Goal: Task Accomplishment & Management: Manage account settings

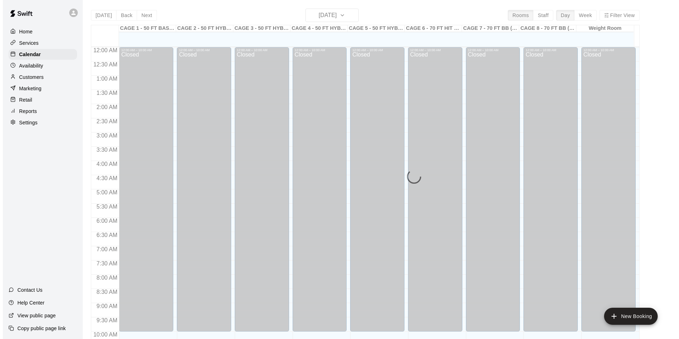
scroll to position [361, 0]
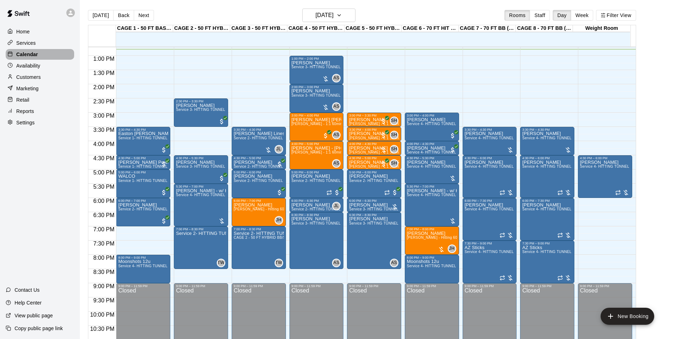
click at [29, 55] on p "Calendar" at bounding box center [27, 54] width 22 height 7
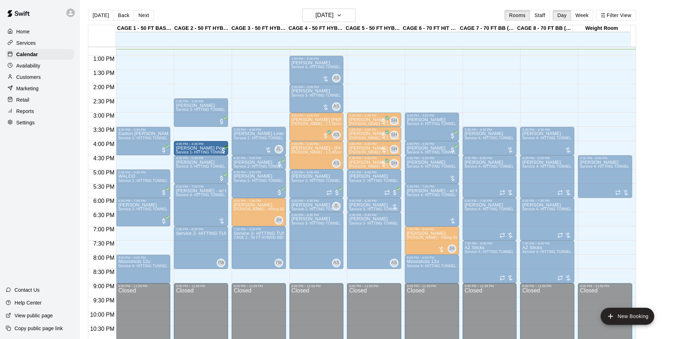
drag, startPoint x: 149, startPoint y: 160, endPoint x: 182, endPoint y: 149, distance: 34.6
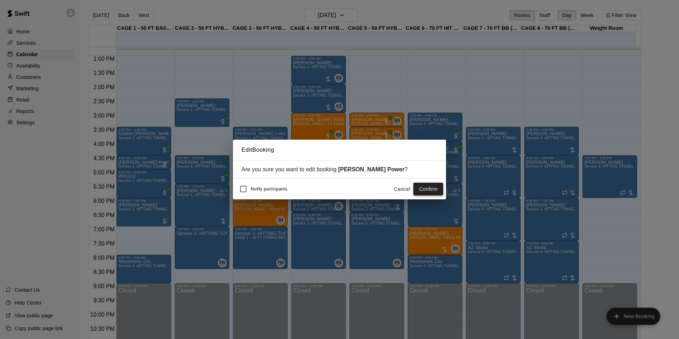
click at [435, 189] on button "Confirm" at bounding box center [428, 188] width 30 height 13
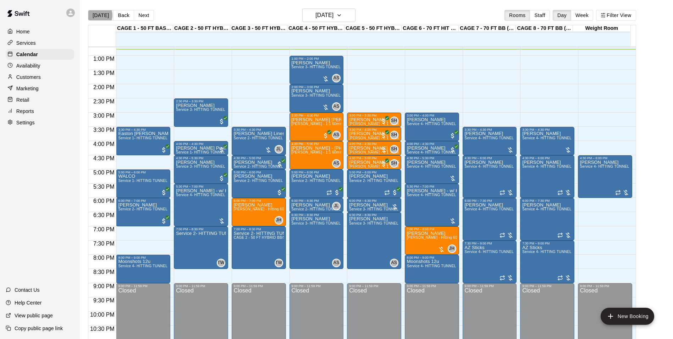
click at [97, 15] on button "[DATE]" at bounding box center [101, 15] width 26 height 11
click at [88, 10] on button "[DATE]" at bounding box center [101, 15] width 26 height 11
click at [97, 15] on button "[DATE]" at bounding box center [101, 15] width 26 height 11
click at [145, 16] on button "Next" at bounding box center [144, 15] width 20 height 11
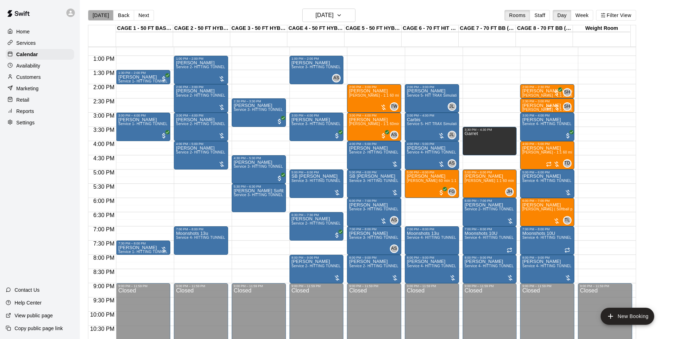
click at [100, 16] on button "[DATE]" at bounding box center [101, 15] width 26 height 11
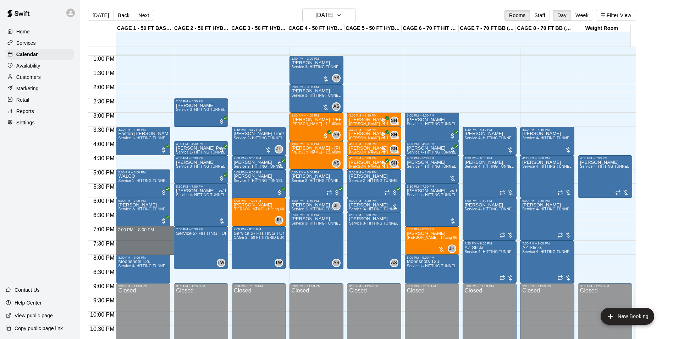
drag, startPoint x: 148, startPoint y: 229, endPoint x: 148, endPoint y: 249, distance: 20.6
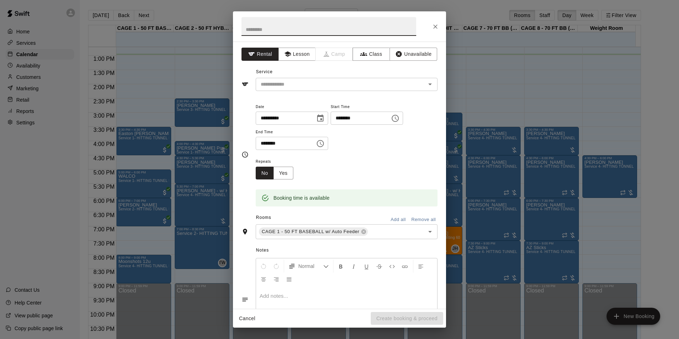
click at [430, 26] on button "Close" at bounding box center [435, 26] width 13 height 13
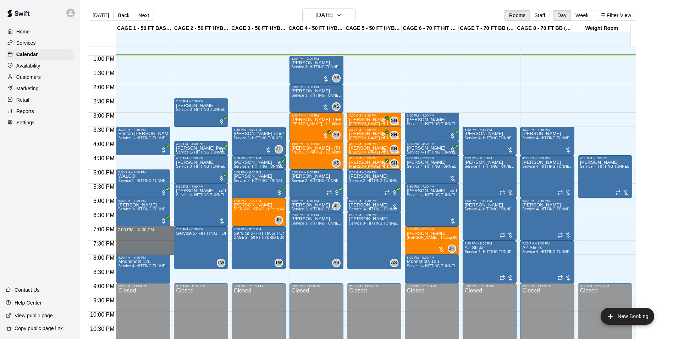
drag, startPoint x: 155, startPoint y: 228, endPoint x: 154, endPoint y: 251, distance: 23.1
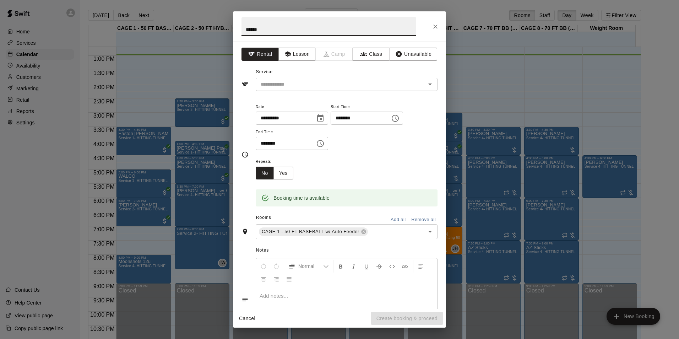
type input "******"
click at [316, 68] on div "Service ​" at bounding box center [339, 78] width 196 height 24
click at [319, 81] on input "text" at bounding box center [336, 84] width 156 height 9
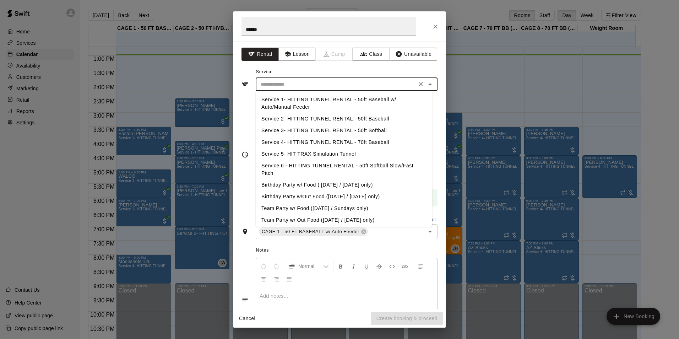
click at [362, 115] on li "Service 2- HITTING TUNNEL RENTAL - 50ft Baseball" at bounding box center [344, 119] width 176 height 12
type input "**********"
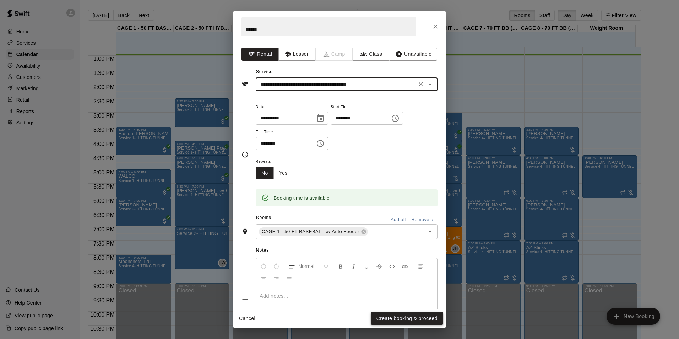
click at [399, 313] on div "Cancel Create booking & proceed" at bounding box center [339, 318] width 213 height 19
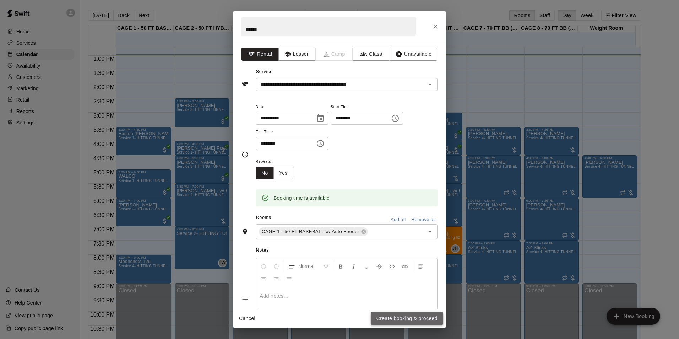
click at [399, 314] on button "Create booking & proceed" at bounding box center [406, 318] width 72 height 13
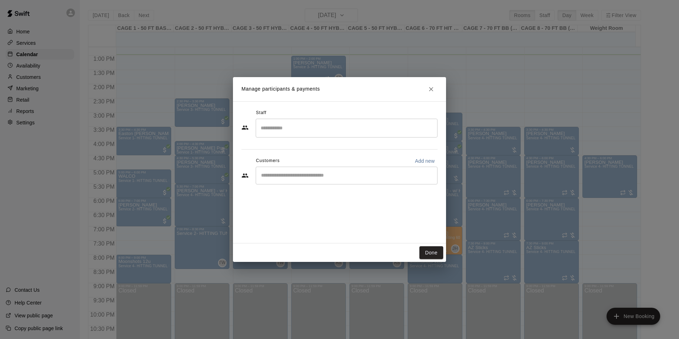
click at [305, 175] on input "Start typing to search customers..." at bounding box center [346, 175] width 175 height 7
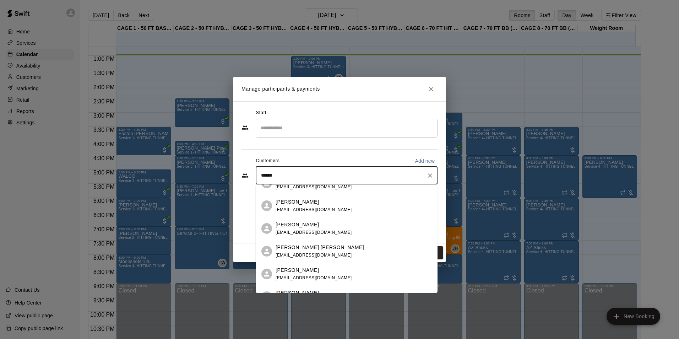
scroll to position [71, 0]
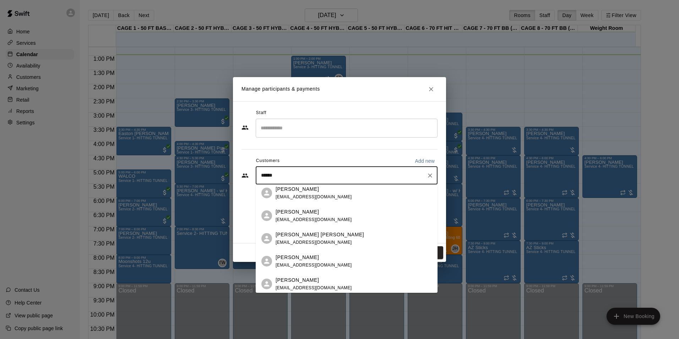
type input "******"
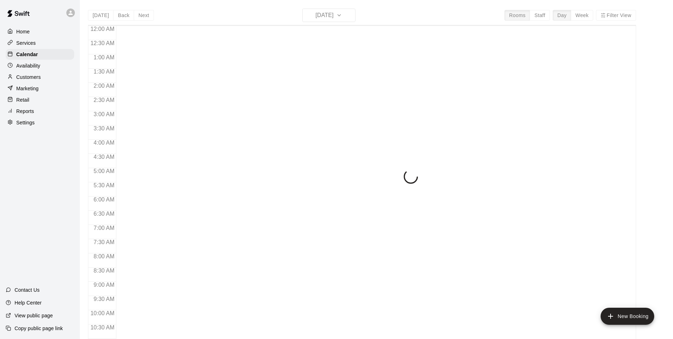
scroll to position [361, 0]
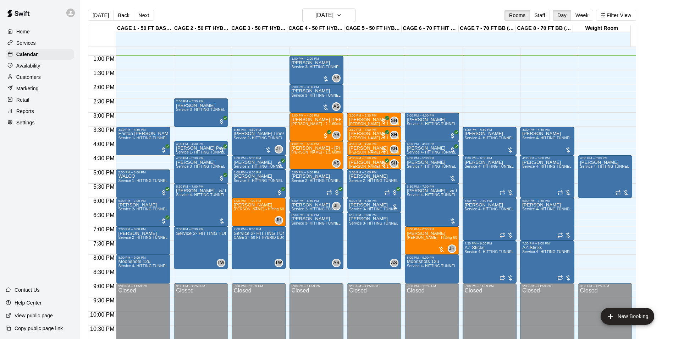
click at [30, 76] on p "Customers" at bounding box center [28, 76] width 24 height 7
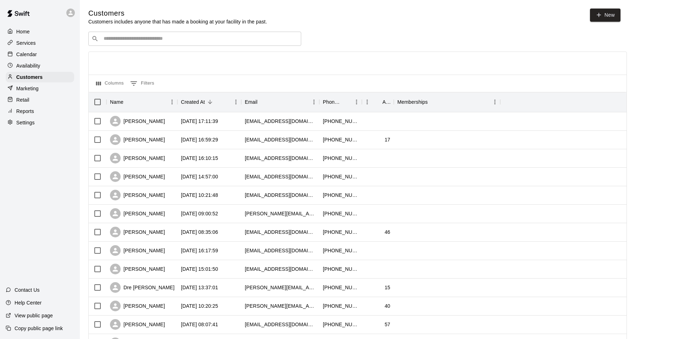
click at [218, 39] on input "Search customers by name or email" at bounding box center [199, 38] width 197 height 7
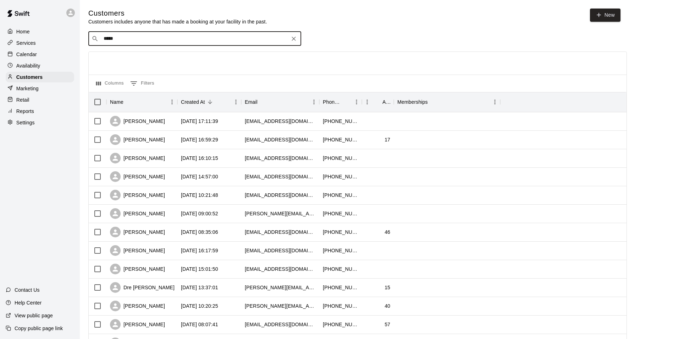
type input "******"
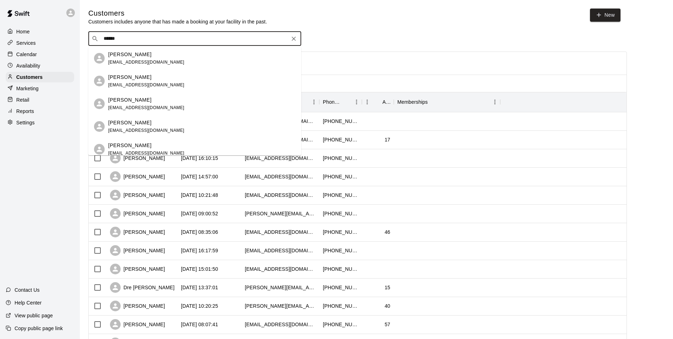
click at [140, 58] on div "Jacob Larsen jlar9788@gmail.com" at bounding box center [146, 58] width 76 height 15
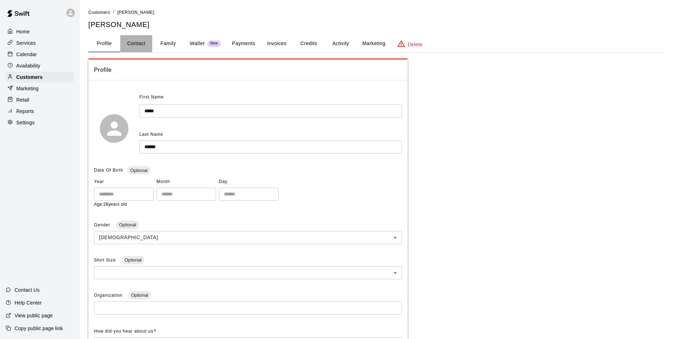
click at [145, 46] on button "Contact" at bounding box center [136, 43] width 32 height 17
select select "**"
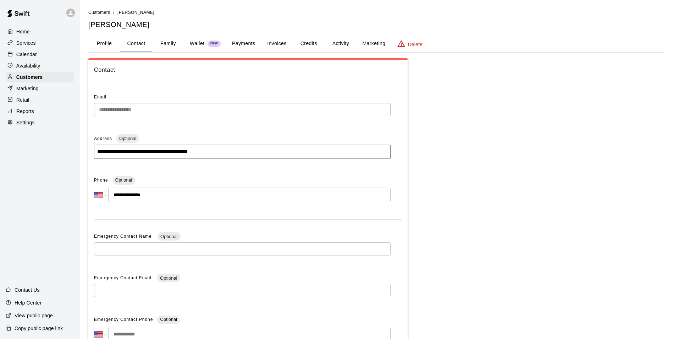
click at [34, 55] on p "Calendar" at bounding box center [26, 54] width 21 height 7
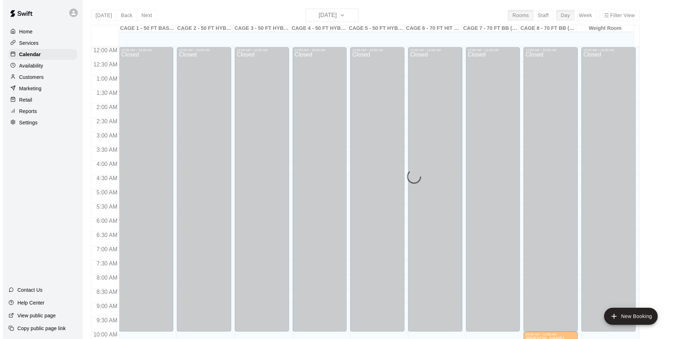
scroll to position [361, 0]
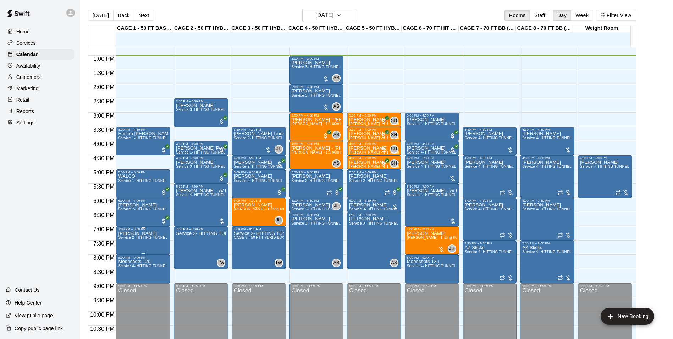
click at [132, 239] on span "Service 2- HITTING TUNNEL RENTAL - 50ft Baseball" at bounding box center [163, 237] width 90 height 4
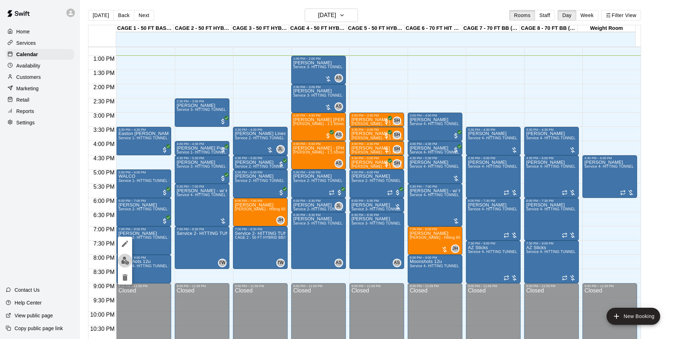
click at [126, 256] on img "edit" at bounding box center [125, 260] width 8 height 8
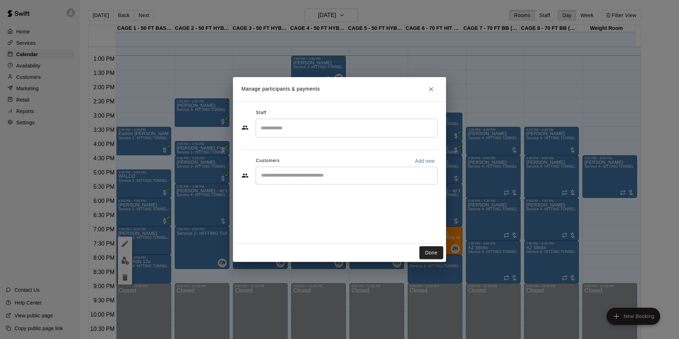
click at [296, 176] on input "Start typing to search customers..." at bounding box center [346, 175] width 175 height 7
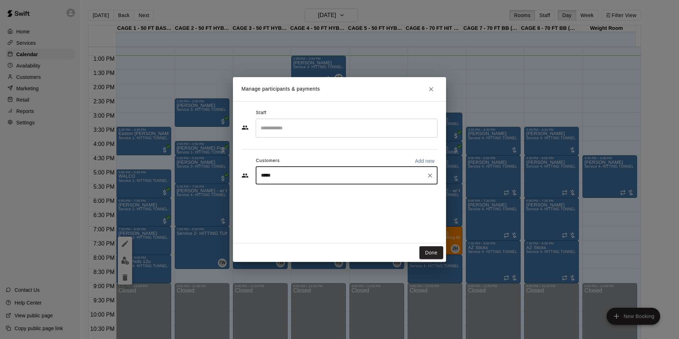
type input "******"
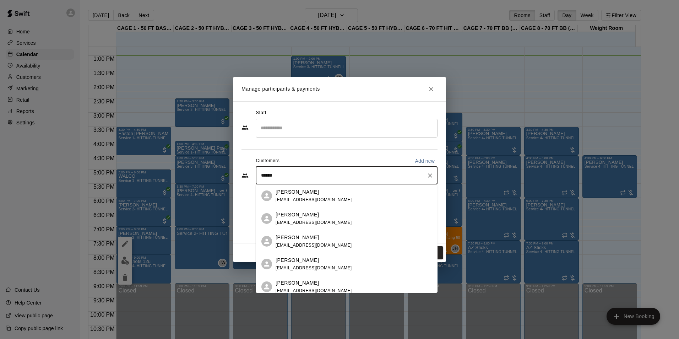
click at [298, 192] on p "[PERSON_NAME]" at bounding box center [296, 191] width 43 height 7
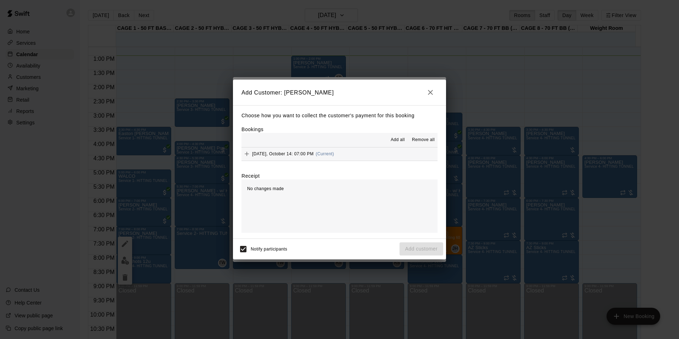
click at [296, 155] on span "Tuesday, October 14: 07:00 PM" at bounding box center [282, 153] width 61 height 5
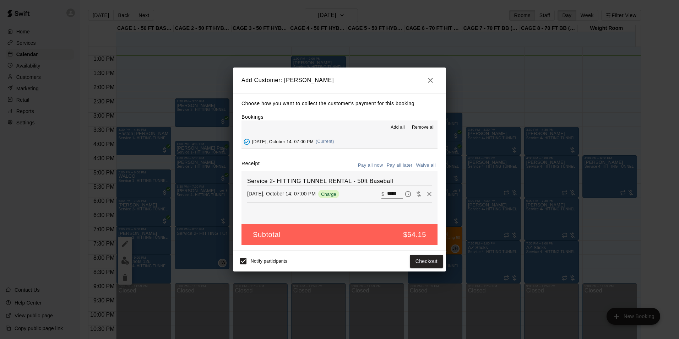
click at [406, 165] on button "Pay all later" at bounding box center [399, 165] width 29 height 11
click at [427, 263] on button "Add customer" at bounding box center [421, 260] width 44 height 13
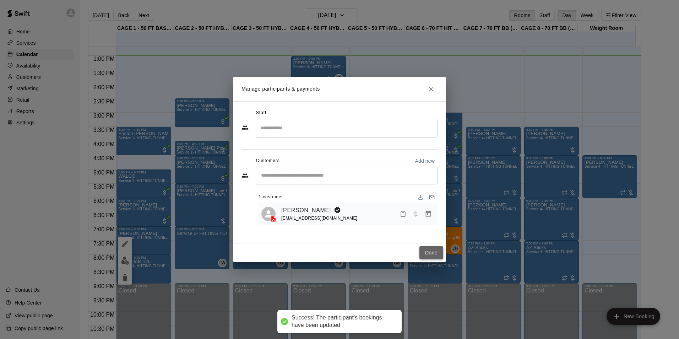
click at [435, 251] on button "Done" at bounding box center [431, 252] width 24 height 13
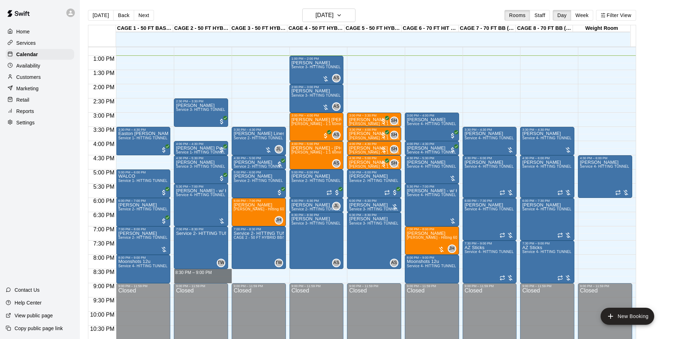
drag, startPoint x: 196, startPoint y: 271, endPoint x: 196, endPoint y: 279, distance: 8.2
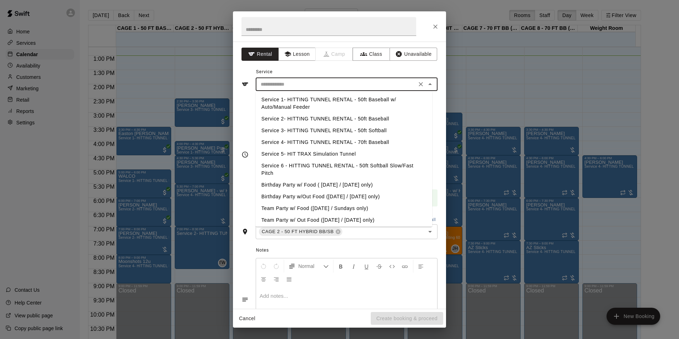
click at [299, 83] on input "text" at bounding box center [336, 84] width 156 height 9
click at [364, 119] on li "Service 2- HITTING TUNNEL RENTAL - 50ft Baseball" at bounding box center [344, 119] width 176 height 12
type input "**********"
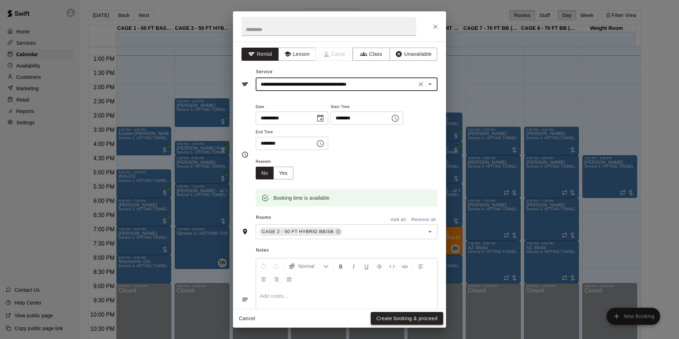
click at [393, 316] on button "Create booking & proceed" at bounding box center [406, 318] width 72 height 13
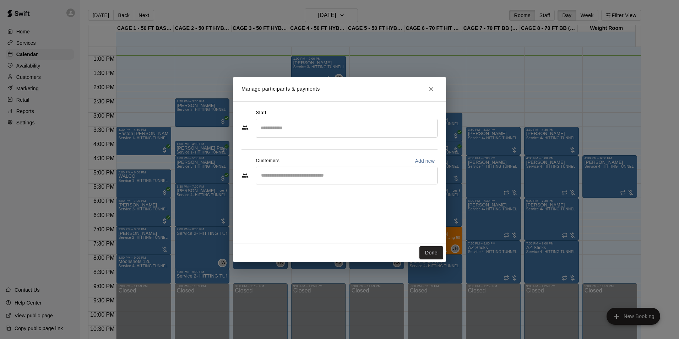
click at [300, 176] on input "Start typing to search customers..." at bounding box center [346, 175] width 175 height 7
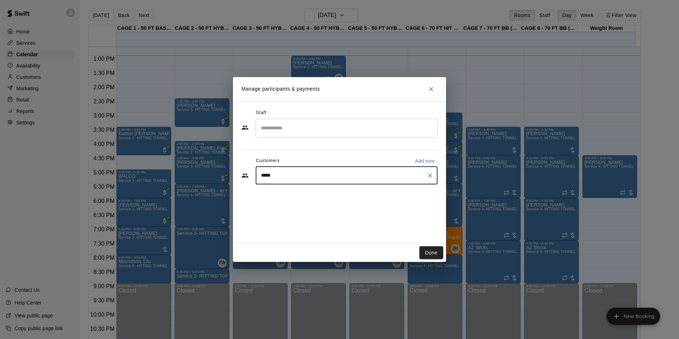
type input "******"
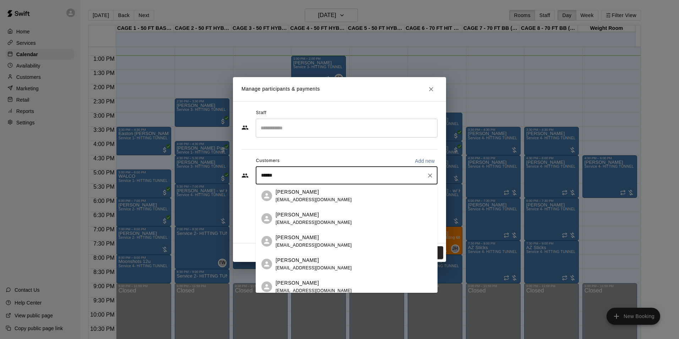
click at [308, 194] on div "[PERSON_NAME]" at bounding box center [313, 191] width 76 height 7
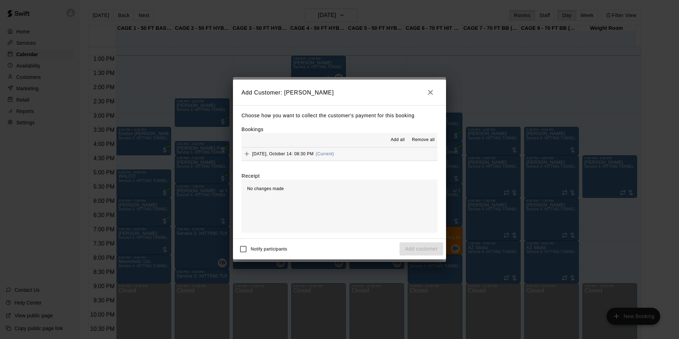
click at [269, 153] on span "Tuesday, October 14: 08:30 PM" at bounding box center [282, 153] width 61 height 5
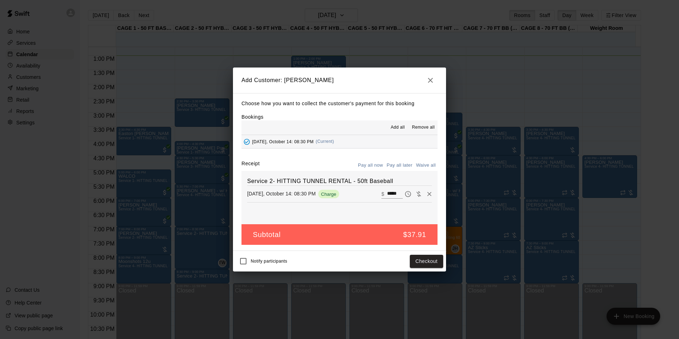
click at [401, 166] on button "Pay all later" at bounding box center [399, 165] width 29 height 11
click at [427, 264] on button "Add customer" at bounding box center [421, 260] width 44 height 13
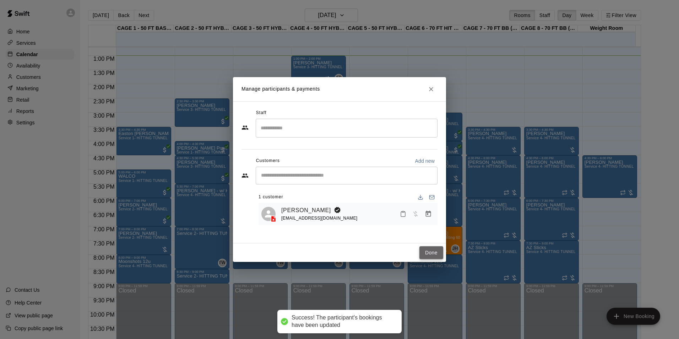
click at [433, 252] on button "Done" at bounding box center [431, 252] width 24 height 13
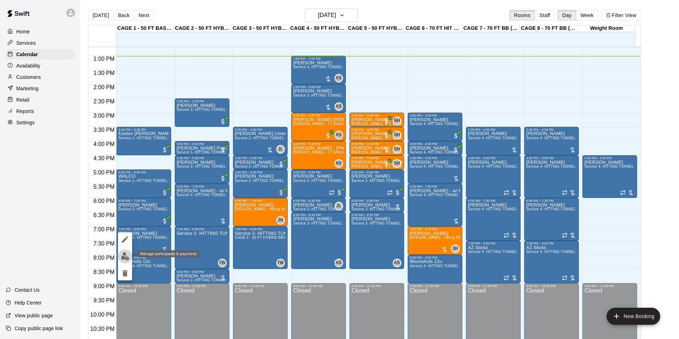
click at [126, 253] on img "edit" at bounding box center [125, 256] width 8 height 8
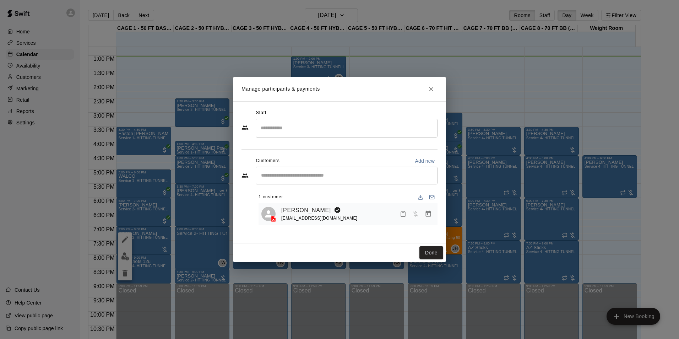
click at [431, 89] on icon "Close" at bounding box center [430, 89] width 7 height 7
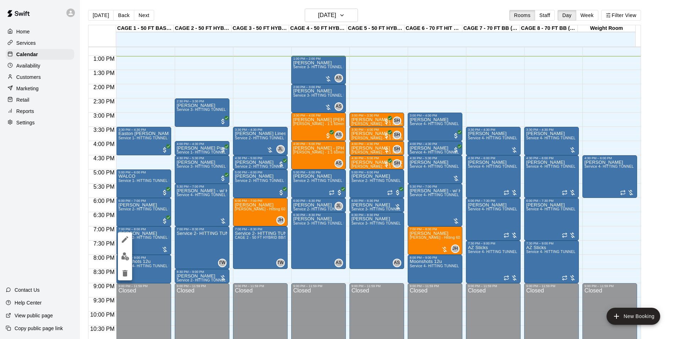
click at [119, 240] on button "edit" at bounding box center [125, 239] width 14 height 14
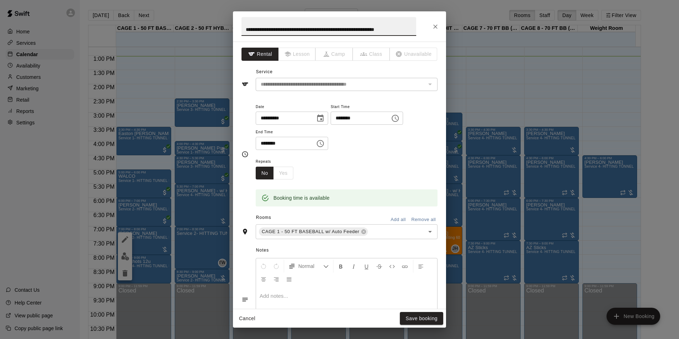
scroll to position [0, 26]
type input "**********"
click at [425, 318] on button "Save booking" at bounding box center [421, 318] width 43 height 13
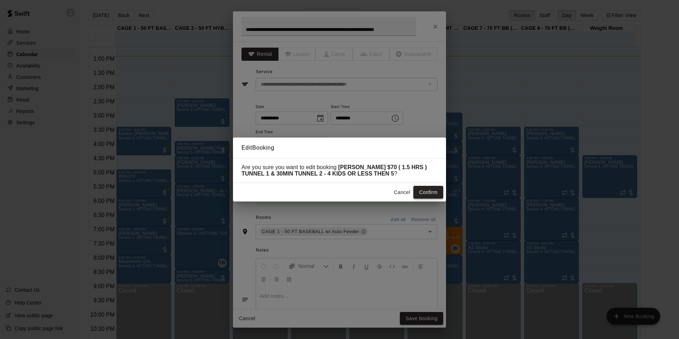
click at [434, 196] on button "Confirm" at bounding box center [428, 192] width 30 height 13
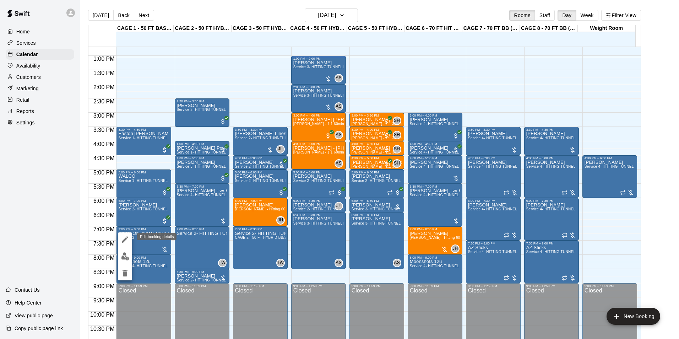
click at [126, 239] on icon "edit" at bounding box center [125, 239] width 6 height 6
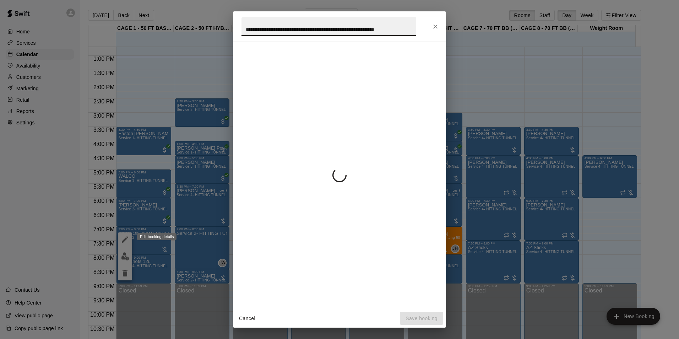
scroll to position [0, 26]
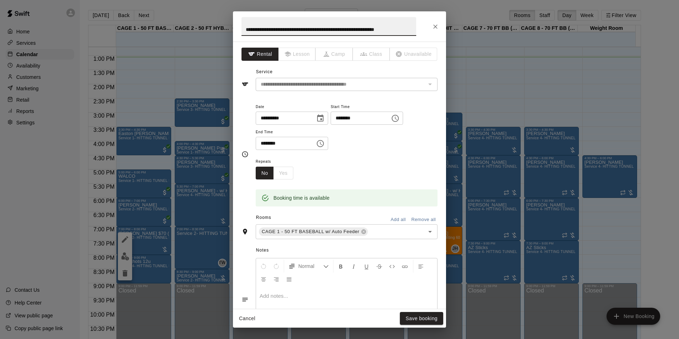
click at [285, 28] on input "**********" at bounding box center [328, 26] width 175 height 19
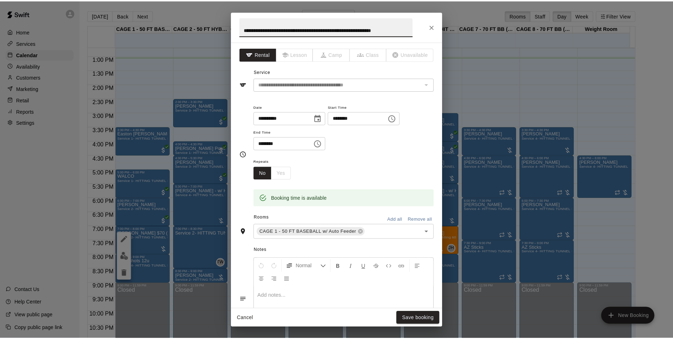
scroll to position [0, 0]
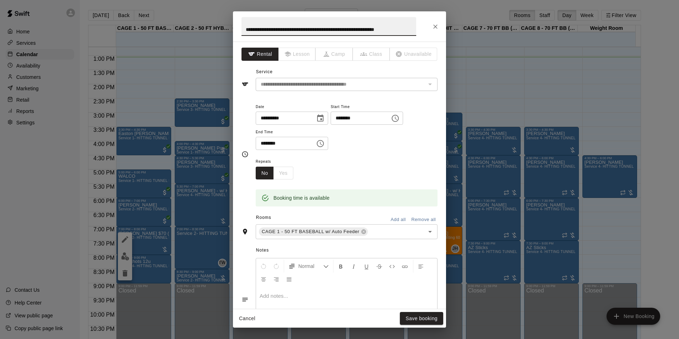
click at [275, 28] on input "**********" at bounding box center [328, 26] width 175 height 19
type input "**********"
click at [414, 319] on button "Save booking" at bounding box center [421, 318] width 43 height 13
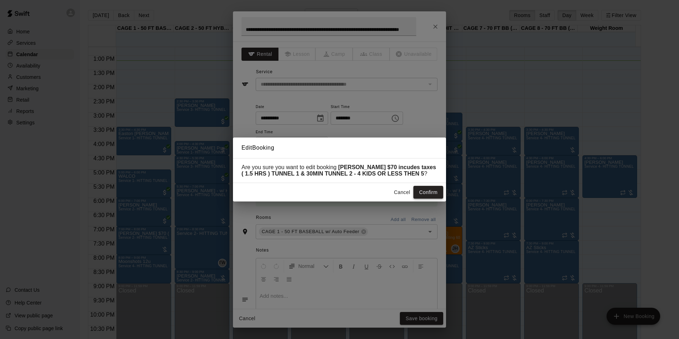
click at [430, 193] on button "Confirm" at bounding box center [428, 192] width 30 height 13
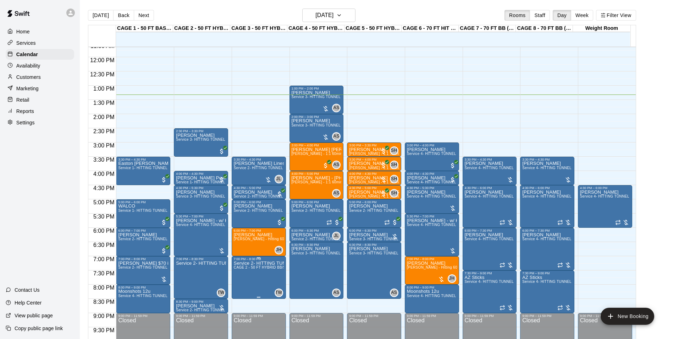
scroll to position [312, 0]
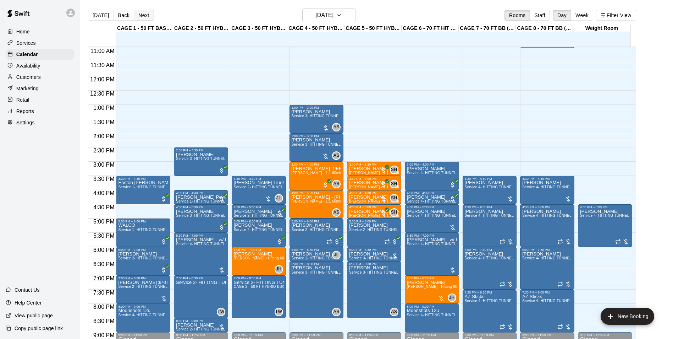
click at [145, 14] on button "Next" at bounding box center [144, 15] width 20 height 11
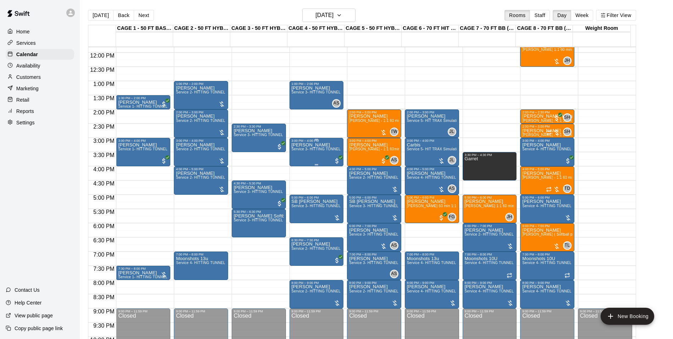
scroll to position [347, 0]
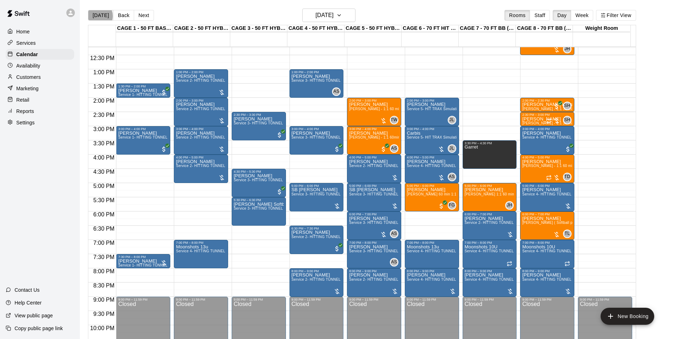
click at [98, 16] on button "[DATE]" at bounding box center [101, 15] width 26 height 11
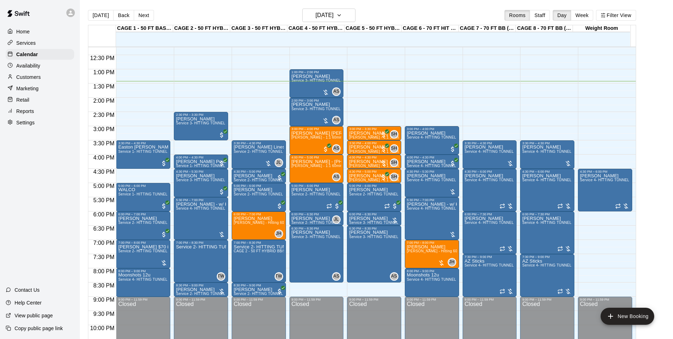
click at [326, 7] on main "Today Back Next Tuesday Oct 14 Rooms Staff Day Week Filter View CAGE 1 - 50 FT …" at bounding box center [376, 175] width 593 height 350
click at [326, 21] on button "[DATE]" at bounding box center [328, 15] width 53 height 13
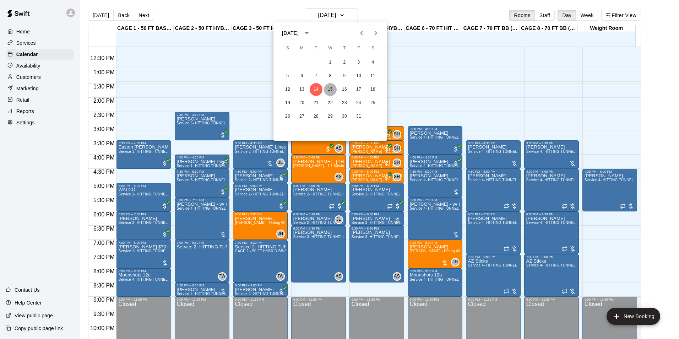
click at [330, 87] on button "15" at bounding box center [330, 89] width 13 height 13
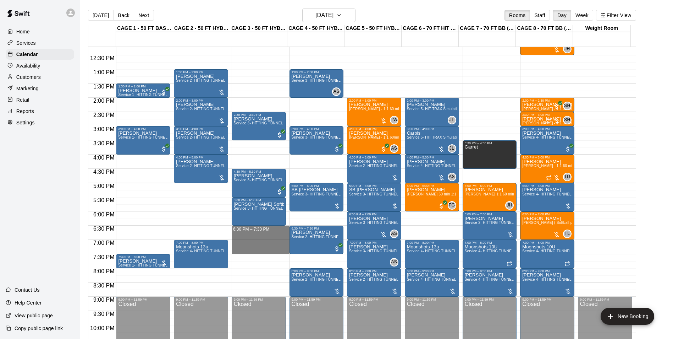
drag, startPoint x: 232, startPoint y: 227, endPoint x: 240, endPoint y: 252, distance: 26.0
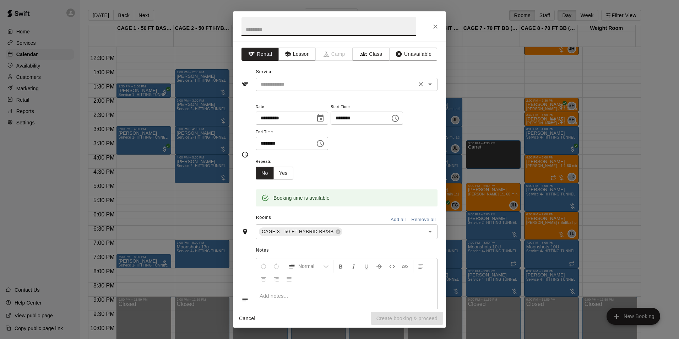
click at [350, 87] on input "text" at bounding box center [336, 84] width 156 height 9
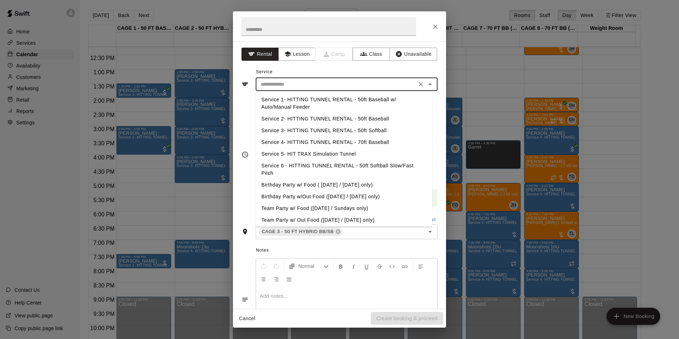
click at [345, 117] on li "Service 2- HITTING TUNNEL RENTAL - 50ft Baseball" at bounding box center [344, 119] width 176 height 12
type input "**********"
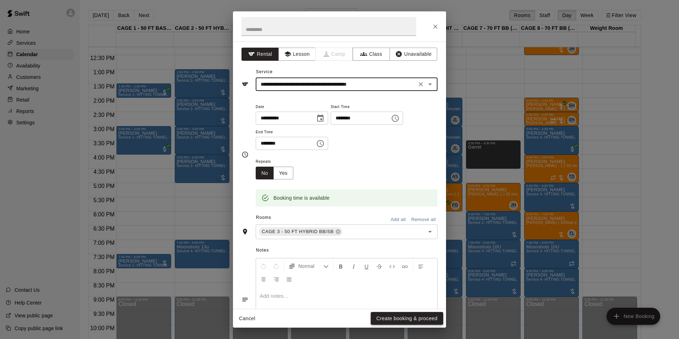
click at [414, 320] on button "Create booking & proceed" at bounding box center [406, 318] width 72 height 13
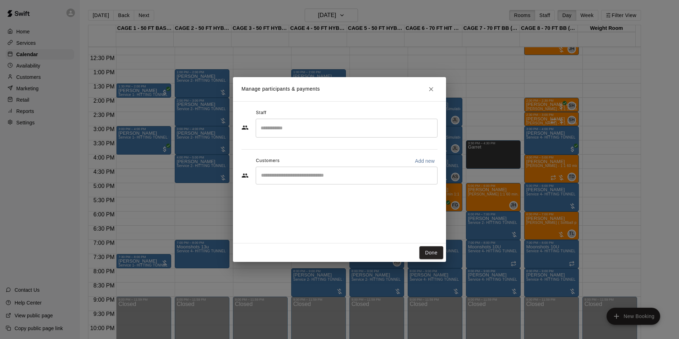
click at [309, 168] on div "​" at bounding box center [347, 175] width 182 height 18
click at [428, 256] on button "Done" at bounding box center [431, 252] width 24 height 13
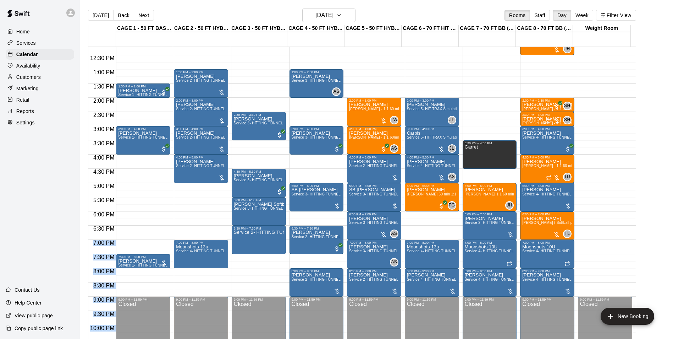
drag, startPoint x: 116, startPoint y: 226, endPoint x: 124, endPoint y: 242, distance: 18.1
click at [124, 242] on div "12:00 AM 12:30 AM 1:00 AM 1:30 AM 2:00 AM 2:30 AM 3:00 AM 3:30 AM 4:00 AM 4:30 …" at bounding box center [362, 196] width 548 height 300
drag, startPoint x: 124, startPoint y: 242, endPoint x: 120, endPoint y: 207, distance: 35.7
click at [120, 207] on div "12:00 AM – 10:00 AM Closed 1:30 PM – 2:00 PM Aleah Vizinau Service 1- HITTING T…" at bounding box center [143, 40] width 54 height 681
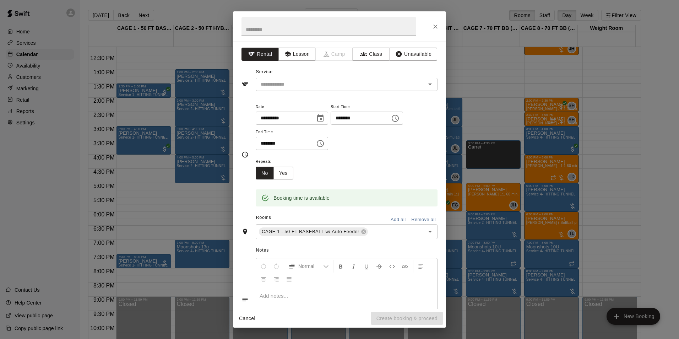
click at [129, 215] on div "**********" at bounding box center [339, 169] width 679 height 339
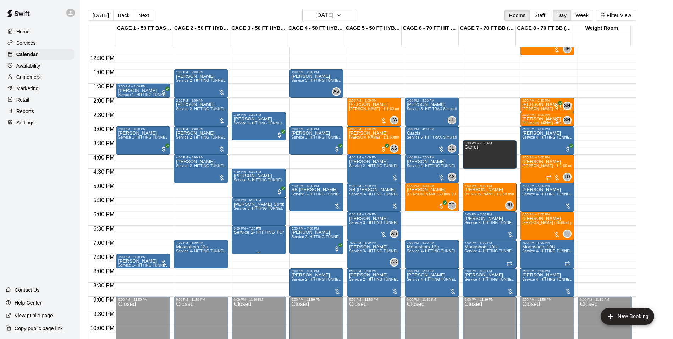
click at [237, 232] on p "Service 2- HITTING TUNNEL RENTAL - 50ft Baseball" at bounding box center [259, 232] width 50 height 0
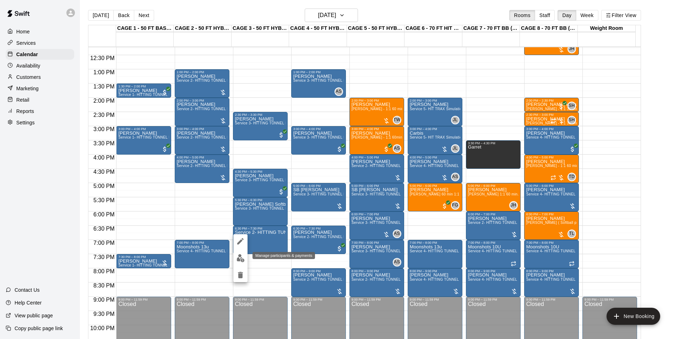
click at [243, 258] on img "edit" at bounding box center [240, 258] width 8 height 8
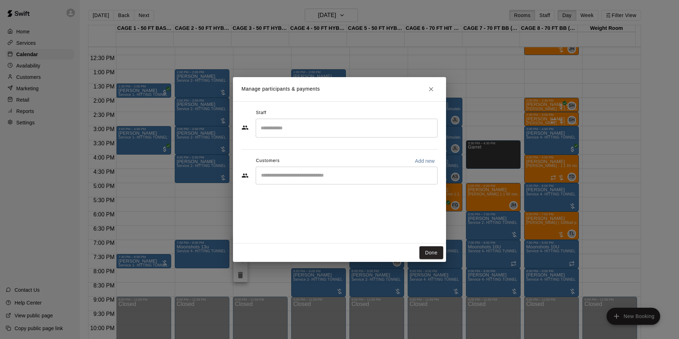
click at [310, 180] on div "​" at bounding box center [347, 175] width 182 height 18
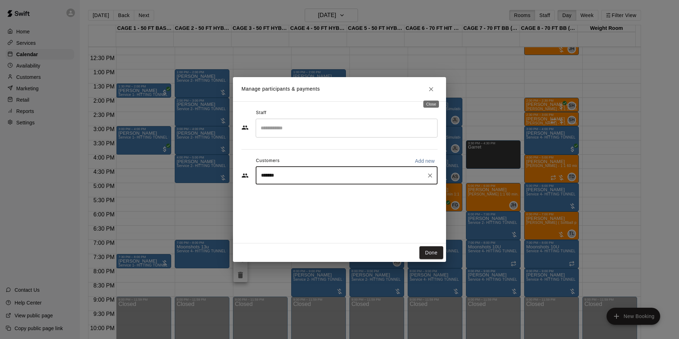
type input "******"
click at [432, 88] on icon "Close" at bounding box center [431, 89] width 4 height 4
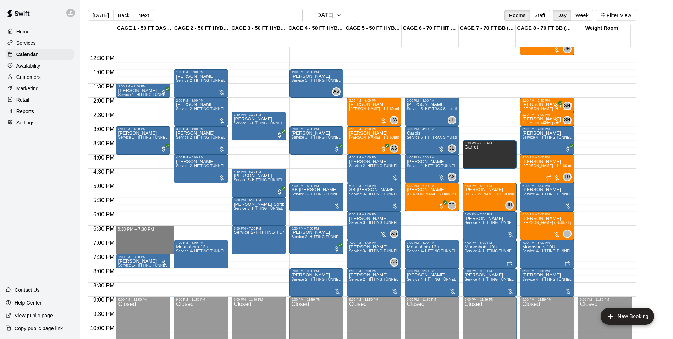
drag, startPoint x: 117, startPoint y: 226, endPoint x: 122, endPoint y: 251, distance: 24.7
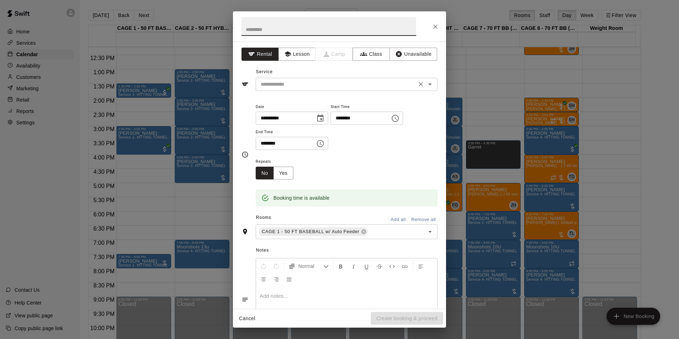
click at [321, 83] on input "text" at bounding box center [336, 84] width 156 height 9
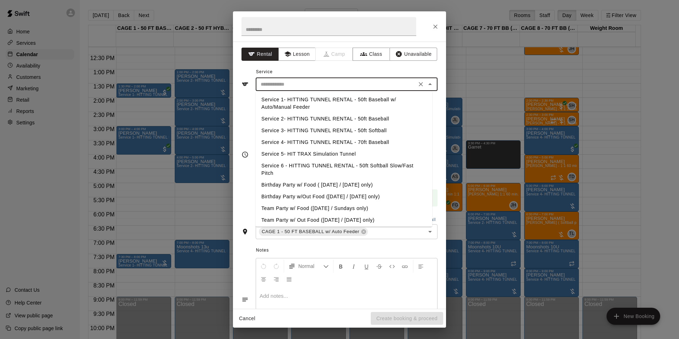
click at [337, 117] on li "Service 2- HITTING TUNNEL RENTAL - 50ft Baseball" at bounding box center [344, 119] width 176 height 12
type input "**********"
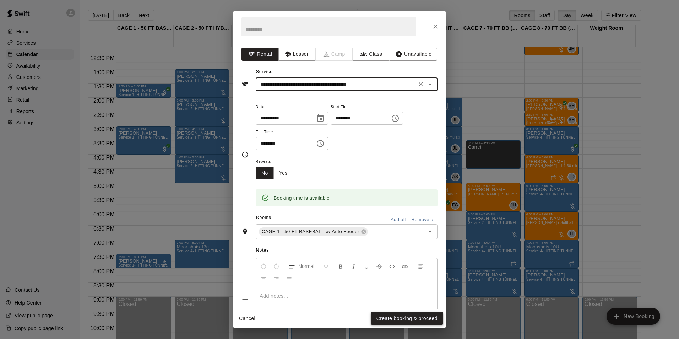
click at [406, 317] on button "Create booking & proceed" at bounding box center [406, 318] width 72 height 13
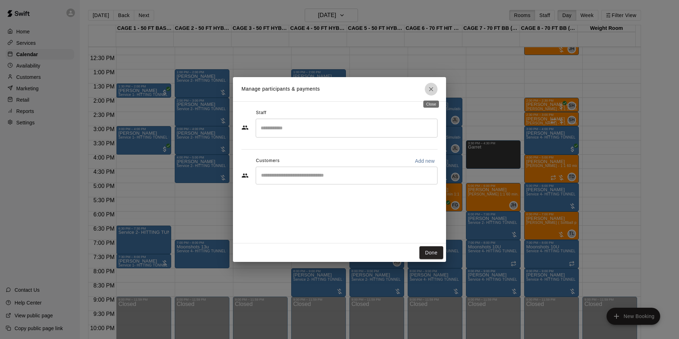
click at [429, 91] on icon "Close" at bounding box center [430, 89] width 7 height 7
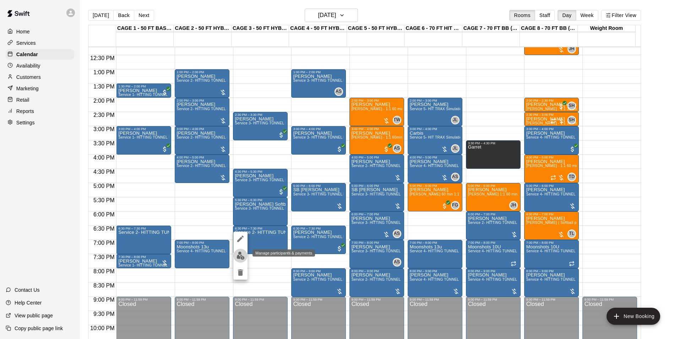
click at [242, 257] on img "edit" at bounding box center [240, 255] width 8 height 8
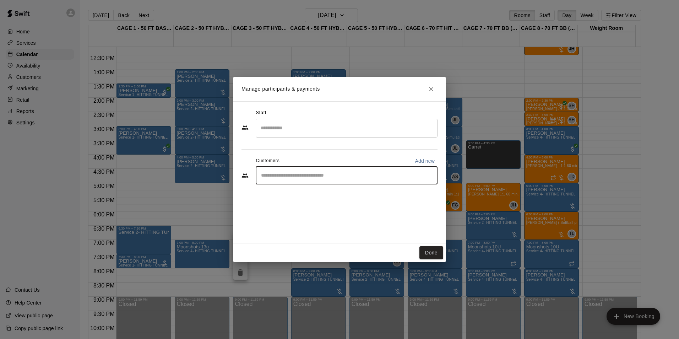
click at [306, 176] on input "Start typing to search customers..." at bounding box center [346, 175] width 175 height 7
type input "******"
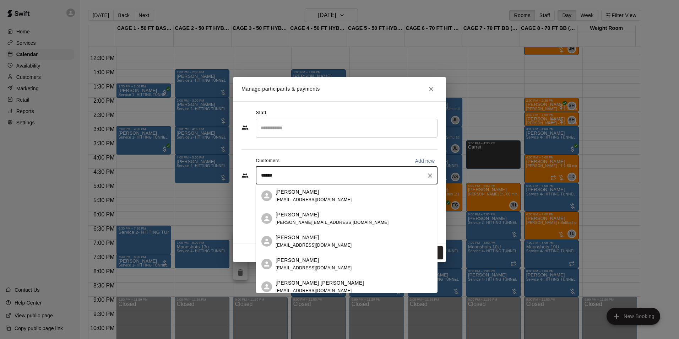
click at [320, 219] on div "Bryson Berger bryson.berger93@gmail.com" at bounding box center [331, 218] width 113 height 15
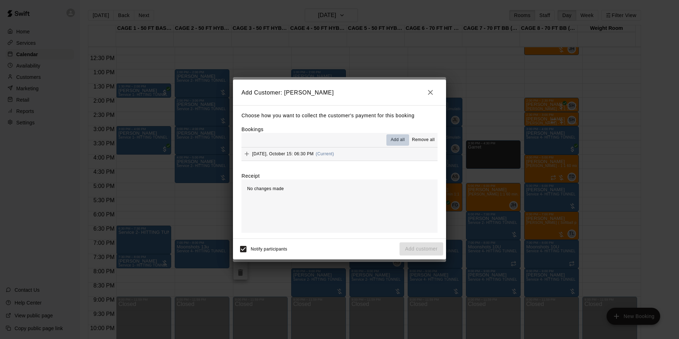
click at [395, 138] on span "Add all" at bounding box center [397, 139] width 14 height 7
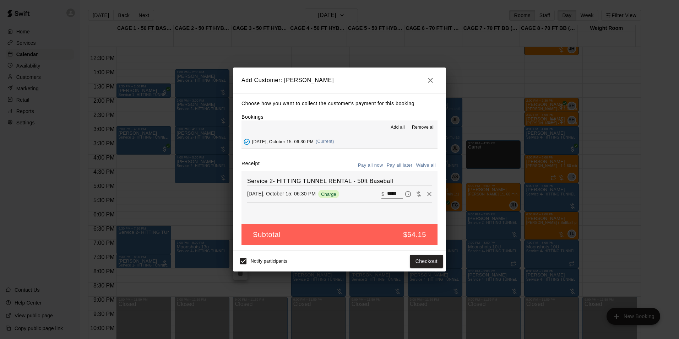
click at [400, 164] on button "Pay all later" at bounding box center [399, 165] width 29 height 11
click at [425, 263] on button "Add customer" at bounding box center [421, 260] width 44 height 13
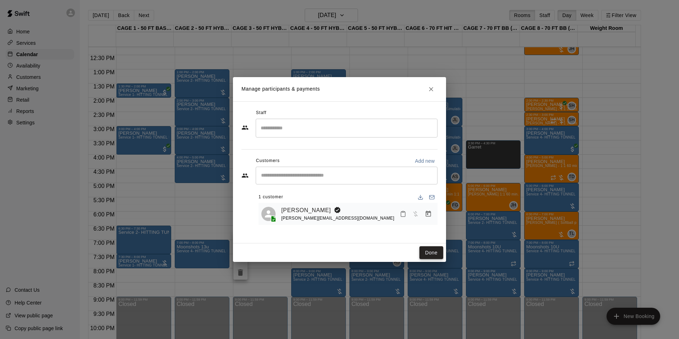
click at [435, 251] on button "Done" at bounding box center [431, 252] width 24 height 13
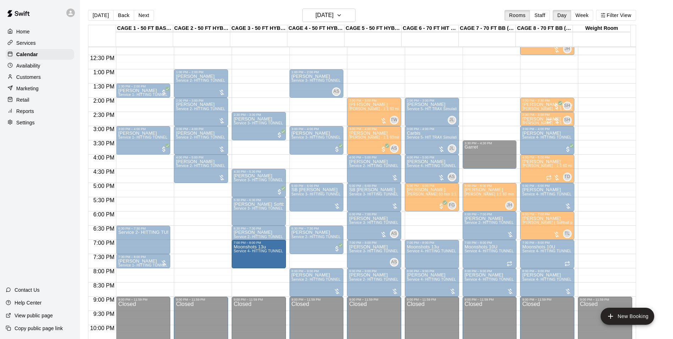
drag, startPoint x: 209, startPoint y: 250, endPoint x: 256, endPoint y: 256, distance: 47.6
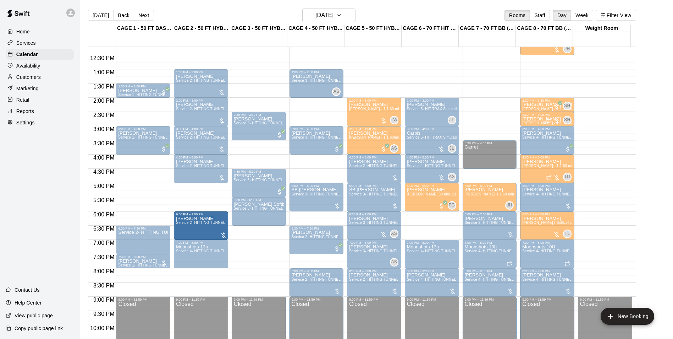
drag, startPoint x: 249, startPoint y: 236, endPoint x: 204, endPoint y: 223, distance: 46.4
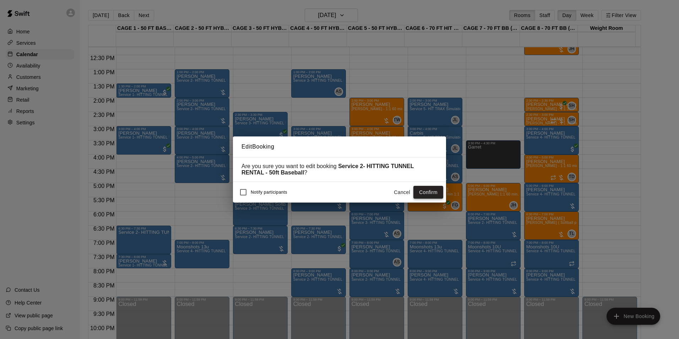
click at [425, 193] on button "Confirm" at bounding box center [428, 192] width 30 height 13
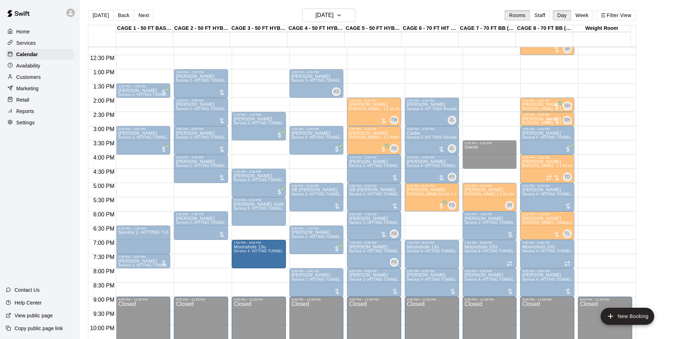
drag, startPoint x: 219, startPoint y: 253, endPoint x: 257, endPoint y: 253, distance: 38.0
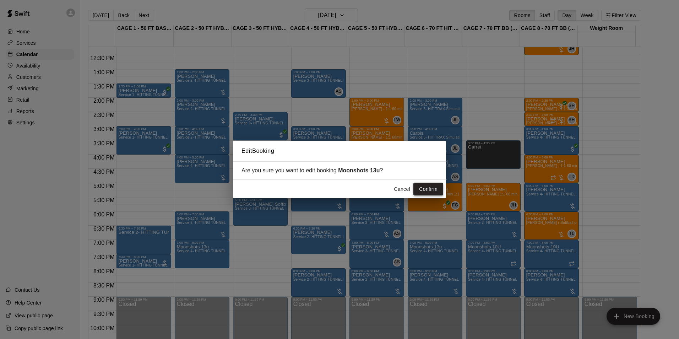
click at [430, 189] on button "Confirm" at bounding box center [428, 188] width 30 height 13
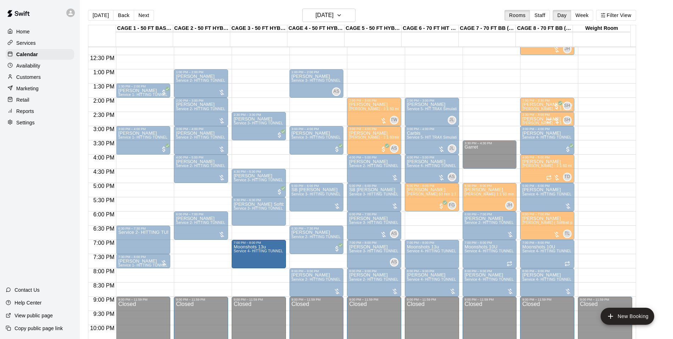
drag, startPoint x: 216, startPoint y: 257, endPoint x: 255, endPoint y: 263, distance: 39.8
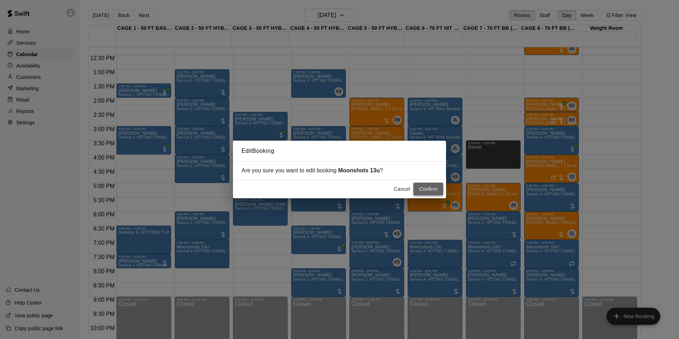
click at [427, 188] on button "Confirm" at bounding box center [428, 188] width 30 height 13
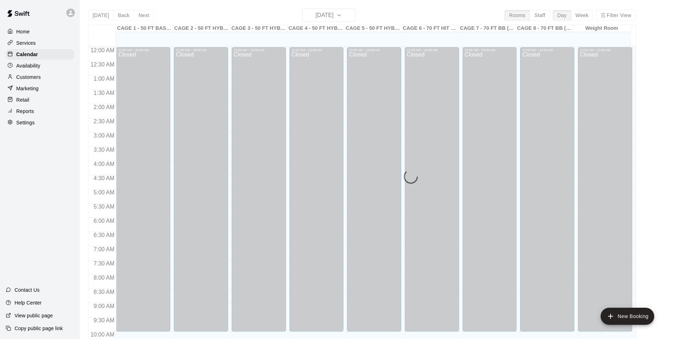
scroll to position [361, 0]
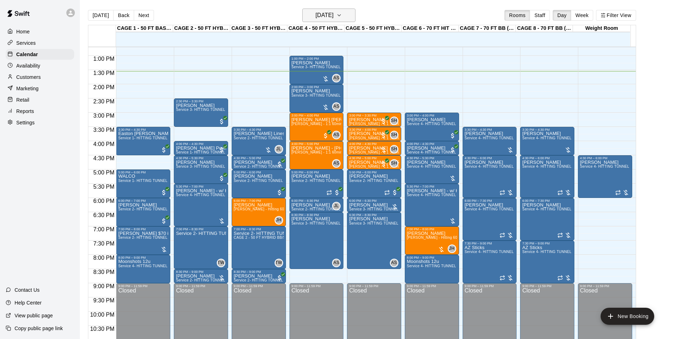
click at [334, 18] on h6 "[DATE]" at bounding box center [324, 15] width 18 height 10
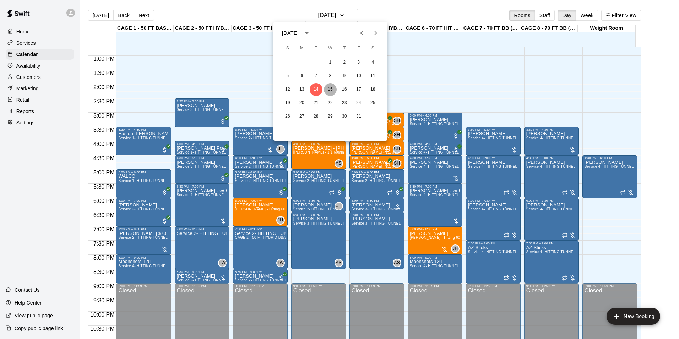
click at [327, 86] on button "15" at bounding box center [330, 89] width 13 height 13
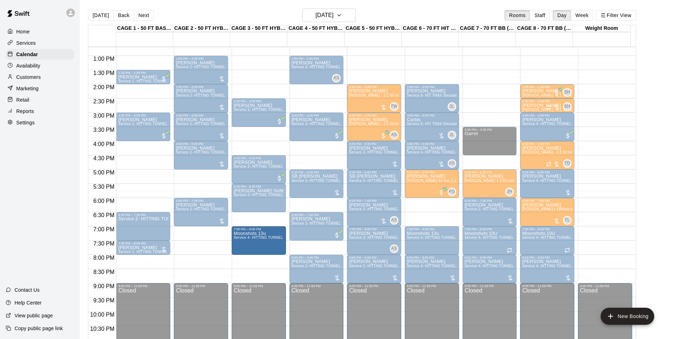
drag, startPoint x: 202, startPoint y: 241, endPoint x: 231, endPoint y: 242, distance: 29.8
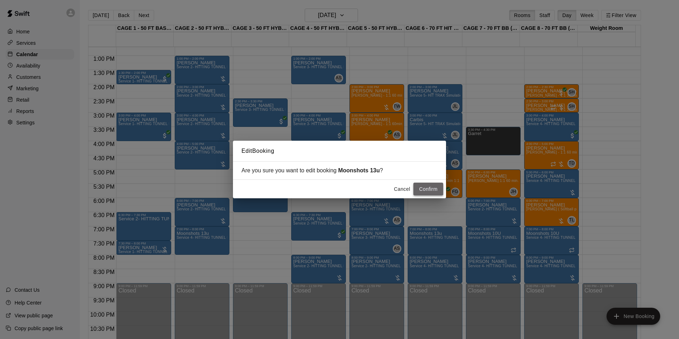
click at [431, 188] on button "Confirm" at bounding box center [428, 188] width 30 height 13
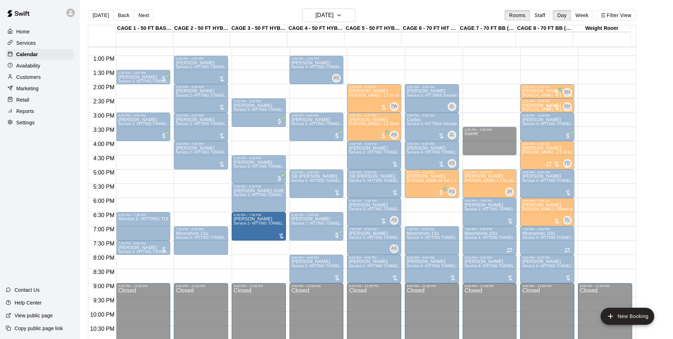
drag, startPoint x: 193, startPoint y: 210, endPoint x: 264, endPoint y: 229, distance: 72.9
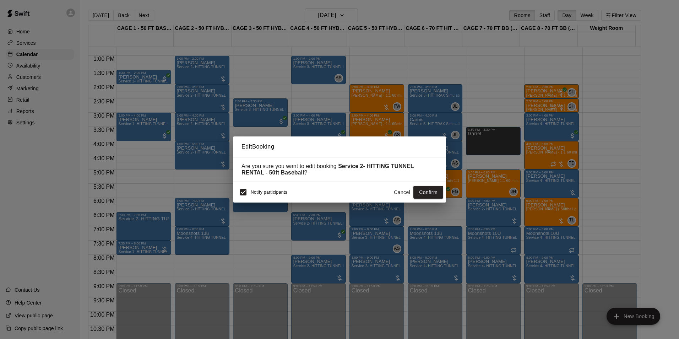
click at [270, 194] on span "Notify participants" at bounding box center [269, 191] width 37 height 5
click at [260, 190] on div "Notify participants" at bounding box center [261, 192] width 51 height 15
click at [432, 193] on button "Confirm" at bounding box center [428, 192] width 30 height 13
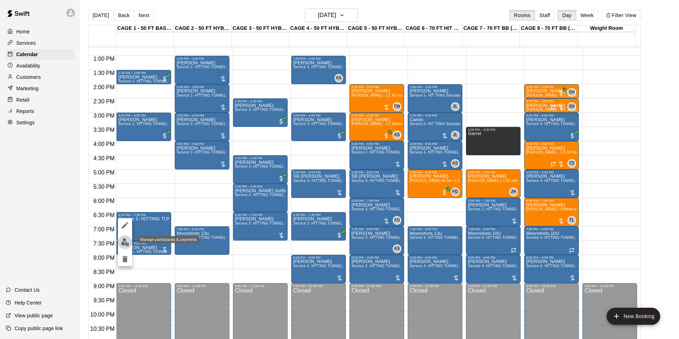
click at [127, 246] on img "edit" at bounding box center [125, 242] width 8 height 8
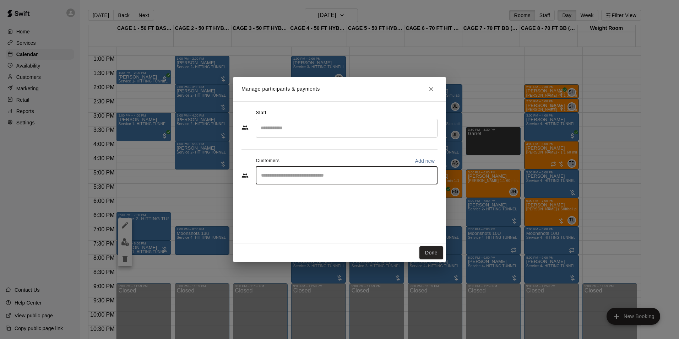
click at [298, 170] on div "​" at bounding box center [347, 175] width 182 height 18
type input "*"
click at [430, 84] on button "Close" at bounding box center [430, 89] width 13 height 13
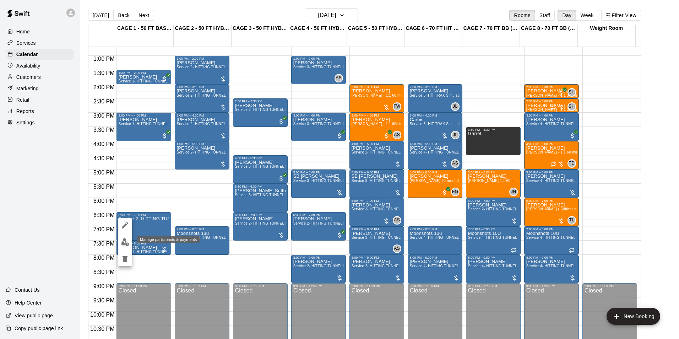
click at [127, 243] on img "edit" at bounding box center [125, 242] width 8 height 8
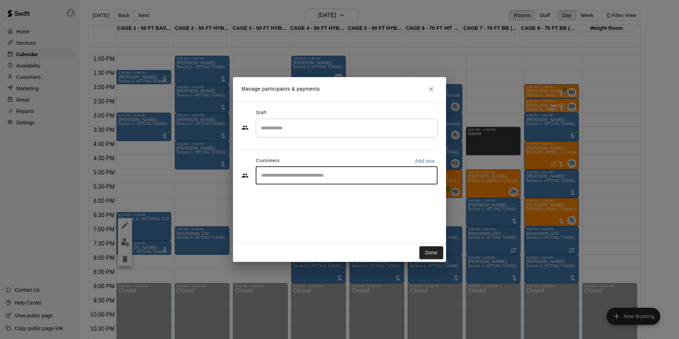
click at [278, 177] on input "Start typing to search customers..." at bounding box center [346, 175] width 175 height 7
type input "******"
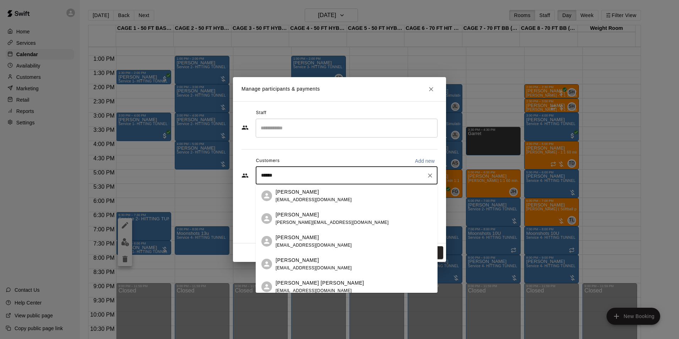
click at [291, 217] on p "[PERSON_NAME]" at bounding box center [296, 214] width 43 height 7
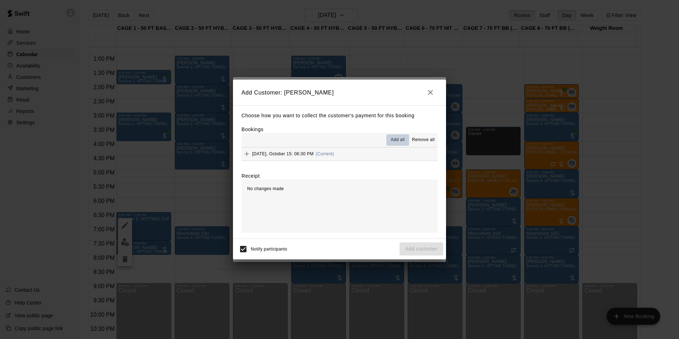
click at [397, 139] on span "Add all" at bounding box center [397, 139] width 14 height 7
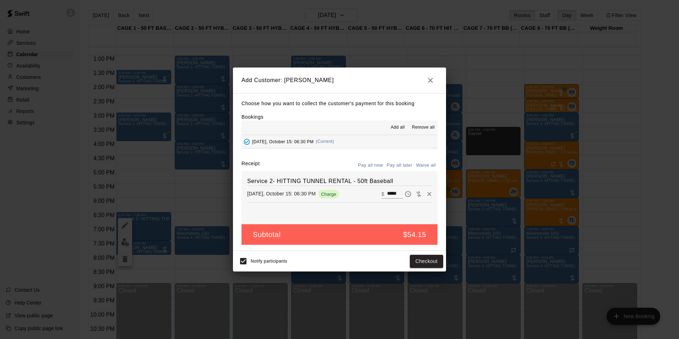
click at [400, 163] on button "Pay all later" at bounding box center [399, 165] width 29 height 11
click at [424, 263] on button "Add customer" at bounding box center [421, 260] width 44 height 13
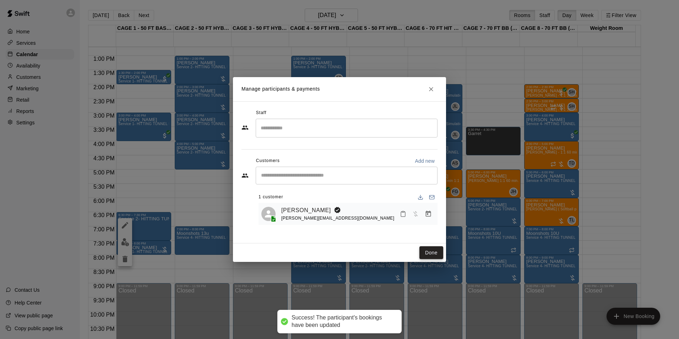
click at [430, 253] on button "Done" at bounding box center [431, 252] width 24 height 13
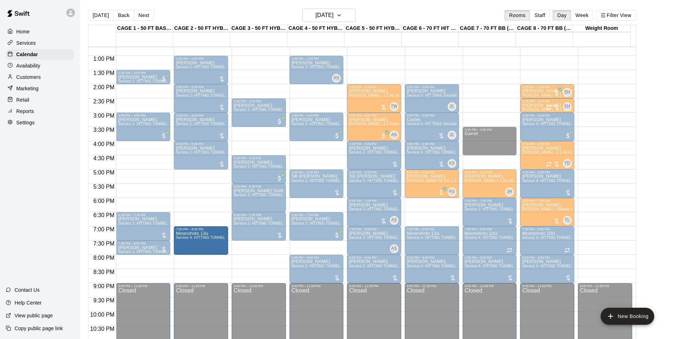
drag, startPoint x: 186, startPoint y: 243, endPoint x: 193, endPoint y: 245, distance: 7.4
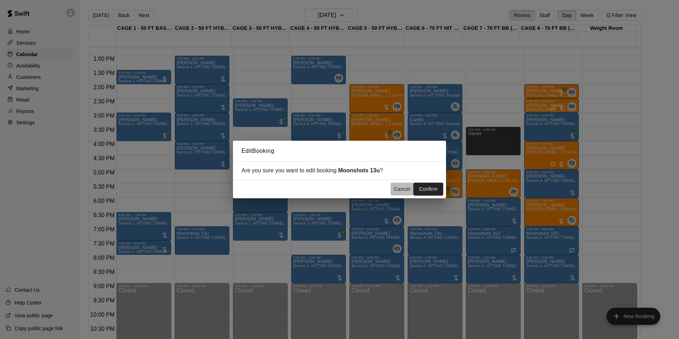
click at [397, 187] on button "Cancel" at bounding box center [401, 188] width 23 height 13
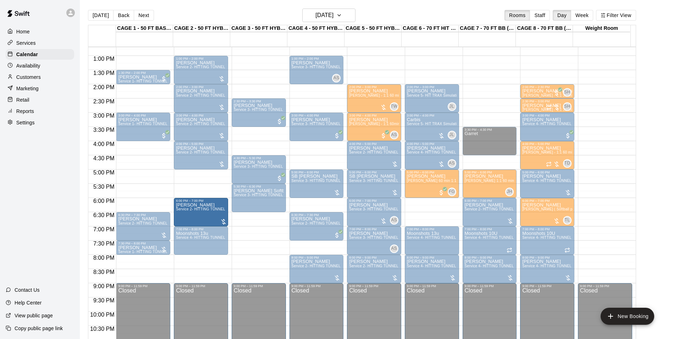
drag, startPoint x: 251, startPoint y: 231, endPoint x: 208, endPoint y: 218, distance: 45.3
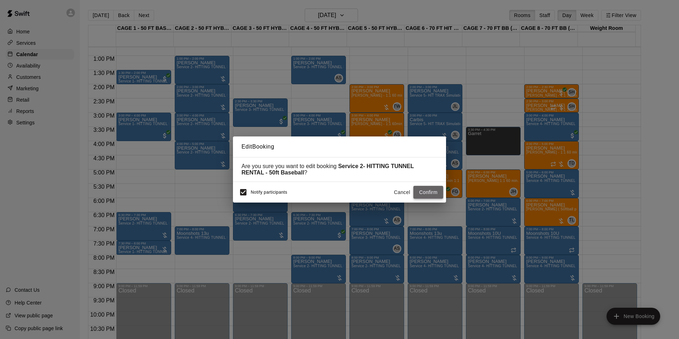
click at [422, 190] on button "Confirm" at bounding box center [428, 192] width 30 height 13
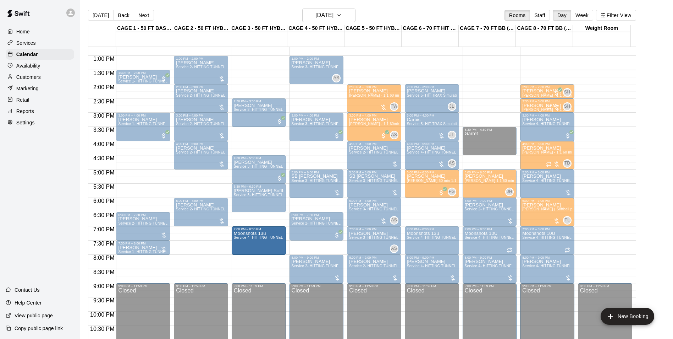
drag, startPoint x: 207, startPoint y: 236, endPoint x: 249, endPoint y: 237, distance: 42.3
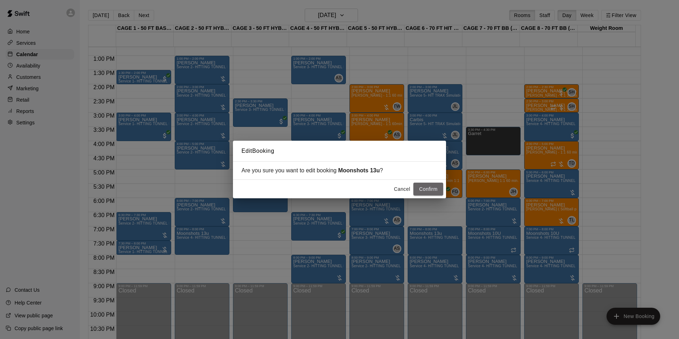
click at [418, 185] on button "Confirm" at bounding box center [428, 188] width 30 height 13
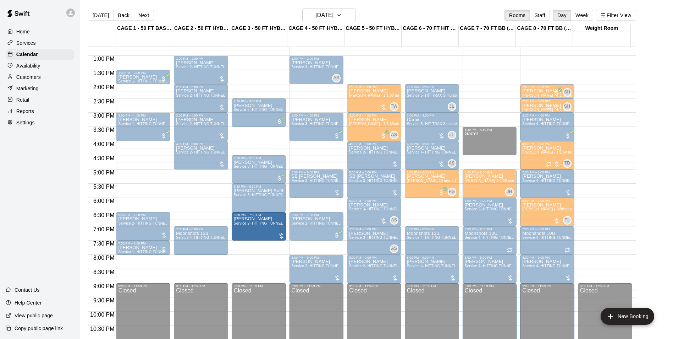
drag, startPoint x: 195, startPoint y: 213, endPoint x: 245, endPoint y: 233, distance: 53.8
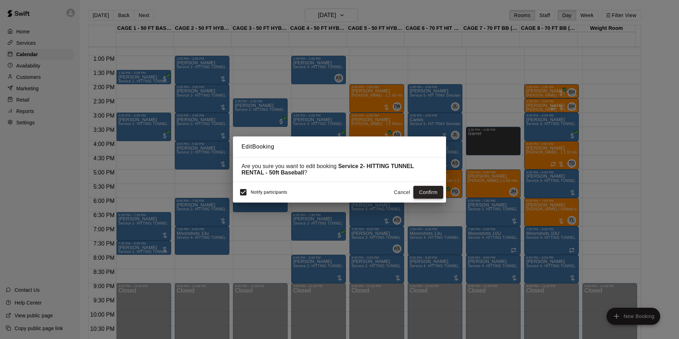
click at [433, 191] on button "Confirm" at bounding box center [428, 192] width 30 height 13
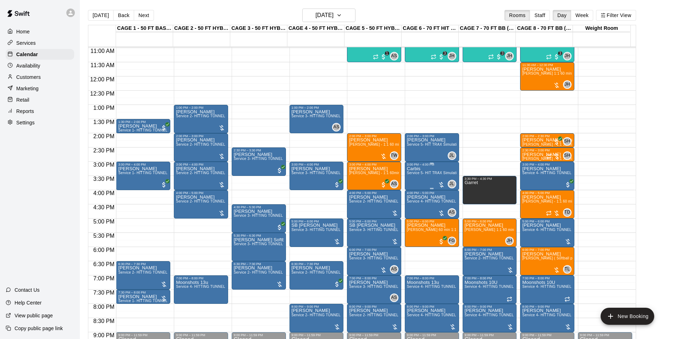
scroll to position [276, 0]
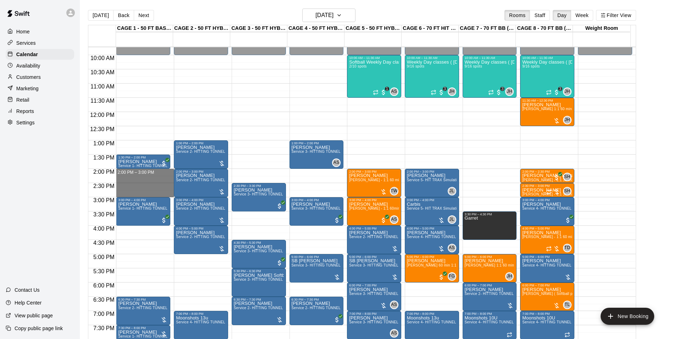
drag, startPoint x: 131, startPoint y: 170, endPoint x: 130, endPoint y: 194, distance: 23.8
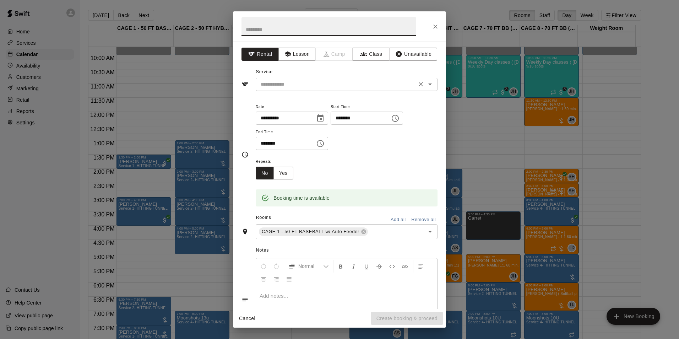
click at [298, 82] on input "text" at bounding box center [336, 84] width 156 height 9
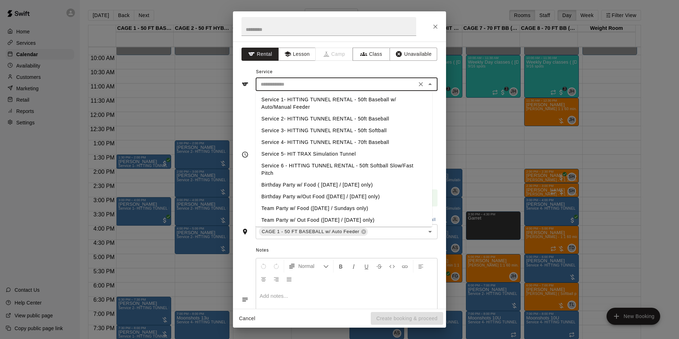
click at [347, 98] on li "Service 1- HITTING TUNNEL RENTAL - 50ft Baseball w/ Auto/Manual Feeder" at bounding box center [344, 103] width 176 height 19
type input "**********"
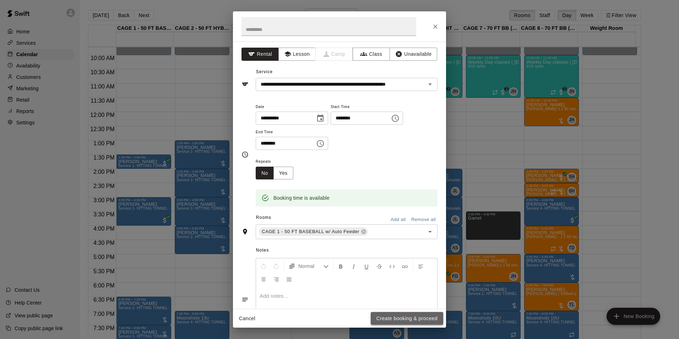
click at [398, 317] on button "Create booking & proceed" at bounding box center [406, 318] width 72 height 13
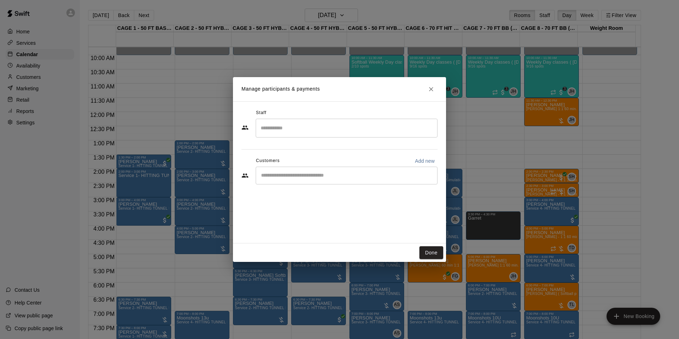
click at [300, 179] on div "​" at bounding box center [347, 175] width 182 height 18
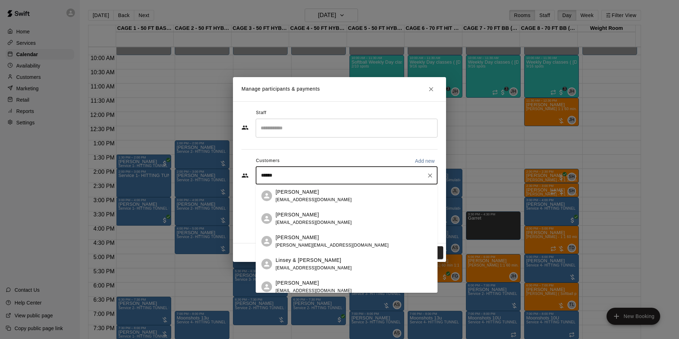
type input "*******"
click at [309, 195] on div "Nick Schmidt nickschmidt2010@live.com" at bounding box center [313, 195] width 76 height 15
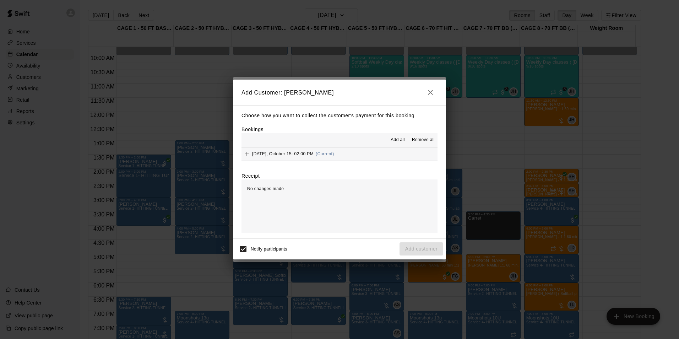
click at [284, 154] on span "Wednesday, October 15: 02:00 PM" at bounding box center [282, 153] width 61 height 5
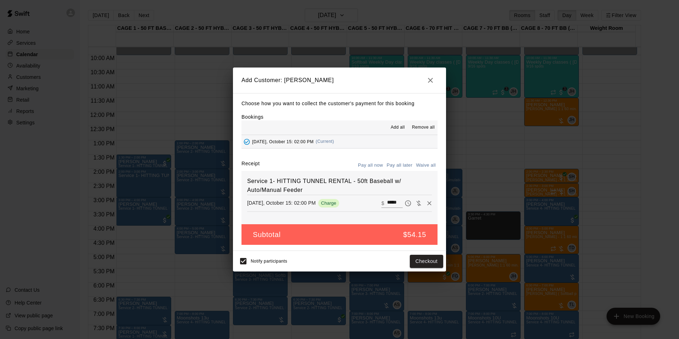
click at [423, 253] on div "Notify participants Checkout" at bounding box center [339, 261] width 213 height 21
click at [423, 264] on button "Checkout" at bounding box center [426, 260] width 33 height 13
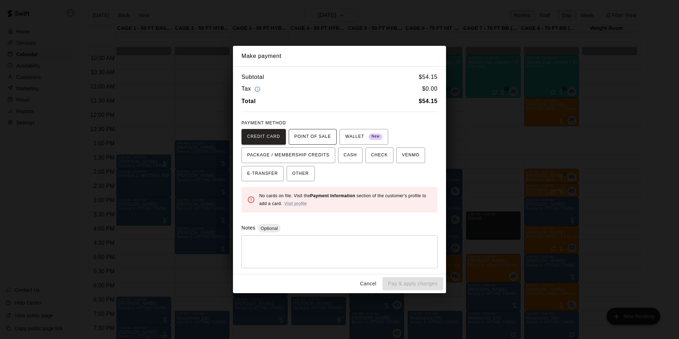
click at [314, 135] on span "POINT OF SALE" at bounding box center [312, 136] width 37 height 11
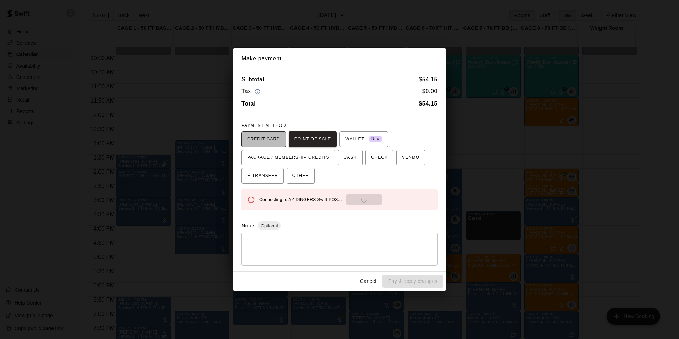
click at [271, 138] on span "CREDIT CARD" at bounding box center [263, 138] width 33 height 11
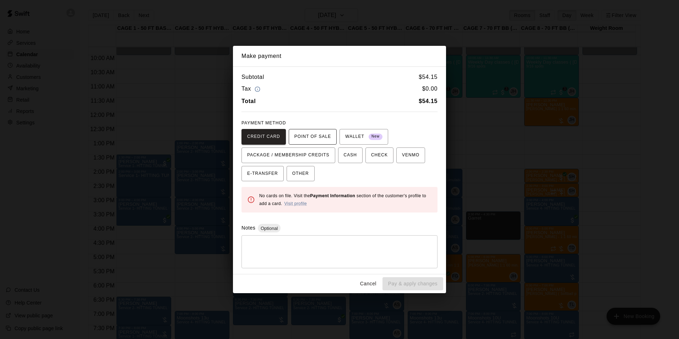
click at [308, 139] on span "POINT OF SALE" at bounding box center [312, 136] width 37 height 11
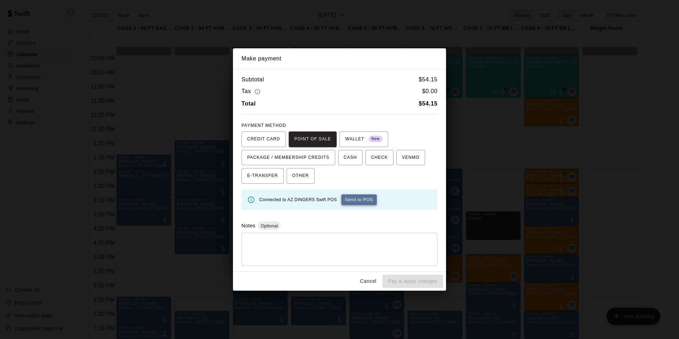
click at [359, 198] on button "Send to POS" at bounding box center [358, 199] width 35 height 11
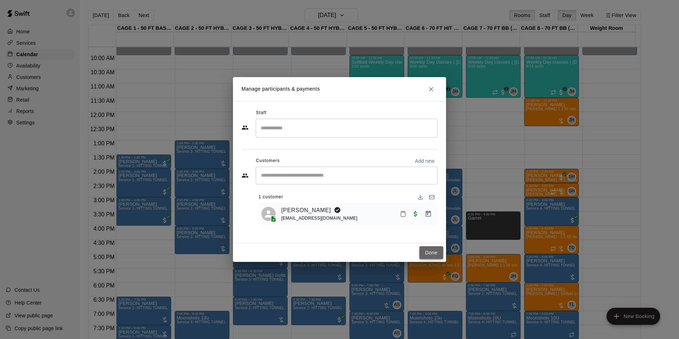
click at [425, 256] on button "Done" at bounding box center [431, 252] width 24 height 13
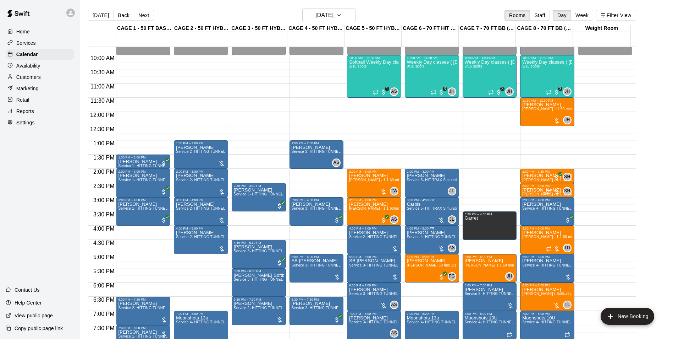
scroll to position [241, 0]
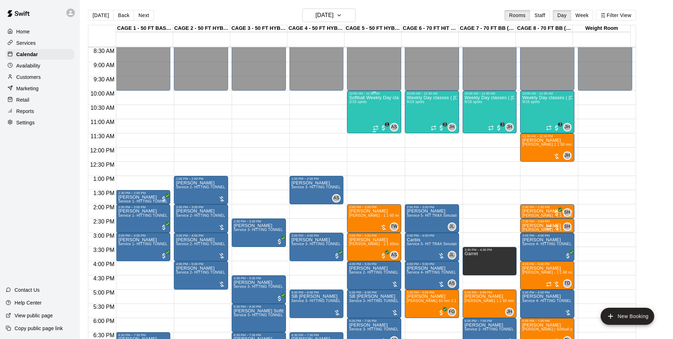
click at [366, 111] on div "Softball Weekly Day classes / Monday,Wednesday,Friday per week / 10:00-11:30 ( …" at bounding box center [374, 264] width 50 height 339
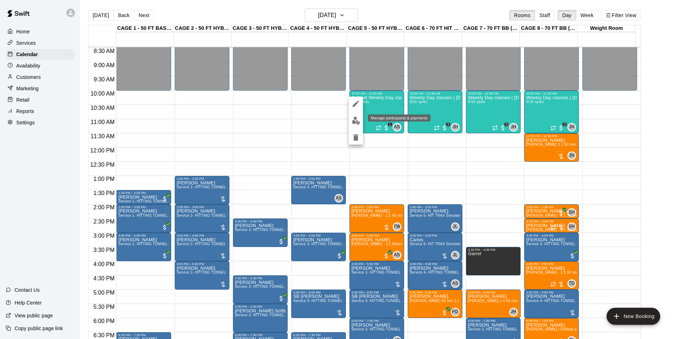
click at [356, 118] on img "edit" at bounding box center [356, 120] width 8 height 8
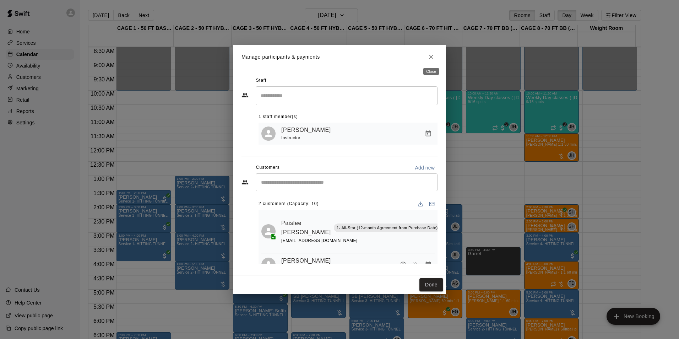
click at [429, 56] on icon "Close" at bounding box center [430, 56] width 7 height 7
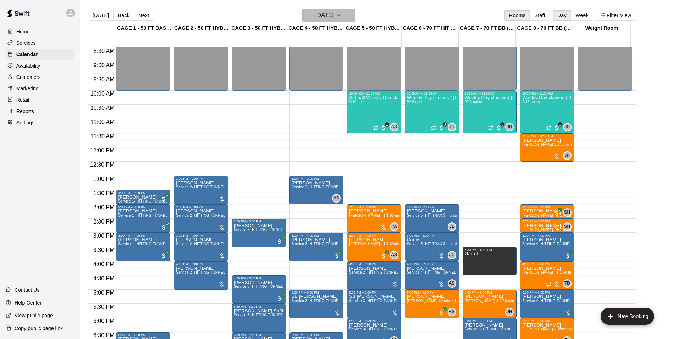
click at [334, 18] on h6 "[DATE]" at bounding box center [324, 15] width 18 height 10
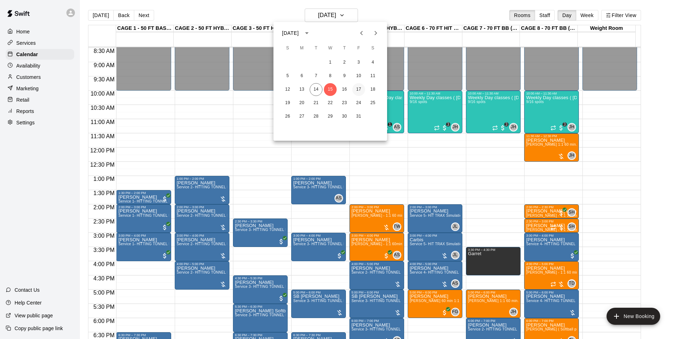
click at [358, 90] on button "17" at bounding box center [358, 89] width 13 height 13
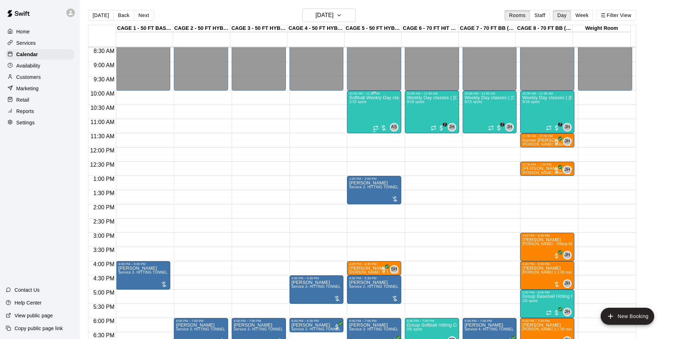
click at [375, 114] on div "Softball Weekly Day classes / Monday,Wednesday,Friday per week / 10:00-11:30 ( …" at bounding box center [374, 264] width 50 height 339
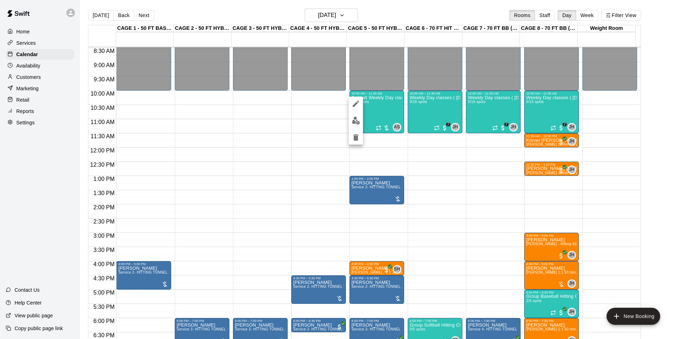
click at [323, 121] on div at bounding box center [339, 169] width 679 height 339
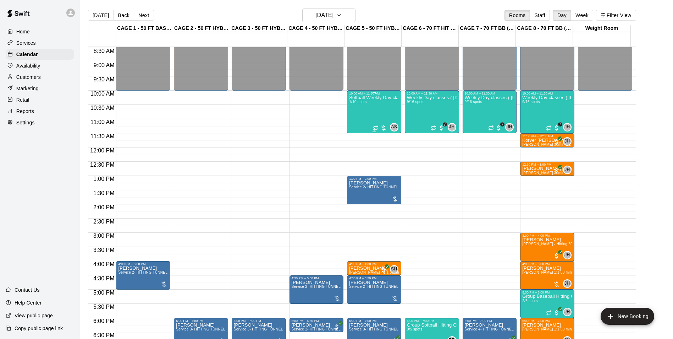
click at [368, 113] on div "Softball Weekly Day classes / Monday,Wednesday,Friday per week / 10:00-11:30 ( …" at bounding box center [374, 264] width 50 height 339
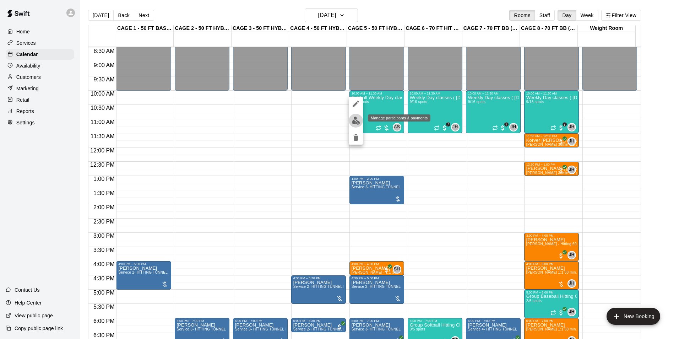
click at [356, 117] on img "edit" at bounding box center [356, 120] width 8 height 8
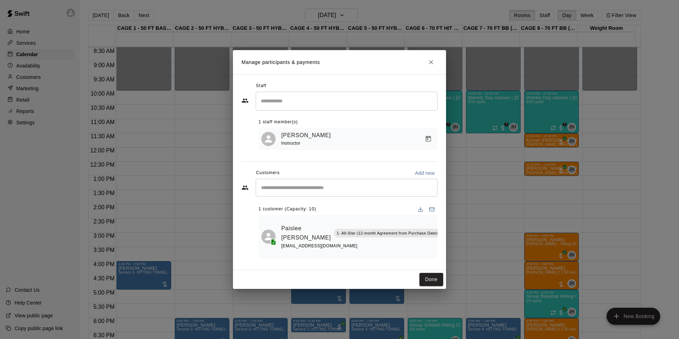
click at [292, 189] on input "Start typing to search customers..." at bounding box center [346, 187] width 175 height 7
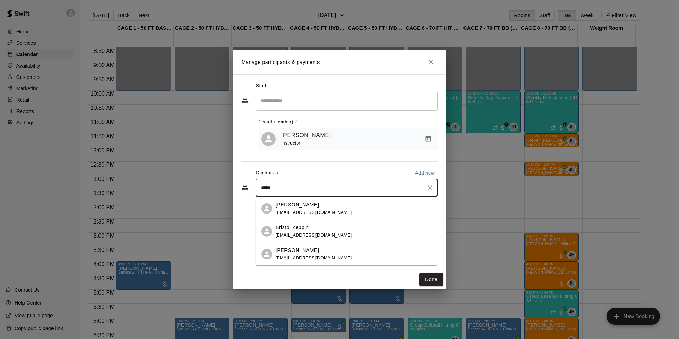
type input "******"
click at [313, 207] on div "Theresa Zeppin" at bounding box center [313, 204] width 76 height 7
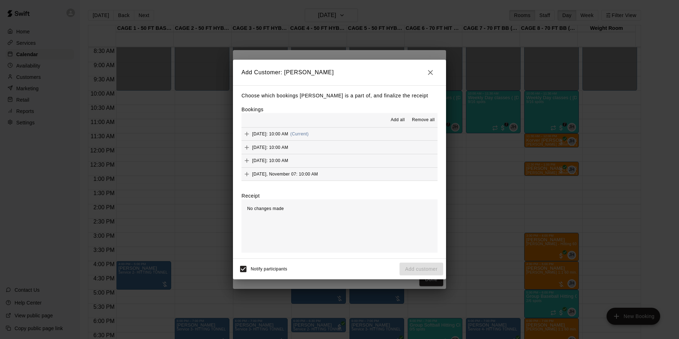
click at [284, 132] on span "Friday, October 17: 10:00 AM" at bounding box center [270, 133] width 36 height 5
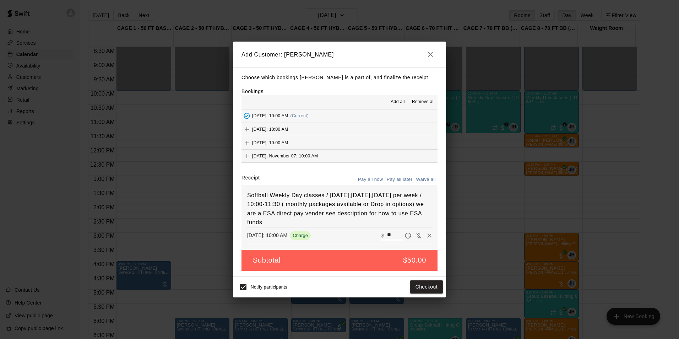
click at [397, 179] on button "Pay all later" at bounding box center [399, 179] width 29 height 11
click at [426, 287] on button "Add customer" at bounding box center [421, 286] width 44 height 13
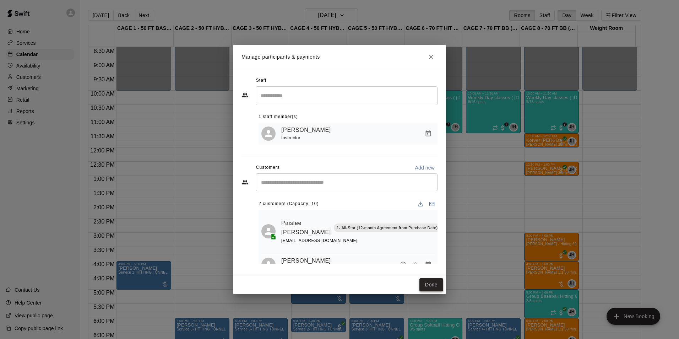
click at [426, 289] on button "Done" at bounding box center [431, 284] width 24 height 13
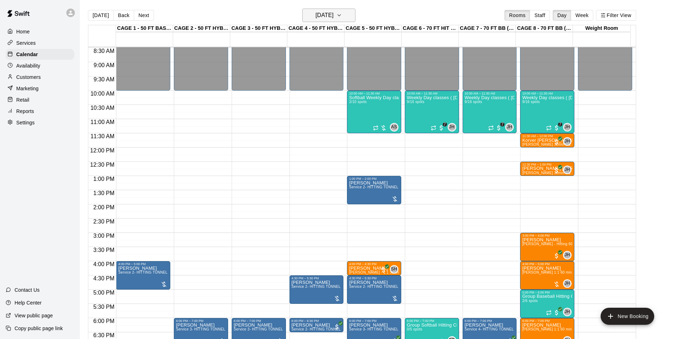
click at [322, 17] on h6 "[DATE]" at bounding box center [324, 15] width 18 height 10
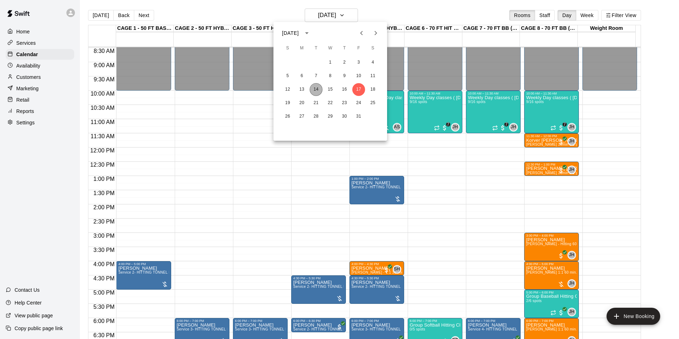
click at [312, 90] on button "14" at bounding box center [315, 89] width 13 height 13
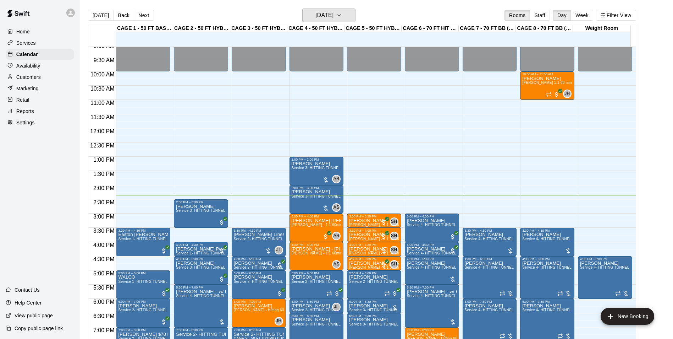
scroll to position [276, 0]
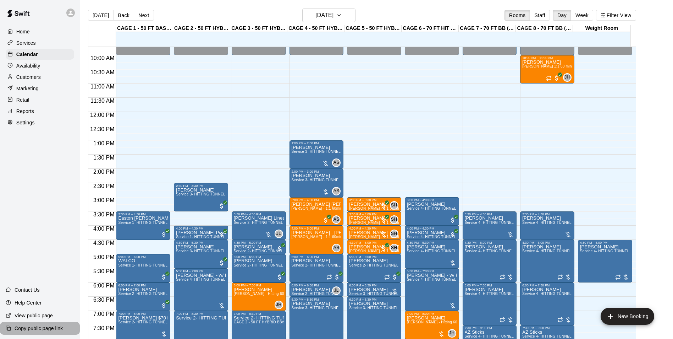
click at [3, 333] on div "Copy public page link" at bounding box center [40, 328] width 80 height 13
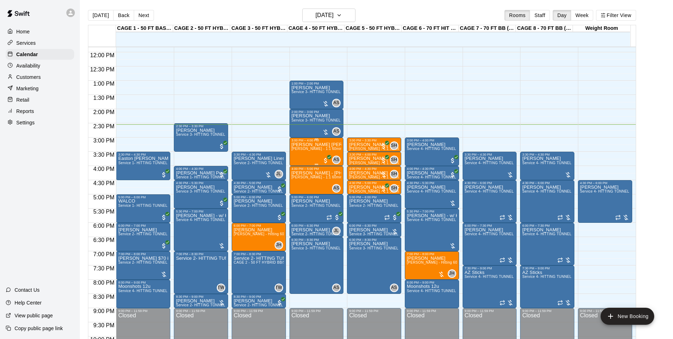
scroll to position [347, 0]
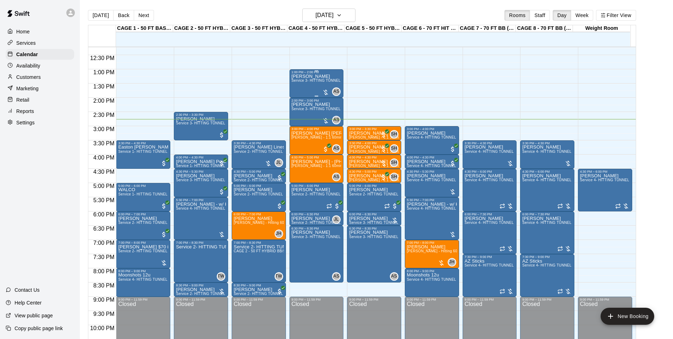
click at [308, 87] on div "Preslee Colby Service 3- HITTING TUNNEL RENTAL - 50ft Softball" at bounding box center [317, 243] width 50 height 339
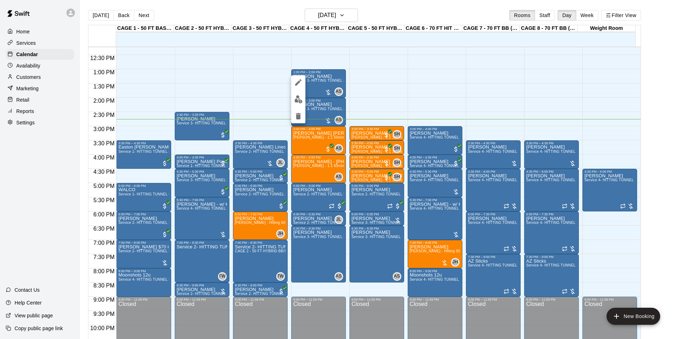
click at [297, 100] on img "edit" at bounding box center [298, 99] width 8 height 8
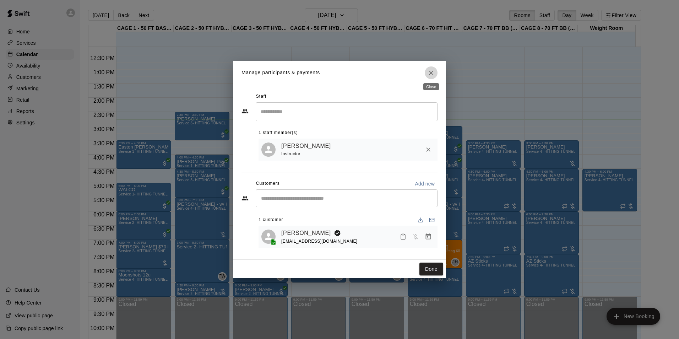
click at [434, 71] on icon "Close" at bounding box center [430, 72] width 7 height 7
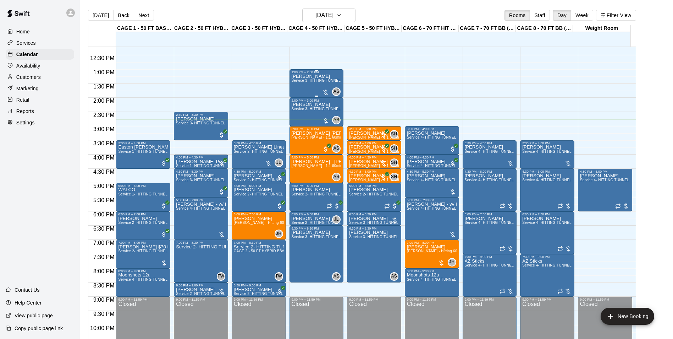
click at [314, 82] on span "Service 3- HITTING TUNNEL RENTAL - 50ft Softball" at bounding box center [336, 80] width 88 height 4
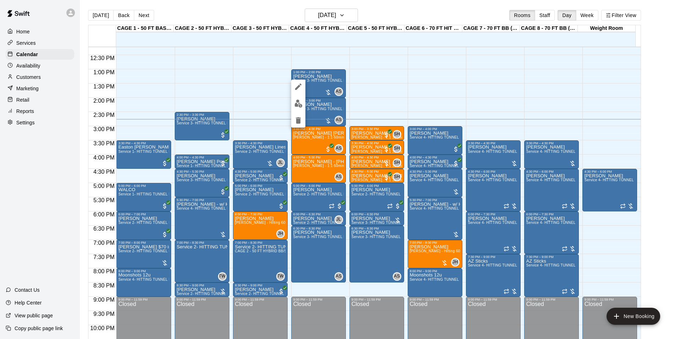
click at [298, 102] on img "edit" at bounding box center [298, 103] width 8 height 8
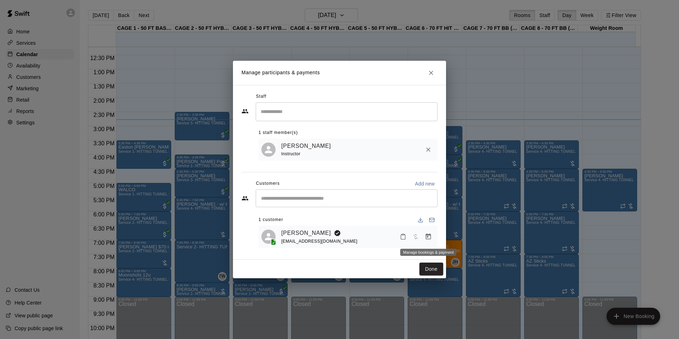
click at [429, 236] on icon "Manage bookings & payment" at bounding box center [427, 236] width 7 height 7
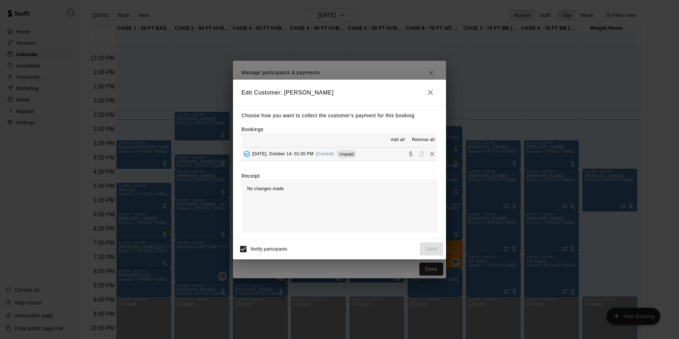
click at [354, 155] on span "Unpaid" at bounding box center [346, 153] width 20 height 5
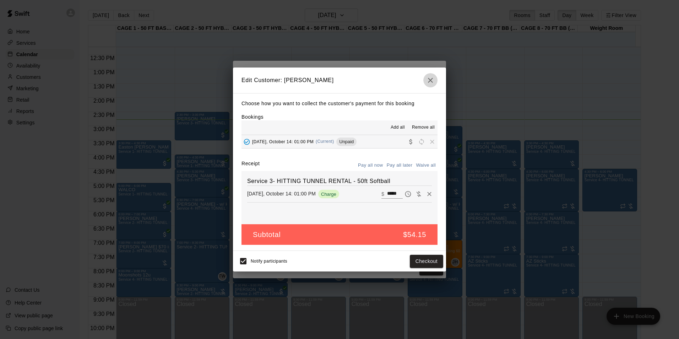
click at [428, 80] on icon "button" at bounding box center [430, 80] width 9 height 9
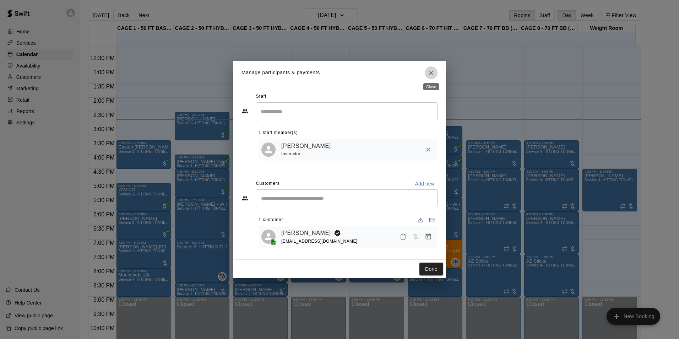
click at [431, 72] on icon "Close" at bounding box center [431, 73] width 4 height 4
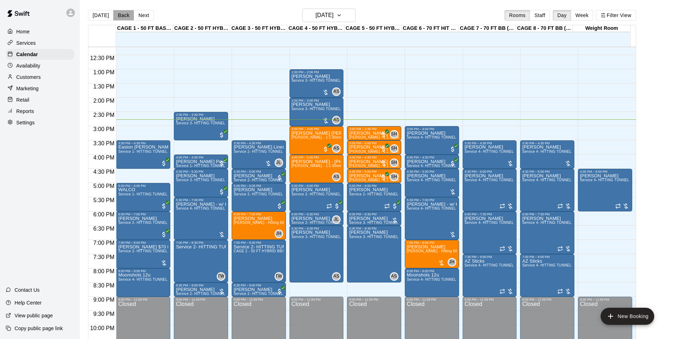
click at [116, 15] on button "Back" at bounding box center [123, 15] width 21 height 11
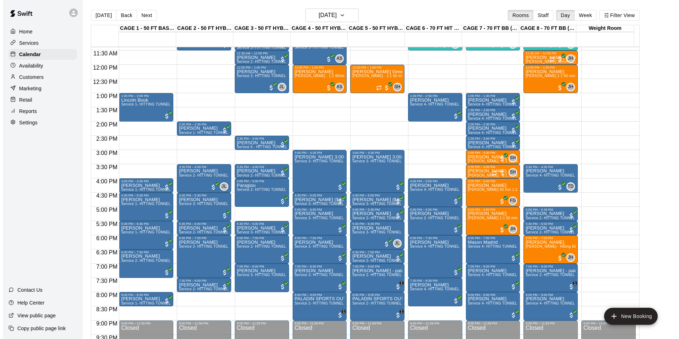
scroll to position [312, 0]
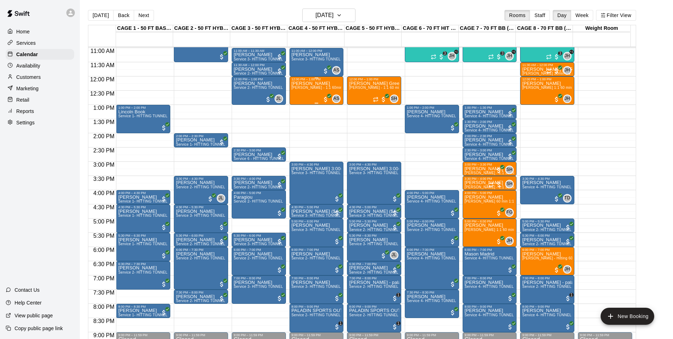
click at [308, 93] on div "Aubrey MCBRIDE Allie Skaggs - 1:1 60min softball Hitting / Fielding instruction" at bounding box center [317, 250] width 50 height 339
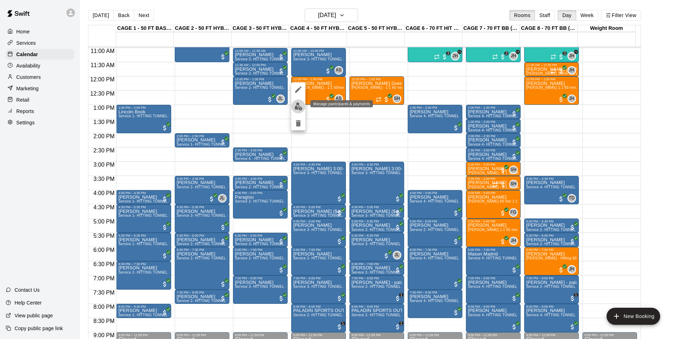
click at [299, 104] on img "edit" at bounding box center [298, 106] width 8 height 8
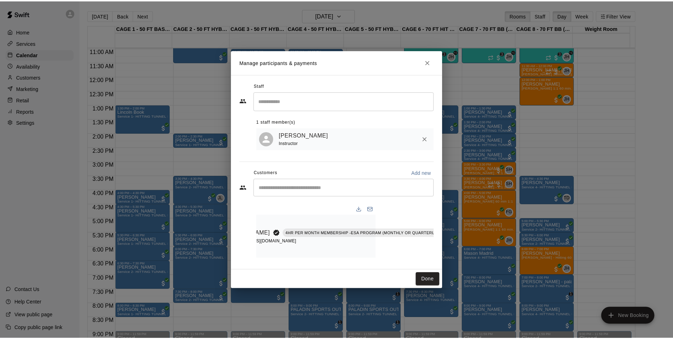
scroll to position [0, 68]
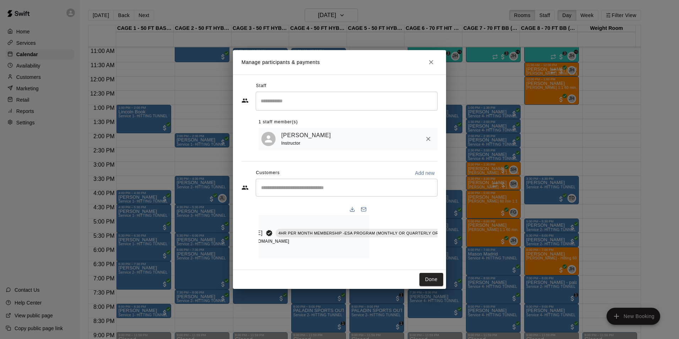
click at [435, 60] on button "Close" at bounding box center [430, 62] width 13 height 13
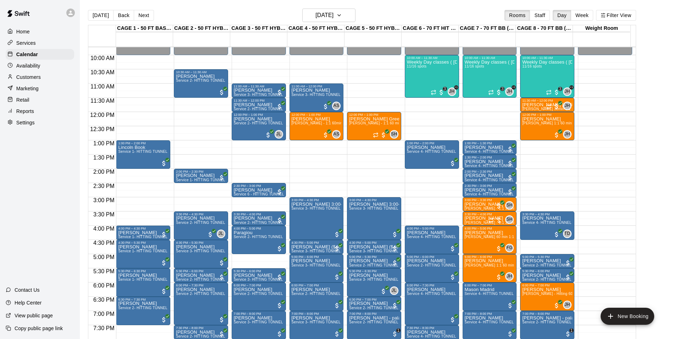
scroll to position [241, 0]
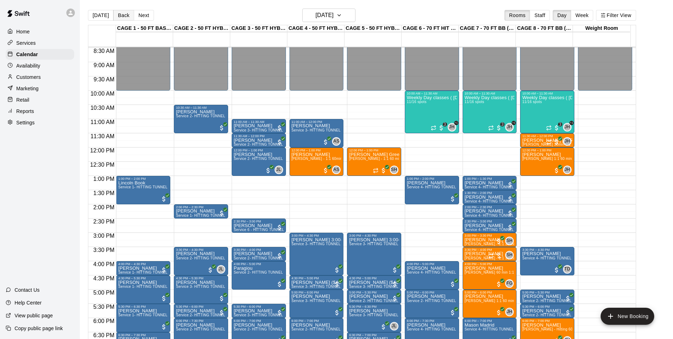
click at [126, 14] on button "Back" at bounding box center [123, 15] width 21 height 11
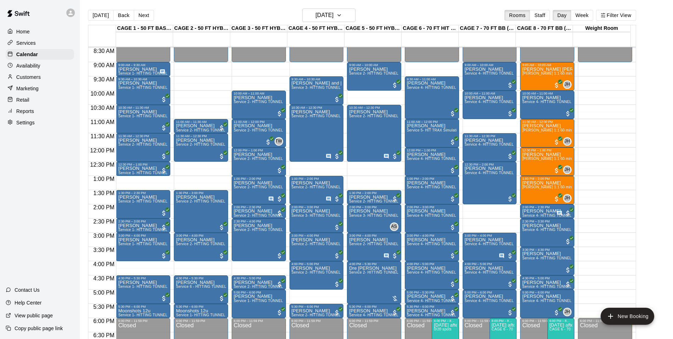
click at [98, 12] on button "[DATE]" at bounding box center [101, 15] width 26 height 11
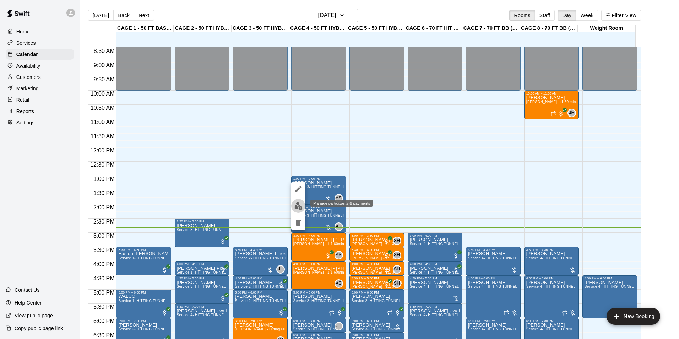
click at [300, 204] on img "edit" at bounding box center [298, 206] width 8 height 8
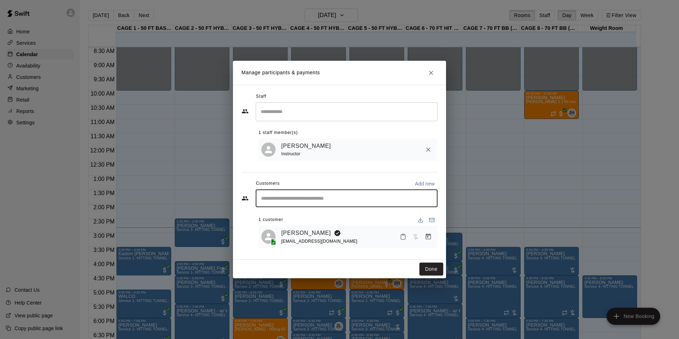
click at [304, 201] on input "Start typing to search customers..." at bounding box center [346, 197] width 175 height 7
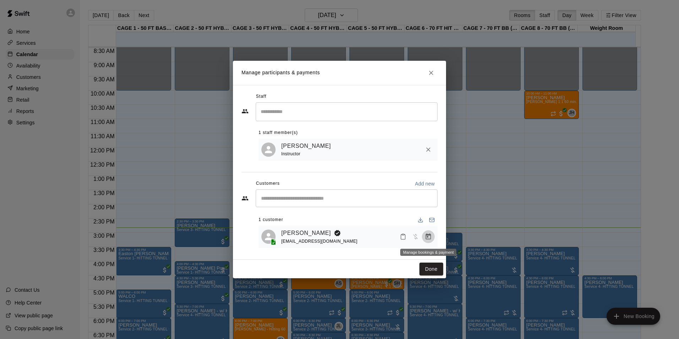
click at [426, 236] on icon "Manage bookings & payment" at bounding box center [427, 236] width 5 height 6
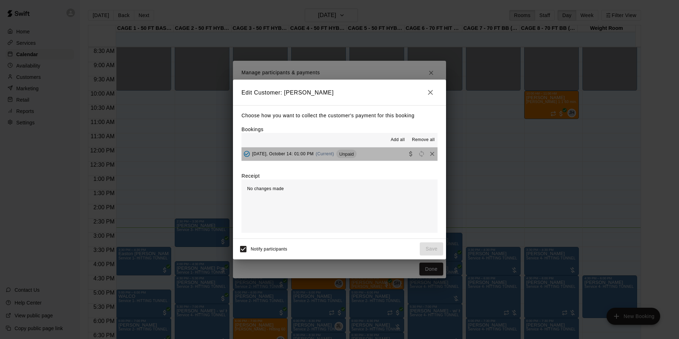
click at [341, 155] on span "Unpaid" at bounding box center [346, 153] width 20 height 5
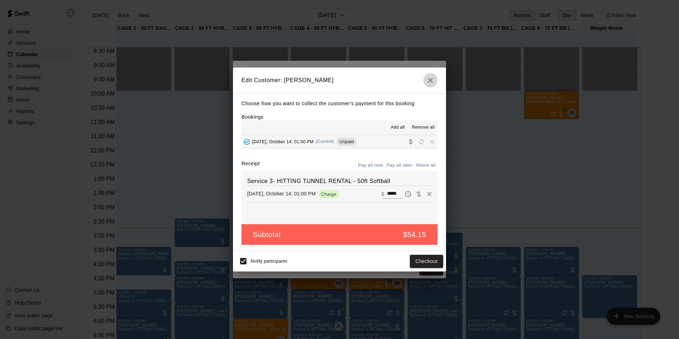
click at [434, 80] on icon "button" at bounding box center [430, 80] width 9 height 9
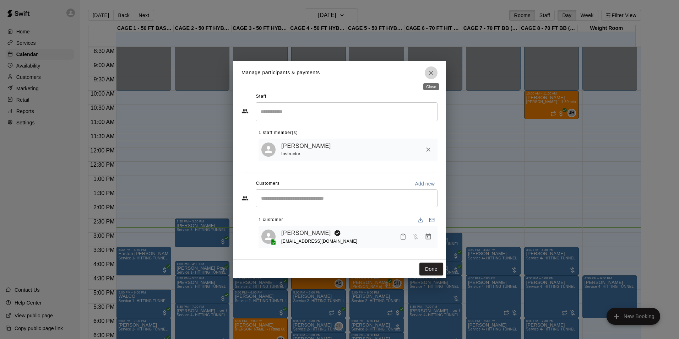
click at [429, 76] on button "Close" at bounding box center [430, 72] width 13 height 13
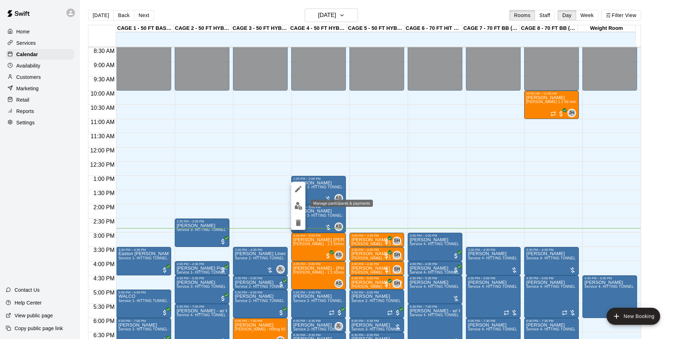
click at [298, 205] on img "edit" at bounding box center [298, 206] width 8 height 8
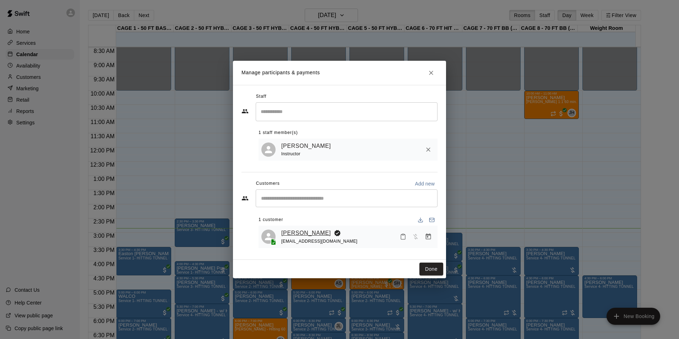
click at [296, 231] on link "[PERSON_NAME]" at bounding box center [306, 232] width 50 height 9
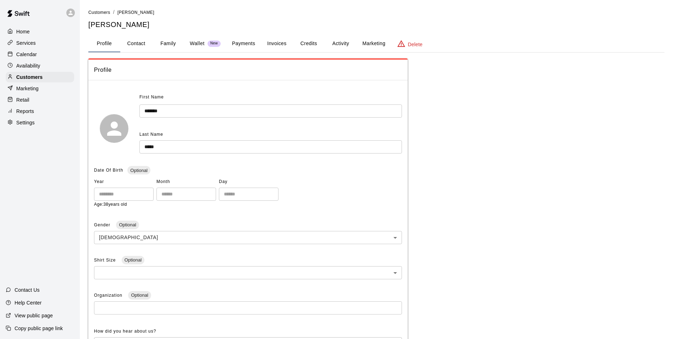
click at [254, 47] on button "Payments" at bounding box center [243, 43] width 34 height 17
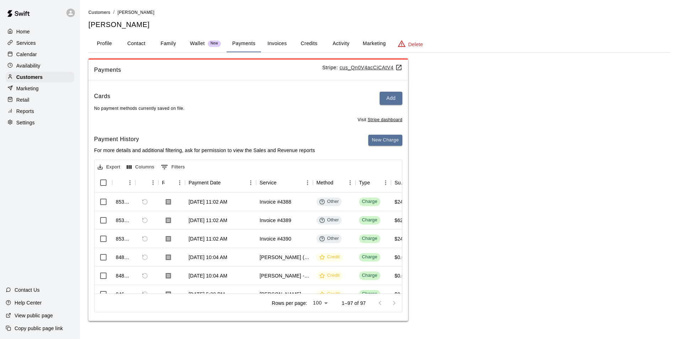
click at [106, 41] on button "Profile" at bounding box center [104, 43] width 32 height 17
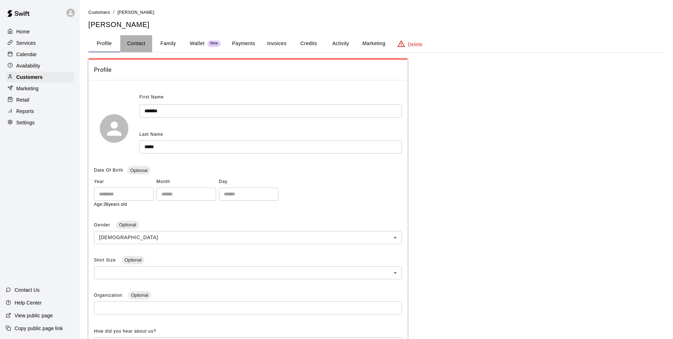
click at [137, 43] on button "Contact" at bounding box center [136, 43] width 32 height 17
select select "**"
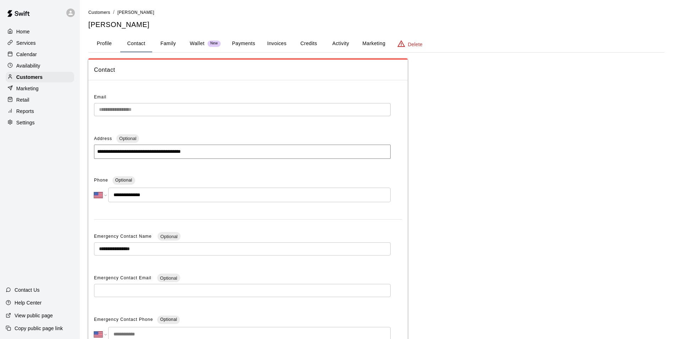
click at [179, 45] on button "Family" at bounding box center [168, 43] width 32 height 17
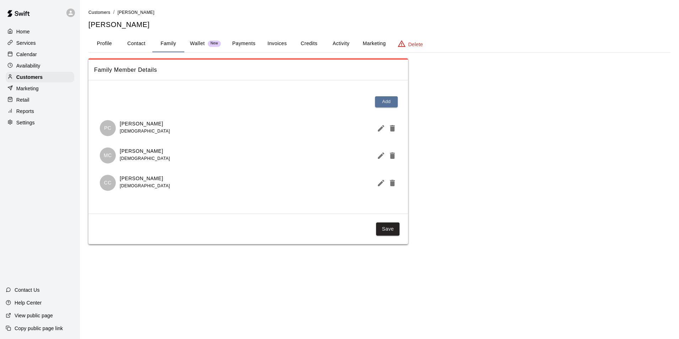
click at [200, 43] on p "Wallet" at bounding box center [197, 43] width 15 height 7
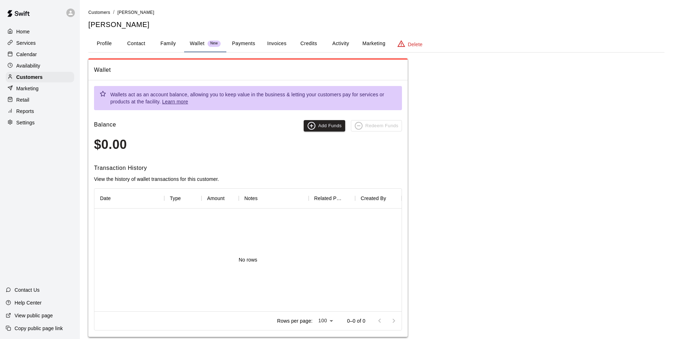
click at [240, 41] on button "Payments" at bounding box center [243, 43] width 34 height 17
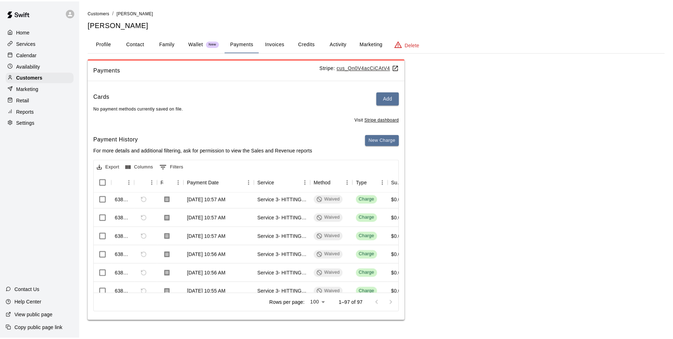
scroll to position [816, 0]
click at [286, 46] on button "Invoices" at bounding box center [277, 43] width 32 height 17
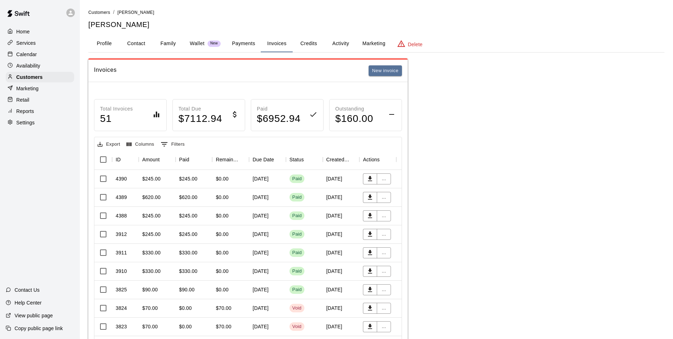
click at [315, 43] on button "Credits" at bounding box center [309, 43] width 32 height 17
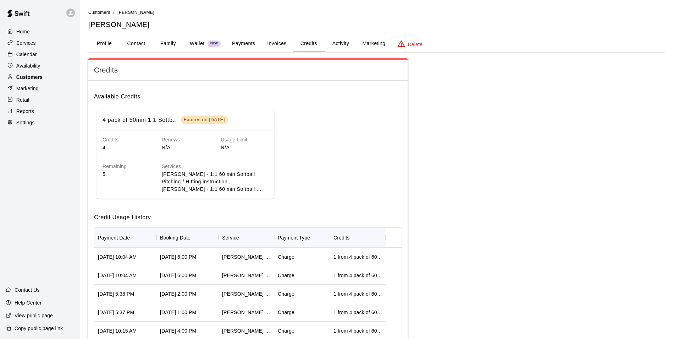
click at [33, 78] on p "Customers" at bounding box center [29, 76] width 26 height 7
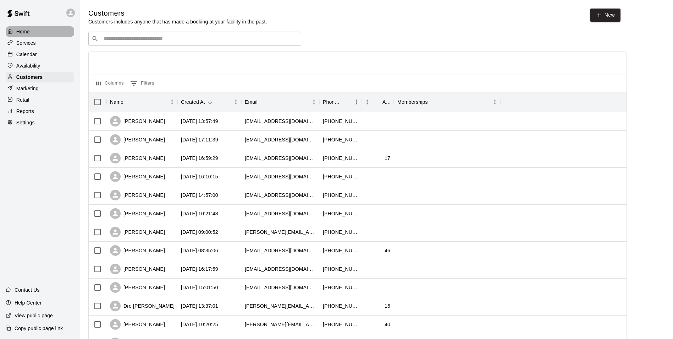
click at [37, 37] on div "Home" at bounding box center [40, 31] width 68 height 11
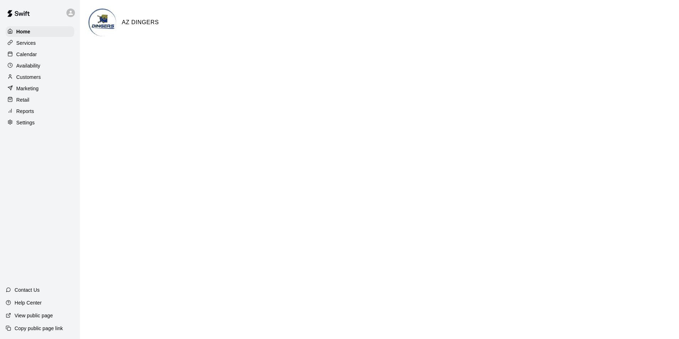
click at [36, 42] on div "Services" at bounding box center [40, 43] width 68 height 11
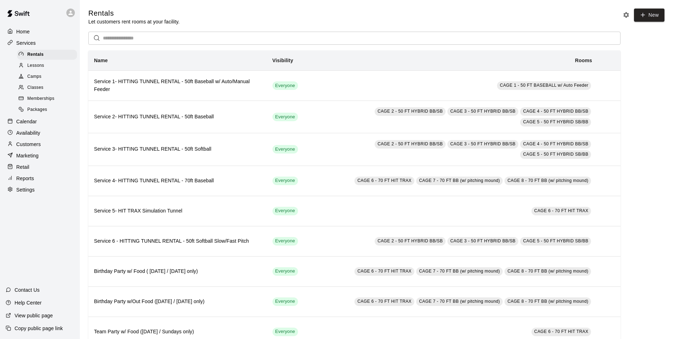
click at [31, 136] on p "Availability" at bounding box center [28, 132] width 24 height 7
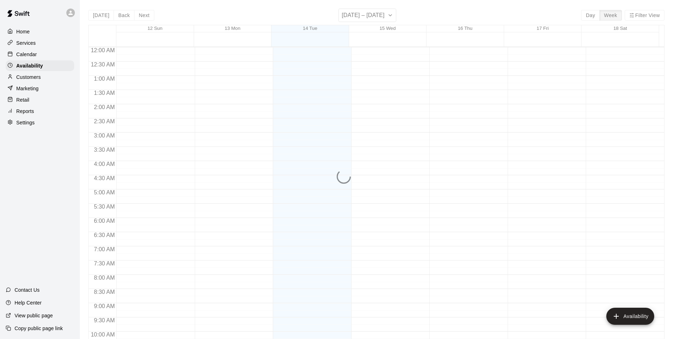
scroll to position [382, 0]
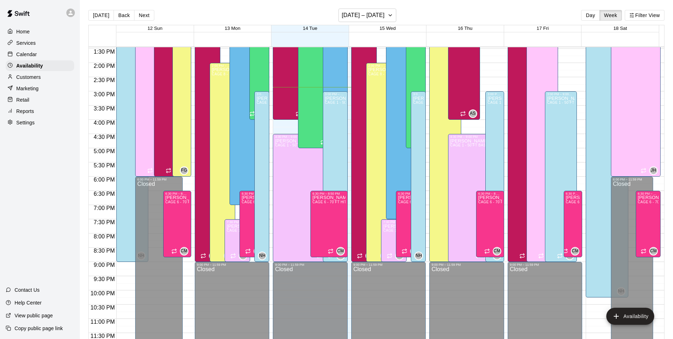
click at [35, 57] on p "Calendar" at bounding box center [26, 54] width 21 height 7
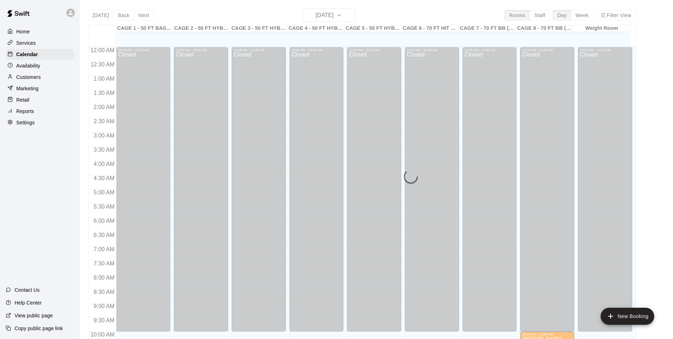
scroll to position [361, 0]
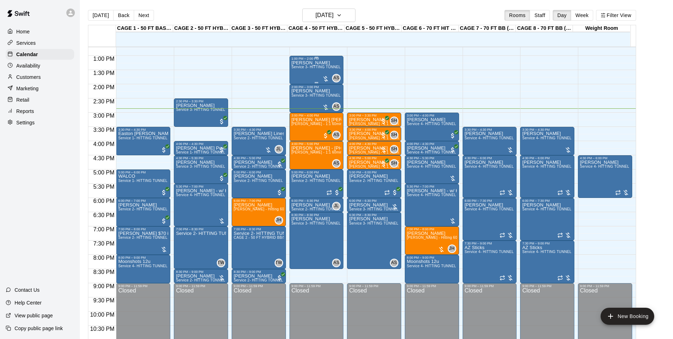
click at [302, 76] on div "Preslee Colby Service 3- HITTING TUNNEL RENTAL - 50ft Softball" at bounding box center [317, 229] width 50 height 339
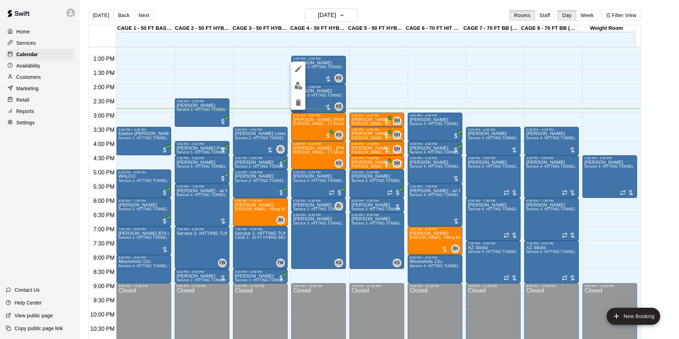
click at [295, 88] on img "edit" at bounding box center [298, 86] width 8 height 8
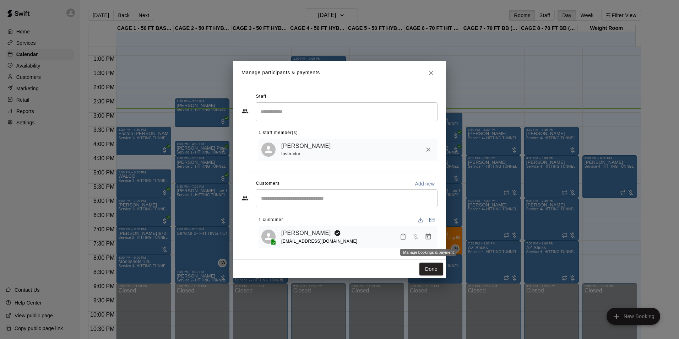
click at [423, 236] on button "Manage bookings & payment" at bounding box center [428, 236] width 13 height 13
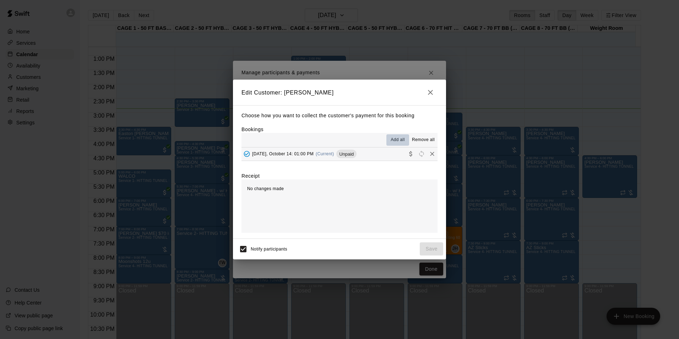
click at [394, 138] on span "Add all" at bounding box center [397, 139] width 14 height 7
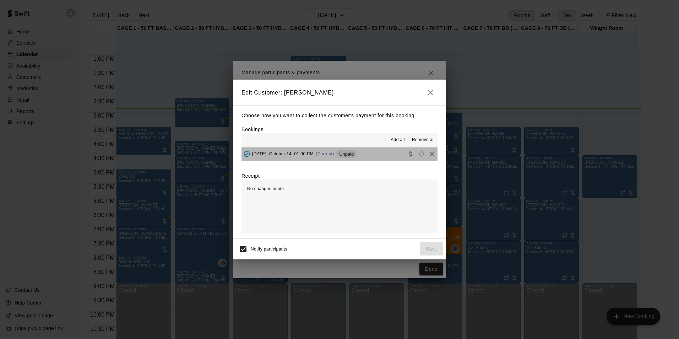
click at [342, 153] on span "Unpaid" at bounding box center [346, 153] width 20 height 5
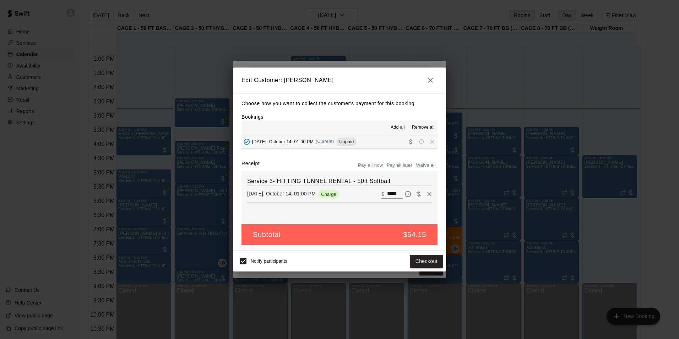
click at [393, 165] on button "Pay all later" at bounding box center [399, 165] width 29 height 11
click at [375, 166] on button "Pay all now" at bounding box center [370, 165] width 29 height 11
click at [418, 258] on button "Checkout" at bounding box center [426, 260] width 33 height 13
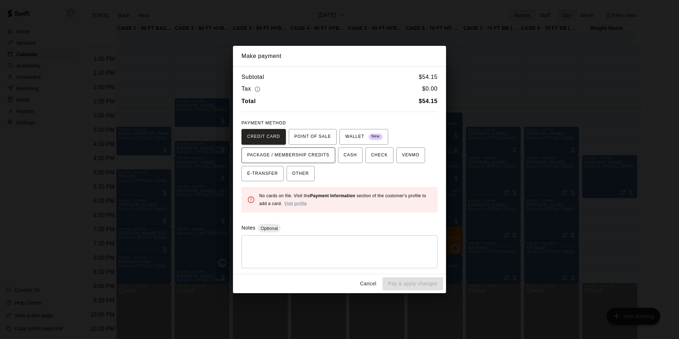
click at [301, 156] on span "PACKAGE / MEMBERSHIP CREDITS" at bounding box center [288, 154] width 82 height 11
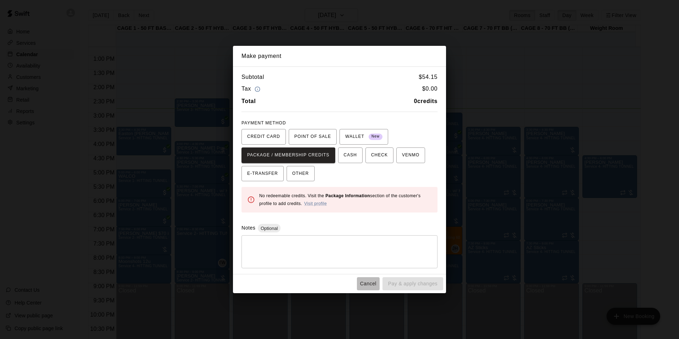
click at [365, 283] on button "Cancel" at bounding box center [368, 283] width 23 height 13
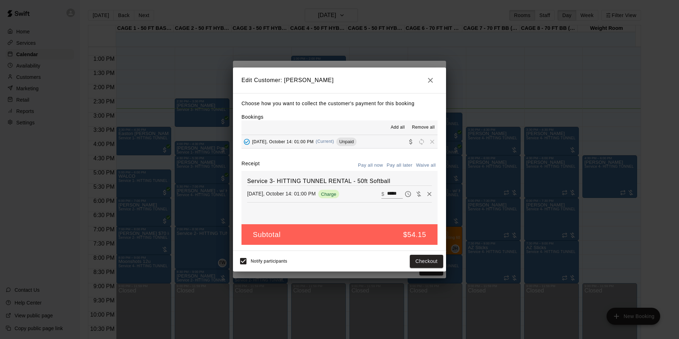
click at [432, 78] on icon "button" at bounding box center [430, 80] width 5 height 5
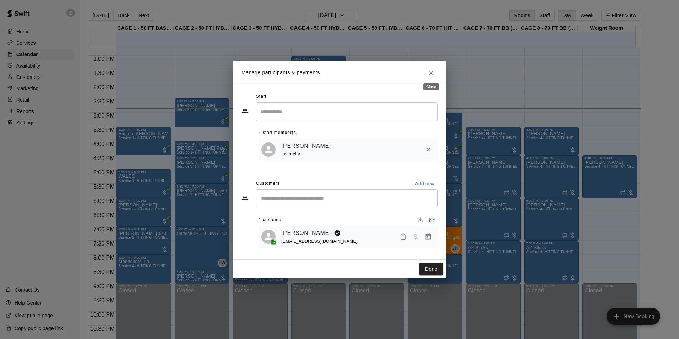
click at [432, 78] on button "Close" at bounding box center [430, 72] width 13 height 13
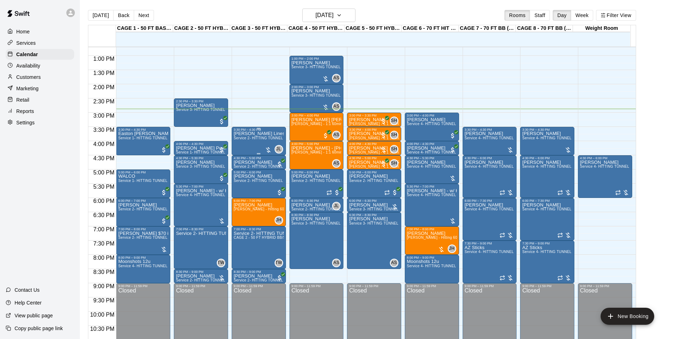
click at [238, 148] on div "Hudson Lines Service 2- HITTING TUNNEL RENTAL - 50ft Baseball" at bounding box center [259, 300] width 50 height 339
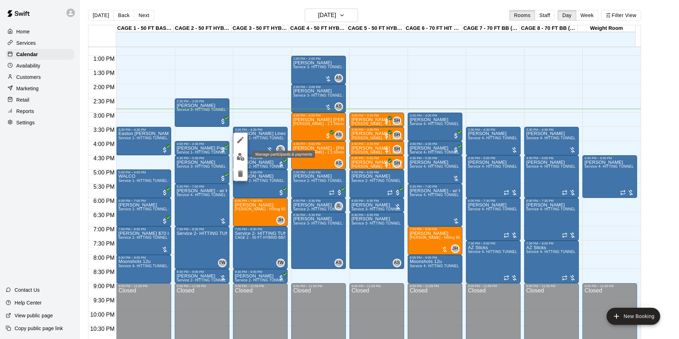
click at [239, 156] on img "edit" at bounding box center [240, 157] width 8 height 8
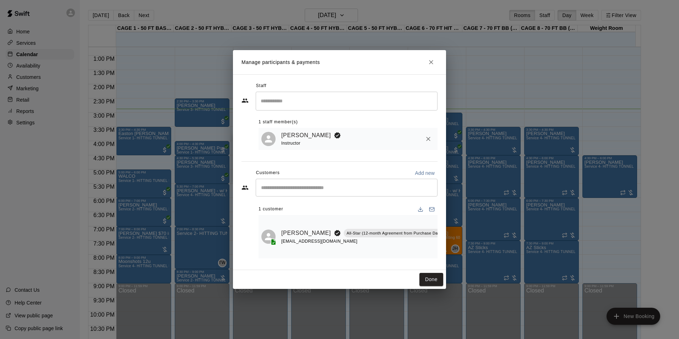
click at [457, 245] on button "Manage bookings & payment" at bounding box center [463, 248] width 13 height 13
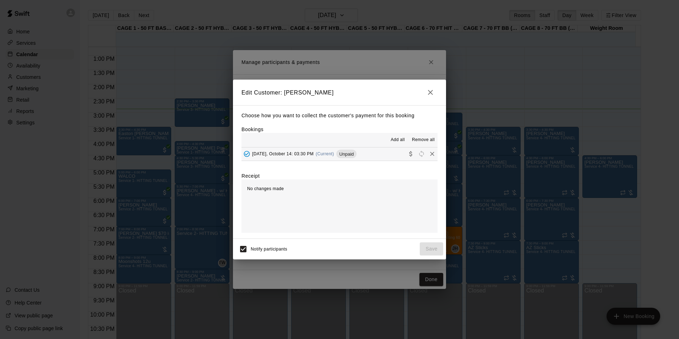
click at [350, 149] on div "Tuesday, October 14: 03:30 PM (Current) Unpaid" at bounding box center [298, 153] width 115 height 11
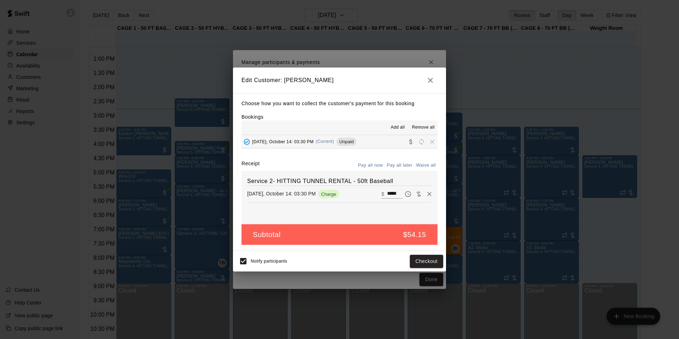
click at [433, 77] on icon "button" at bounding box center [430, 80] width 9 height 9
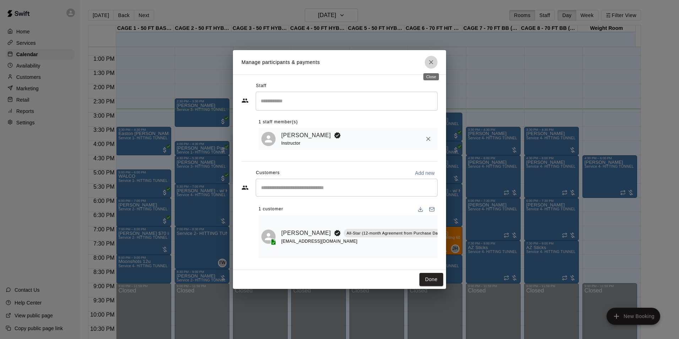
click at [431, 63] on icon "Close" at bounding box center [430, 62] width 7 height 7
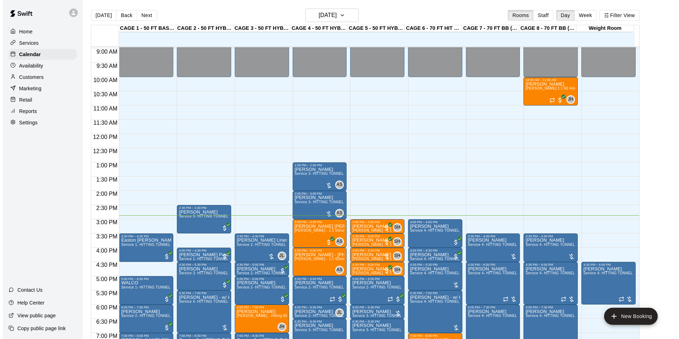
scroll to position [290, 0]
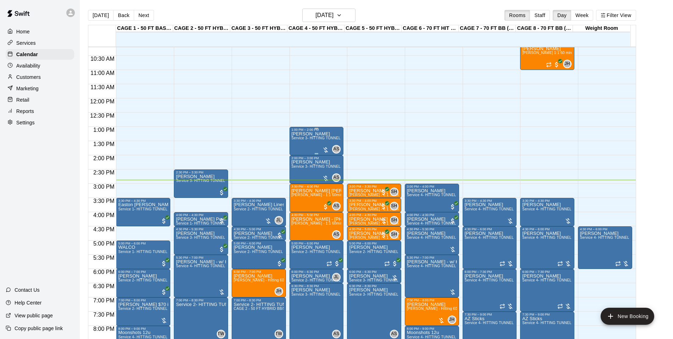
click at [303, 146] on div "Preslee Colby Service 3- HITTING TUNNEL RENTAL - 50ft Softball" at bounding box center [317, 300] width 50 height 339
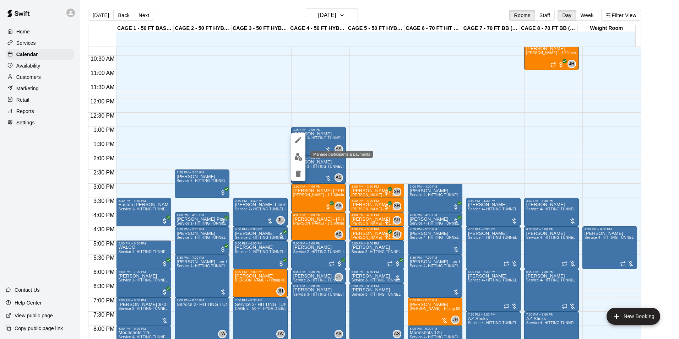
click at [301, 158] on img "edit" at bounding box center [298, 157] width 8 height 8
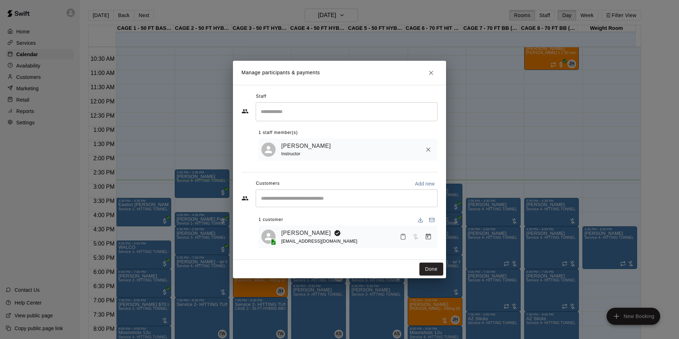
click at [435, 71] on button "Close" at bounding box center [430, 72] width 13 height 13
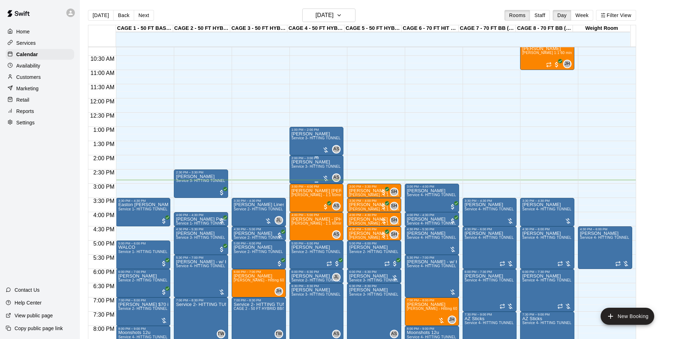
click at [295, 162] on p "[PERSON_NAME]" at bounding box center [317, 162] width 50 height 0
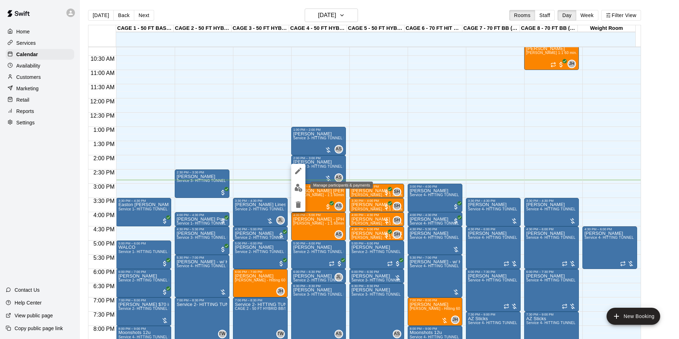
click at [301, 190] on img "edit" at bounding box center [298, 187] width 8 height 8
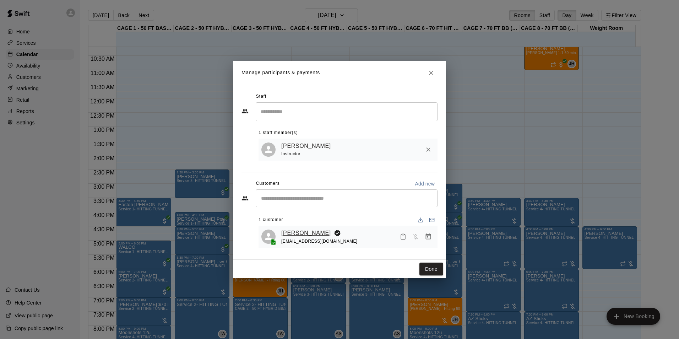
click at [302, 235] on link "[PERSON_NAME]" at bounding box center [306, 232] width 50 height 9
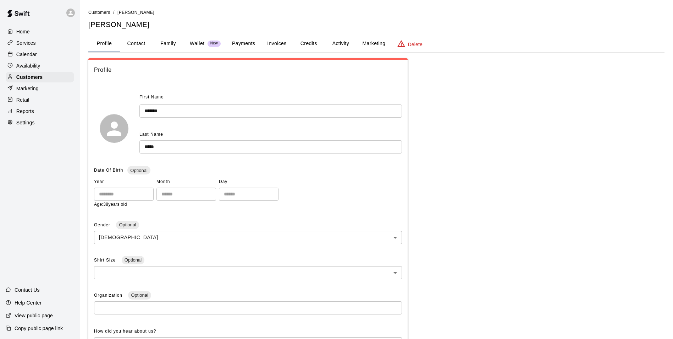
click at [164, 42] on button "Family" at bounding box center [168, 43] width 32 height 17
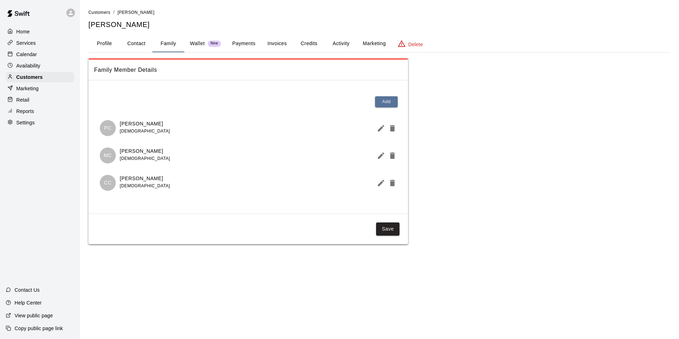
click at [246, 44] on button "Payments" at bounding box center [243, 43] width 34 height 17
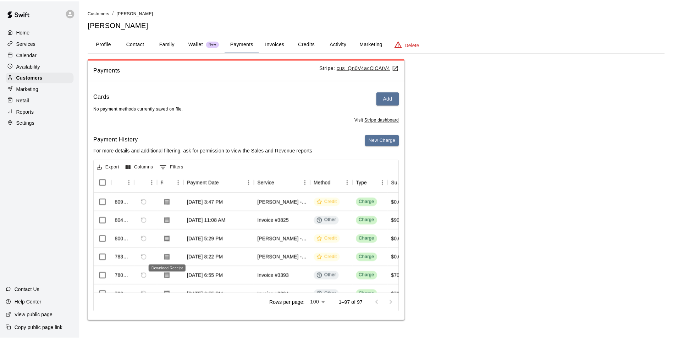
scroll to position [319, 0]
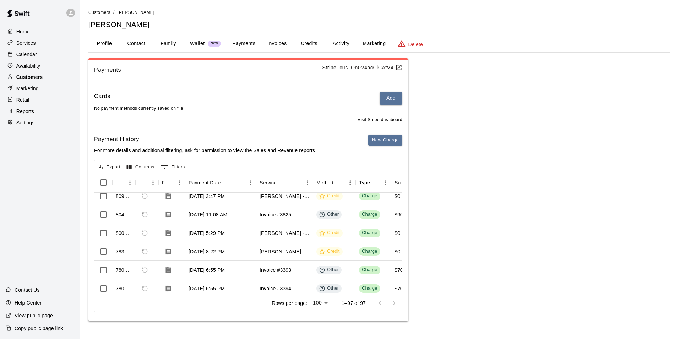
click at [43, 78] on div "Customers" at bounding box center [40, 77] width 68 height 11
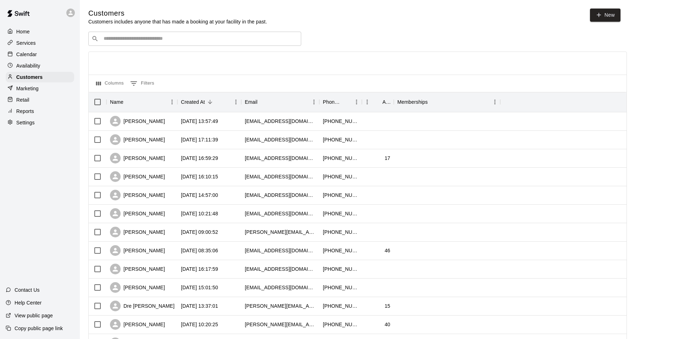
click at [38, 64] on p "Availability" at bounding box center [28, 65] width 24 height 7
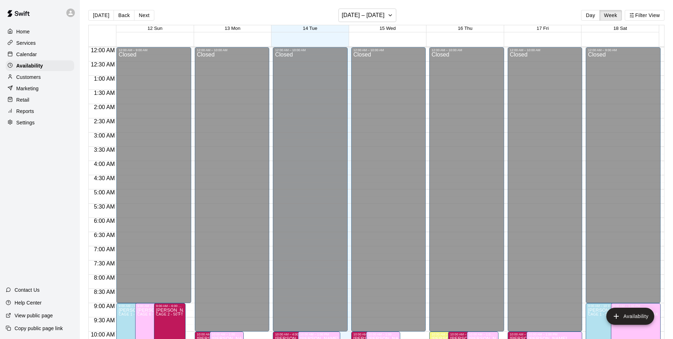
scroll to position [382, 0]
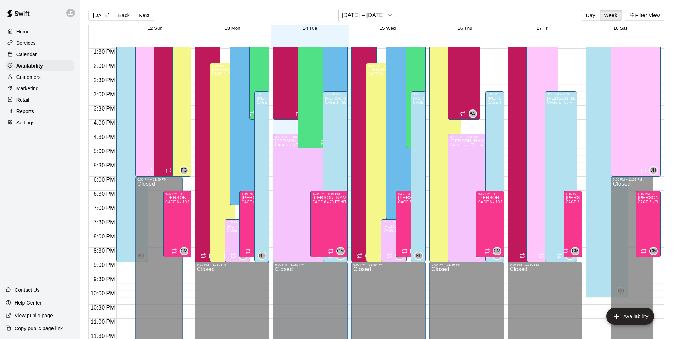
click at [38, 54] on div "Calendar" at bounding box center [40, 54] width 68 height 11
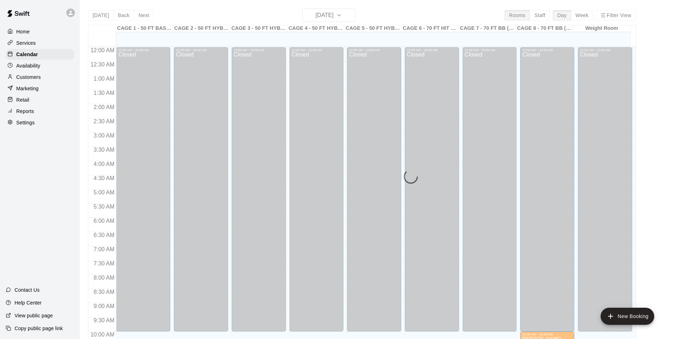
scroll to position [361, 0]
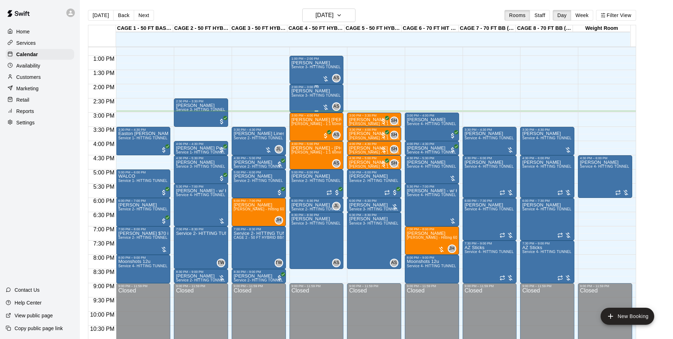
click at [317, 97] on span "Service 3- HITTING TUNNEL RENTAL - 50ft Softball" at bounding box center [336, 95] width 88 height 4
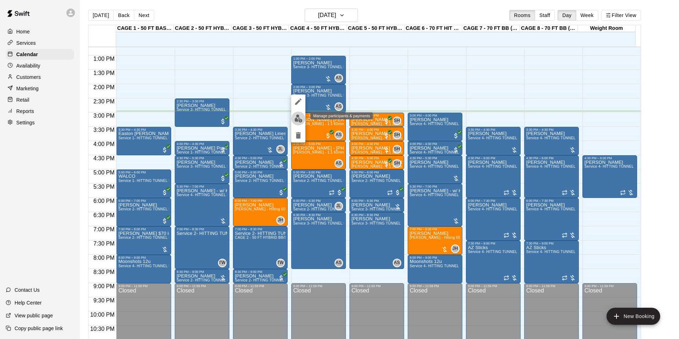
click at [297, 118] on img "edit" at bounding box center [298, 118] width 8 height 8
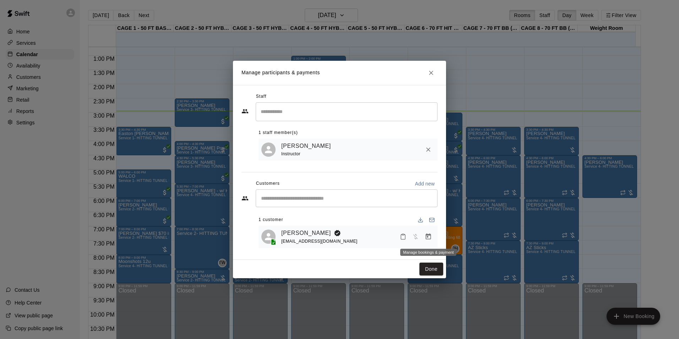
click at [429, 236] on icon "Manage bookings & payment" at bounding box center [427, 236] width 7 height 7
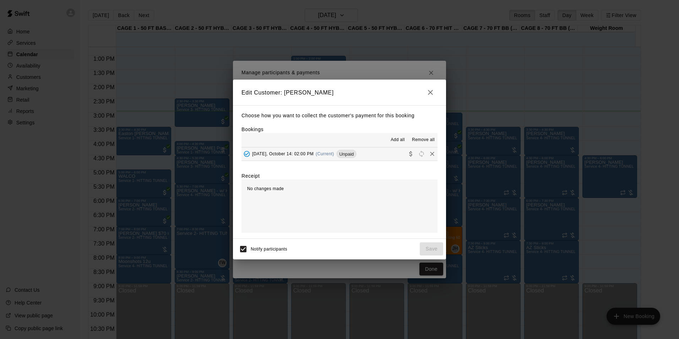
click at [350, 150] on div "Unpaid" at bounding box center [346, 153] width 20 height 9
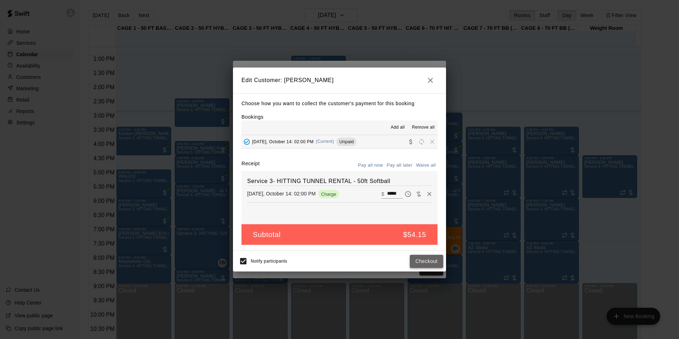
click at [418, 257] on button "Checkout" at bounding box center [426, 260] width 33 height 13
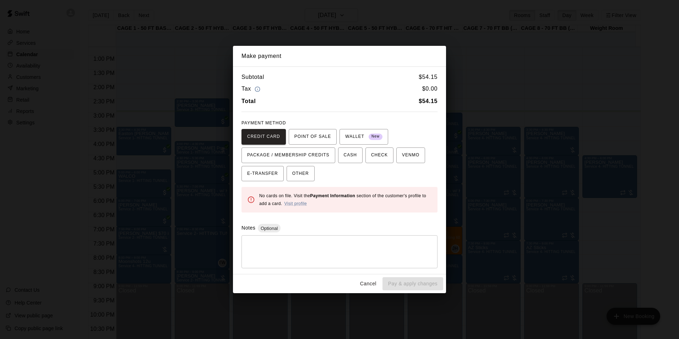
click at [371, 285] on button "Cancel" at bounding box center [368, 283] width 23 height 13
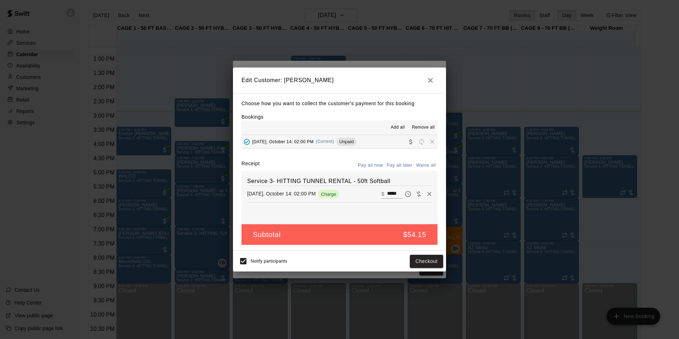
click at [427, 76] on button "button" at bounding box center [430, 80] width 14 height 14
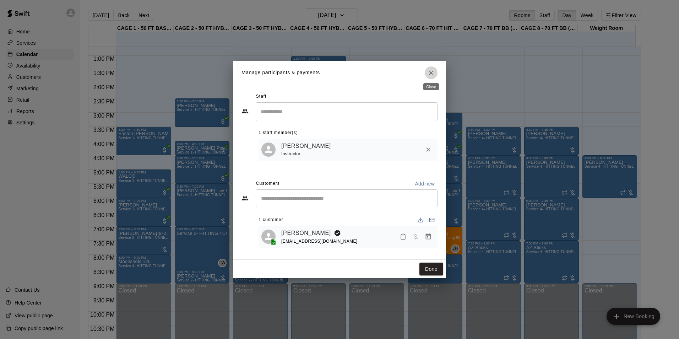
click at [428, 71] on icon "Close" at bounding box center [430, 72] width 7 height 7
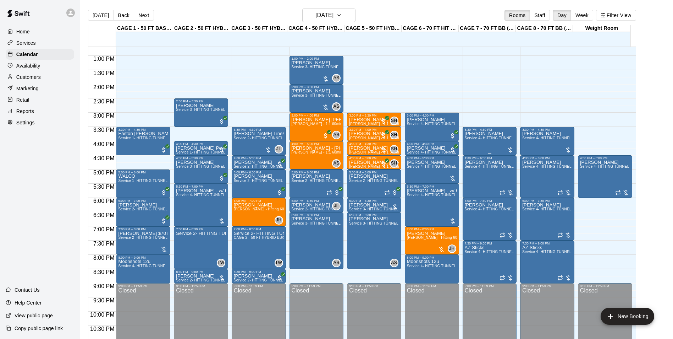
click at [486, 145] on div "John Grabow Service 4- HITTING TUNNEL RENTAL - 70ft Baseball" at bounding box center [490, 300] width 50 height 339
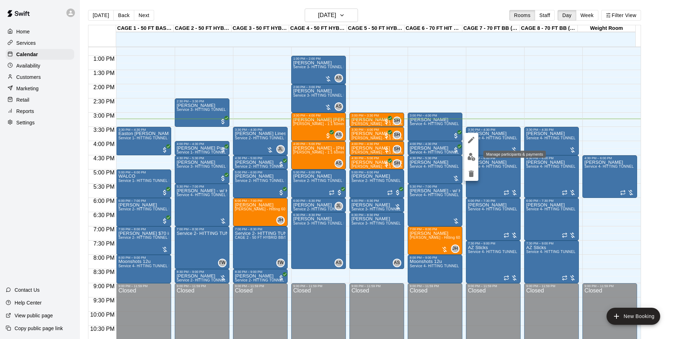
click at [473, 156] on img "edit" at bounding box center [471, 157] width 8 height 8
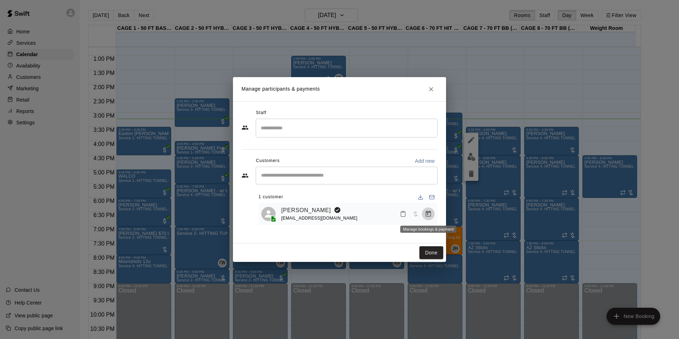
click at [432, 216] on button "Manage bookings & payment" at bounding box center [428, 213] width 13 height 13
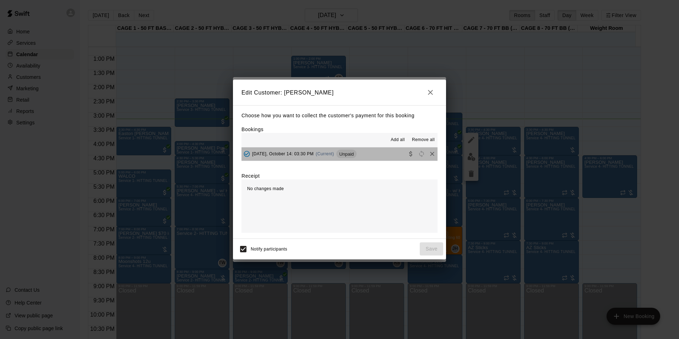
click at [352, 156] on span "Unpaid" at bounding box center [346, 153] width 20 height 5
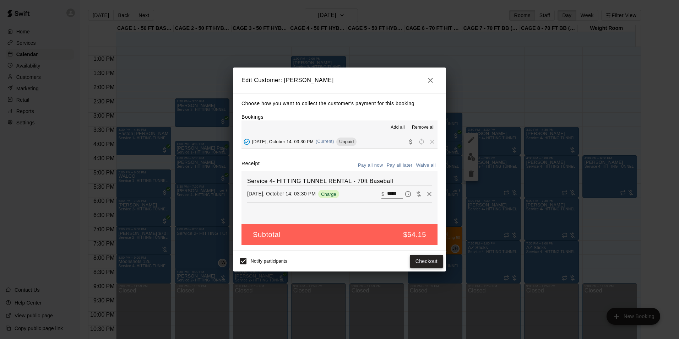
click at [414, 265] on button "Checkout" at bounding box center [426, 260] width 33 height 13
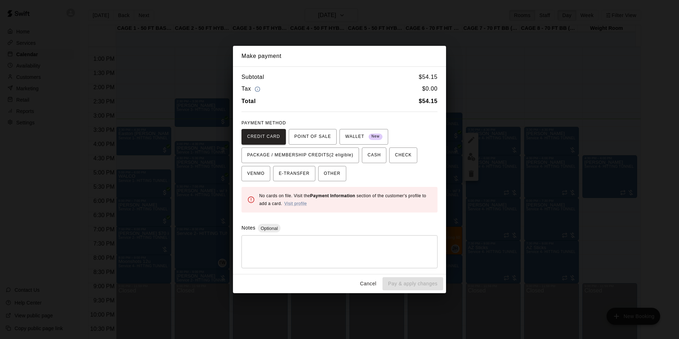
click at [367, 281] on button "Cancel" at bounding box center [368, 283] width 23 height 13
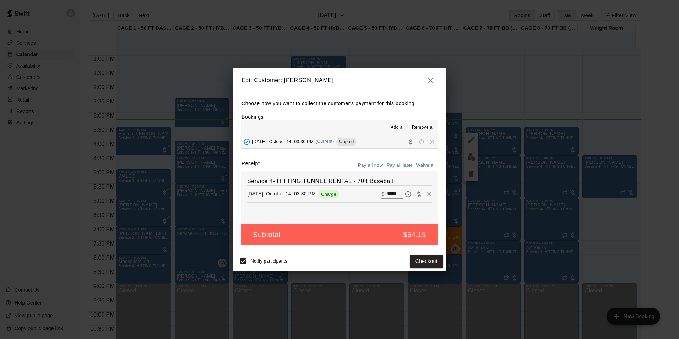
click at [433, 75] on button "button" at bounding box center [430, 80] width 14 height 14
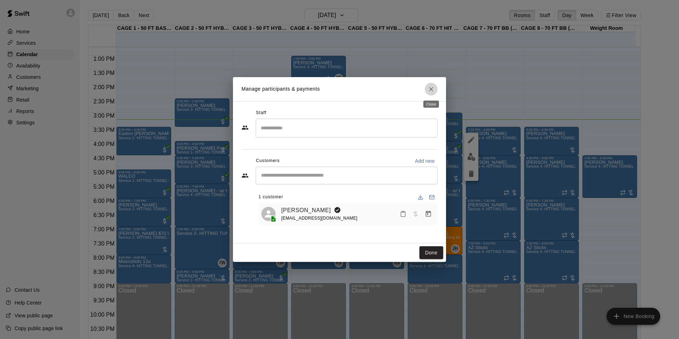
click at [430, 88] on icon "Close" at bounding box center [430, 89] width 7 height 7
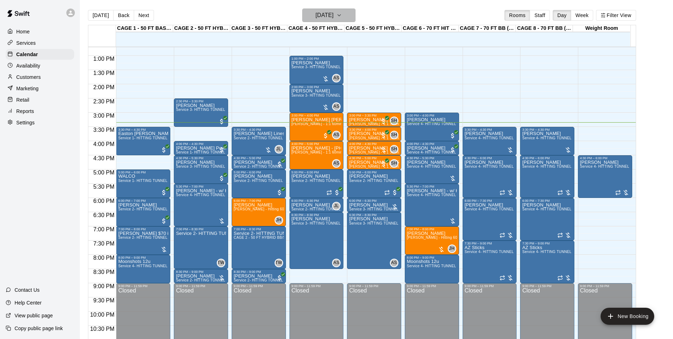
click at [333, 13] on h6 "[DATE]" at bounding box center [324, 15] width 18 height 10
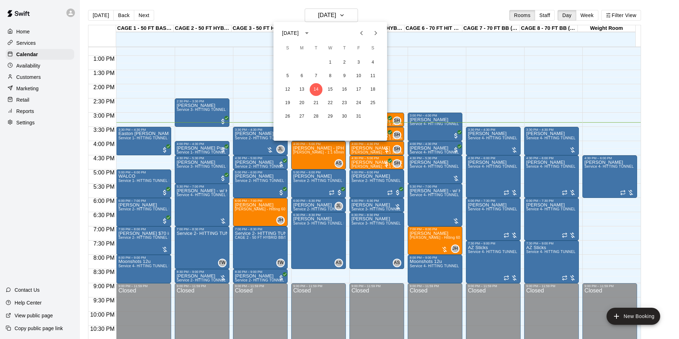
click at [372, 32] on icon "Next month" at bounding box center [375, 33] width 9 height 9
click at [374, 100] on button "22" at bounding box center [372, 103] width 13 height 13
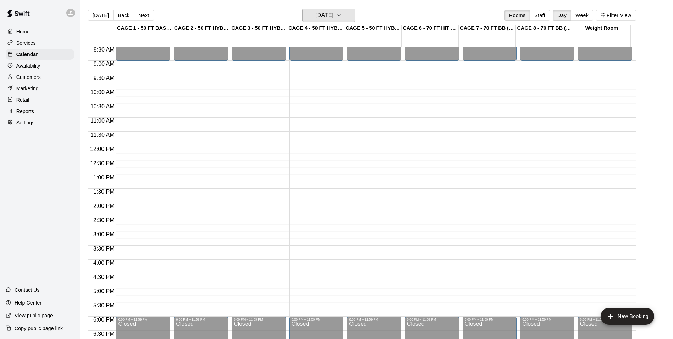
scroll to position [254, 0]
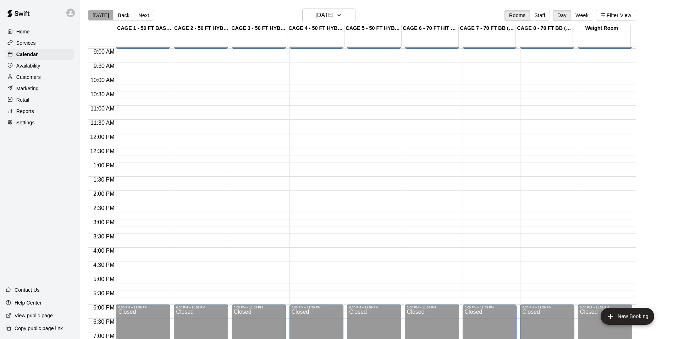
click at [101, 12] on button "[DATE]" at bounding box center [101, 15] width 26 height 11
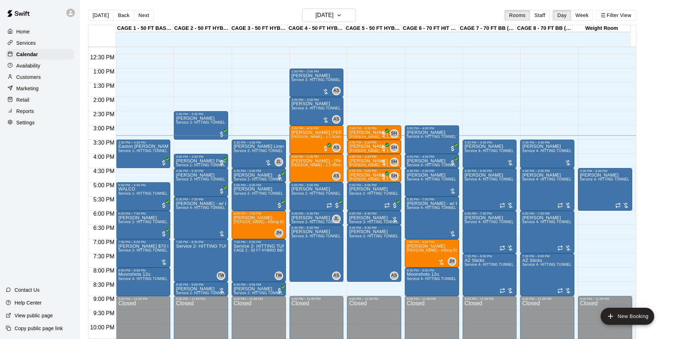
scroll to position [361, 0]
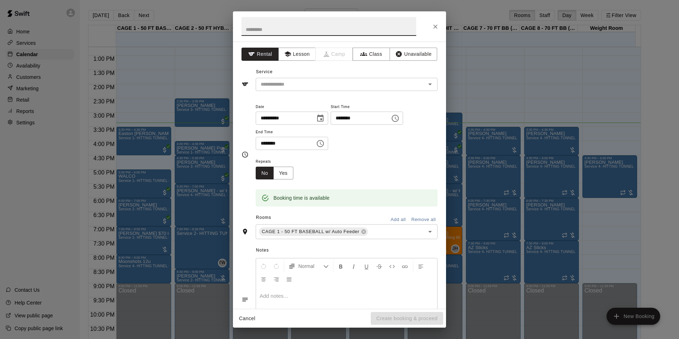
click at [432, 31] on button "Close" at bounding box center [435, 26] width 13 height 13
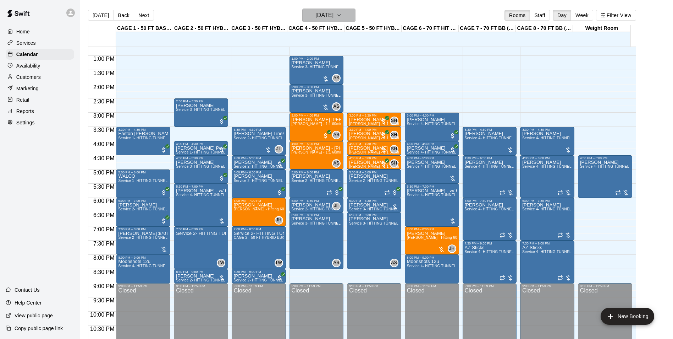
click at [329, 13] on h6 "[DATE]" at bounding box center [324, 15] width 18 height 10
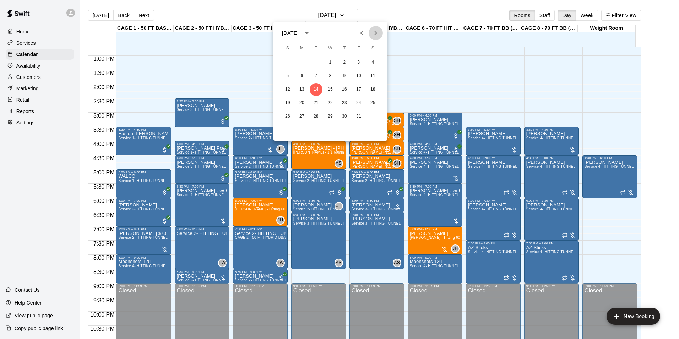
click at [376, 32] on icon "Next month" at bounding box center [375, 33] width 9 height 9
click at [372, 101] on button "22" at bounding box center [372, 103] width 13 height 13
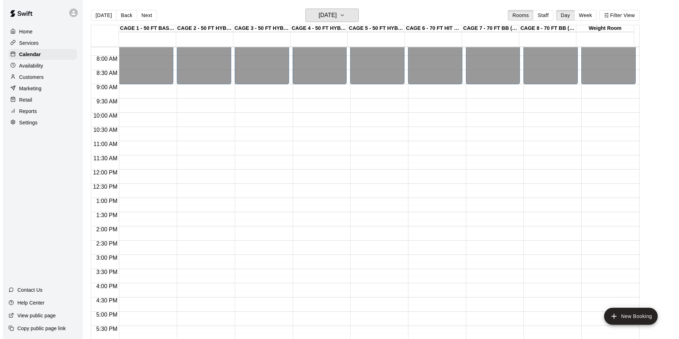
scroll to position [254, 0]
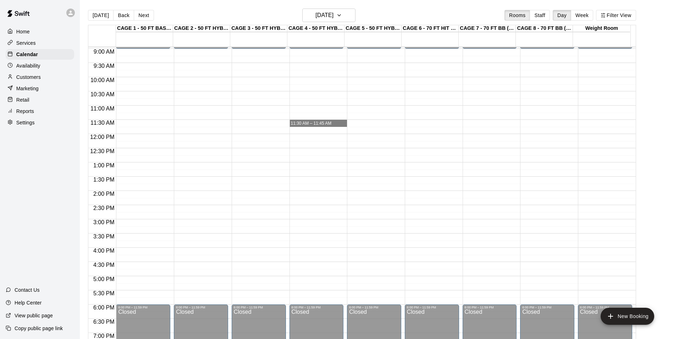
drag, startPoint x: 307, startPoint y: 123, endPoint x: 313, endPoint y: 121, distance: 5.7
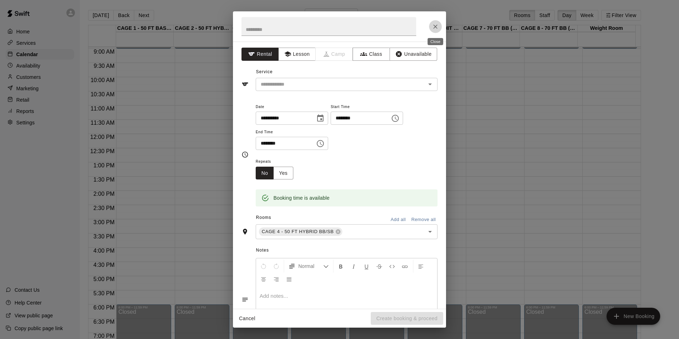
click at [433, 28] on button "Close" at bounding box center [435, 26] width 13 height 13
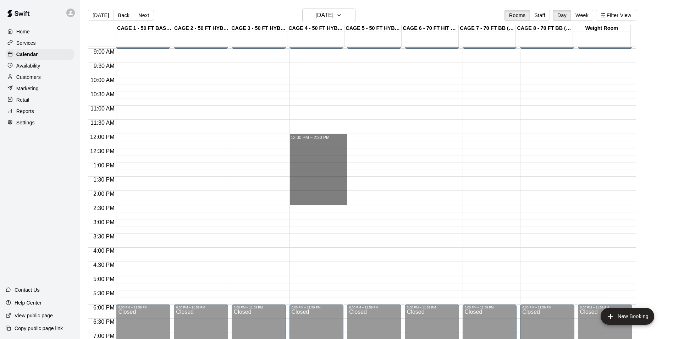
drag, startPoint x: 298, startPoint y: 136, endPoint x: 319, endPoint y: 148, distance: 24.6
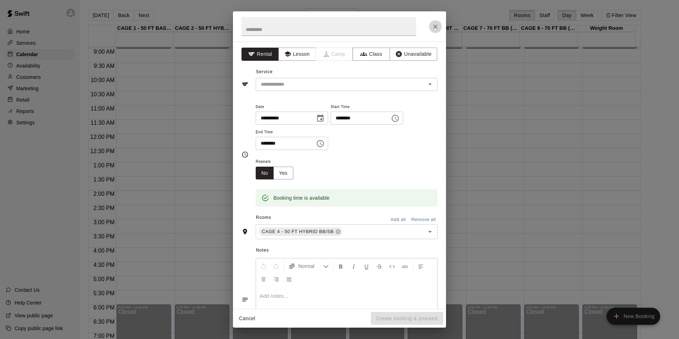
click at [434, 24] on icon "Close" at bounding box center [435, 26] width 7 height 7
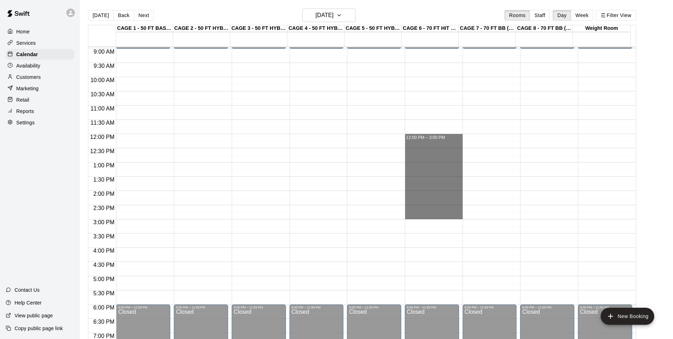
drag, startPoint x: 413, startPoint y: 138, endPoint x: 413, endPoint y: 214, distance: 75.2
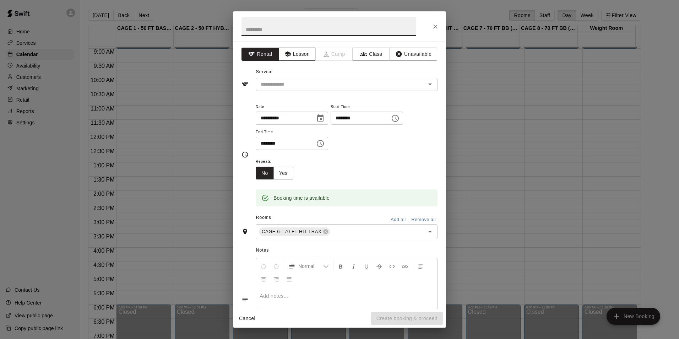
click at [302, 57] on button "Lesson" at bounding box center [296, 54] width 37 height 13
click at [262, 59] on button "Rental" at bounding box center [259, 54] width 37 height 13
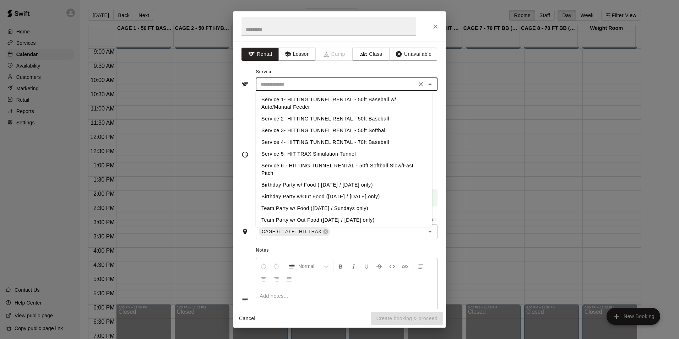
click at [386, 85] on input "text" at bounding box center [336, 84] width 156 height 9
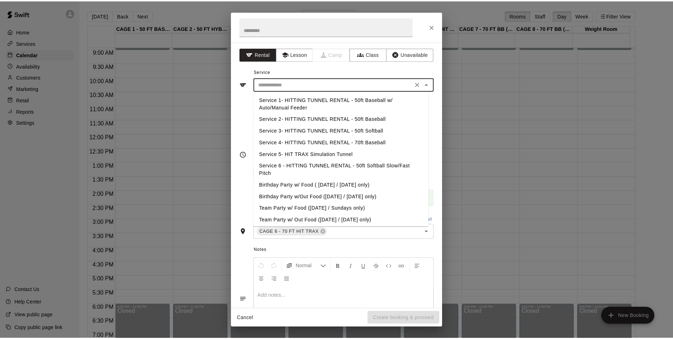
scroll to position [14, 0]
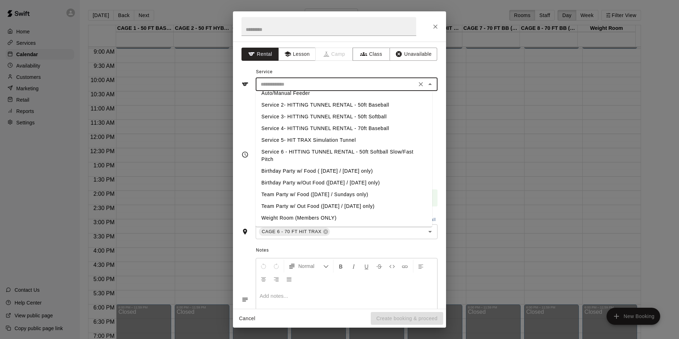
click at [351, 171] on li "Birthday Party w/ Food ( Saturday / Sunday's only)" at bounding box center [344, 171] width 176 height 12
type input "**********"
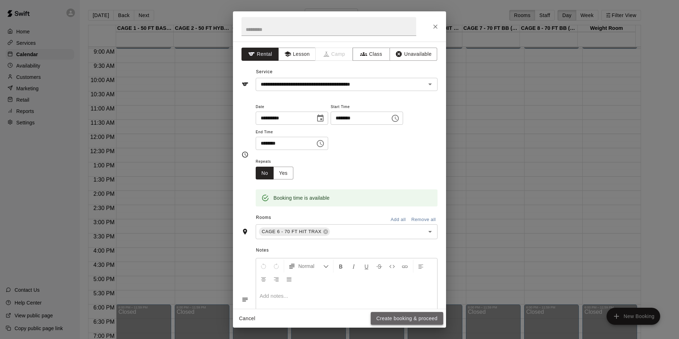
click at [412, 315] on button "Create booking & proceed" at bounding box center [406, 318] width 72 height 13
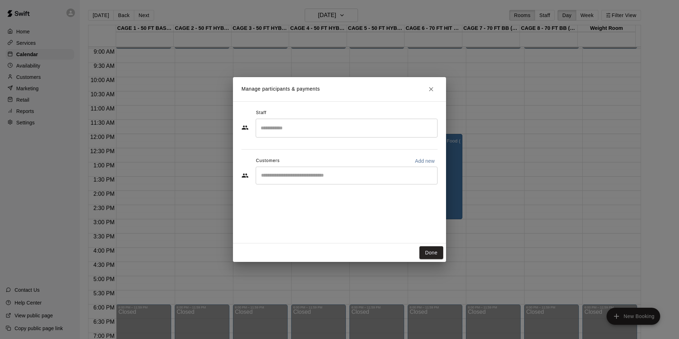
click at [314, 181] on div "​" at bounding box center [347, 175] width 182 height 18
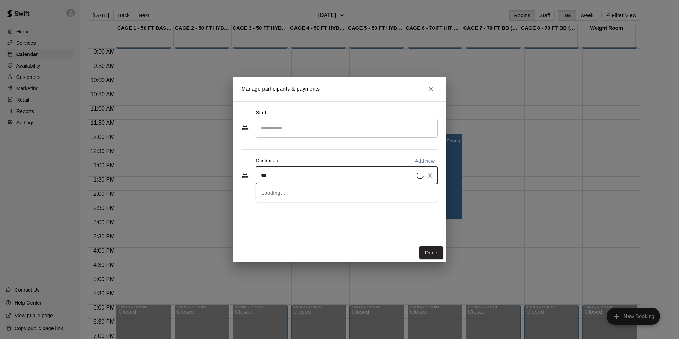
type input "****"
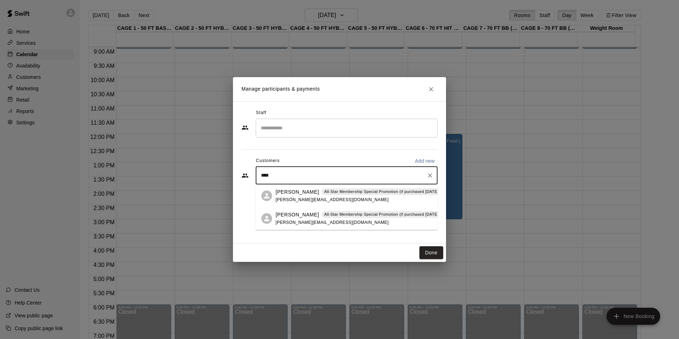
click at [324, 192] on p "All-Star Membership Special Promotion (if purchased August - September 2025) - …" at bounding box center [412, 191] width 176 height 6
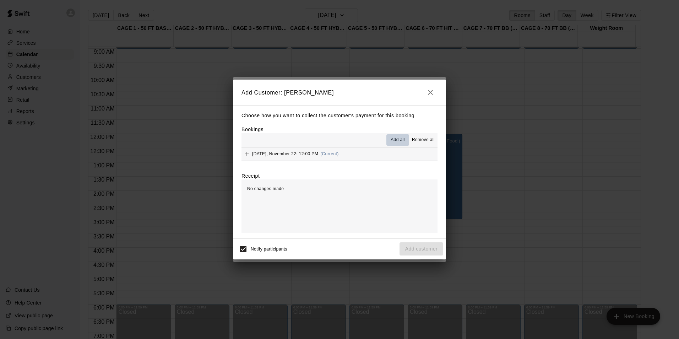
click at [399, 139] on span "Add all" at bounding box center [397, 139] width 14 height 7
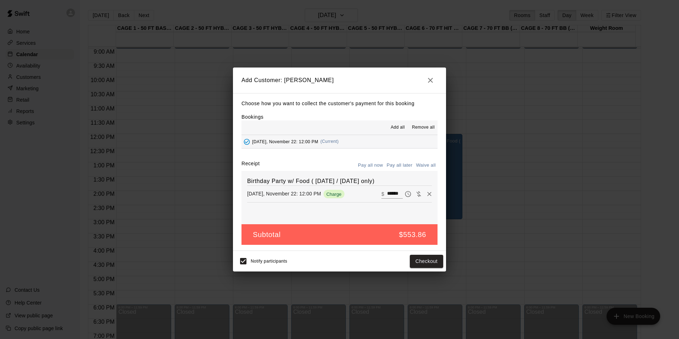
click at [400, 162] on button "Pay all later" at bounding box center [399, 165] width 29 height 11
click at [428, 260] on button "Add customer" at bounding box center [421, 260] width 44 height 13
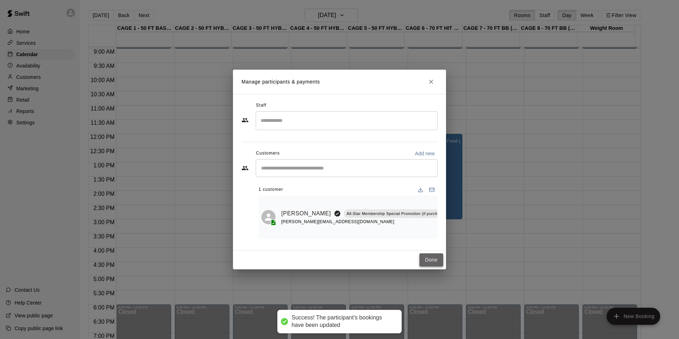
click at [430, 259] on button "Done" at bounding box center [431, 259] width 24 height 13
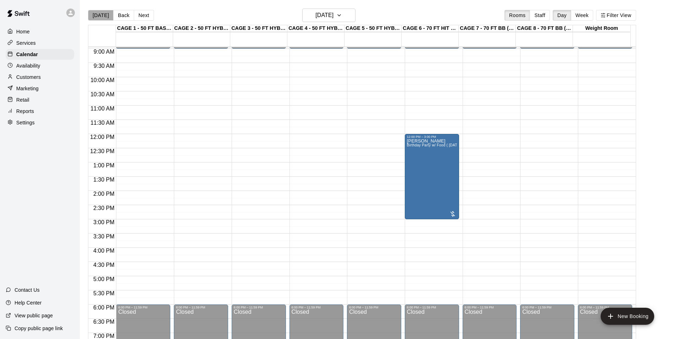
click at [103, 18] on button "[DATE]" at bounding box center [101, 15] width 26 height 11
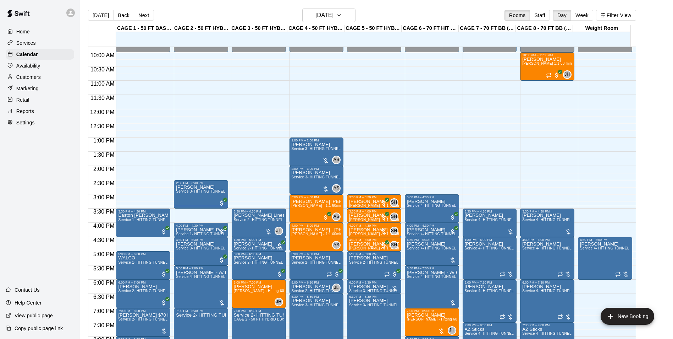
scroll to position [290, 0]
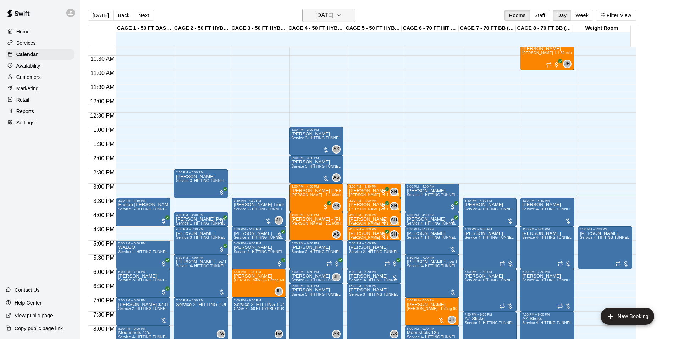
click at [315, 20] on h6 "[DATE]" at bounding box center [324, 15] width 18 height 10
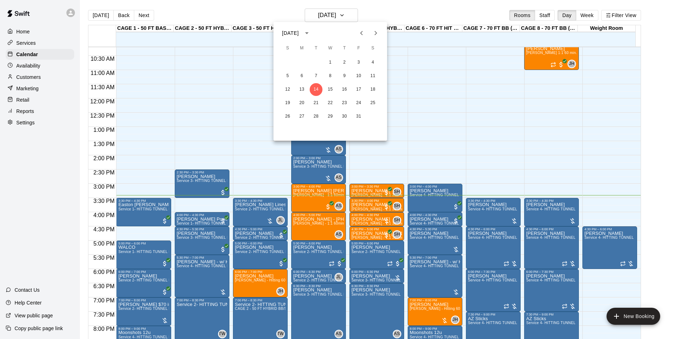
click at [371, 33] on button "Next month" at bounding box center [375, 33] width 14 height 14
click at [373, 97] on button "22" at bounding box center [372, 103] width 13 height 13
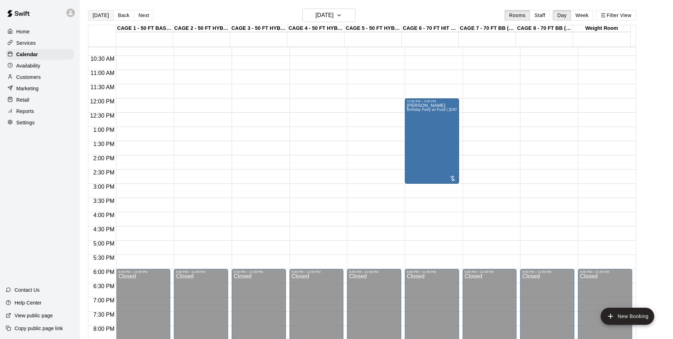
click at [105, 11] on button "[DATE]" at bounding box center [101, 15] width 26 height 11
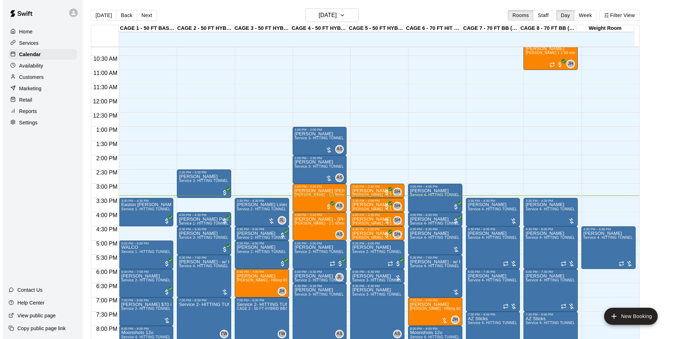
scroll to position [325, 0]
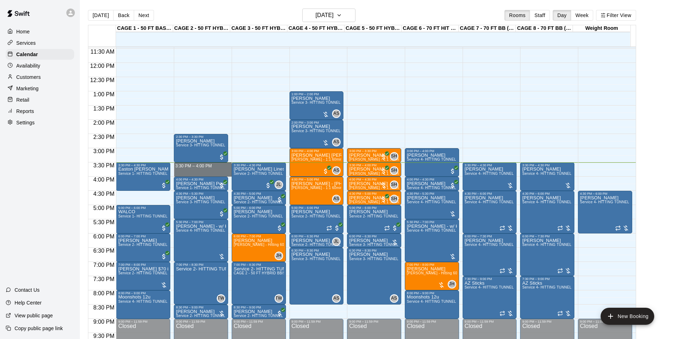
drag, startPoint x: 216, startPoint y: 165, endPoint x: 216, endPoint y: 174, distance: 8.9
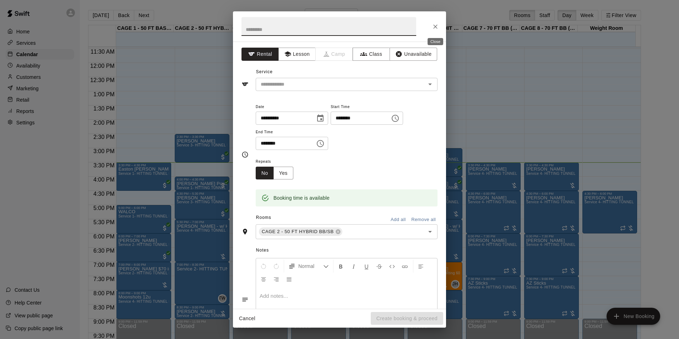
click at [428, 28] on div at bounding box center [339, 26] width 213 height 30
click at [433, 24] on icon "Close" at bounding box center [435, 26] width 7 height 7
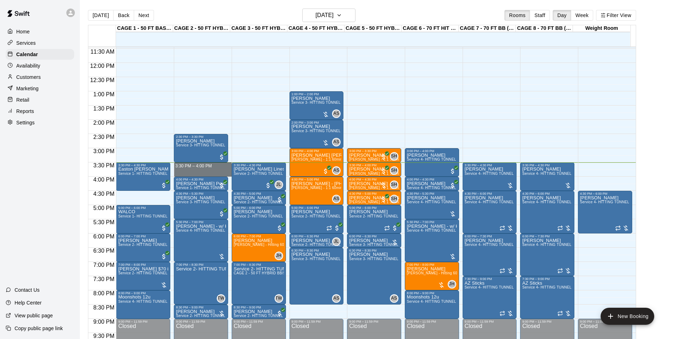
drag, startPoint x: 191, startPoint y: 164, endPoint x: 192, endPoint y: 176, distance: 11.5
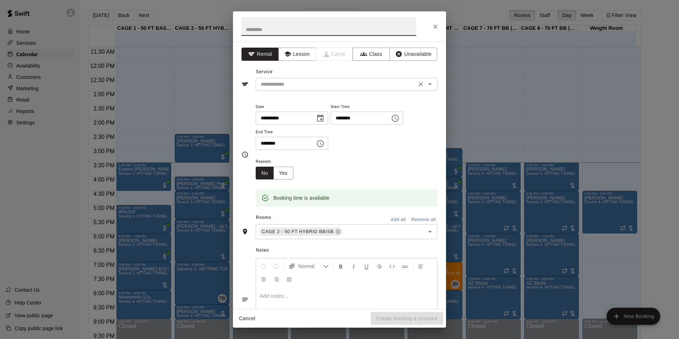
click at [322, 84] on input "text" at bounding box center [336, 84] width 156 height 9
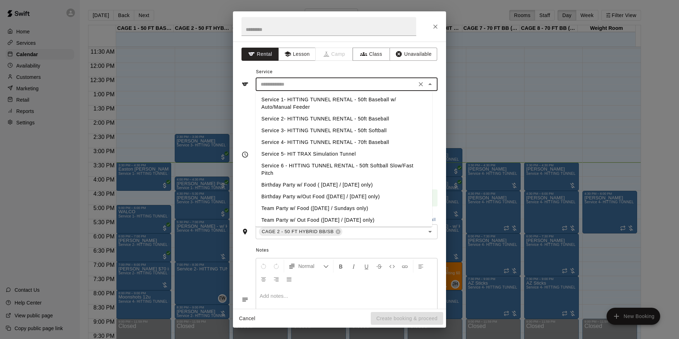
click at [379, 127] on li "Service 3- HITTING TUNNEL RENTAL - 50ft Softball" at bounding box center [344, 131] width 176 height 12
type input "**********"
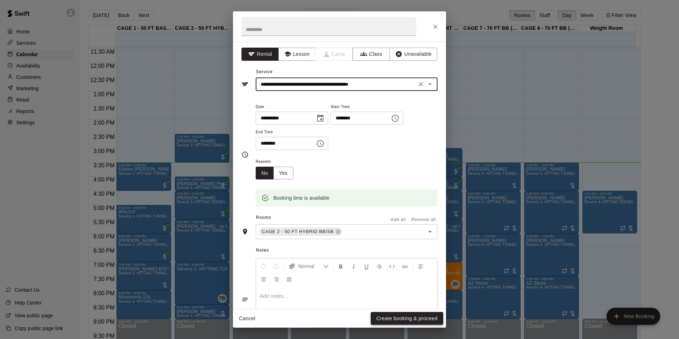
click at [384, 318] on button "Create booking & proceed" at bounding box center [406, 318] width 72 height 13
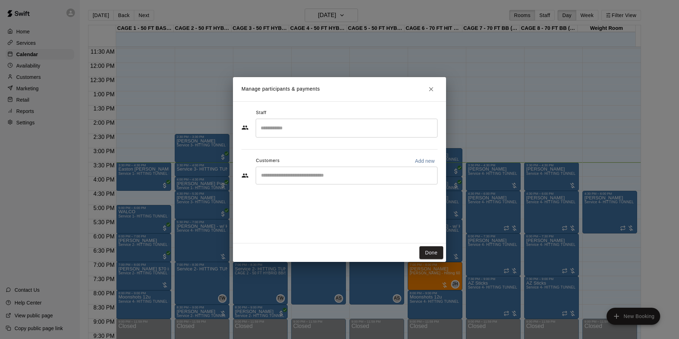
click at [340, 176] on input "Start typing to search customers..." at bounding box center [346, 175] width 175 height 7
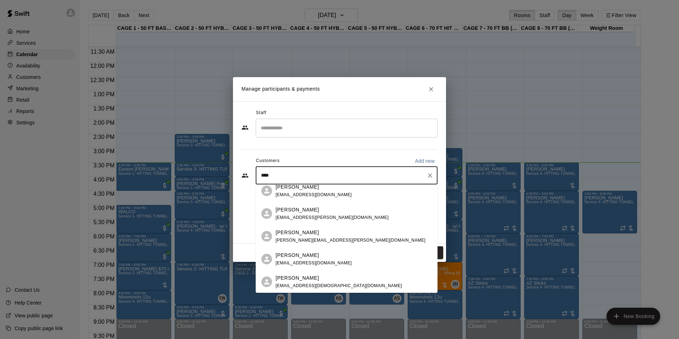
scroll to position [142, 0]
type input "****"
click at [427, 89] on button "Close" at bounding box center [430, 89] width 13 height 13
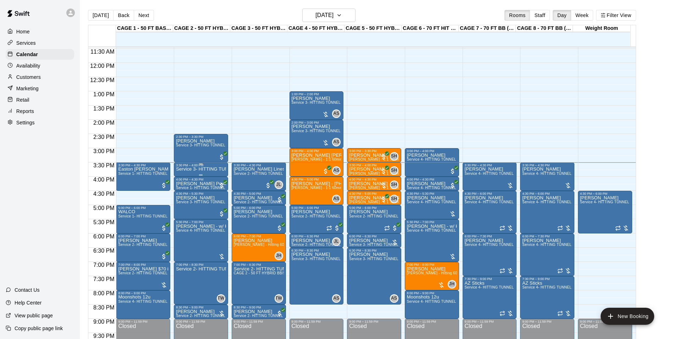
click at [214, 169] on p "Service 3- HITTING TUNNEL RENTAL - 50ft Softball" at bounding box center [201, 169] width 50 height 0
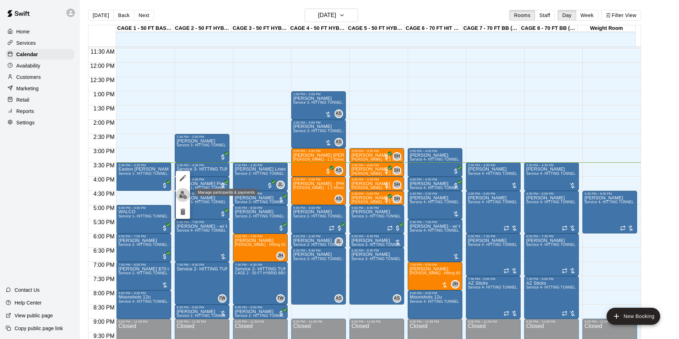
click at [181, 198] on img "edit" at bounding box center [183, 195] width 8 height 8
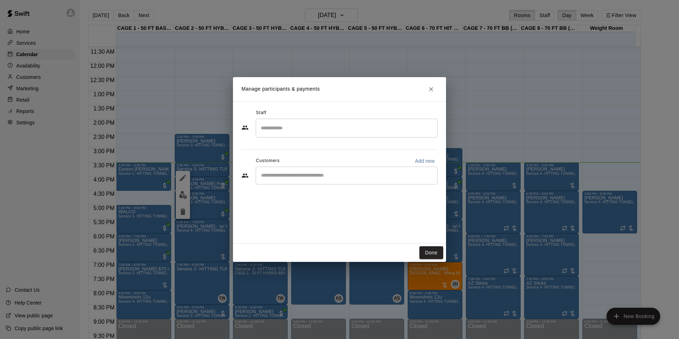
click at [352, 178] on input "Start typing to search customers..." at bounding box center [346, 175] width 175 height 7
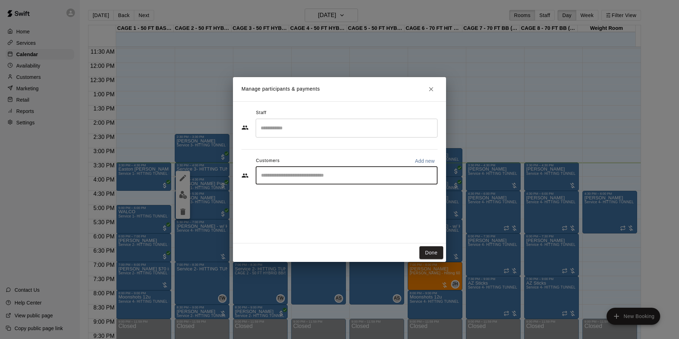
click at [418, 161] on p "Add new" at bounding box center [424, 160] width 20 height 7
select select "**"
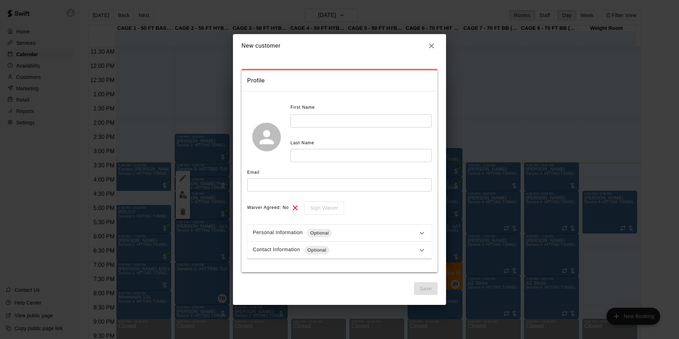
click at [434, 44] on h2 "New customer" at bounding box center [339, 45] width 213 height 23
click at [441, 41] on h2 "New customer" at bounding box center [339, 45] width 213 height 23
click at [435, 48] on button "button" at bounding box center [431, 46] width 12 height 12
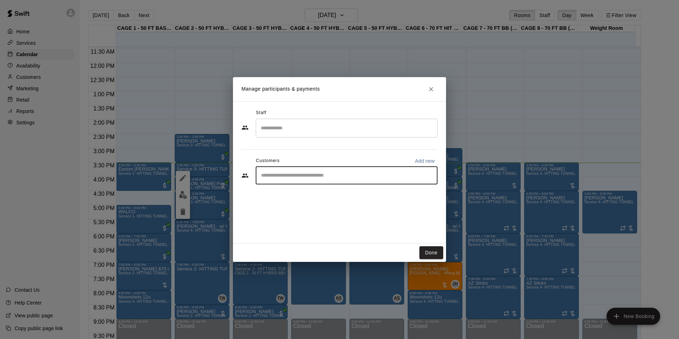
click at [327, 173] on input "Start typing to search customers..." at bounding box center [346, 175] width 175 height 7
type input "**********"
click at [430, 176] on icon "Clear" at bounding box center [429, 175] width 7 height 7
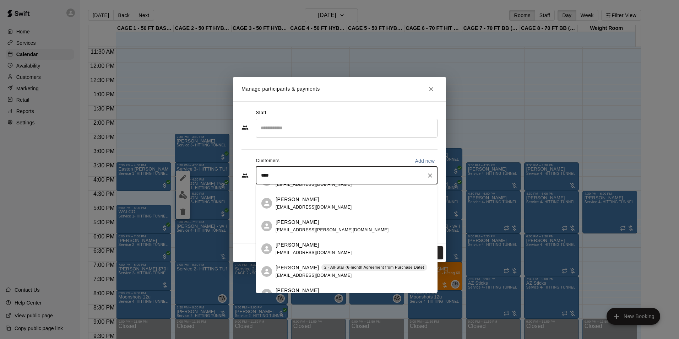
scroll to position [0, 0]
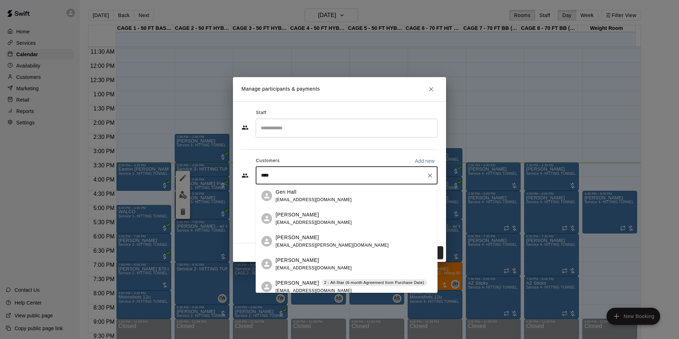
type input "****"
click at [433, 88] on icon "Close" at bounding box center [430, 89] width 7 height 7
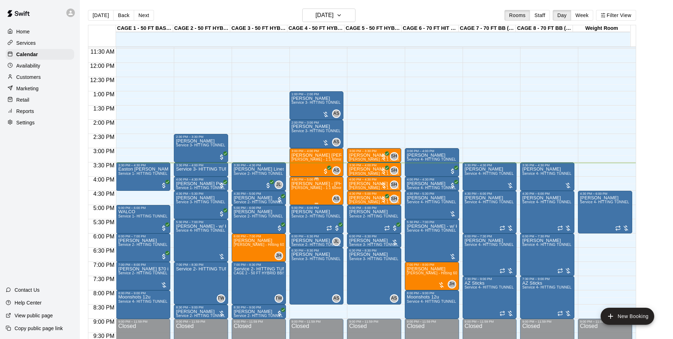
click at [322, 189] on span "[PERSON_NAME] - 1:1 60min softball Hitting / Fielding instruction" at bounding box center [347, 188] width 111 height 4
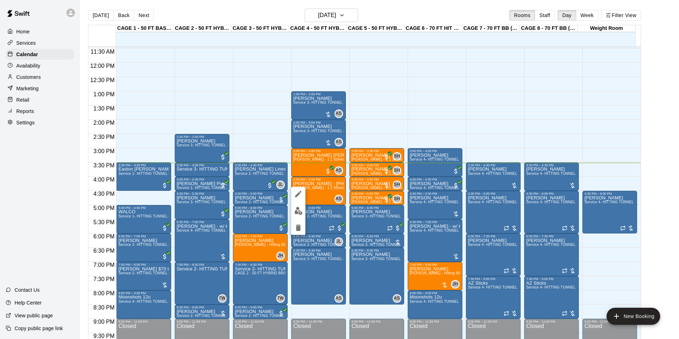
click at [296, 213] on img "edit" at bounding box center [298, 211] width 8 height 8
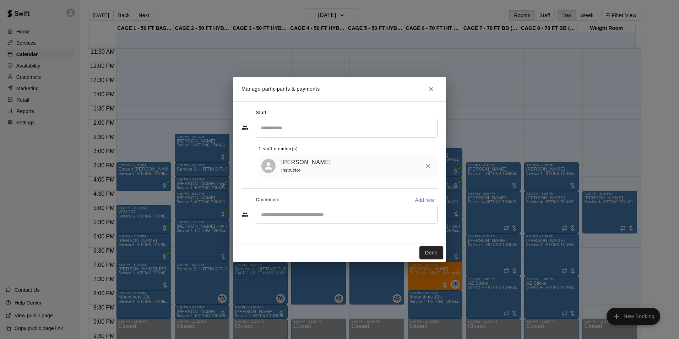
click at [435, 99] on h2 "Manage participants & payments" at bounding box center [339, 89] width 213 height 24
click at [424, 94] on h2 "Manage participants & payments" at bounding box center [339, 89] width 213 height 24
click at [430, 84] on button "Close" at bounding box center [430, 89] width 13 height 13
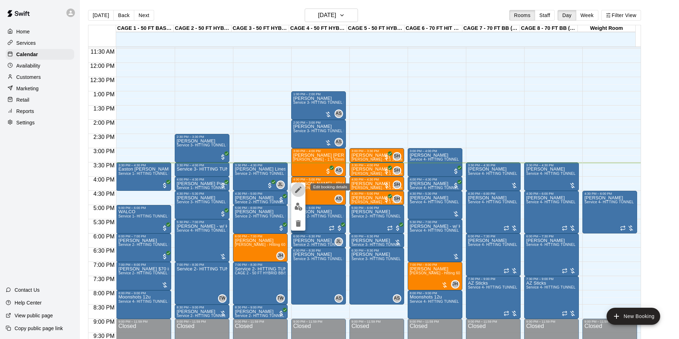
click at [297, 191] on icon "edit" at bounding box center [298, 189] width 6 height 6
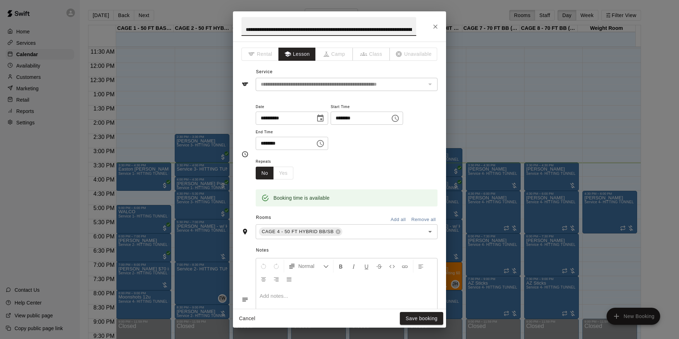
drag, startPoint x: 300, startPoint y: 32, endPoint x: 222, endPoint y: 39, distance: 78.0
click at [222, 39] on div "**********" at bounding box center [339, 169] width 679 height 339
click at [434, 26] on icon "Close" at bounding box center [435, 26] width 4 height 4
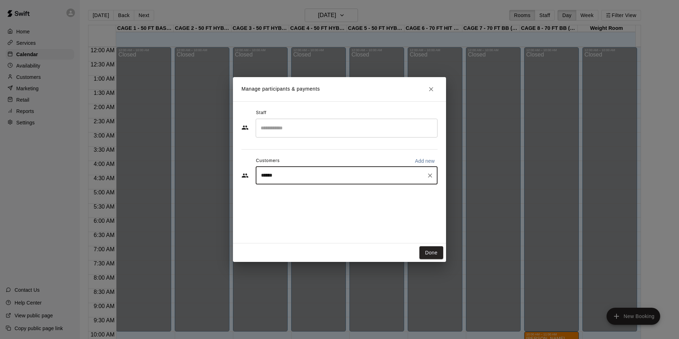
scroll to position [361, 0]
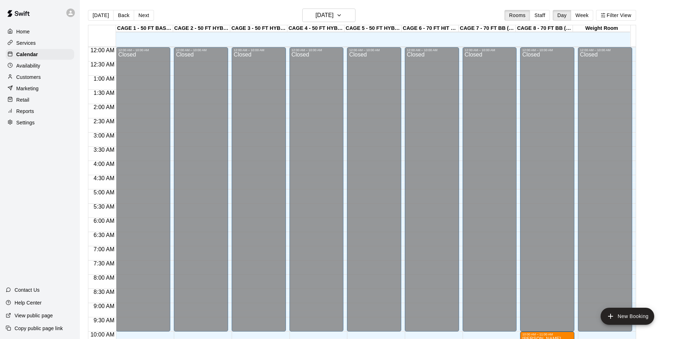
scroll to position [361, 0]
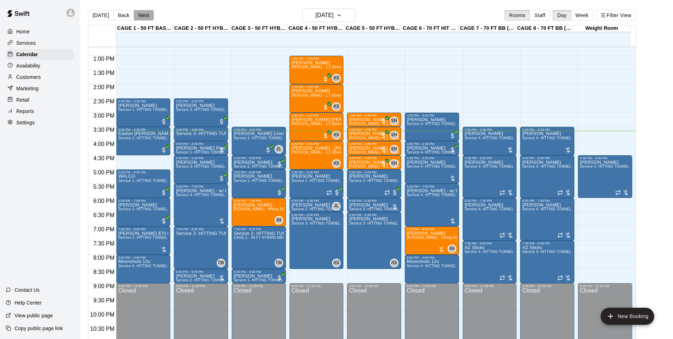
click at [142, 16] on button "Next" at bounding box center [144, 15] width 20 height 11
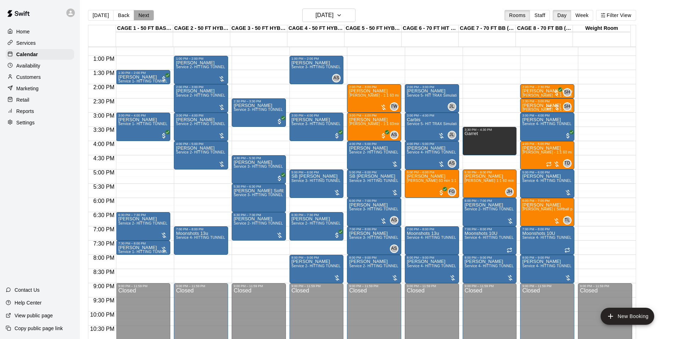
click at [142, 16] on button "Next" at bounding box center [144, 15] width 20 height 11
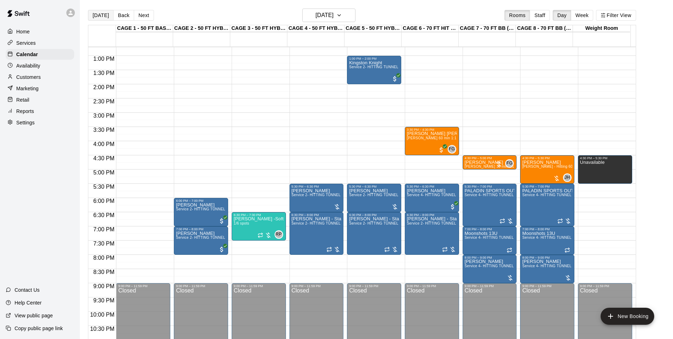
click at [97, 16] on button "[DATE]" at bounding box center [101, 15] width 26 height 11
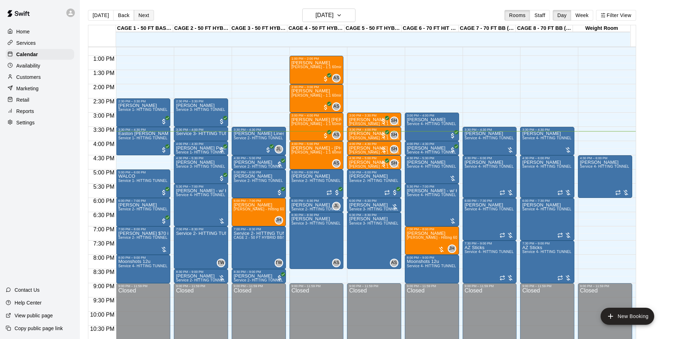
click at [141, 13] on button "Next" at bounding box center [144, 15] width 20 height 11
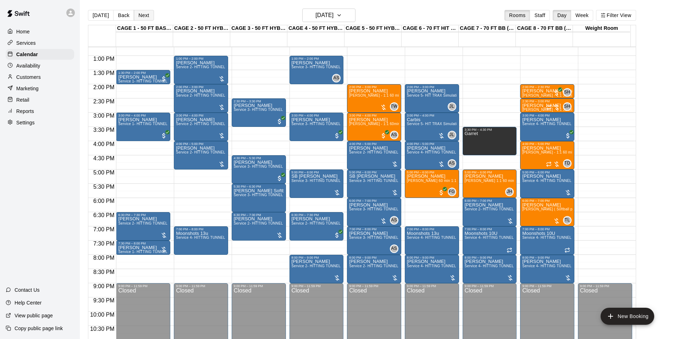
click at [141, 13] on button "Next" at bounding box center [144, 15] width 20 height 11
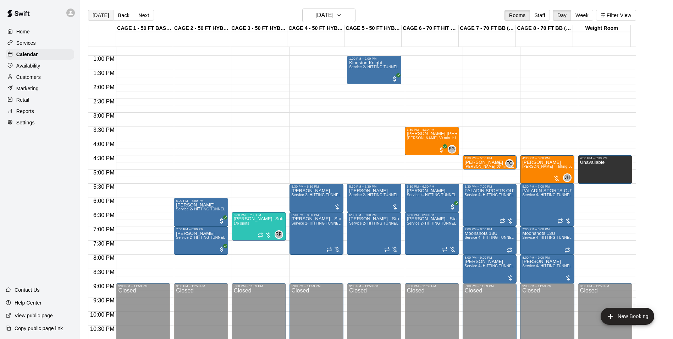
click at [108, 16] on button "[DATE]" at bounding box center [101, 15] width 26 height 11
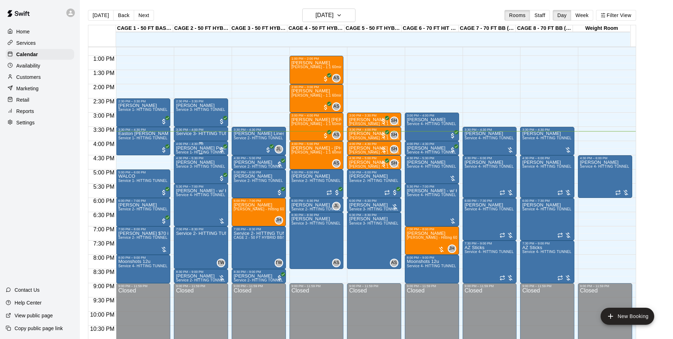
click at [205, 145] on div "4:00 PM – 4:30 PM" at bounding box center [201, 144] width 50 height 4
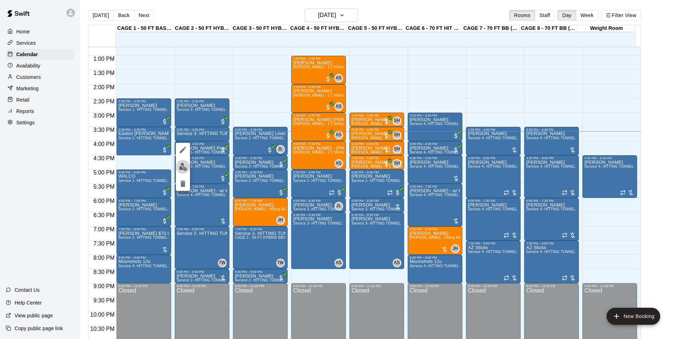
click at [188, 166] on button "edit" at bounding box center [183, 167] width 14 height 14
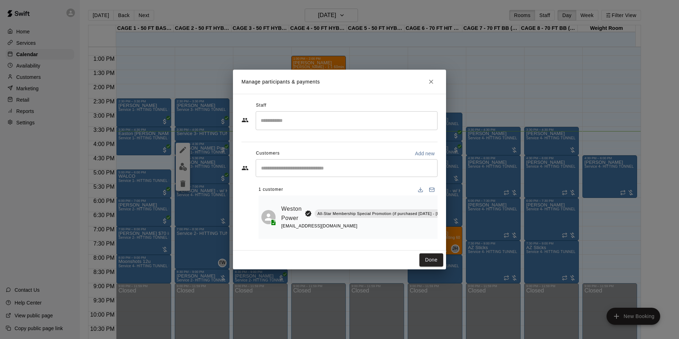
click at [430, 81] on icon "Close" at bounding box center [430, 81] width 7 height 7
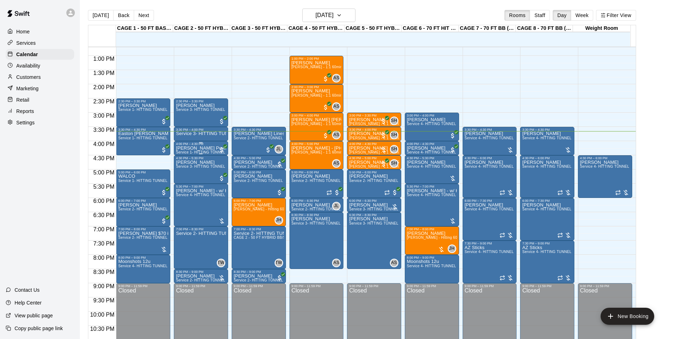
click at [186, 143] on div at bounding box center [201, 142] width 50 height 1
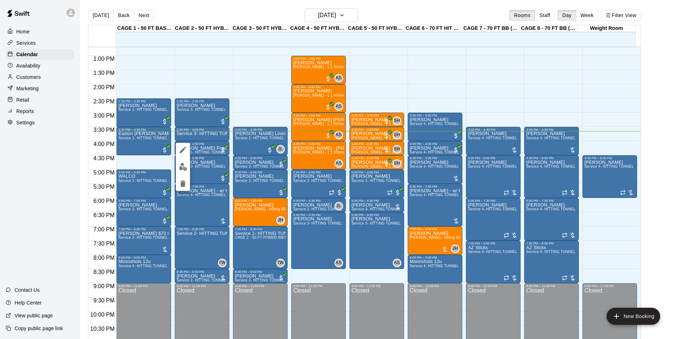
click at [181, 147] on icon "edit" at bounding box center [182, 149] width 9 height 9
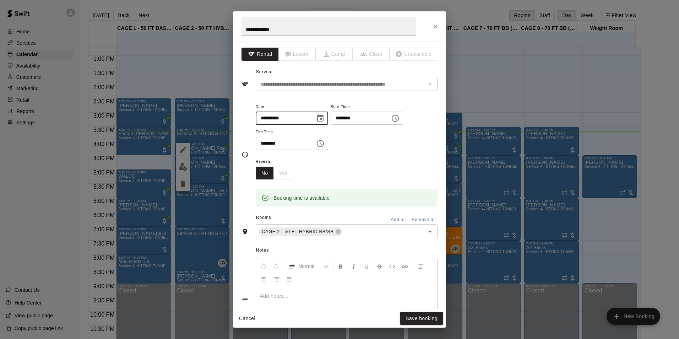
click at [274, 120] on input "**********" at bounding box center [283, 117] width 55 height 13
click at [310, 117] on input "**********" at bounding box center [283, 117] width 55 height 13
click at [310, 121] on input "**********" at bounding box center [283, 117] width 55 height 13
click at [306, 121] on input "**********" at bounding box center [283, 117] width 55 height 13
type input "**********"
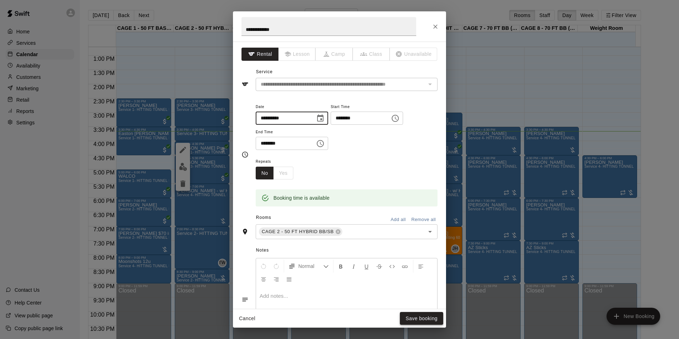
click at [412, 319] on button "Save booking" at bounding box center [421, 318] width 43 height 13
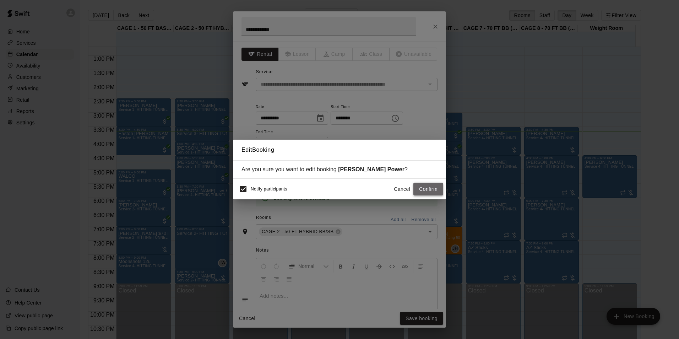
click at [424, 188] on button "Confirm" at bounding box center [428, 188] width 30 height 13
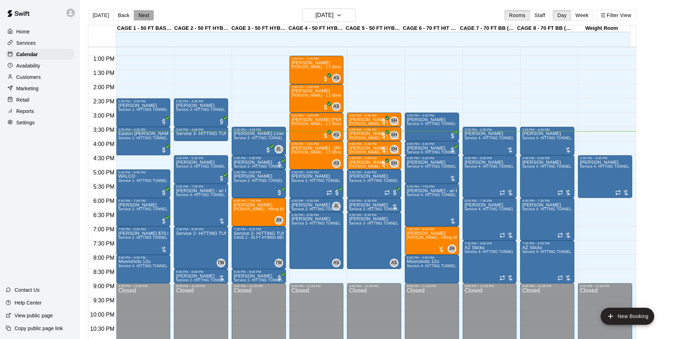
click at [137, 17] on button "Next" at bounding box center [144, 15] width 20 height 11
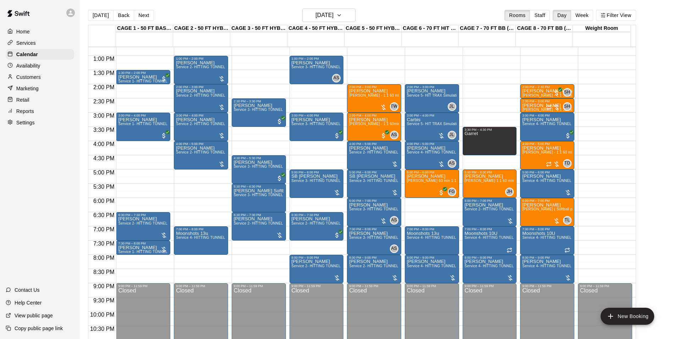
click at [137, 17] on button "Next" at bounding box center [144, 15] width 20 height 11
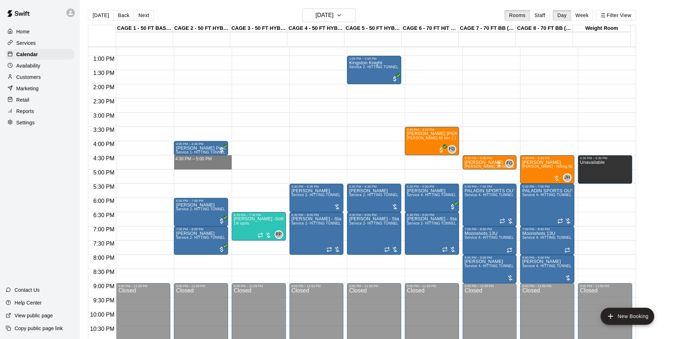
drag, startPoint x: 179, startPoint y: 157, endPoint x: 189, endPoint y: 167, distance: 14.1
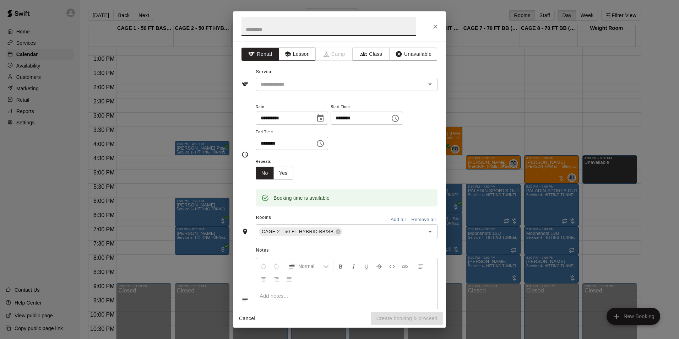
click at [298, 56] on button "Lesson" at bounding box center [296, 54] width 37 height 13
click at [268, 55] on button "Rental" at bounding box center [259, 54] width 37 height 13
click at [278, 80] on input "text" at bounding box center [336, 84] width 156 height 9
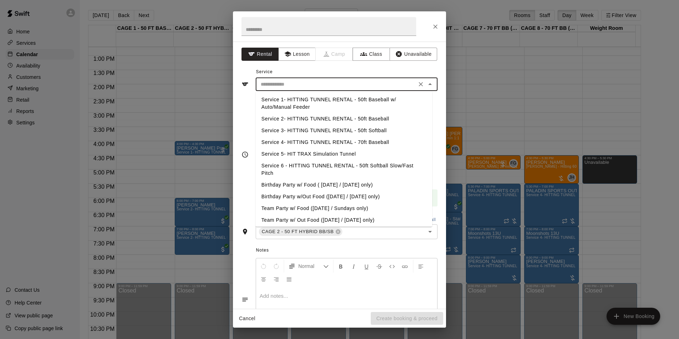
click at [312, 116] on li "Service 2- HITTING TUNNEL RENTAL - 50ft Baseball" at bounding box center [344, 119] width 176 height 12
type input "**********"
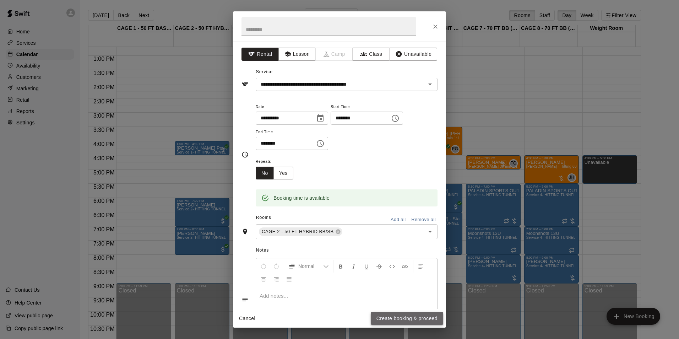
click at [386, 317] on button "Create booking & proceed" at bounding box center [406, 318] width 72 height 13
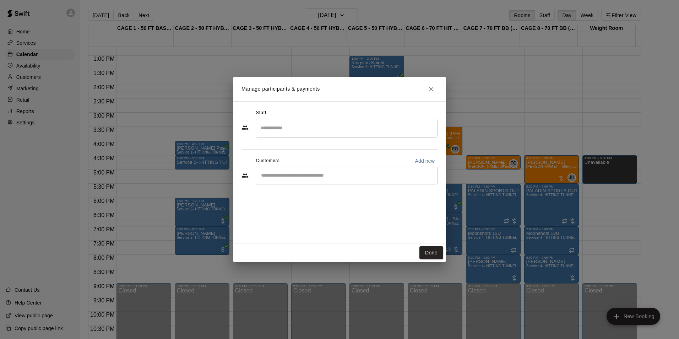
click at [338, 180] on div "​" at bounding box center [347, 175] width 182 height 18
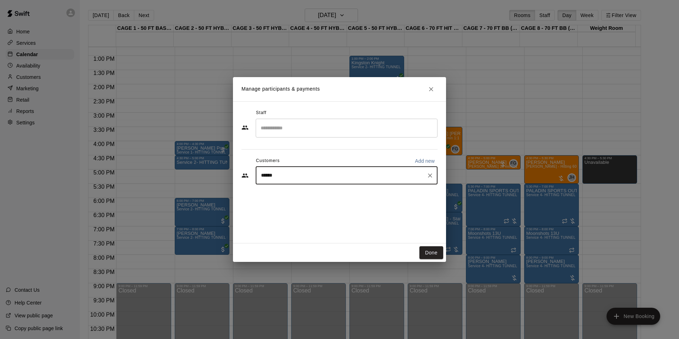
type input "*******"
click at [348, 200] on div "[PERSON_NAME] Power All-Star Membership Special Promotion (if purchased [DATE] …" at bounding box center [397, 195] width 244 height 15
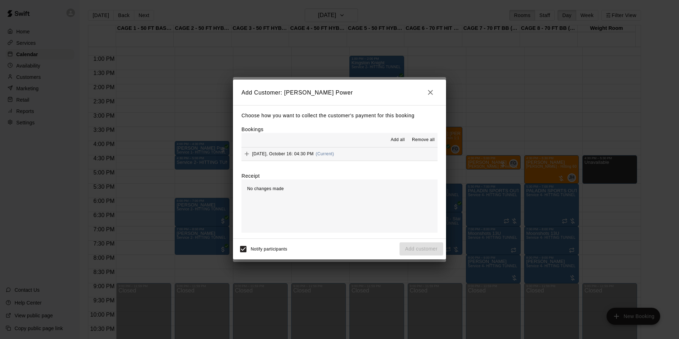
click at [397, 141] on span "Add all" at bounding box center [397, 139] width 14 height 7
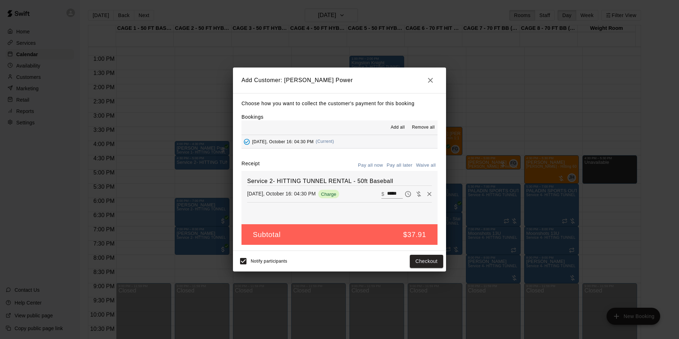
click at [394, 165] on button "Pay all later" at bounding box center [399, 165] width 29 height 11
click at [428, 262] on button "Add customer" at bounding box center [421, 260] width 44 height 13
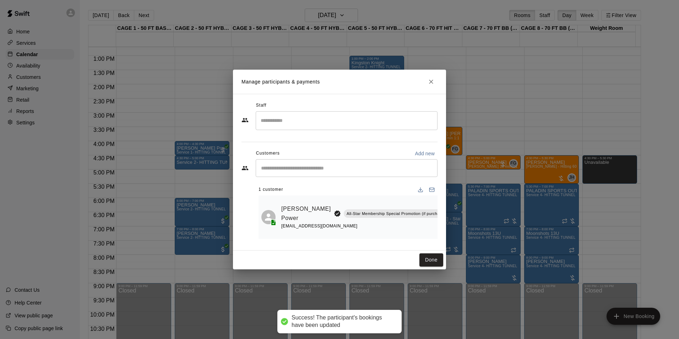
click at [428, 260] on button "Done" at bounding box center [431, 259] width 24 height 13
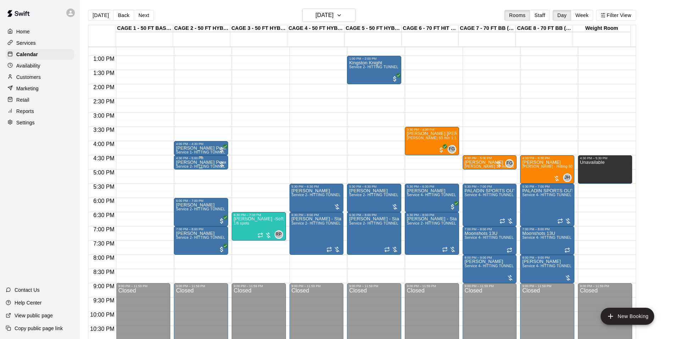
click at [180, 162] on p "[PERSON_NAME] Power" at bounding box center [201, 162] width 50 height 0
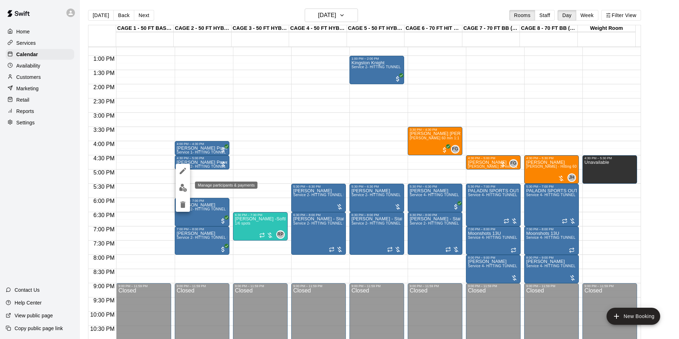
click at [185, 191] on img "edit" at bounding box center [183, 187] width 8 height 8
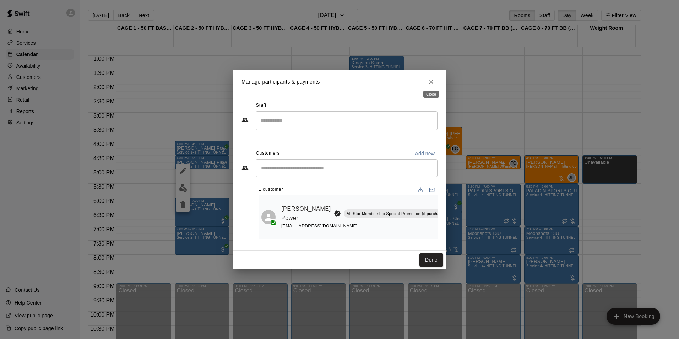
click at [432, 78] on icon "Close" at bounding box center [430, 81] width 7 height 7
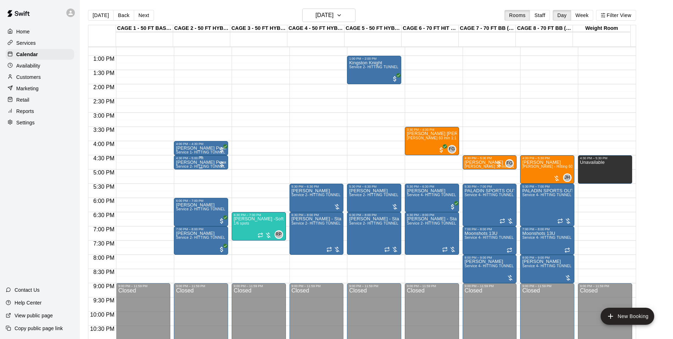
click at [210, 164] on div "[PERSON_NAME] Power Service 2- HITTING TUNNEL RENTAL - 50ft Baseball" at bounding box center [201, 329] width 50 height 339
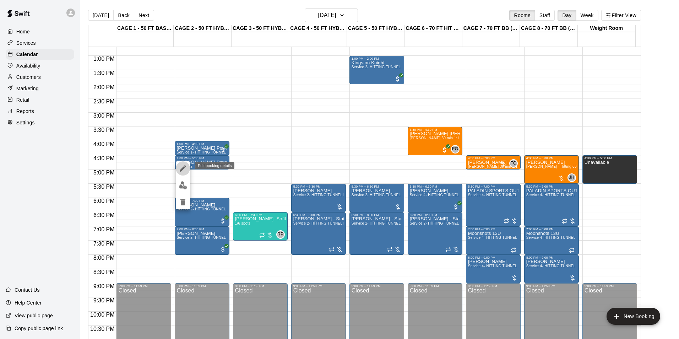
click at [177, 172] on button "edit" at bounding box center [183, 168] width 14 height 14
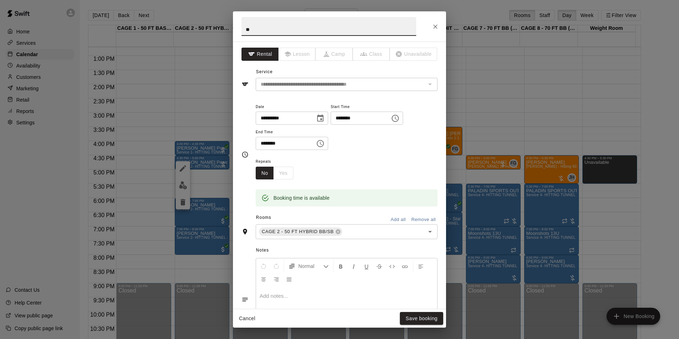
type input "*"
click at [259, 34] on input "**********" at bounding box center [328, 26] width 175 height 19
click at [353, 36] on h2 "**********" at bounding box center [329, 26] width 192 height 30
click at [352, 25] on input "**********" at bounding box center [328, 26] width 175 height 19
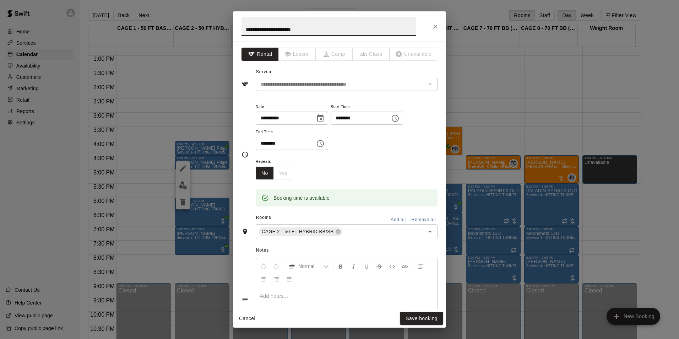
click at [344, 30] on input "**********" at bounding box center [328, 26] width 175 height 19
type input "**********"
click at [423, 315] on button "Save booking" at bounding box center [421, 318] width 43 height 13
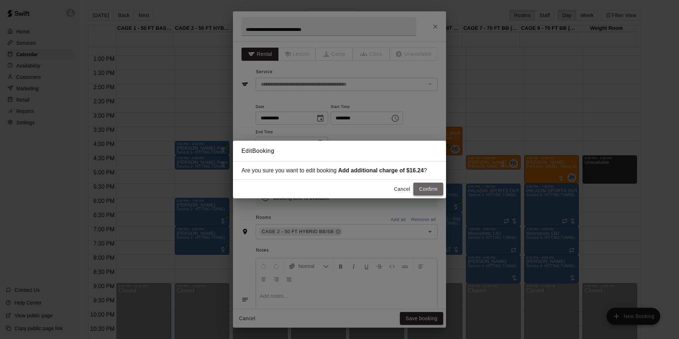
click at [422, 193] on button "Confirm" at bounding box center [428, 188] width 30 height 13
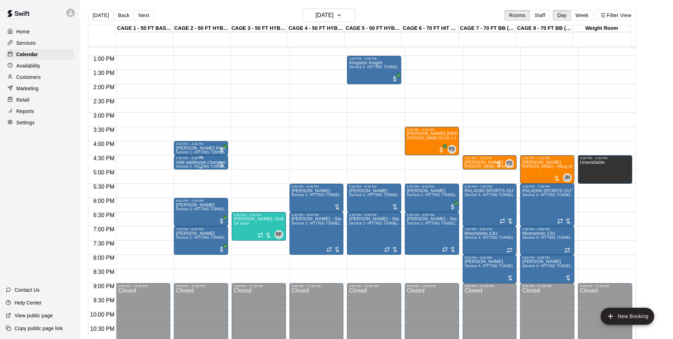
click at [204, 167] on span "Service 2- HITTING TUNNEL RENTAL - 50ft Baseball" at bounding box center [221, 166] width 90 height 4
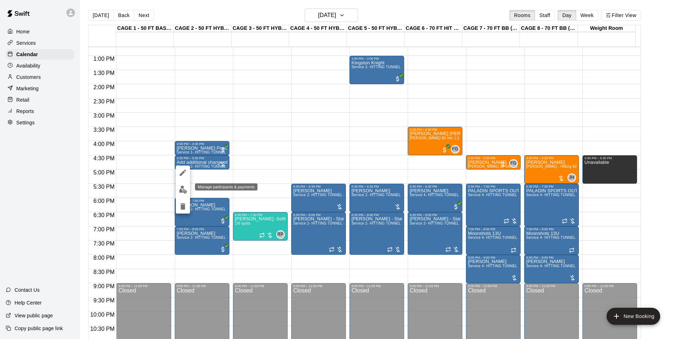
click at [182, 187] on img "edit" at bounding box center [183, 189] width 8 height 8
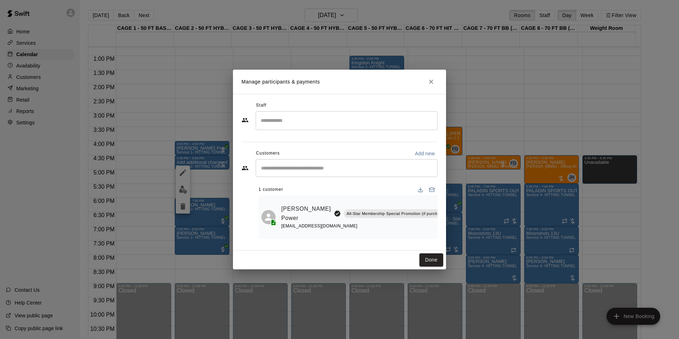
click at [425, 82] on h2 "Manage participants & payments" at bounding box center [339, 82] width 213 height 24
click at [427, 82] on button "Close" at bounding box center [430, 81] width 13 height 13
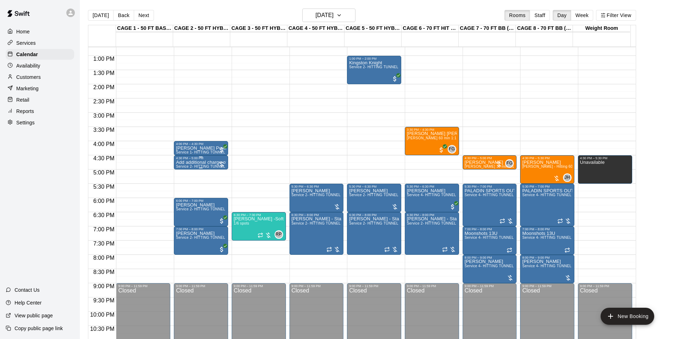
click at [207, 165] on span "Service 2- HITTING TUNNEL RENTAL - 50ft Baseball" at bounding box center [221, 166] width 90 height 4
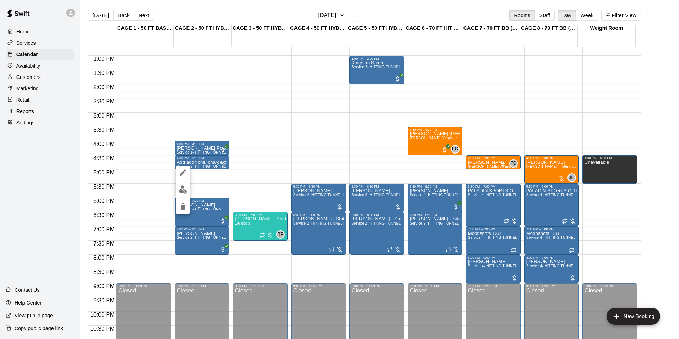
click at [182, 172] on icon "edit" at bounding box center [183, 172] width 6 height 6
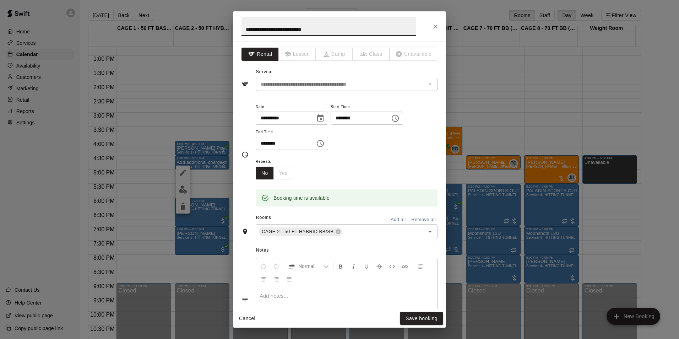
click at [246, 32] on input "**********" at bounding box center [328, 26] width 175 height 19
type input "**********"
click at [411, 319] on button "Save booking" at bounding box center [421, 318] width 43 height 13
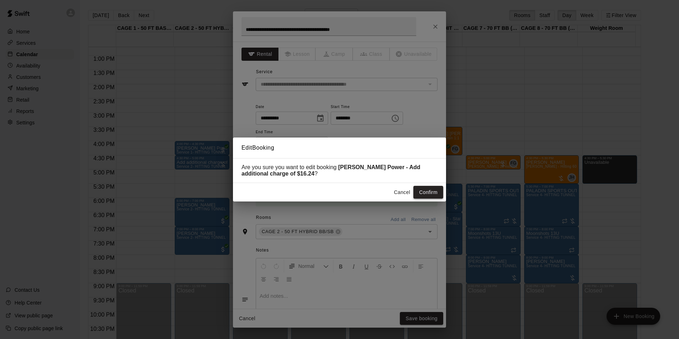
click at [432, 193] on button "Confirm" at bounding box center [428, 192] width 30 height 13
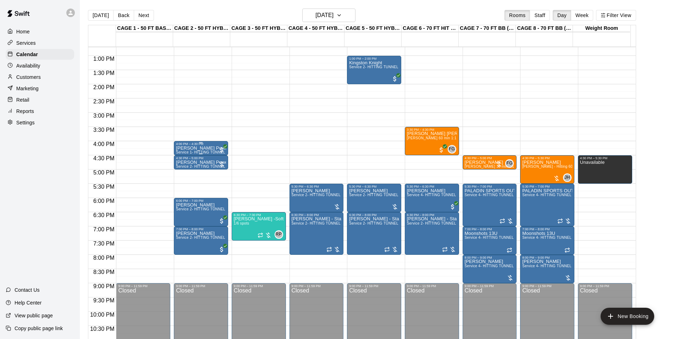
click at [210, 149] on div "[PERSON_NAME] Power Service 1- HITTING TUNNEL RENTAL - 50ft Baseball w/ Auto/Ma…" at bounding box center [201, 314] width 50 height 339
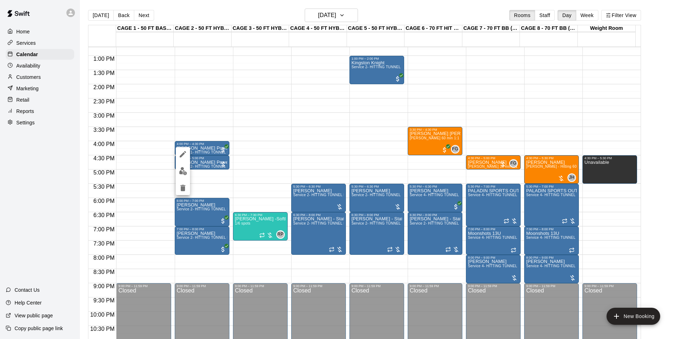
click at [184, 155] on icon "edit" at bounding box center [182, 154] width 9 height 9
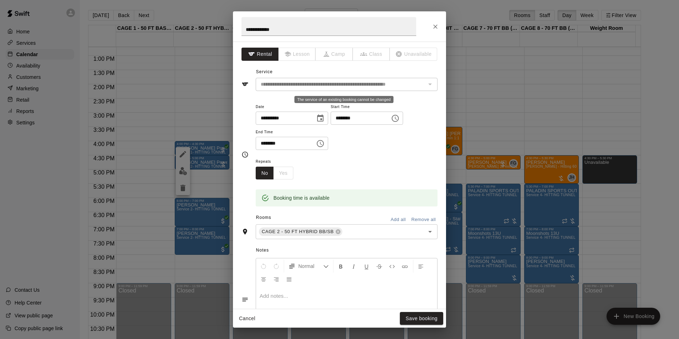
click at [358, 89] on div "**********" at bounding box center [347, 84] width 182 height 13
click at [439, 24] on button "Close" at bounding box center [435, 26] width 13 height 13
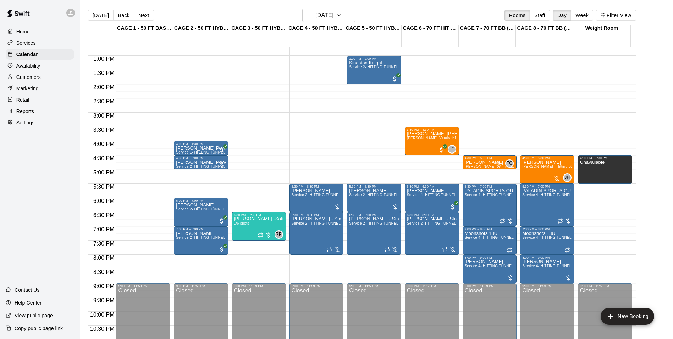
click at [207, 148] on p "[PERSON_NAME] Power" at bounding box center [201, 148] width 50 height 0
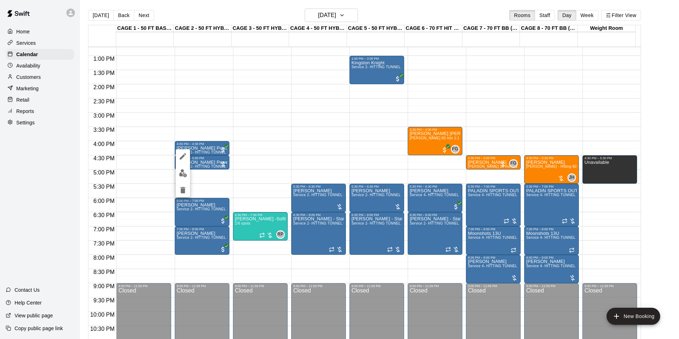
click at [183, 157] on icon "edit" at bounding box center [182, 156] width 9 height 9
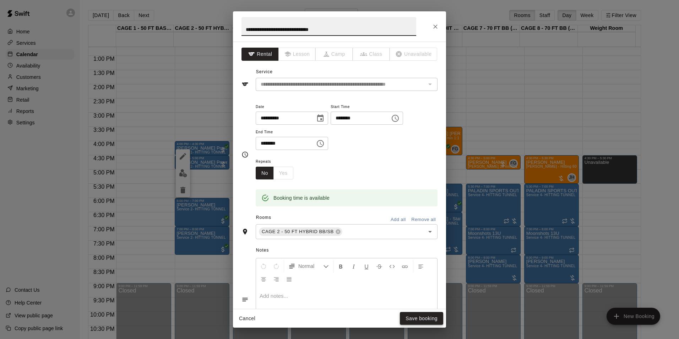
type input "**********"
click at [416, 318] on button "Save booking" at bounding box center [421, 318] width 43 height 13
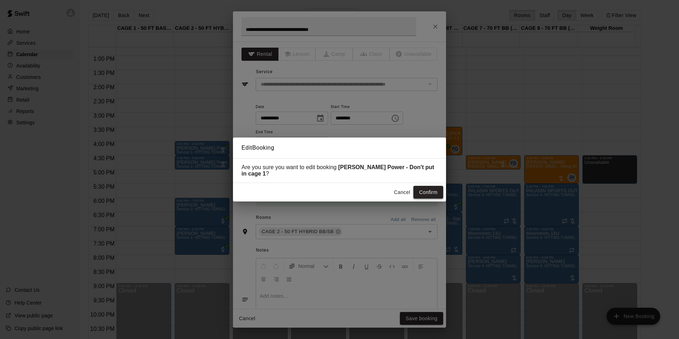
click at [431, 193] on button "Confirm" at bounding box center [428, 192] width 30 height 13
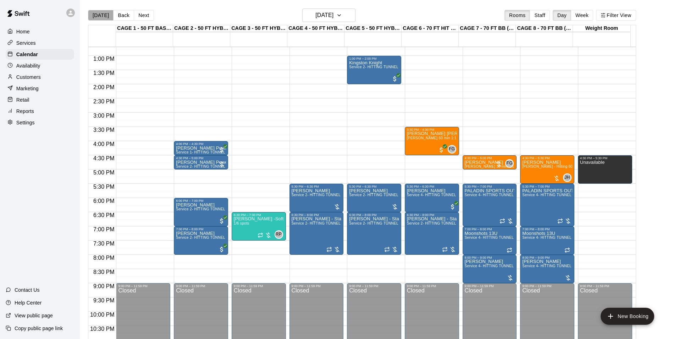
click at [102, 17] on button "[DATE]" at bounding box center [101, 15] width 26 height 11
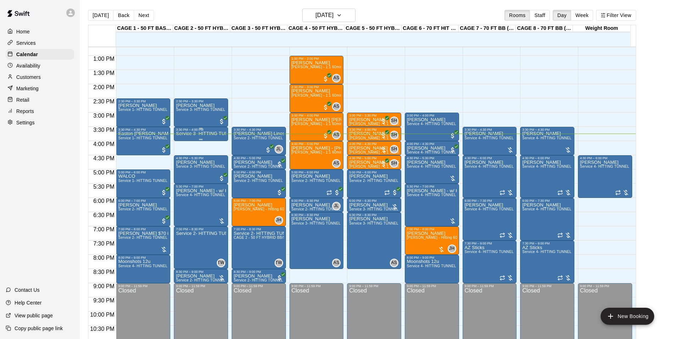
click at [208, 133] on p "Service 3- HITTING TUNNEL RENTAL - 50ft Softball" at bounding box center [201, 133] width 50 height 0
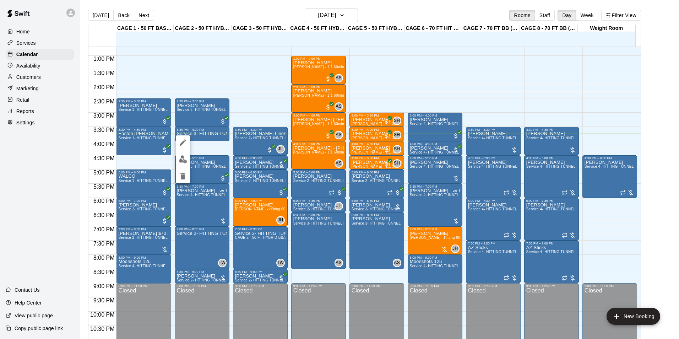
click at [219, 148] on div at bounding box center [339, 169] width 679 height 339
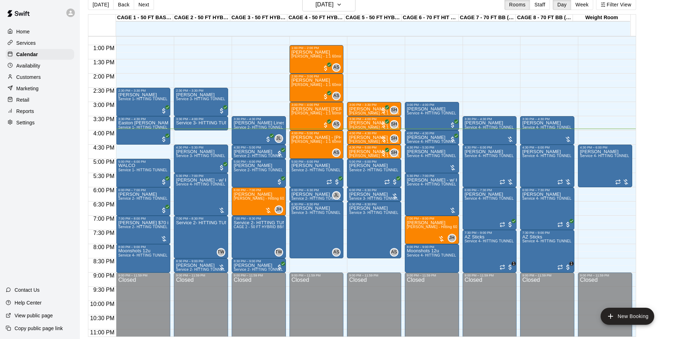
scroll to position [11, 0]
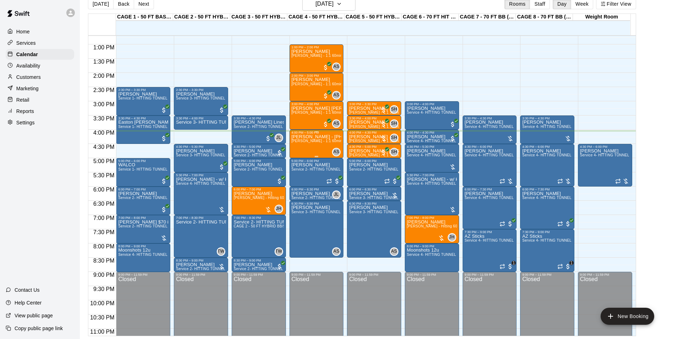
click at [319, 152] on div "[PERSON_NAME] - [PHONE_NUMBER] ll lesson :[PERSON_NAME] - 1:1 60min softball Hi…" at bounding box center [317, 303] width 50 height 339
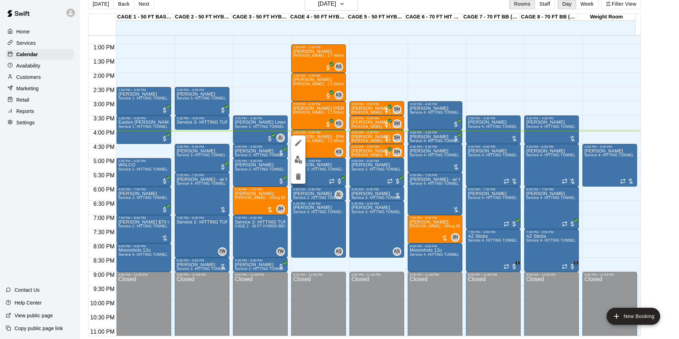
click at [251, 183] on div at bounding box center [339, 169] width 679 height 339
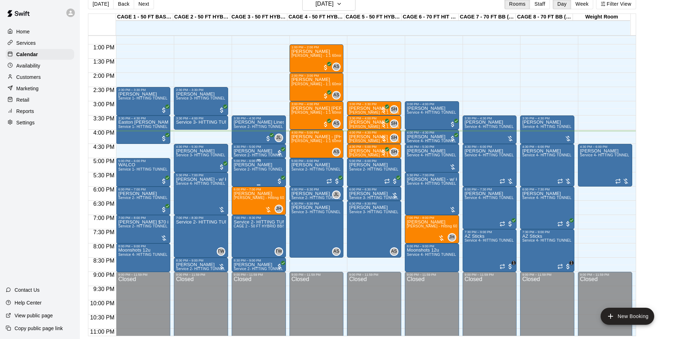
click at [256, 175] on div "[PERSON_NAME] Service 2- HITTING TUNNEL RENTAL - 50ft Baseball" at bounding box center [259, 332] width 50 height 339
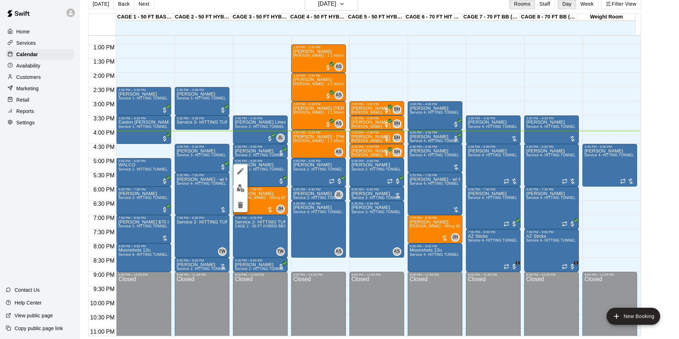
click at [316, 226] on div at bounding box center [339, 169] width 679 height 339
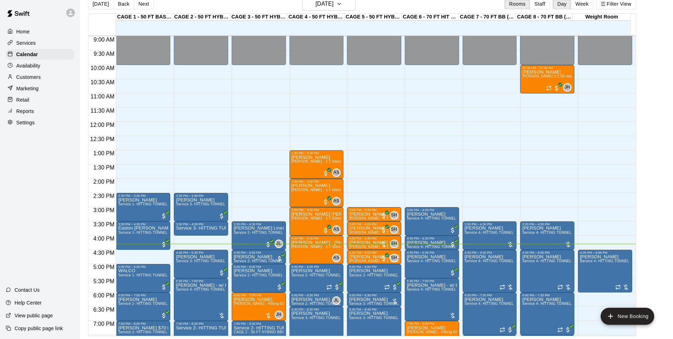
scroll to position [254, 0]
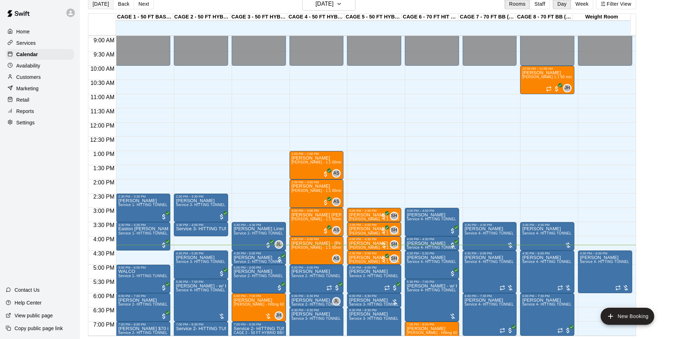
click at [96, 6] on button "[DATE]" at bounding box center [101, 4] width 26 height 11
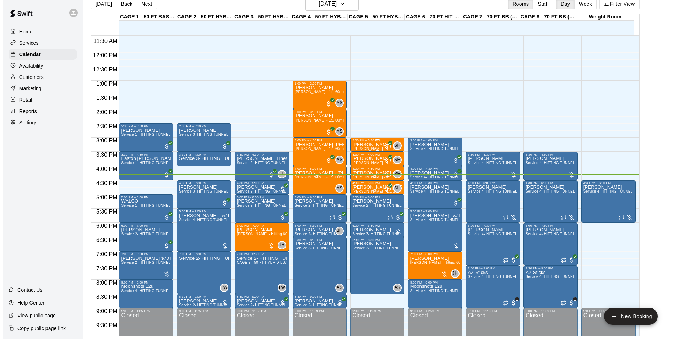
scroll to position [325, 0]
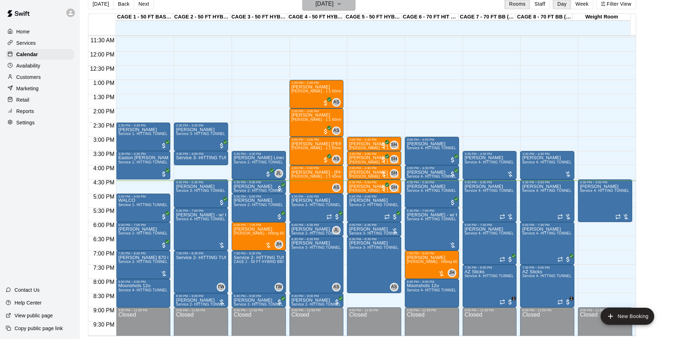
click at [334, 1] on h6 "[DATE]" at bounding box center [324, 4] width 18 height 10
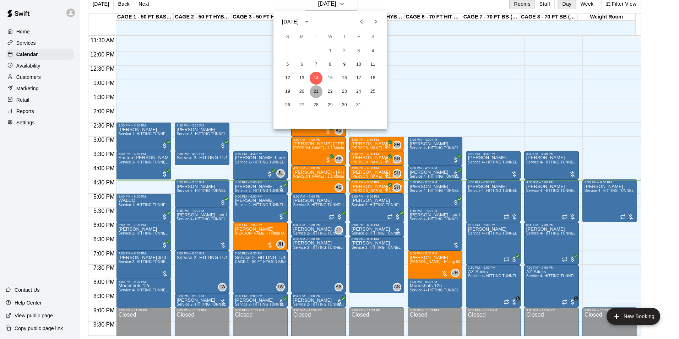
click at [317, 87] on button "21" at bounding box center [315, 91] width 13 height 13
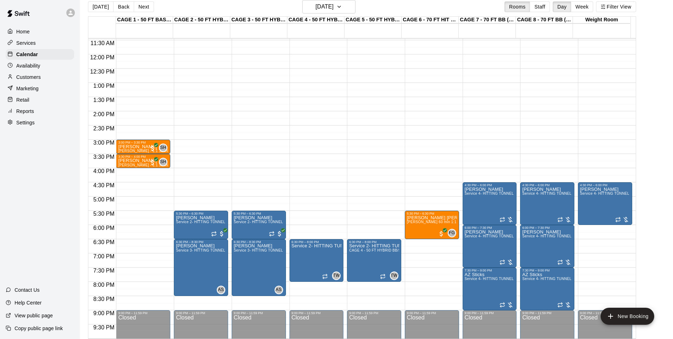
click at [340, 171] on div "12:00 AM – 10:00 AM Closed 6:30 PM – 8:00 PM Service 2- HITTING TUNNEL RENTAL -…" at bounding box center [317, 54] width 54 height 681
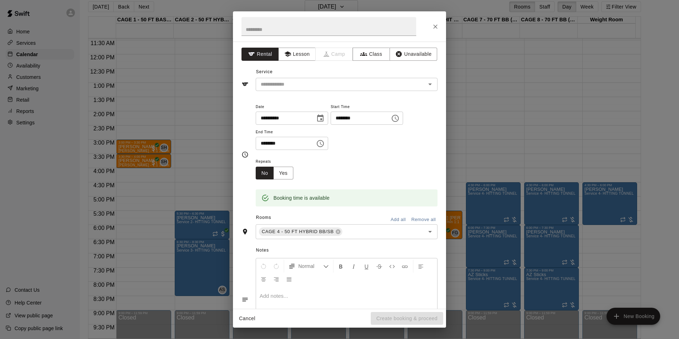
click at [435, 19] on div at bounding box center [339, 26] width 213 height 30
click at [434, 24] on icon "Close" at bounding box center [435, 26] width 7 height 7
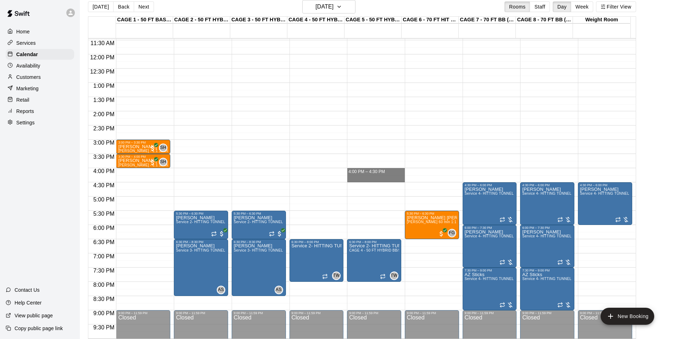
drag, startPoint x: 355, startPoint y: 170, endPoint x: 356, endPoint y: 181, distance: 11.1
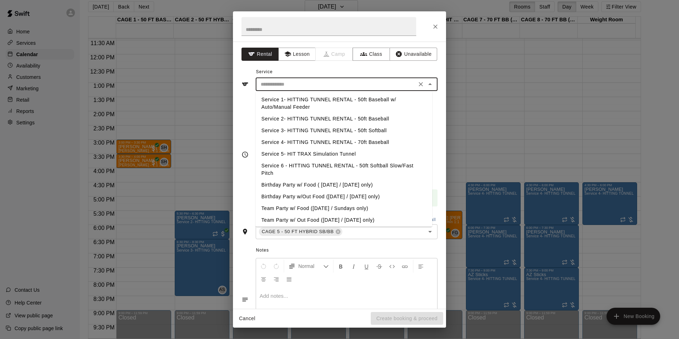
click at [300, 84] on input "text" at bounding box center [336, 84] width 156 height 9
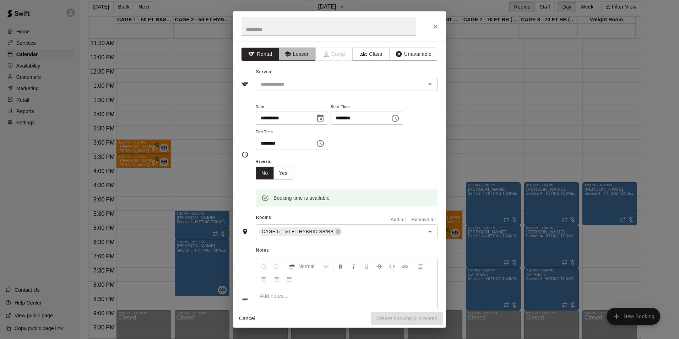
click at [296, 55] on button "Lesson" at bounding box center [296, 54] width 37 height 13
click at [302, 84] on input "text" at bounding box center [336, 84] width 156 height 9
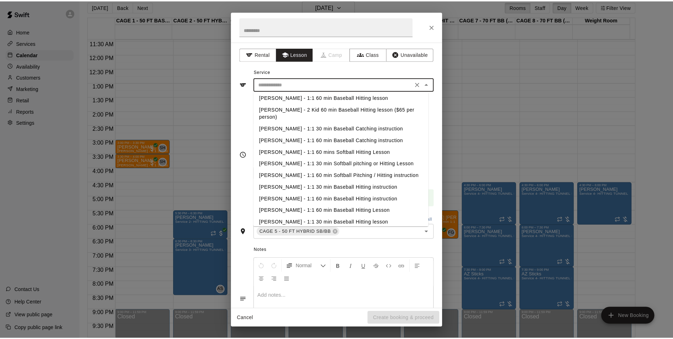
scroll to position [106, 0]
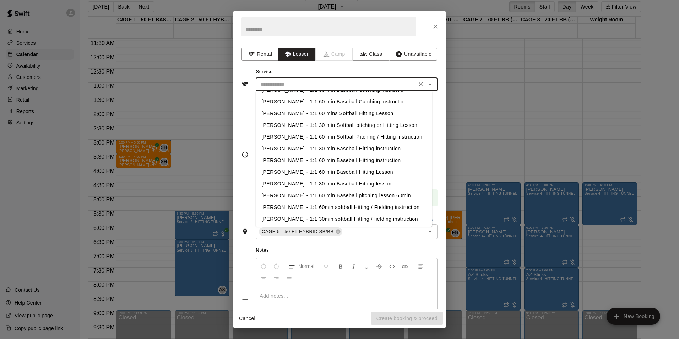
click at [309, 143] on li "[PERSON_NAME] - 1:1 30 min Baseball Hitting instruction" at bounding box center [344, 149] width 176 height 12
type input "**********"
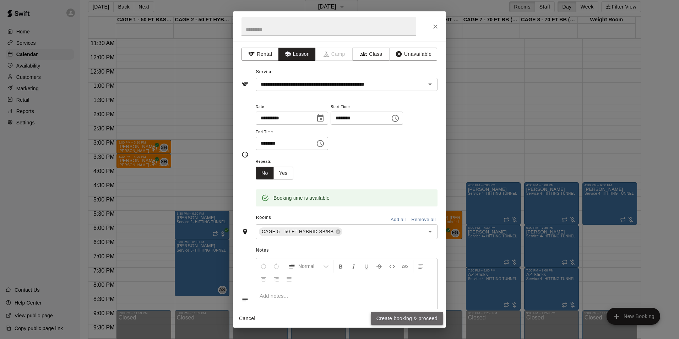
click at [416, 316] on button "Create booking & proceed" at bounding box center [406, 318] width 72 height 13
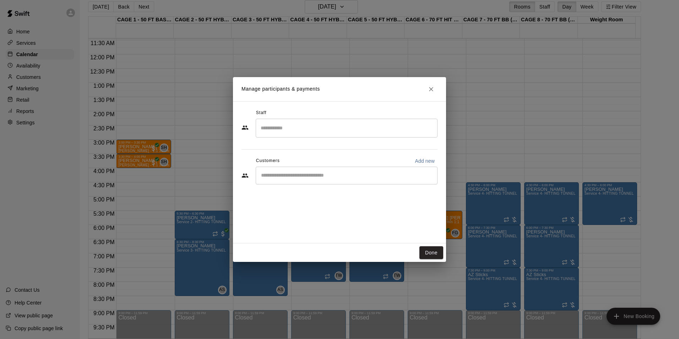
click at [290, 176] on input "Start typing to search customers..." at bounding box center [346, 175] width 175 height 7
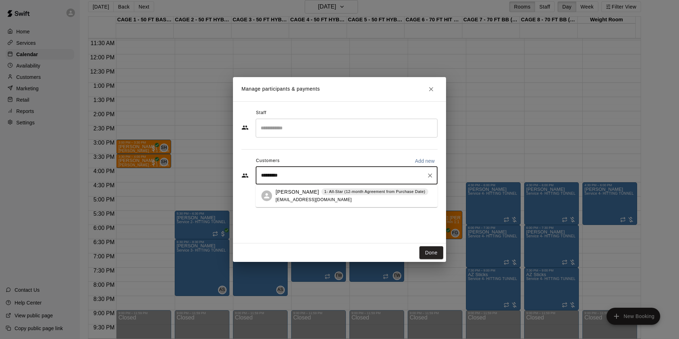
type input "**********"
click at [351, 193] on p "1- All-Star (12-month Agreement from Purchase Date)" at bounding box center [374, 191] width 101 height 6
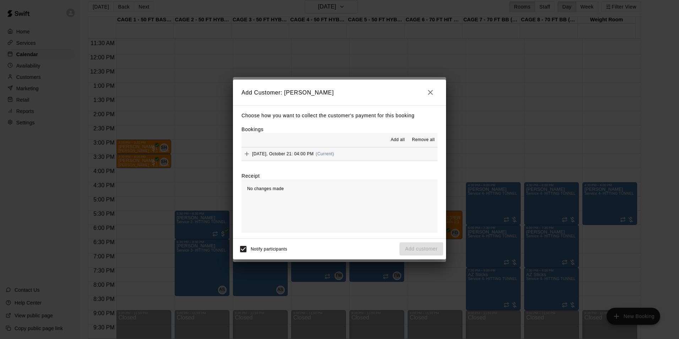
click at [395, 139] on span "Add all" at bounding box center [397, 139] width 14 height 7
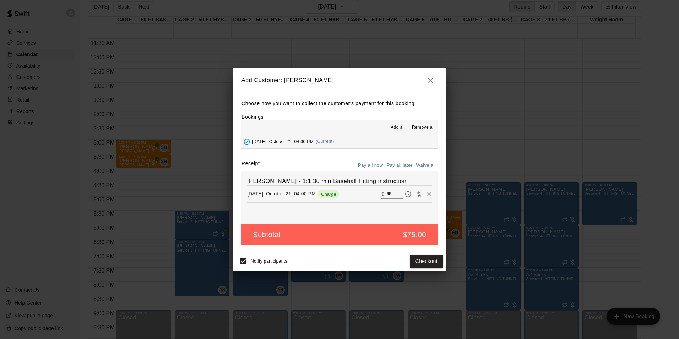
click at [401, 160] on div "Choose how you want to collect the customer's payment for this booking Bookings…" at bounding box center [339, 172] width 213 height 158
click at [401, 164] on button "Pay all later" at bounding box center [399, 165] width 29 height 11
click at [410, 263] on button "Add customer" at bounding box center [421, 260] width 44 height 13
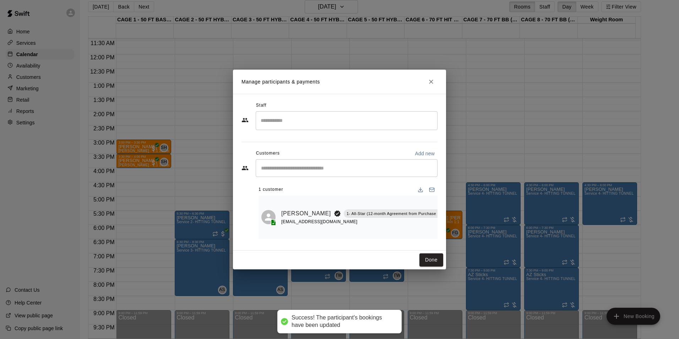
click at [295, 115] on input "Search staff" at bounding box center [346, 120] width 175 height 12
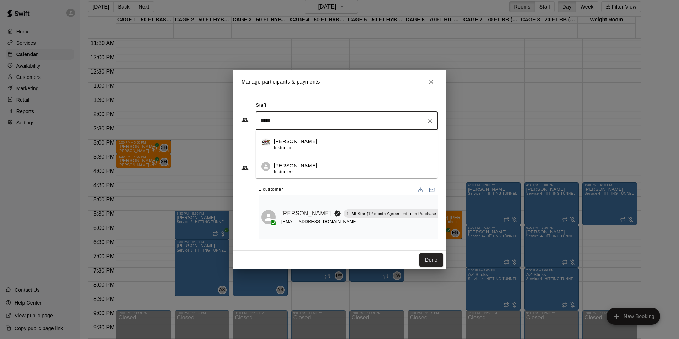
click at [319, 169] on div "Scott Hairston Instructor" at bounding box center [353, 169] width 158 height 14
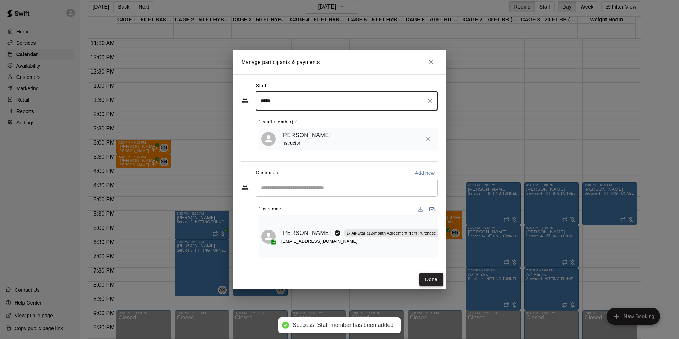
type input "*****"
click at [432, 280] on button "Done" at bounding box center [431, 279] width 24 height 13
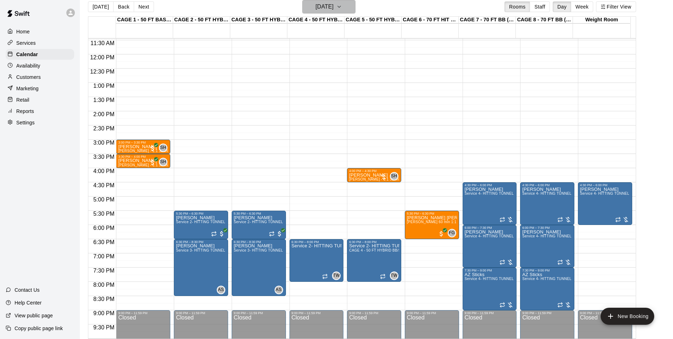
click at [334, 11] on h6 "Tuesday Oct 21" at bounding box center [324, 7] width 18 height 10
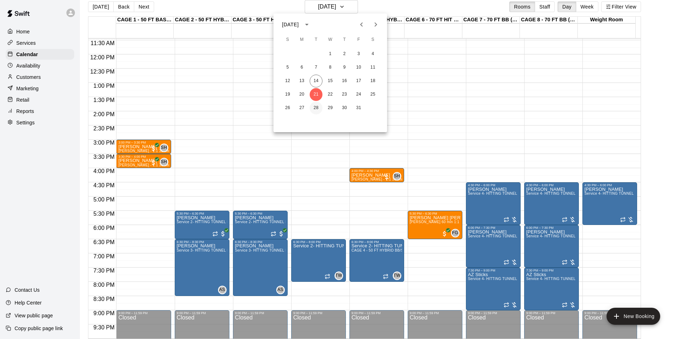
click at [316, 108] on button "28" at bounding box center [315, 107] width 13 height 13
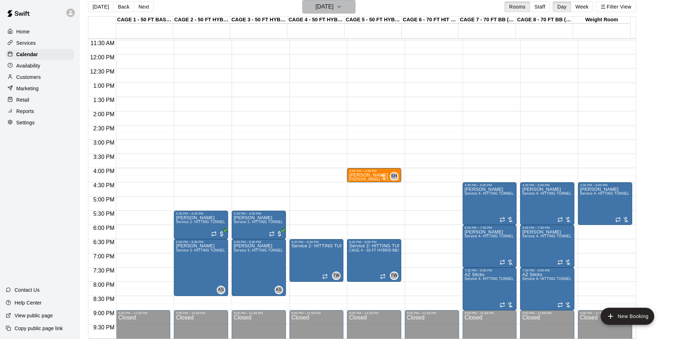
click at [315, 10] on h6 "Tuesday Oct 28" at bounding box center [324, 7] width 18 height 10
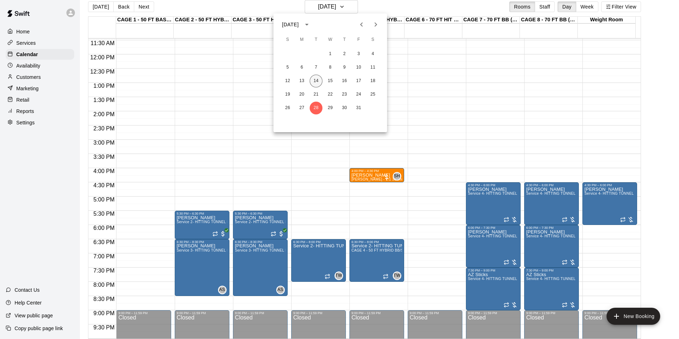
click at [314, 79] on button "14" at bounding box center [315, 81] width 13 height 13
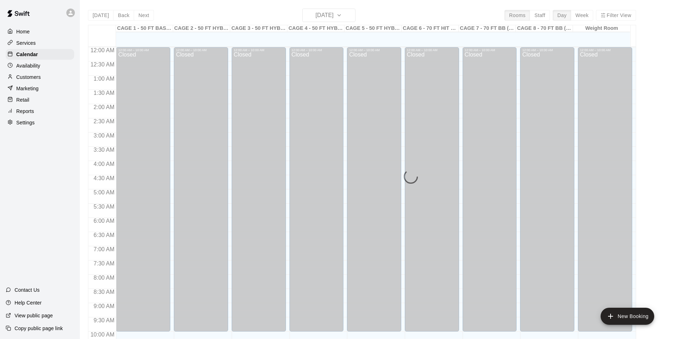
scroll to position [361, 0]
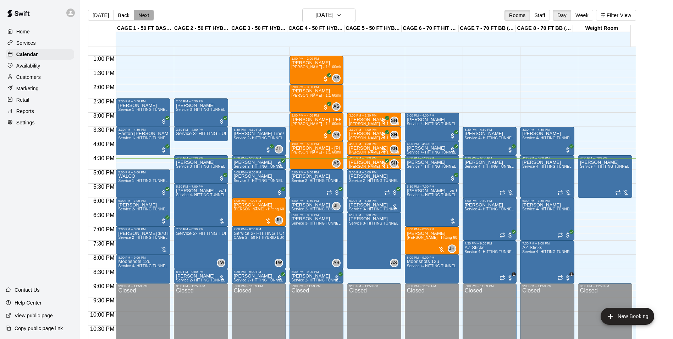
click at [142, 14] on button "Next" at bounding box center [144, 15] width 20 height 11
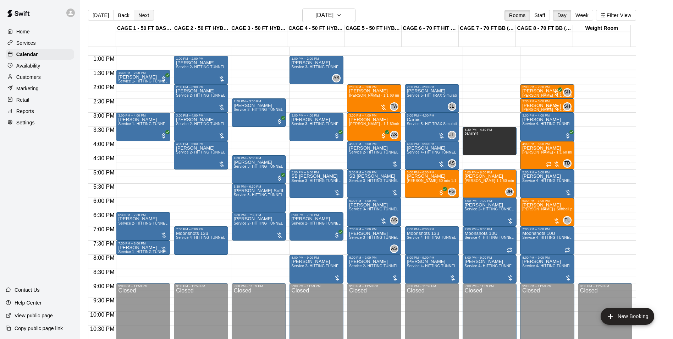
click at [144, 15] on button "Next" at bounding box center [144, 15] width 20 height 11
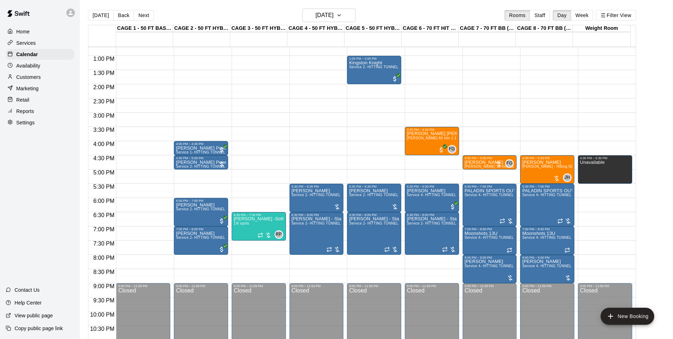
click at [42, 66] on div "Availability" at bounding box center [40, 65] width 68 height 11
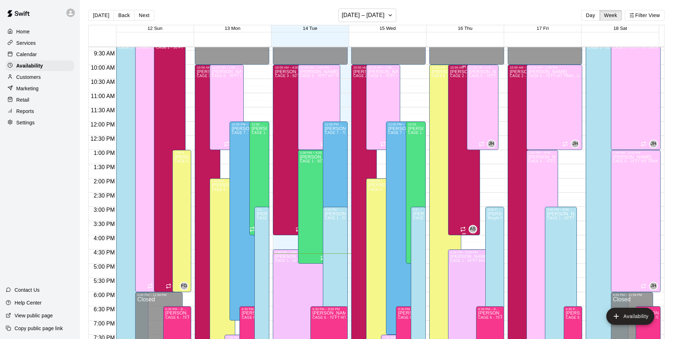
scroll to position [311, 0]
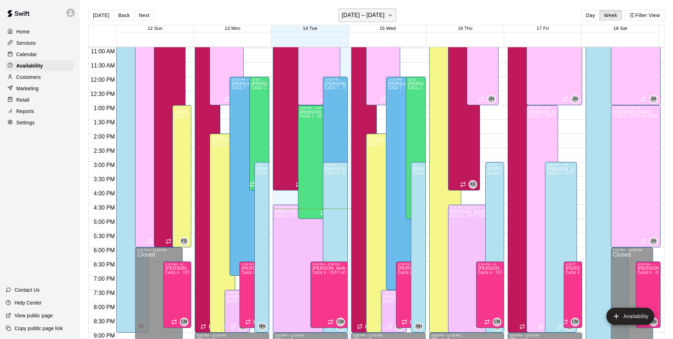
click at [359, 13] on h6 "[DATE] – [DATE]" at bounding box center [363, 15] width 43 height 10
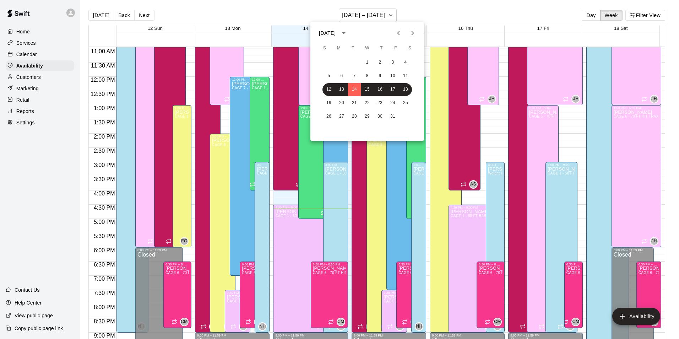
click at [230, 15] on div at bounding box center [339, 169] width 679 height 339
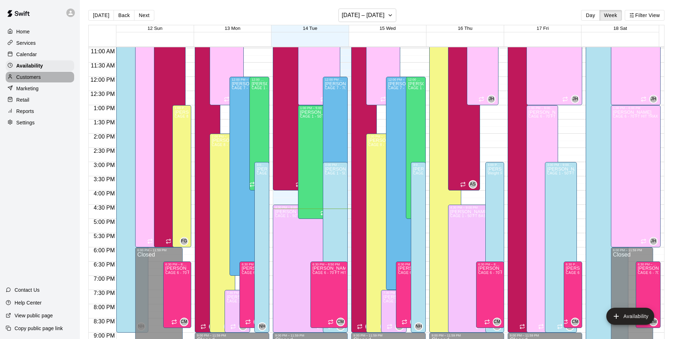
click at [31, 75] on p "Customers" at bounding box center [28, 76] width 24 height 7
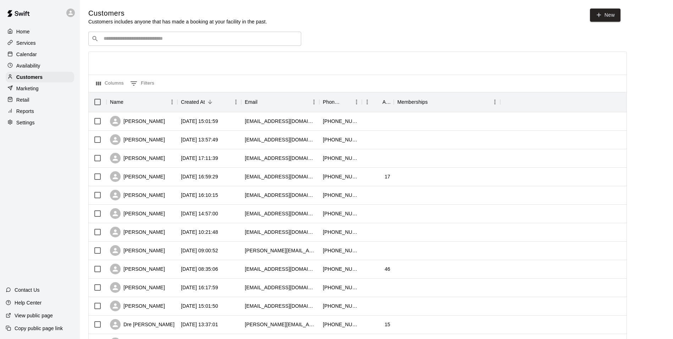
click at [40, 50] on div "Calendar" at bounding box center [40, 54] width 68 height 11
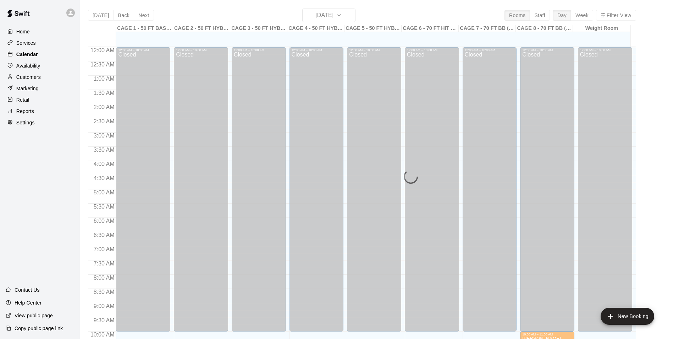
scroll to position [361, 0]
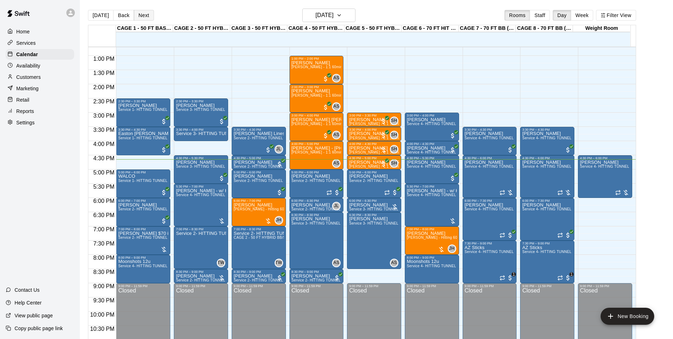
click at [147, 12] on button "Next" at bounding box center [144, 15] width 20 height 11
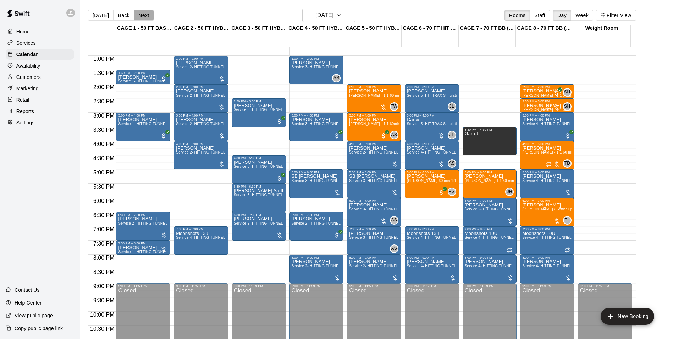
click at [137, 14] on button "Next" at bounding box center [144, 15] width 20 height 11
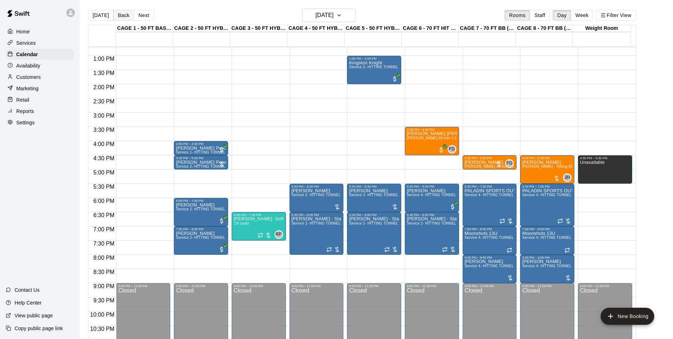
click at [126, 16] on button "Back" at bounding box center [123, 15] width 21 height 11
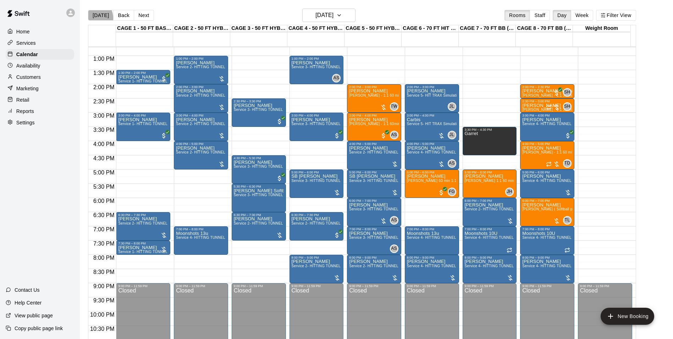
drag, startPoint x: 94, startPoint y: 17, endPoint x: 115, endPoint y: 14, distance: 20.5
click at [95, 17] on button "[DATE]" at bounding box center [101, 15] width 26 height 11
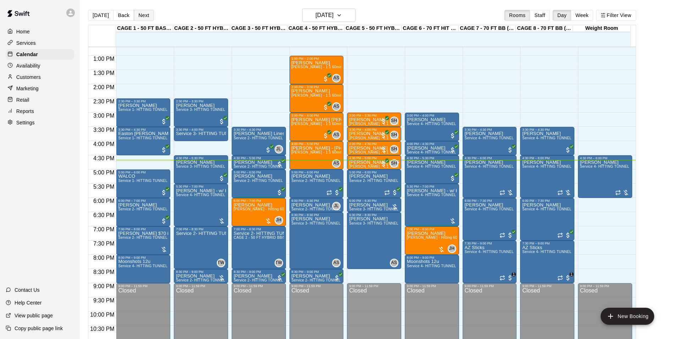
click at [136, 17] on button "Next" at bounding box center [144, 15] width 20 height 11
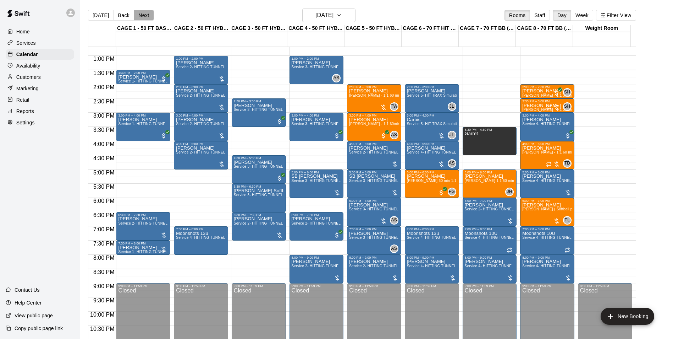
click at [136, 17] on button "Next" at bounding box center [144, 15] width 20 height 11
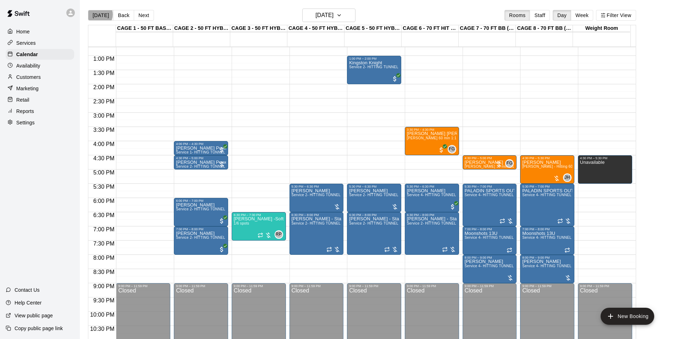
click at [99, 14] on button "[DATE]" at bounding box center [101, 15] width 26 height 11
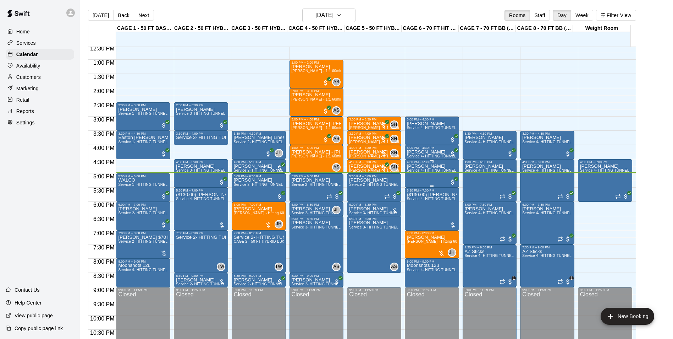
scroll to position [347, 0]
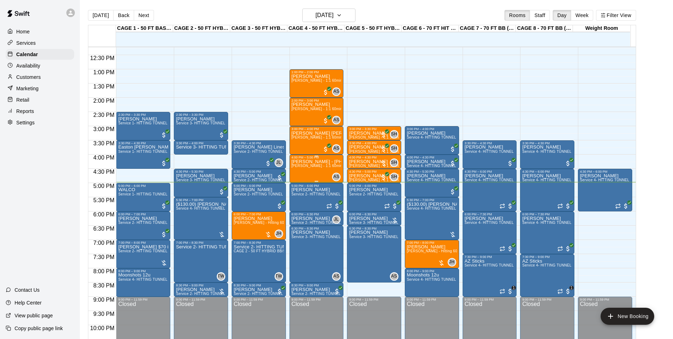
click at [311, 172] on div "Anthony Hall - 480 670 0849 ll lesson :Allie Skaggs - 1:1 60min softball Hittin…" at bounding box center [317, 328] width 50 height 339
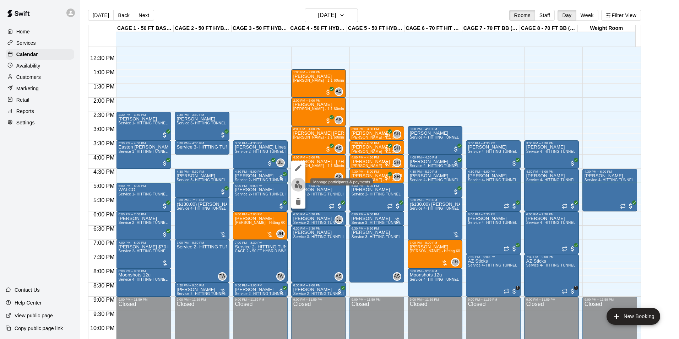
click at [297, 187] on img "edit" at bounding box center [298, 184] width 8 height 8
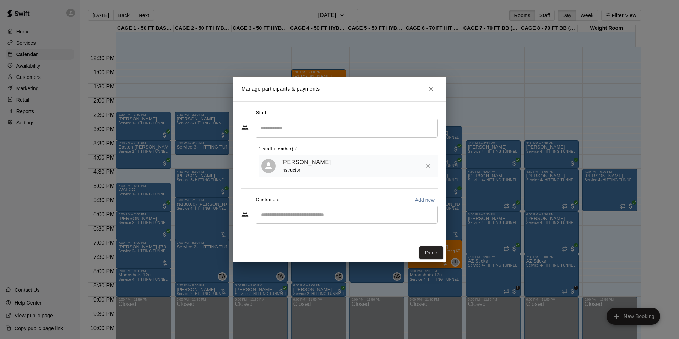
click at [434, 90] on icon "Close" at bounding box center [430, 89] width 7 height 7
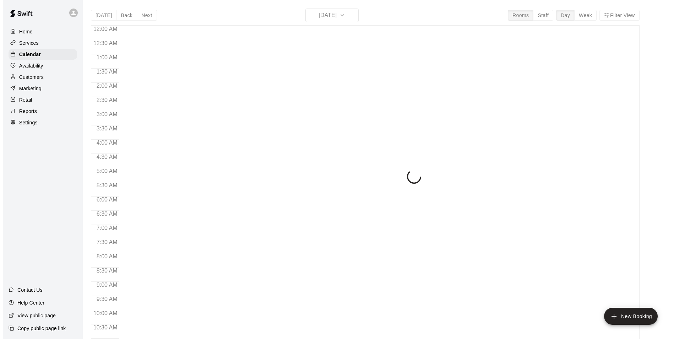
scroll to position [361, 0]
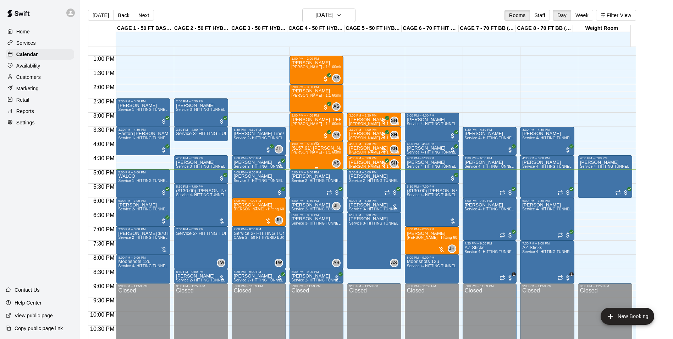
click at [316, 161] on div "($157.91) [PERSON_NAME] - [PHONE_NUMBER] ll lesson :[PERSON_NAME] - 1:1 60min s…" at bounding box center [317, 314] width 50 height 339
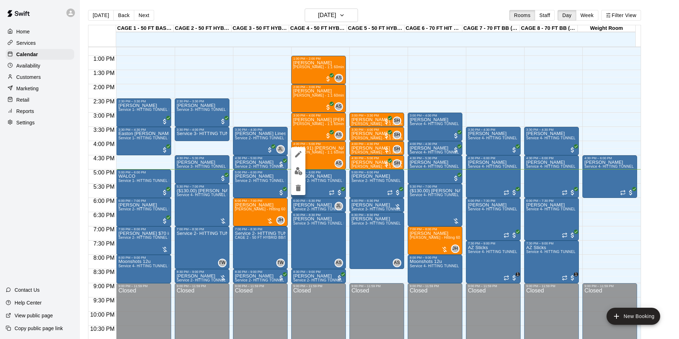
click at [296, 171] on img "edit" at bounding box center [298, 171] width 8 height 8
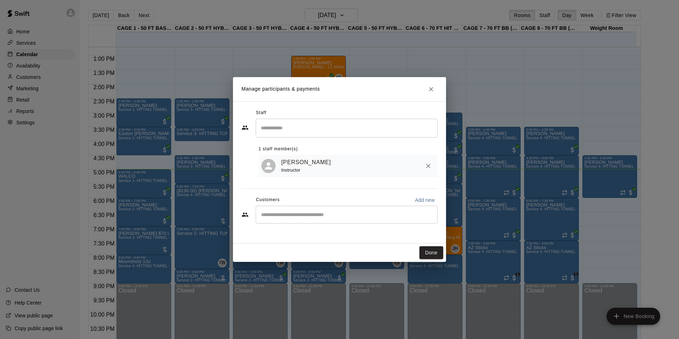
click at [288, 225] on div "​" at bounding box center [339, 214] width 196 height 19
click at [292, 218] on input "Start typing to search customers..." at bounding box center [346, 214] width 175 height 7
click at [432, 203] on p "Add new" at bounding box center [424, 199] width 20 height 7
select select "**"
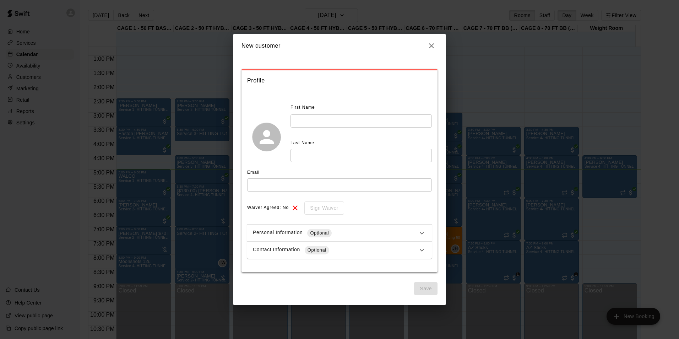
click at [427, 55] on h2 "New customer" at bounding box center [339, 45] width 213 height 23
click at [437, 51] on h2 "New customer" at bounding box center [339, 45] width 213 height 23
click at [437, 41] on h2 "New customer" at bounding box center [339, 45] width 213 height 23
click at [428, 46] on icon "button" at bounding box center [431, 46] width 9 height 9
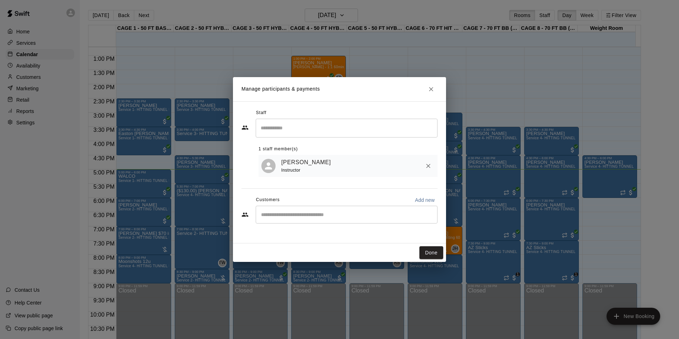
click at [339, 216] on input "Start typing to search customers..." at bounding box center [346, 214] width 175 height 7
click at [431, 86] on icon "Close" at bounding box center [430, 89] width 7 height 7
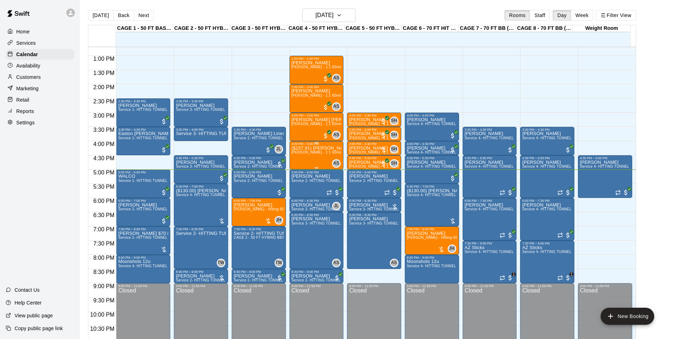
click at [312, 163] on div "($157.91) Anthony Hall - 480 670 0849 ll lesson :Allie Skaggs - 1:1 60min softb…" at bounding box center [317, 314] width 50 height 339
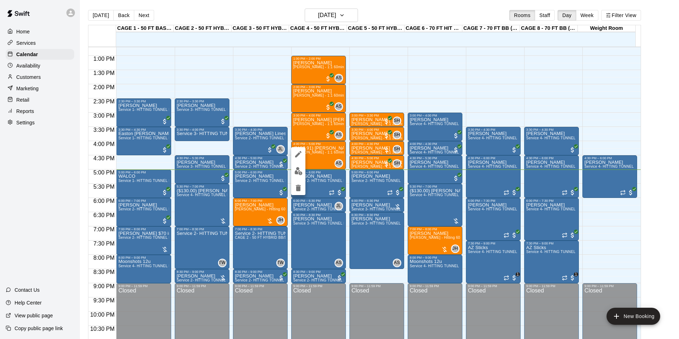
click at [298, 172] on img "edit" at bounding box center [298, 171] width 8 height 8
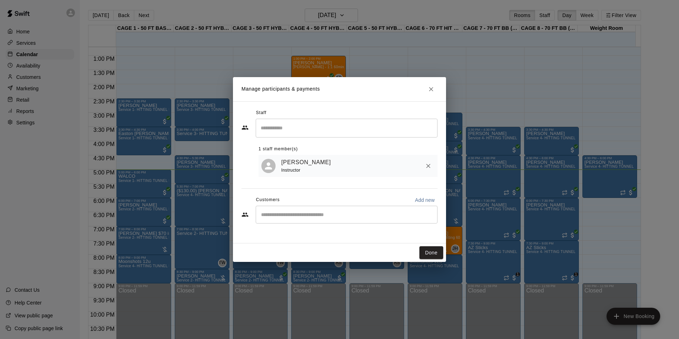
click at [320, 222] on div "​" at bounding box center [347, 214] width 182 height 18
click at [337, 235] on div "**********" at bounding box center [339, 172] width 213 height 142
click at [334, 220] on div "**********" at bounding box center [347, 214] width 182 height 18
drag, startPoint x: 345, startPoint y: 214, endPoint x: 127, endPoint y: 203, distance: 217.5
click at [139, 205] on div "**********" at bounding box center [339, 169] width 679 height 339
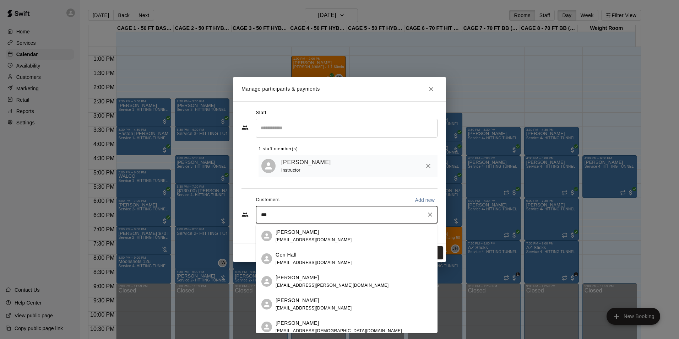
type input "****"
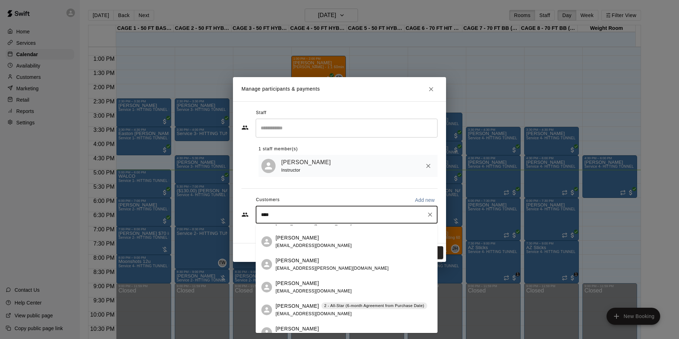
scroll to position [0, 0]
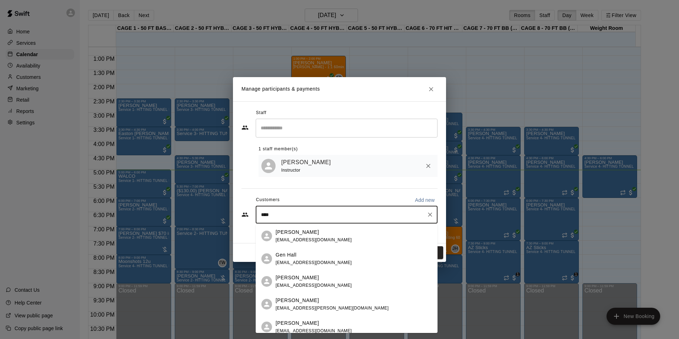
click at [311, 240] on span "anthonyhall4403@yahoo.com" at bounding box center [313, 239] width 76 height 5
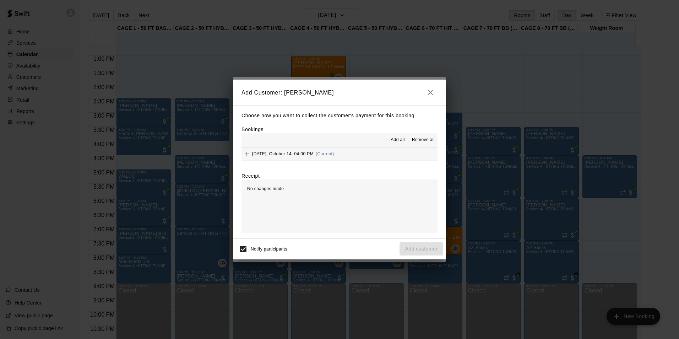
click at [353, 143] on div "Add all Remove all" at bounding box center [339, 140] width 196 height 14
click at [351, 151] on button "Tuesday, October 14: 04:00 PM (Current)" at bounding box center [339, 153] width 196 height 13
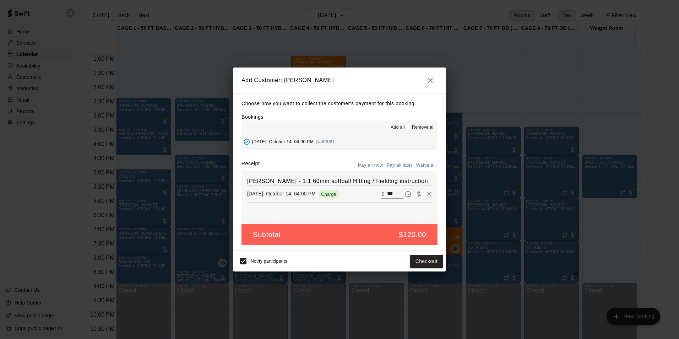
click at [389, 191] on input "***" at bounding box center [395, 193] width 16 height 9
type input "******"
click at [431, 262] on button "Checkout" at bounding box center [426, 260] width 33 height 13
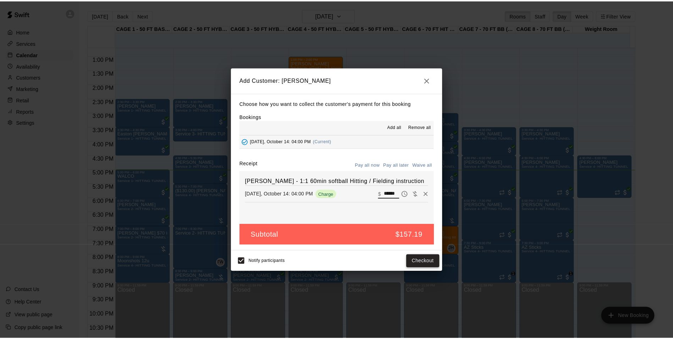
scroll to position [0, 0]
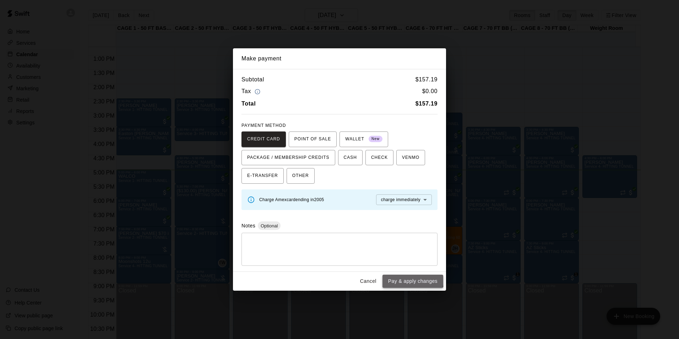
click at [404, 279] on button "Pay & apply changes" at bounding box center [412, 280] width 61 height 13
click at [372, 279] on button "Cancel" at bounding box center [368, 280] width 23 height 13
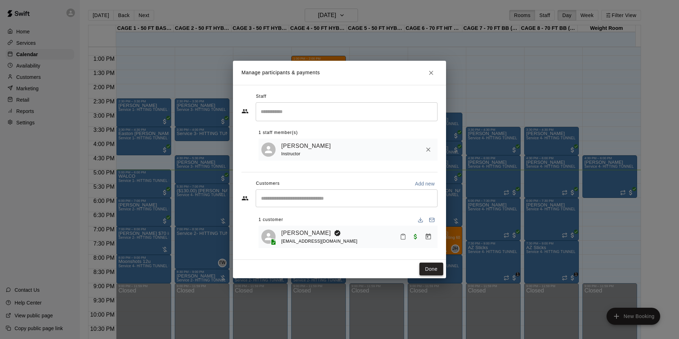
click at [430, 268] on button "Done" at bounding box center [431, 268] width 24 height 13
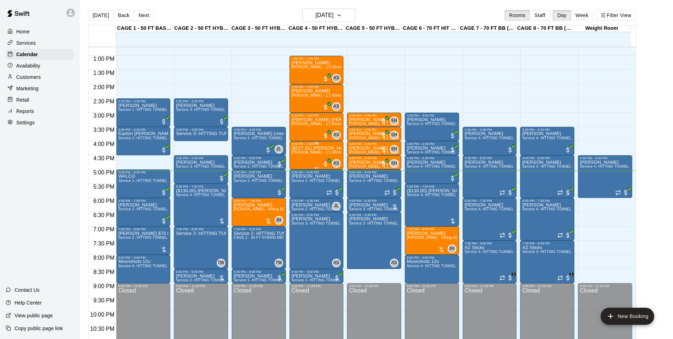
click at [312, 164] on div "($157.91) Anthony Hall - 480 670 0849 ll lesson :Allie Skaggs - 1:1 60min softb…" at bounding box center [317, 314] width 50 height 339
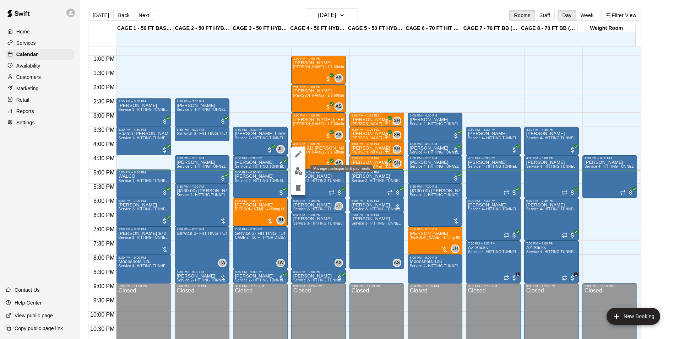
click at [297, 171] on img "edit" at bounding box center [298, 171] width 8 height 8
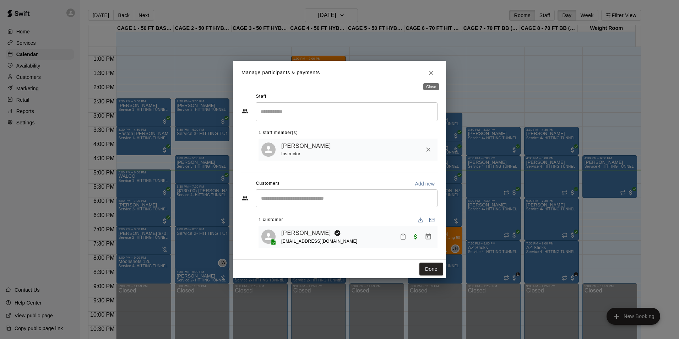
click at [434, 69] on icon "Close" at bounding box center [430, 72] width 7 height 7
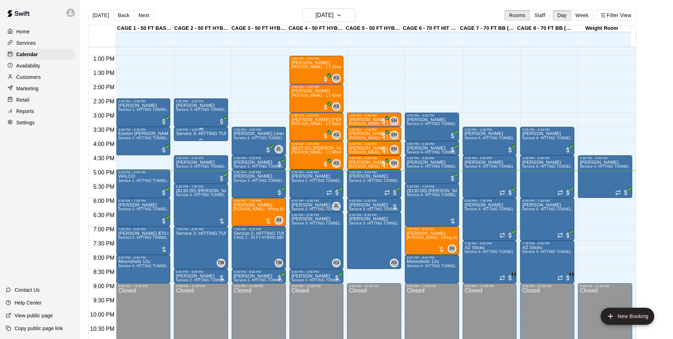
click at [209, 133] on p "Service 3- HITTING TUNNEL RENTAL - 50ft Softball" at bounding box center [201, 133] width 50 height 0
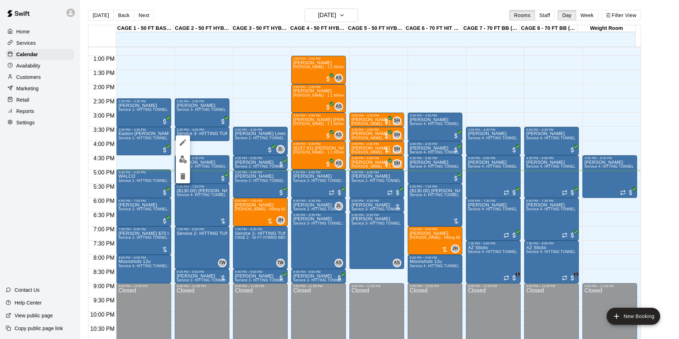
click at [182, 162] on img "edit" at bounding box center [183, 159] width 8 height 8
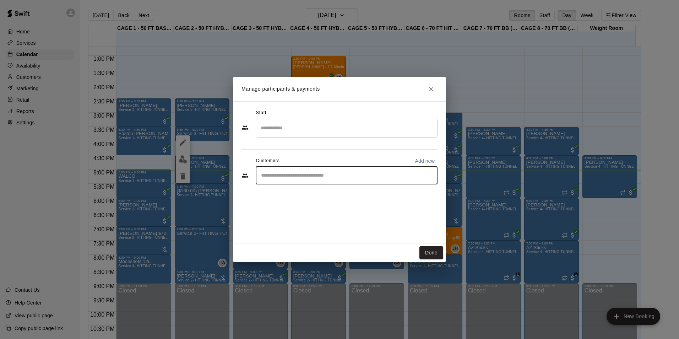
click at [327, 172] on input "Start typing to search customers..." at bounding box center [346, 175] width 175 height 7
type input "********"
click at [319, 198] on span "anthonyhall4403@yahoo.com" at bounding box center [313, 199] width 76 height 5
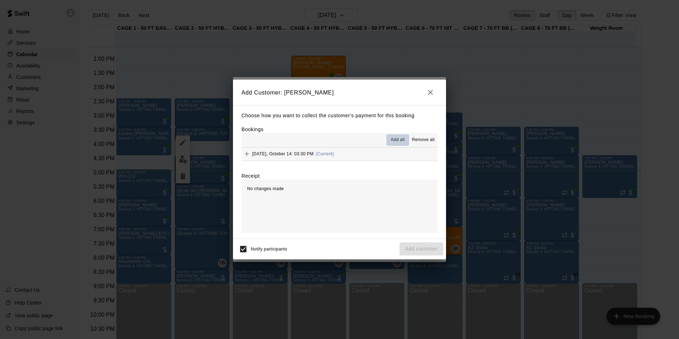
click at [397, 141] on span "Add all" at bounding box center [397, 139] width 14 height 7
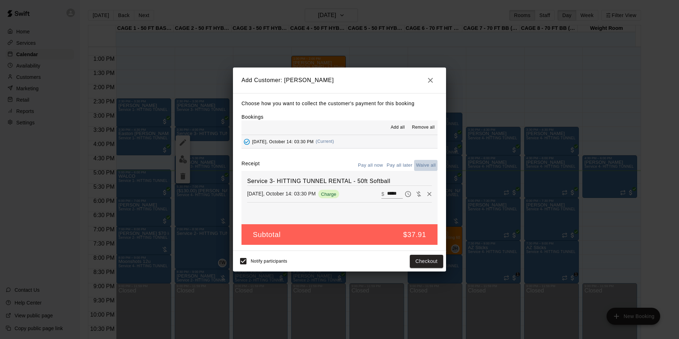
click at [424, 168] on button "Waive all" at bounding box center [425, 165] width 23 height 11
type input "*"
click at [415, 261] on button "Add customer" at bounding box center [421, 260] width 44 height 13
click at [234, 258] on div "Notify participants Add customer" at bounding box center [339, 261] width 213 height 21
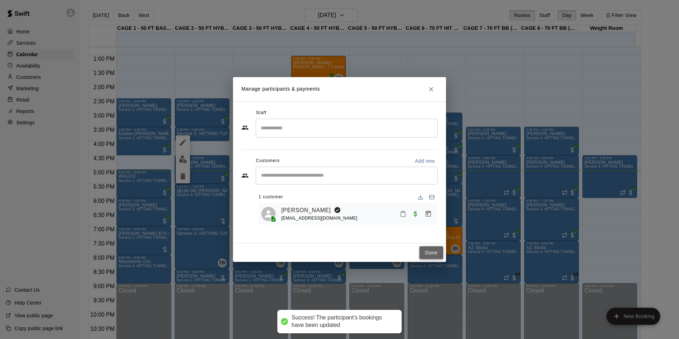
click at [425, 252] on button "Done" at bounding box center [431, 252] width 24 height 13
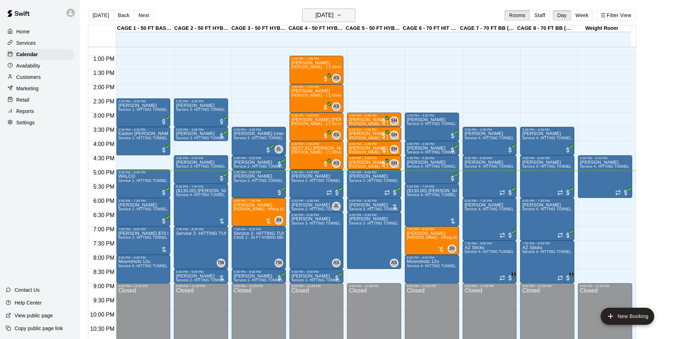
click at [332, 17] on h6 "[DATE]" at bounding box center [324, 15] width 18 height 10
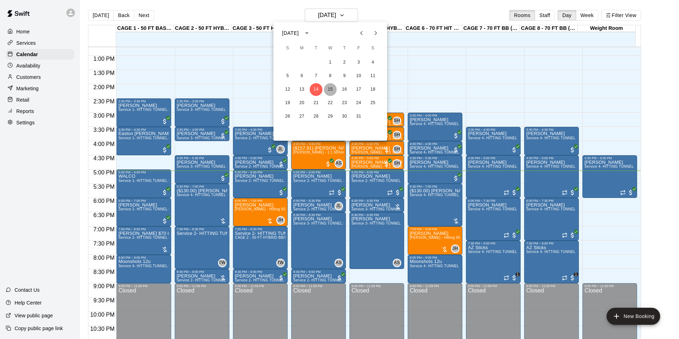
click at [329, 89] on button "15" at bounding box center [330, 89] width 13 height 13
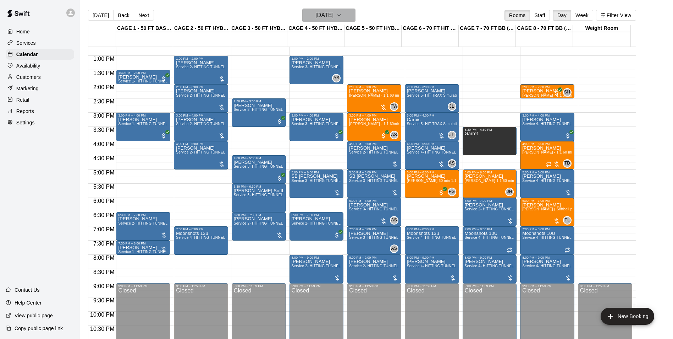
click at [334, 11] on h6 "[DATE]" at bounding box center [324, 15] width 18 height 10
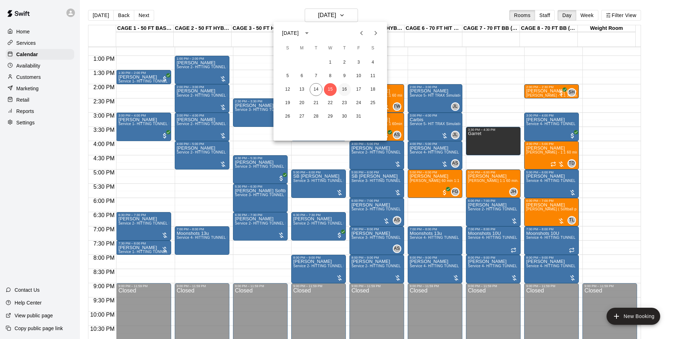
click at [343, 90] on button "16" at bounding box center [344, 89] width 13 height 13
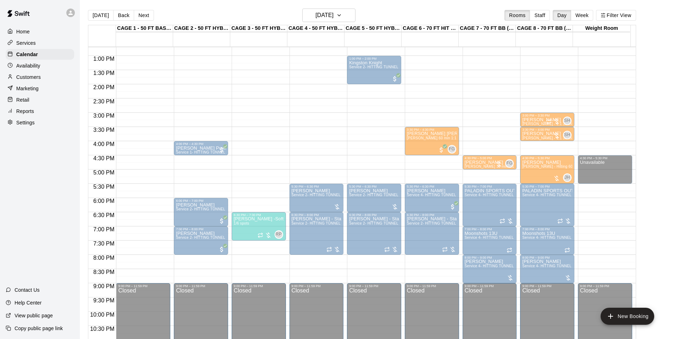
click at [205, 160] on div "4:30 PM – 5:00 PM" at bounding box center [201, 158] width 50 height 4
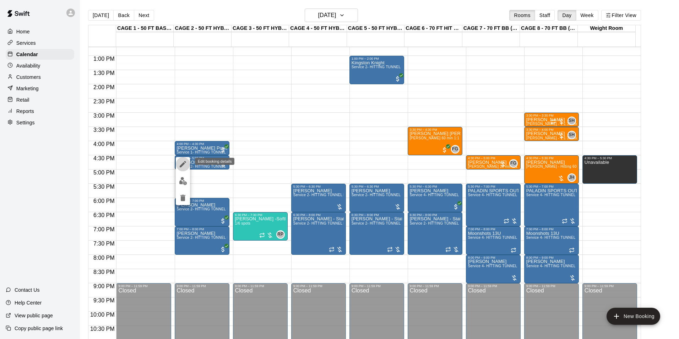
click at [183, 164] on icon "edit" at bounding box center [183, 164] width 6 height 6
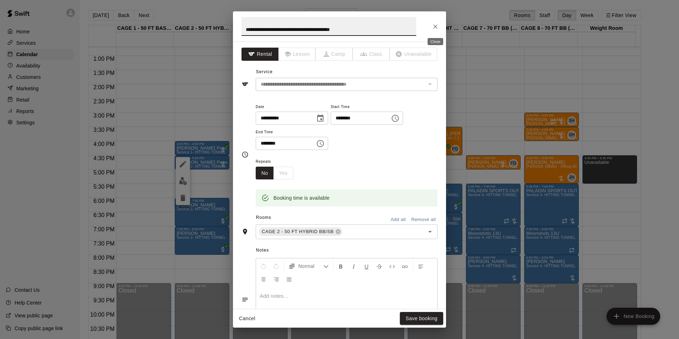
click at [436, 25] on icon "Close" at bounding box center [435, 26] width 7 height 7
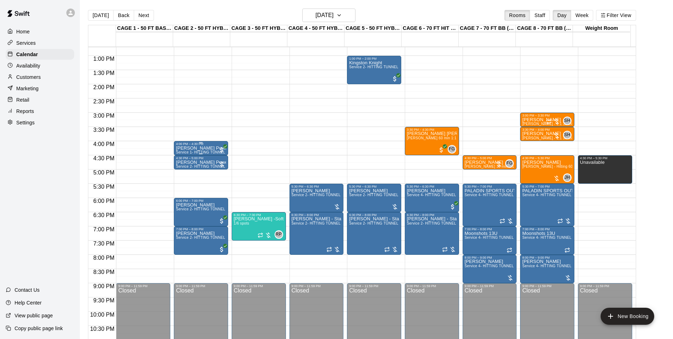
click at [214, 148] on p "[PERSON_NAME] Power - Don't put in cage 1" at bounding box center [201, 148] width 50 height 0
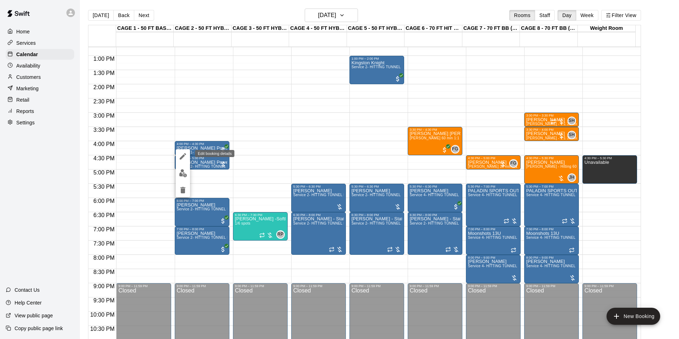
click at [182, 153] on icon "edit" at bounding box center [182, 156] width 9 height 9
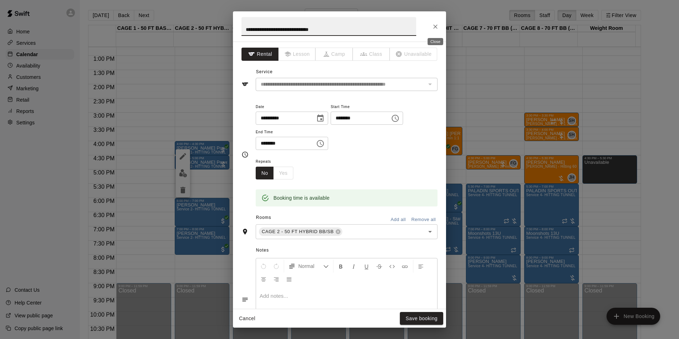
click at [436, 23] on icon "Close" at bounding box center [435, 26] width 7 height 7
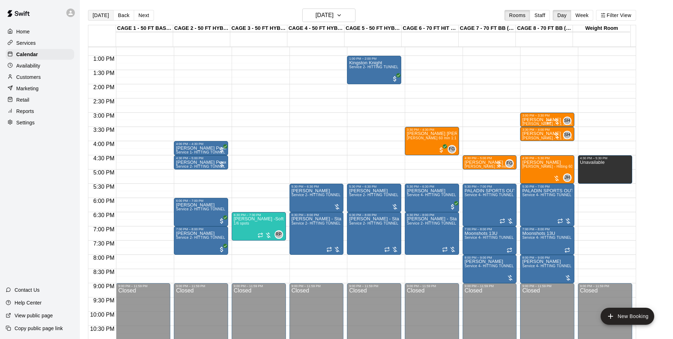
click at [104, 13] on button "[DATE]" at bounding box center [101, 15] width 26 height 11
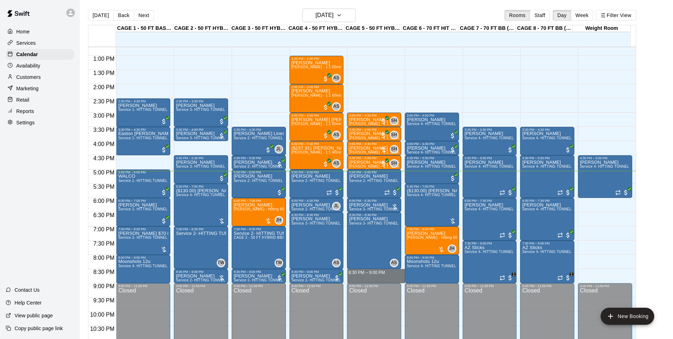
drag, startPoint x: 357, startPoint y: 270, endPoint x: 360, endPoint y: 282, distance: 12.8
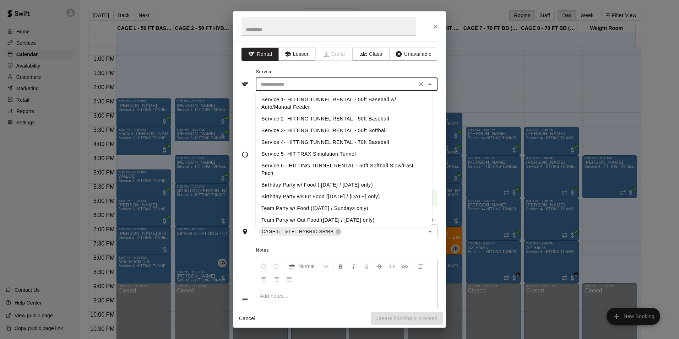
click at [303, 87] on input "text" at bounding box center [336, 84] width 156 height 9
click at [333, 165] on li "Service 6 - HITTING TUNNEL RENTAL - 50ft Softball Slow/Fast Pitch" at bounding box center [344, 169] width 176 height 19
type input "**********"
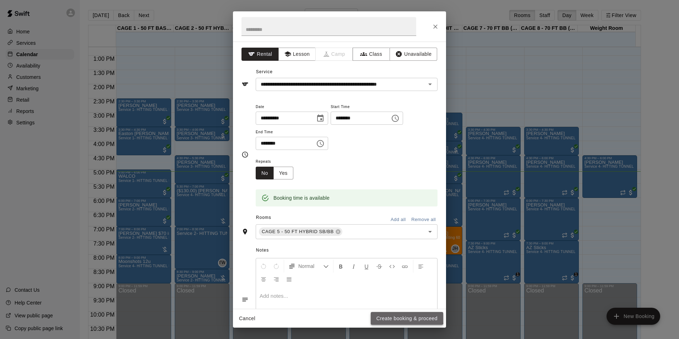
click at [390, 315] on button "Create booking & proceed" at bounding box center [406, 318] width 72 height 13
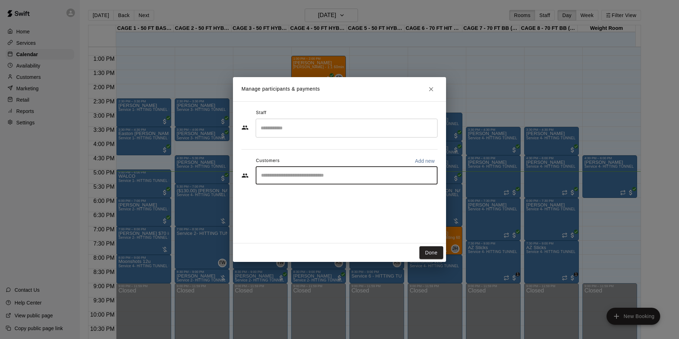
click at [324, 172] on input "Start typing to search customers..." at bounding box center [346, 175] width 175 height 7
type input "****"
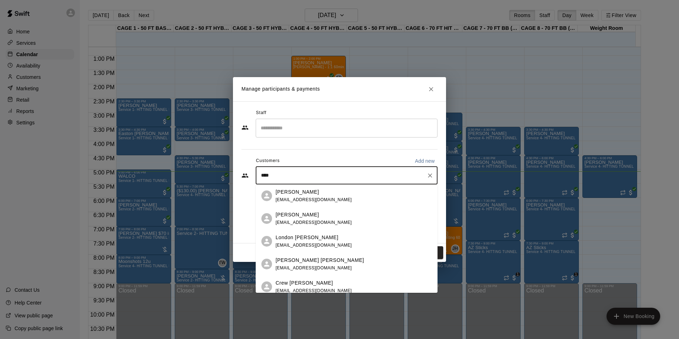
click at [327, 196] on div "JC Dyer jcdyer03@gmail.com" at bounding box center [353, 195] width 156 height 15
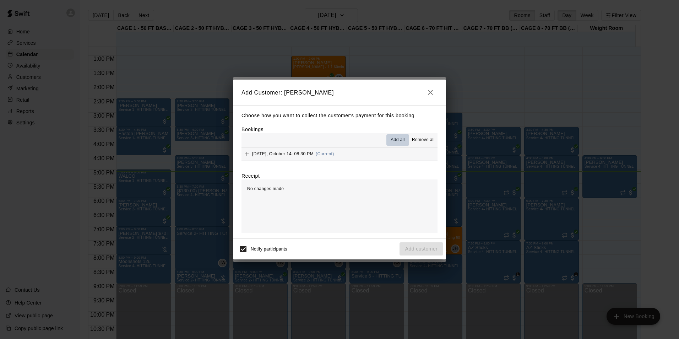
click at [395, 138] on span "Add all" at bounding box center [397, 139] width 14 height 7
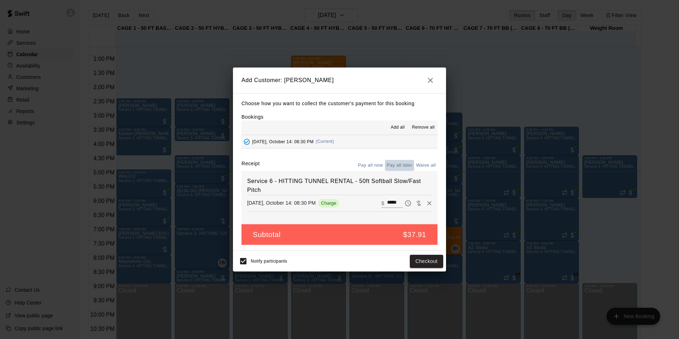
click at [401, 165] on button "Pay all later" at bounding box center [399, 165] width 29 height 11
click at [412, 258] on button "Add customer" at bounding box center [421, 260] width 44 height 13
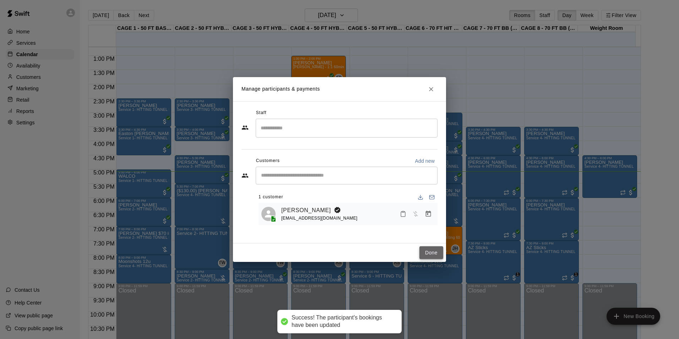
click at [427, 251] on button "Done" at bounding box center [431, 252] width 24 height 13
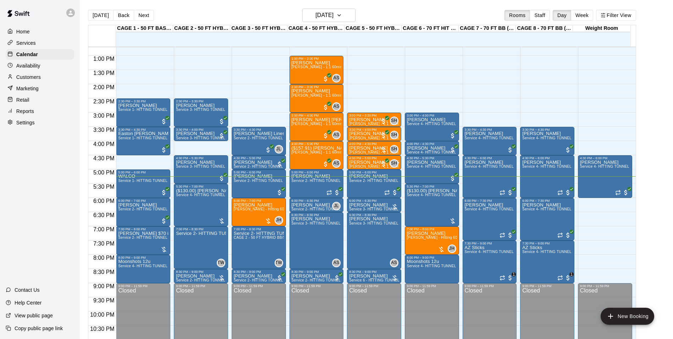
scroll to position [11, 0]
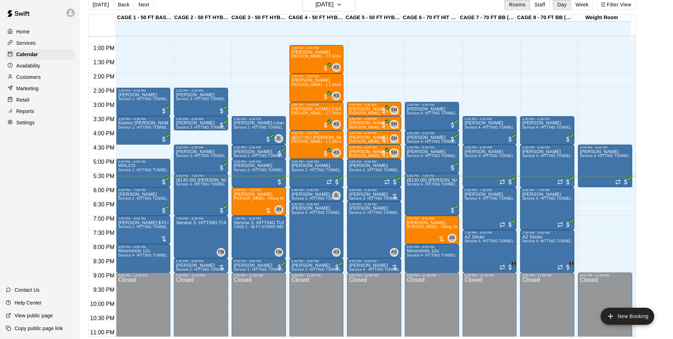
scroll to position [11, 0]
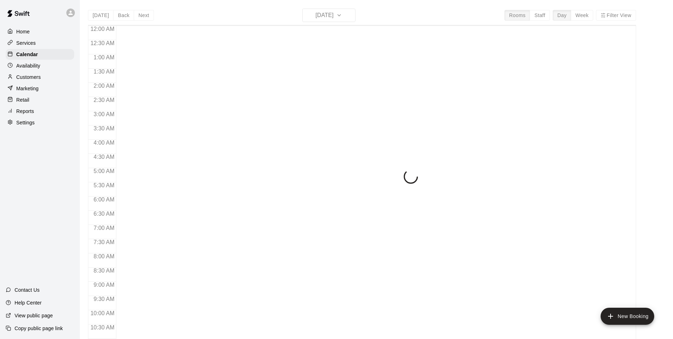
scroll to position [361, 0]
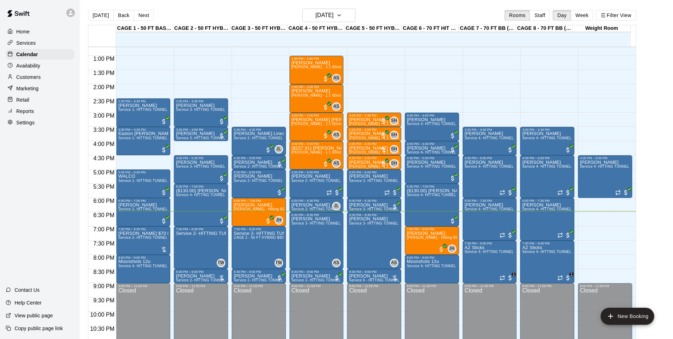
drag, startPoint x: 260, startPoint y: 119, endPoint x: 429, endPoint y: 72, distance: 174.9
click at [429, 72] on div "12:00 AM – 10:00 AM Closed 3:00 PM – 4:00 PM [PERSON_NAME] Service 4- HITTING T…" at bounding box center [432, 27] width 54 height 681
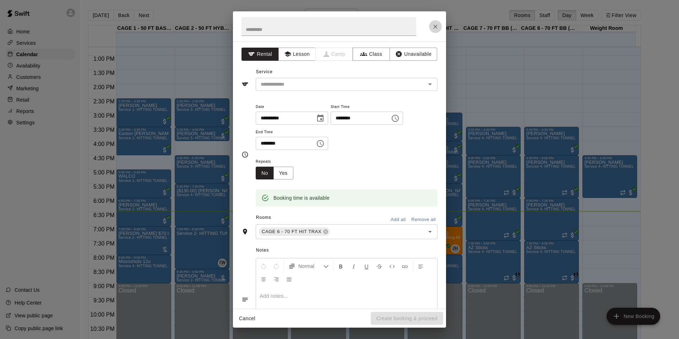
click at [435, 25] on icon "Close" at bounding box center [435, 26] width 7 height 7
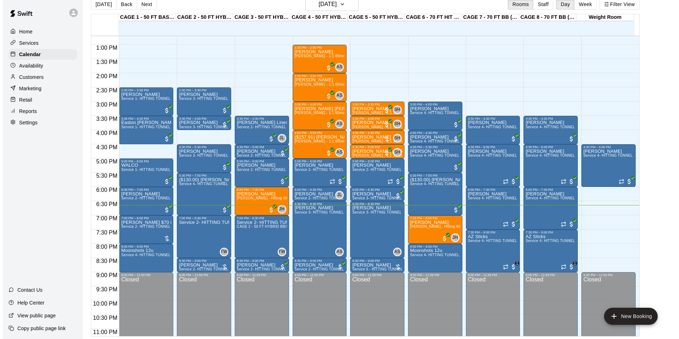
scroll to position [11, 0]
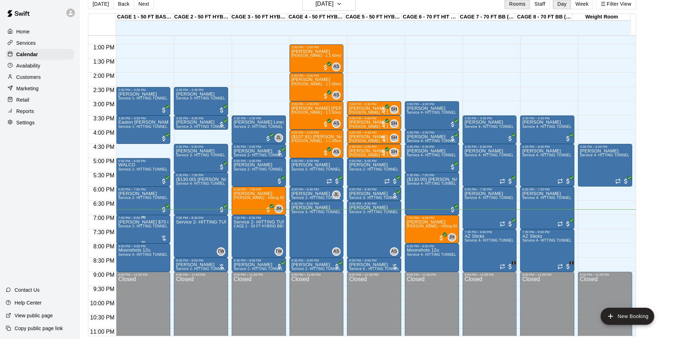
click at [139, 228] on span "Service 2- HITTING TUNNEL RENTAL - 50ft Baseball" at bounding box center [163, 226] width 90 height 4
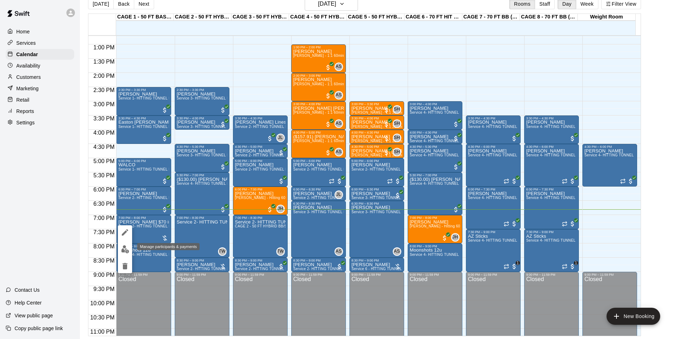
click at [121, 249] on img "edit" at bounding box center [125, 249] width 8 height 8
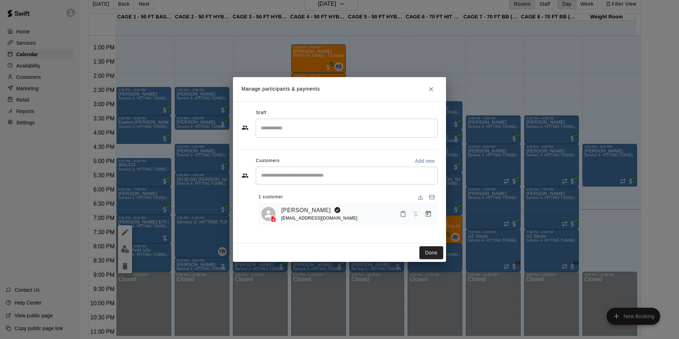
click at [422, 91] on h2 "Manage participants & payments" at bounding box center [339, 89] width 213 height 24
click at [431, 90] on icon "Close" at bounding box center [430, 89] width 7 height 7
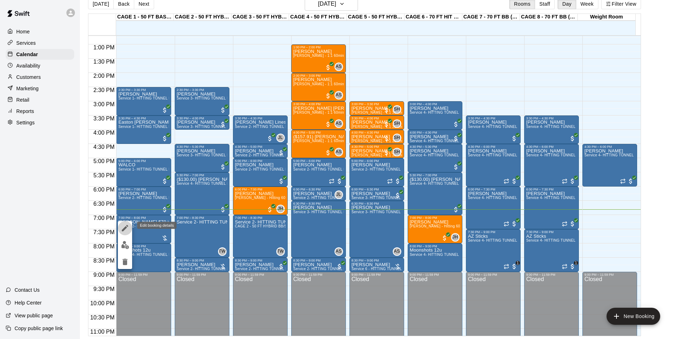
click at [124, 226] on icon "edit" at bounding box center [125, 228] width 9 height 9
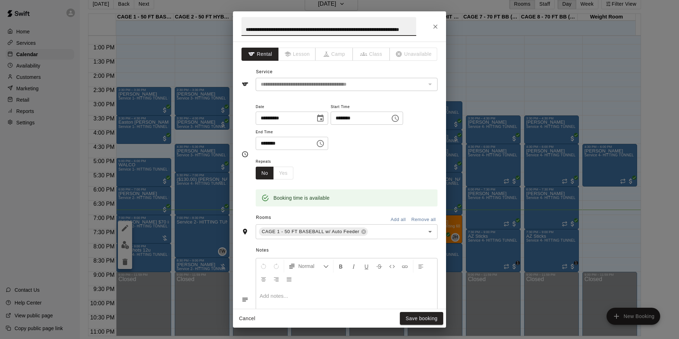
scroll to position [0, 0]
drag, startPoint x: 362, startPoint y: 31, endPoint x: 229, endPoint y: 37, distance: 133.6
click at [229, 37] on div "**********" at bounding box center [339, 169] width 679 height 339
click at [352, 30] on input "**********" at bounding box center [328, 26] width 175 height 19
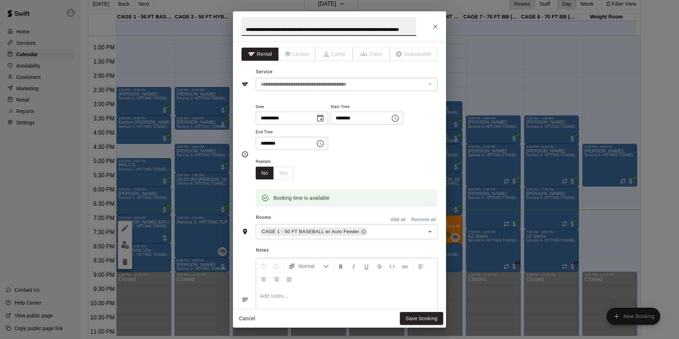
drag, startPoint x: 335, startPoint y: 26, endPoint x: 414, endPoint y: 32, distance: 79.4
click at [414, 32] on input "**********" at bounding box center [328, 26] width 175 height 19
click at [435, 26] on icon "Close" at bounding box center [435, 26] width 7 height 7
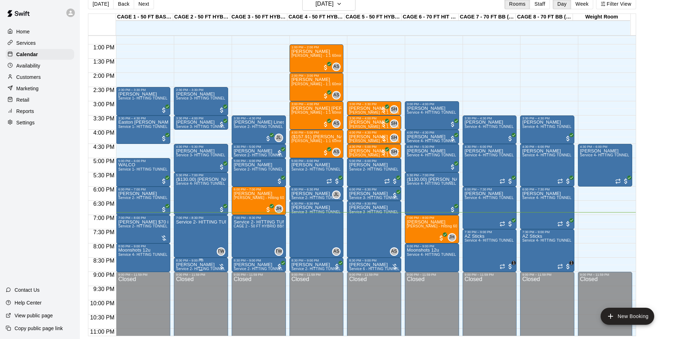
click at [199, 262] on div "8:30 PM – 9:00 PM" at bounding box center [201, 260] width 50 height 4
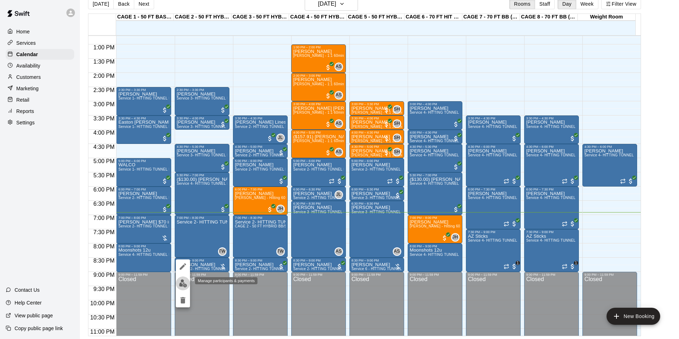
click at [180, 282] on img "edit" at bounding box center [183, 283] width 8 height 8
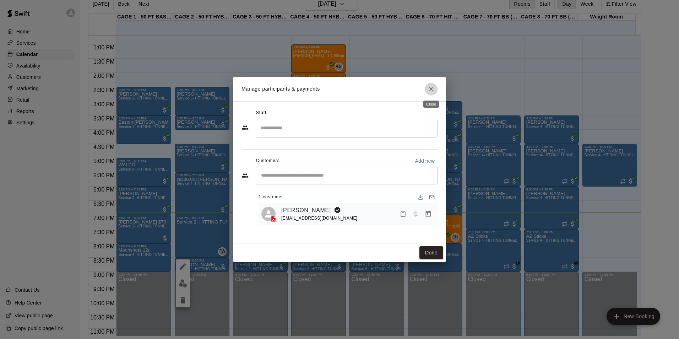
click at [434, 91] on icon "Close" at bounding box center [430, 89] width 7 height 7
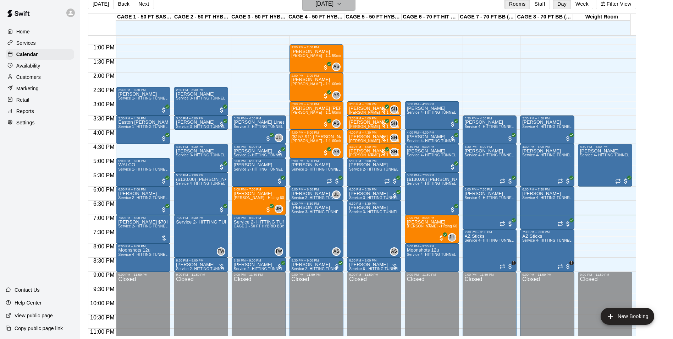
click at [337, 10] on button "[DATE]" at bounding box center [328, 3] width 53 height 13
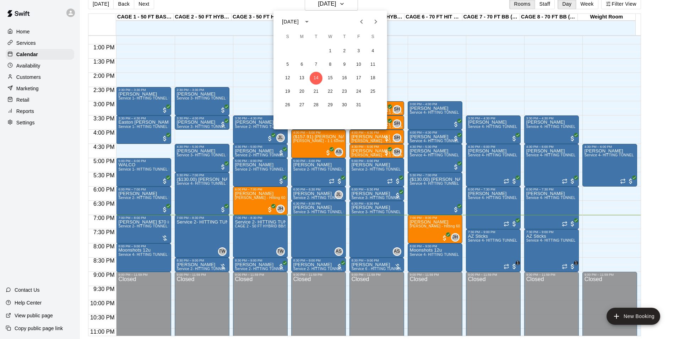
click at [439, 56] on div at bounding box center [339, 169] width 679 height 339
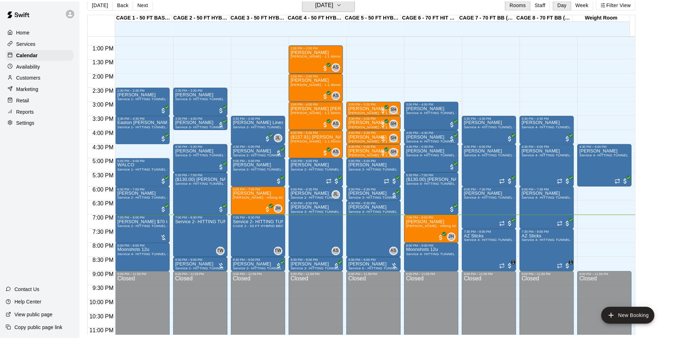
scroll to position [9, 0]
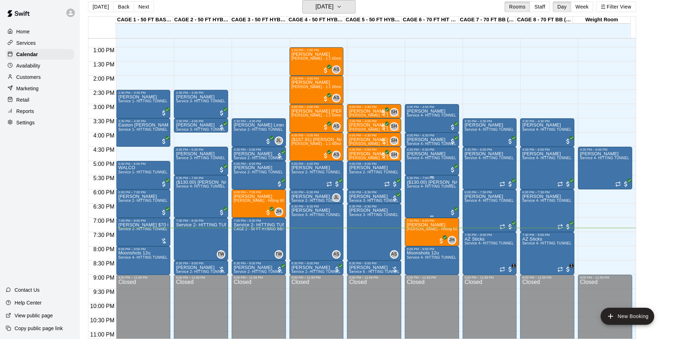
click at [302, 0] on button "[DATE]" at bounding box center [328, 6] width 53 height 13
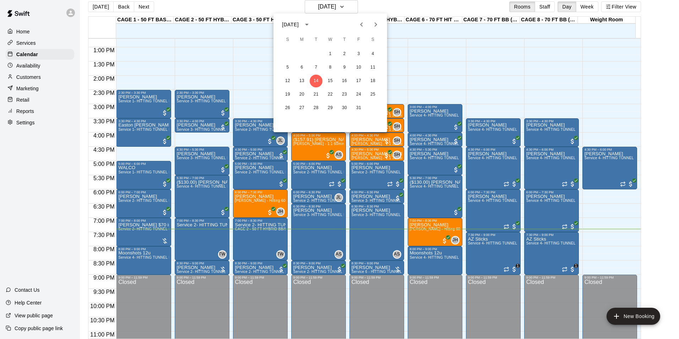
click at [530, 44] on div at bounding box center [339, 169] width 679 height 339
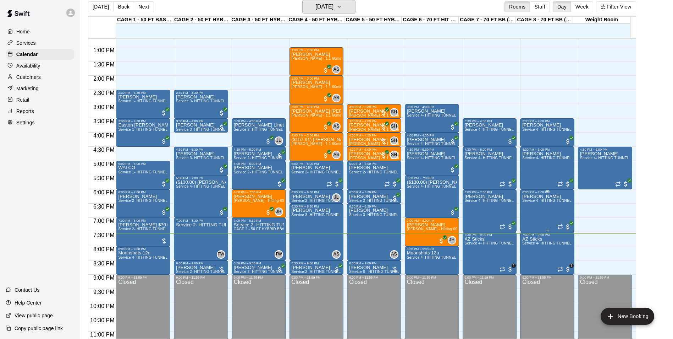
click at [302, 0] on button "[DATE]" at bounding box center [328, 6] width 53 height 13
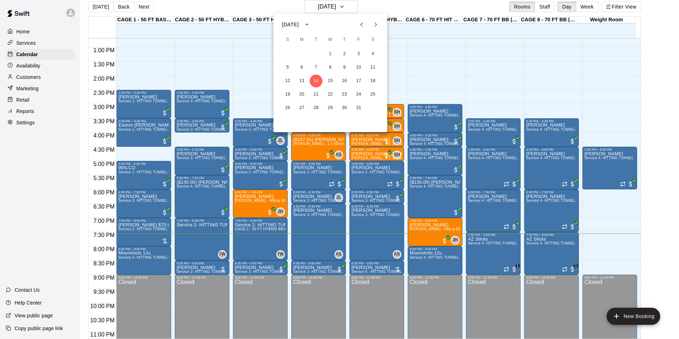
click at [524, 101] on div at bounding box center [339, 169] width 679 height 339
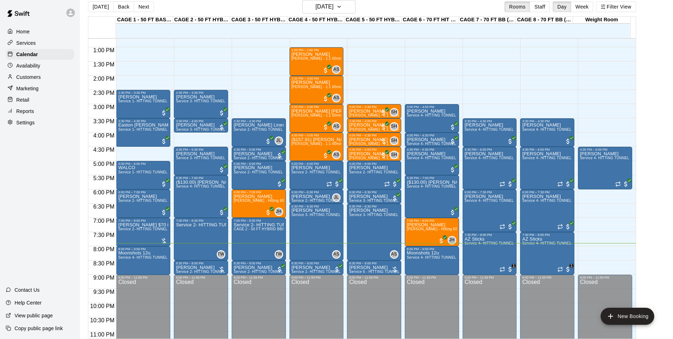
drag, startPoint x: 524, startPoint y: 101, endPoint x: 660, endPoint y: 271, distance: 217.9
click at [660, 271] on main "[DATE] Back [DATE][DATE] Rooms Staff Day Week Filter View CAGE 1 - 50 FT BASEBA…" at bounding box center [377, 169] width 588 height 339
click at [141, 8] on button "Next" at bounding box center [144, 6] width 20 height 11
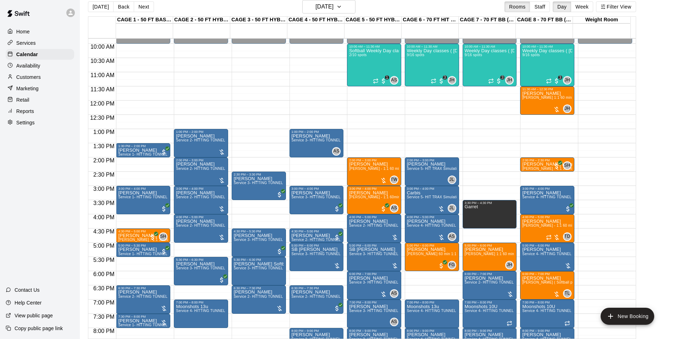
scroll to position [290, 0]
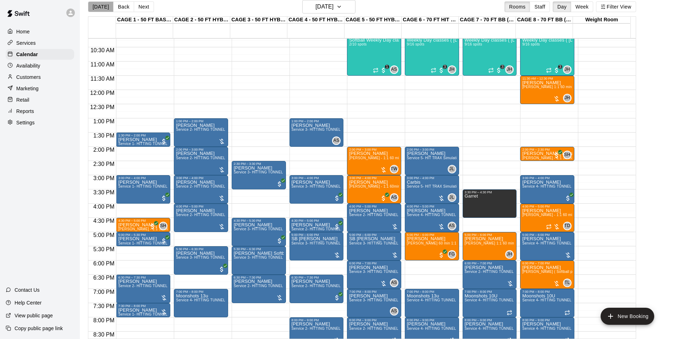
click at [103, 10] on button "[DATE]" at bounding box center [101, 6] width 26 height 11
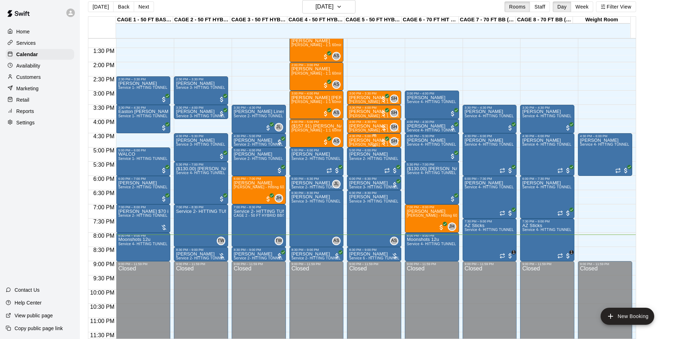
scroll to position [383, 0]
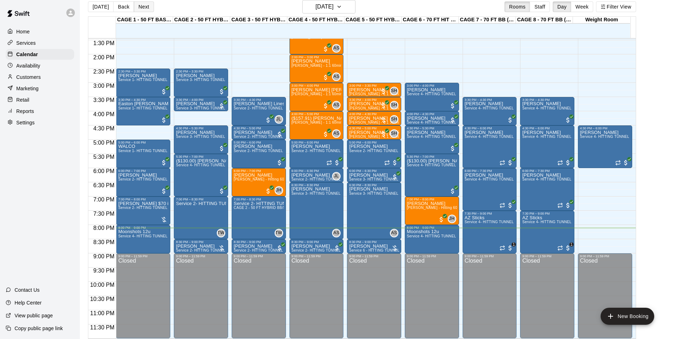
click at [145, 6] on button "Next" at bounding box center [144, 6] width 20 height 11
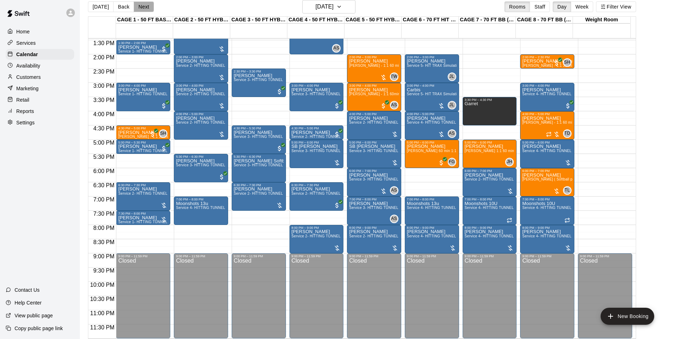
click at [146, 7] on button "Next" at bounding box center [144, 6] width 20 height 11
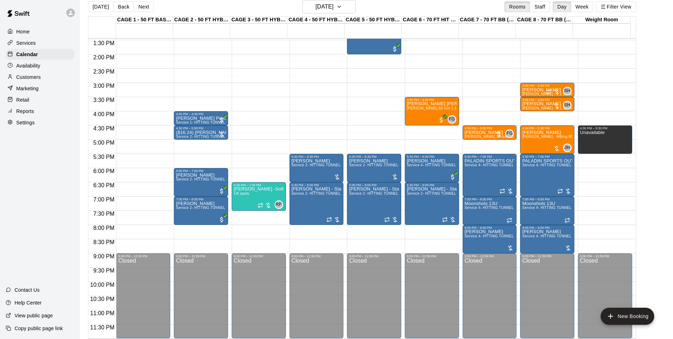
click at [142, 8] on button "Next" at bounding box center [144, 6] width 20 height 11
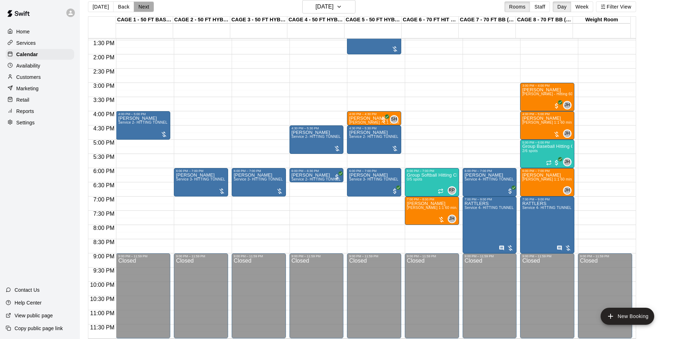
click at [139, 4] on button "Next" at bounding box center [144, 6] width 20 height 11
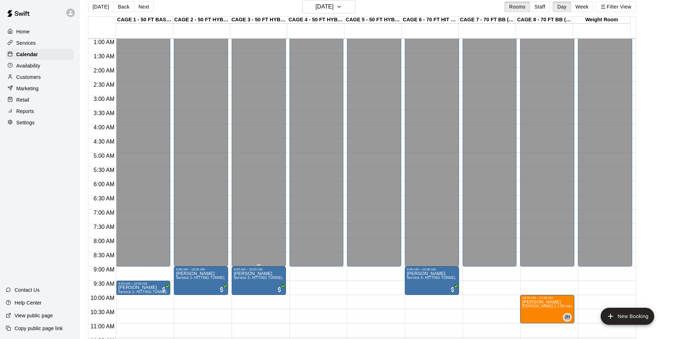
scroll to position [63, 0]
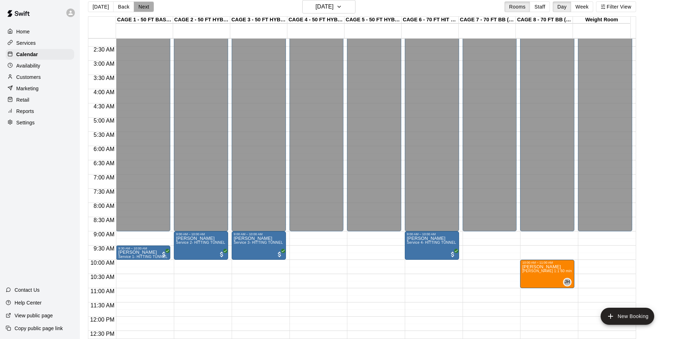
click at [137, 10] on button "Next" at bounding box center [144, 6] width 20 height 11
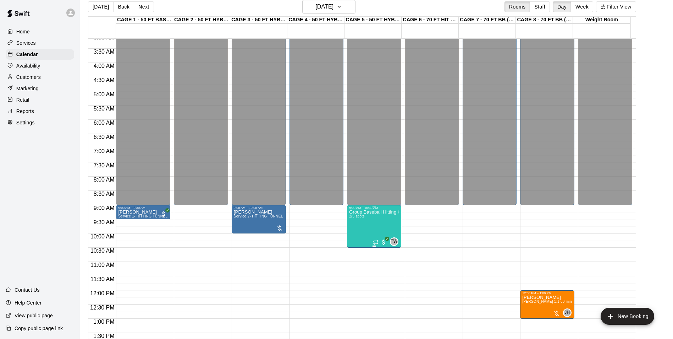
scroll to position [134, 0]
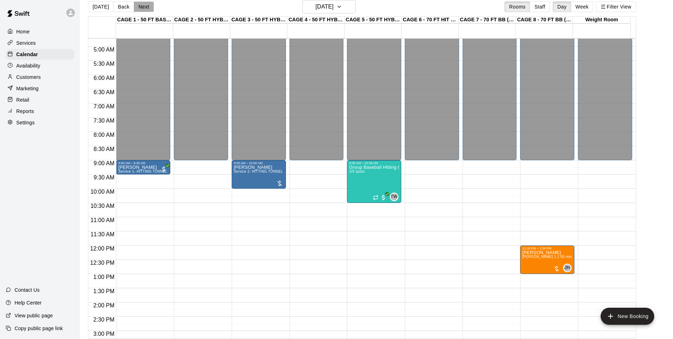
click at [144, 5] on button "Next" at bounding box center [144, 6] width 20 height 11
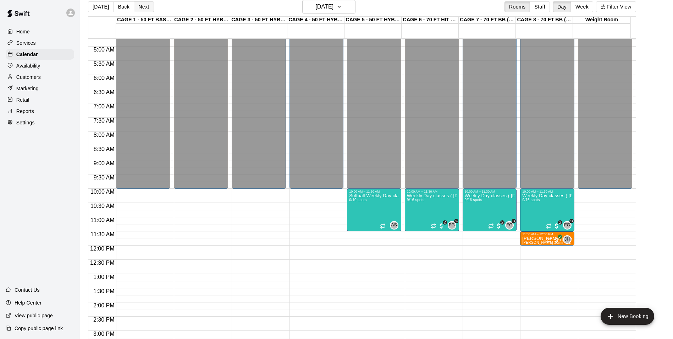
click at [148, 10] on button "Next" at bounding box center [144, 6] width 20 height 11
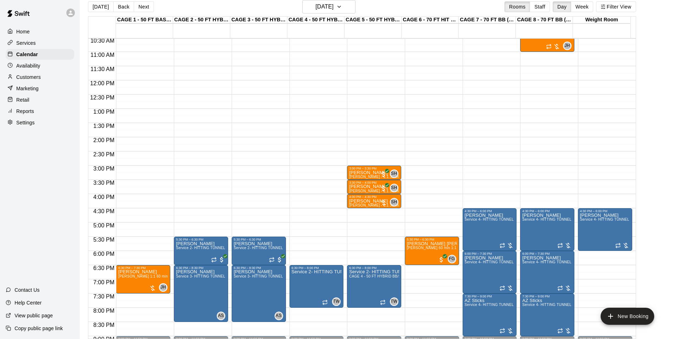
scroll to position [312, 0]
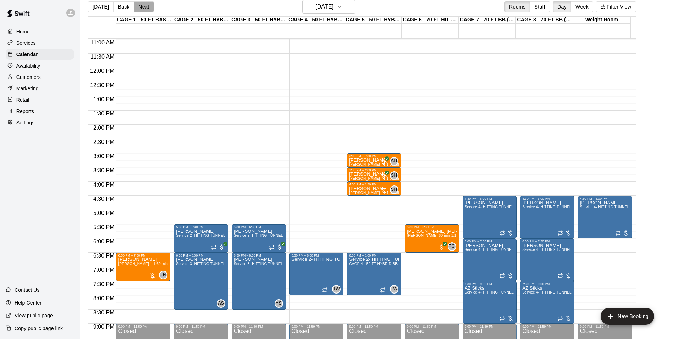
click at [141, 7] on button "Next" at bounding box center [144, 6] width 20 height 11
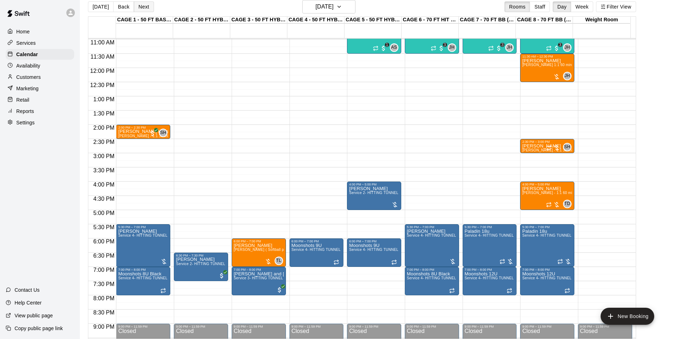
click at [148, 10] on button "Next" at bounding box center [144, 6] width 20 height 11
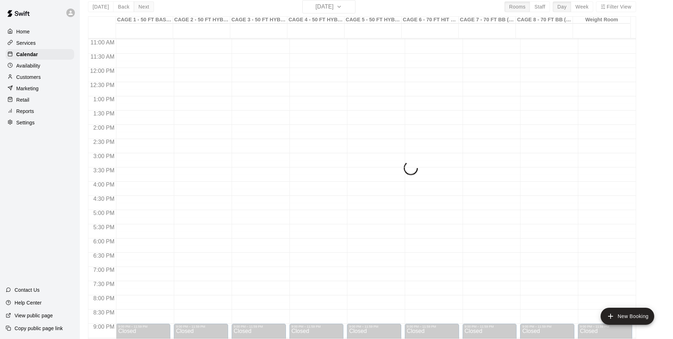
click at [148, 10] on button "Next" at bounding box center [144, 6] width 20 height 11
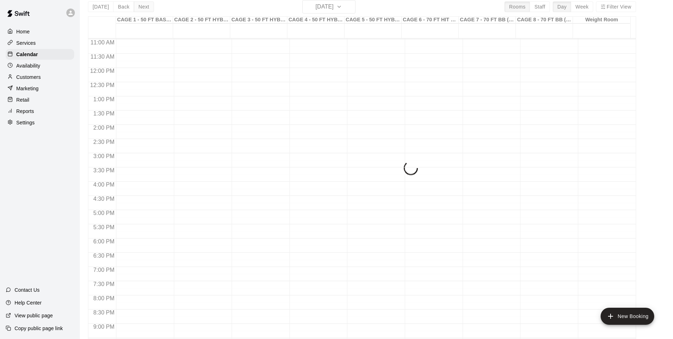
click at [148, 10] on div "[DATE] Back [DATE][DATE] Rooms Staff Day Week Filter View CAGE 1 - 50 FT BASEBA…" at bounding box center [362, 169] width 548 height 339
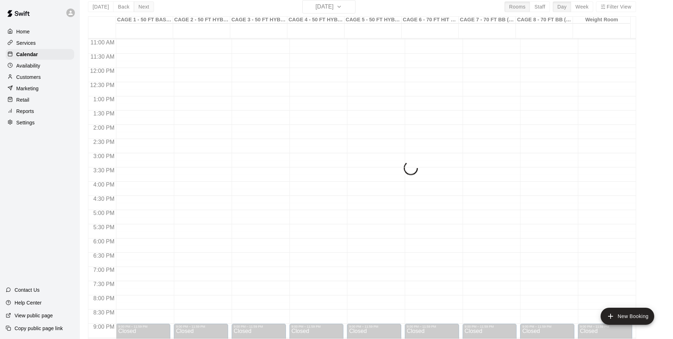
click at [148, 10] on div "[DATE] Back [DATE][DATE] Rooms Staff Day Week Filter View CAGE 1 - 50 FT BASEBA…" at bounding box center [362, 169] width 548 height 339
click at [148, 10] on button "Next" at bounding box center [144, 6] width 20 height 11
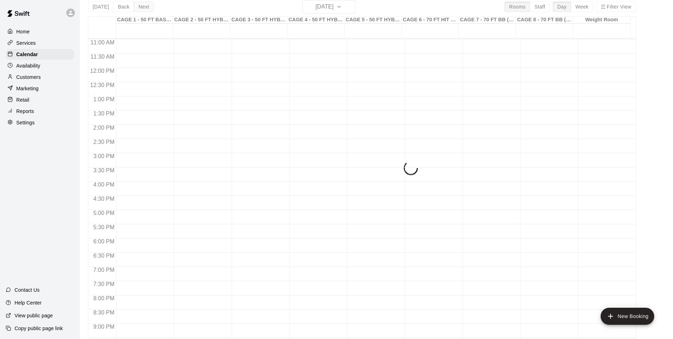
click at [148, 10] on div "[DATE] Back [DATE][DATE] Rooms Staff Day Week Filter View CAGE 1 - 50 FT BASEBA…" at bounding box center [362, 169] width 548 height 339
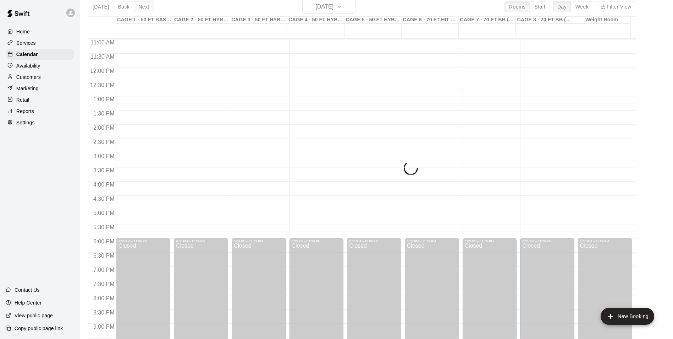
click at [148, 10] on div "[DATE] Back [DATE][DATE] Rooms Staff Day Week Filter View CAGE 1 - 50 FT BASEBA…" at bounding box center [362, 169] width 548 height 339
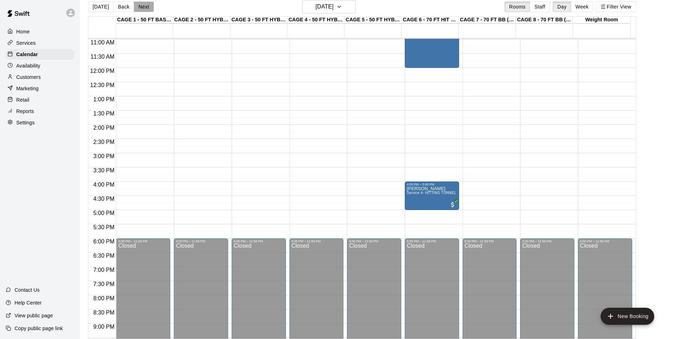
click at [148, 10] on button "Next" at bounding box center [144, 6] width 20 height 11
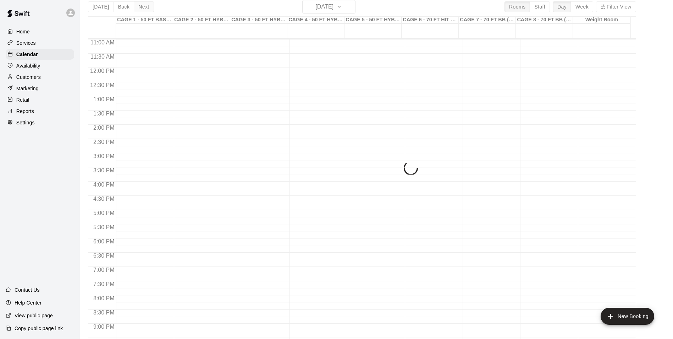
click at [148, 10] on div "[DATE] Back [DATE][DATE] Rooms Staff Day Week Filter View CAGE 1 - 50 FT BASEBA…" at bounding box center [362, 169] width 548 height 339
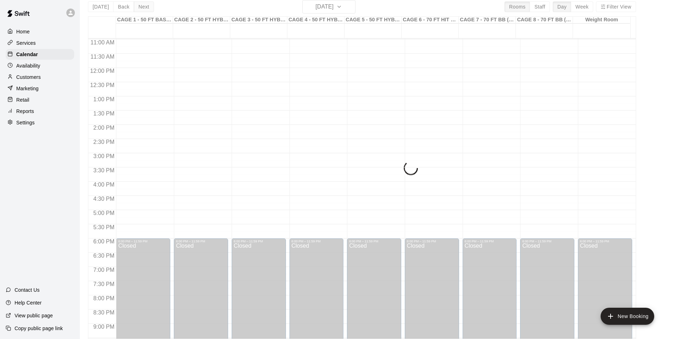
click at [148, 10] on div "[DATE] Back [DATE][DATE] Rooms Staff Day Week Filter View CAGE 1 - 50 FT BASEBA…" at bounding box center [362, 169] width 548 height 339
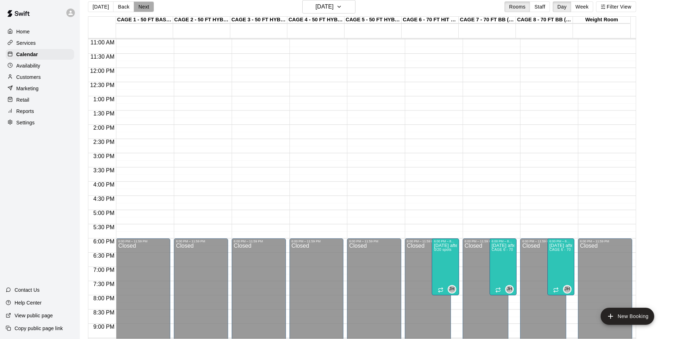
click at [147, 10] on button "Next" at bounding box center [144, 6] width 20 height 11
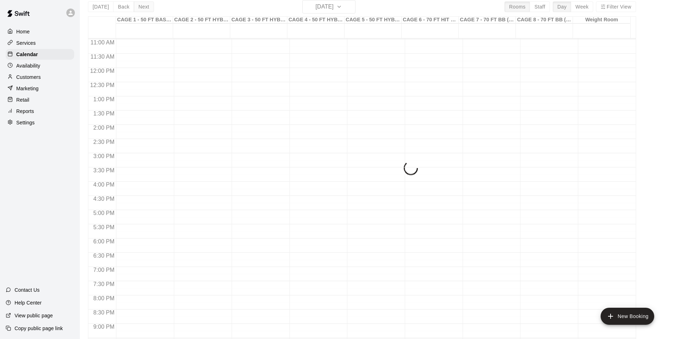
click at [147, 10] on div "[DATE] Back [DATE][DATE] Rooms Staff Day Week Filter View CAGE 1 - 50 FT BASEBA…" at bounding box center [362, 169] width 548 height 339
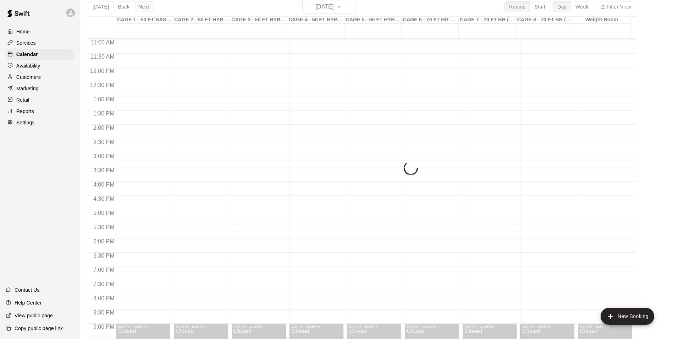
click at [147, 10] on div "[DATE] Back [DATE][DATE] Rooms Staff Day Week Filter View CAGE 1 - 50 FT BASEBA…" at bounding box center [362, 169] width 548 height 339
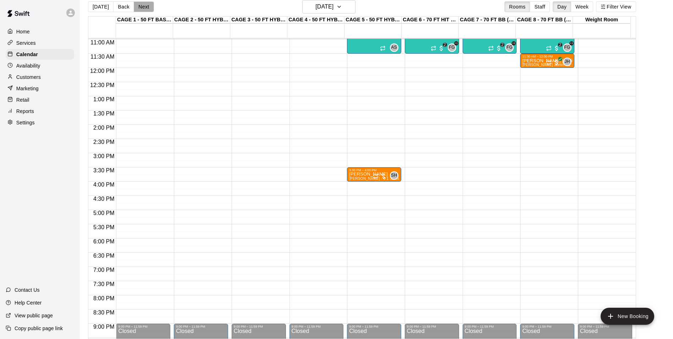
click at [147, 10] on button "Next" at bounding box center [144, 6] width 20 height 11
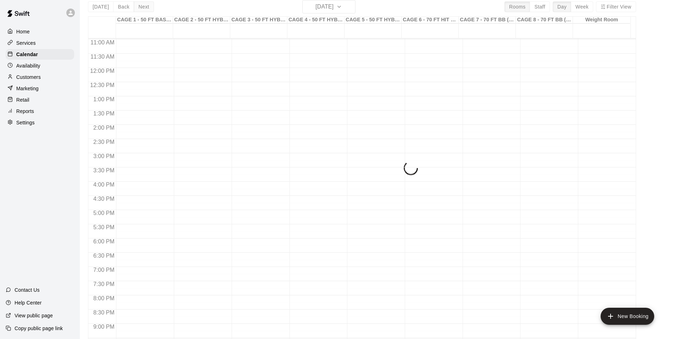
click at [147, 10] on div "[DATE] Back [DATE][DATE] Rooms Staff Day Week Filter View CAGE 1 - 50 FT BASEBA…" at bounding box center [362, 169] width 548 height 339
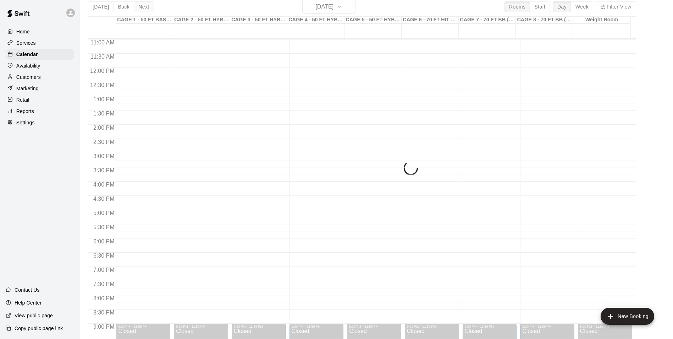
click at [147, 10] on div "[DATE] Back [DATE][DATE] Rooms Staff Day Week Filter View CAGE 1 - 50 FT BASEBA…" at bounding box center [362, 169] width 548 height 339
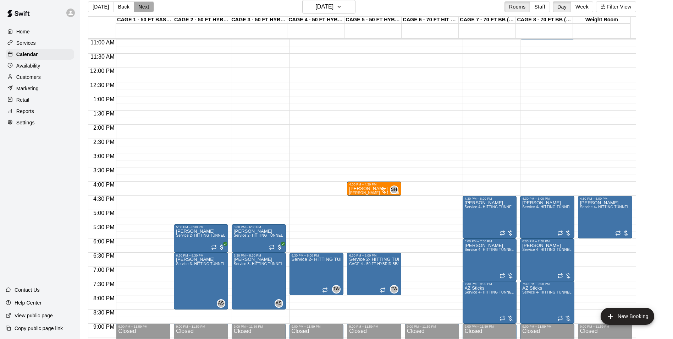
click at [147, 10] on button "Next" at bounding box center [144, 6] width 20 height 11
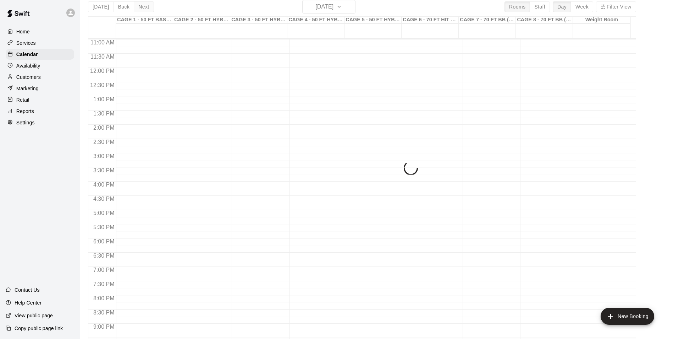
click at [147, 10] on div "[DATE] Back [DATE][DATE] Rooms Staff Day Week Filter View CAGE 1 - 50 FT BASEBA…" at bounding box center [362, 169] width 548 height 339
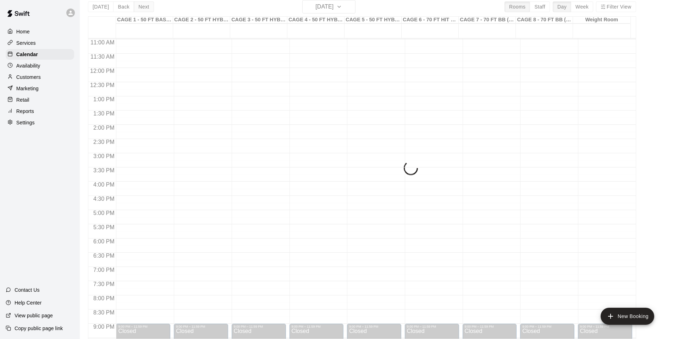
click at [147, 10] on div "[DATE] Back [DATE][DATE] Rooms Staff Day Week Filter View CAGE 1 - 50 FT BASEBA…" at bounding box center [362, 169] width 548 height 339
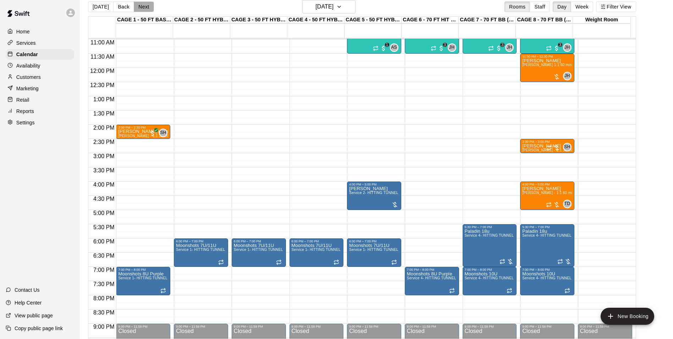
click at [147, 10] on button "Next" at bounding box center [144, 6] width 20 height 11
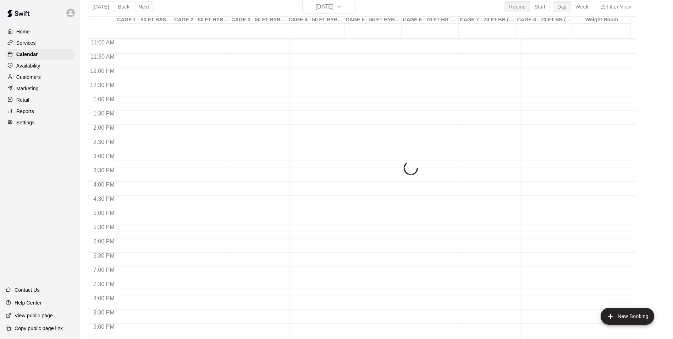
click at [147, 10] on div "[DATE] Back [DATE][DATE] Rooms Staff Day Week Filter View CAGE 1 - 50 FT BASEBA…" at bounding box center [362, 169] width 548 height 339
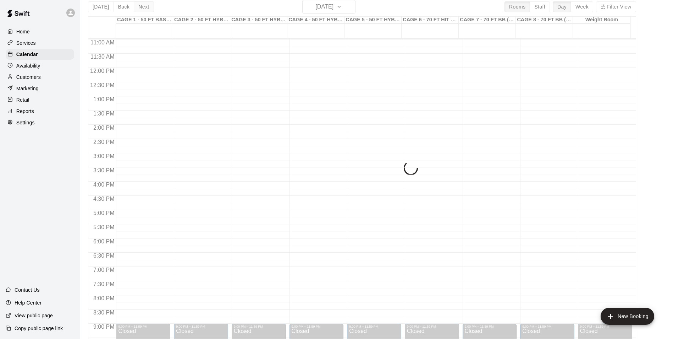
click at [147, 10] on div "[DATE] Back [DATE][DATE] Rooms Staff Day Week Filter View CAGE 1 - 50 FT BASEBA…" at bounding box center [362, 169] width 548 height 339
click at [147, 10] on button "Next" at bounding box center [144, 6] width 20 height 11
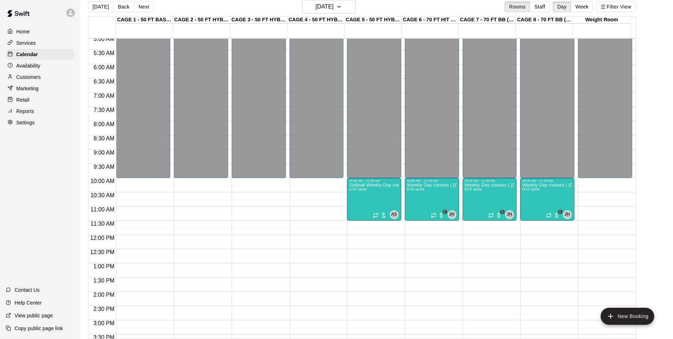
scroll to position [134, 0]
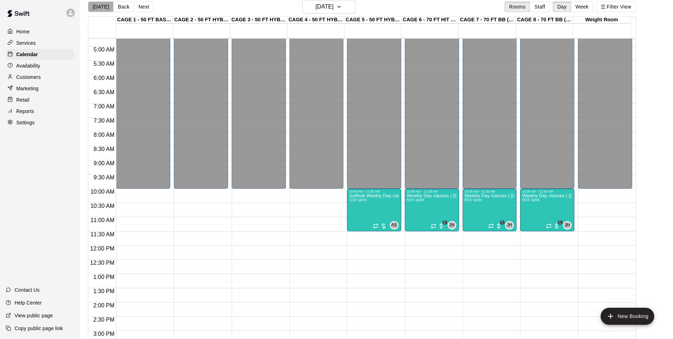
click at [102, 6] on button "[DATE]" at bounding box center [101, 6] width 26 height 11
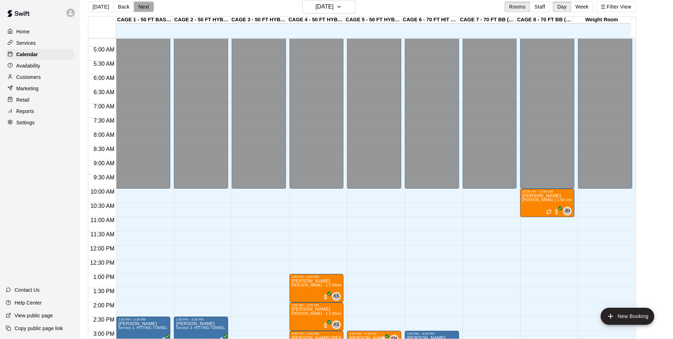
click at [148, 7] on button "Next" at bounding box center [144, 6] width 20 height 11
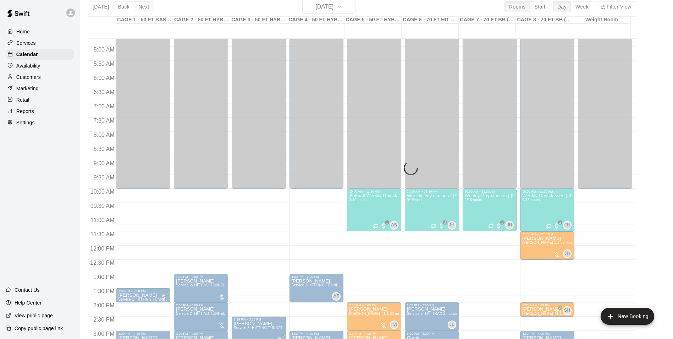
click at [148, 7] on div "[DATE] Back [DATE][DATE] Rooms Staff Day Week Filter View CAGE 1 - 50 FT BASEBA…" at bounding box center [362, 169] width 548 height 339
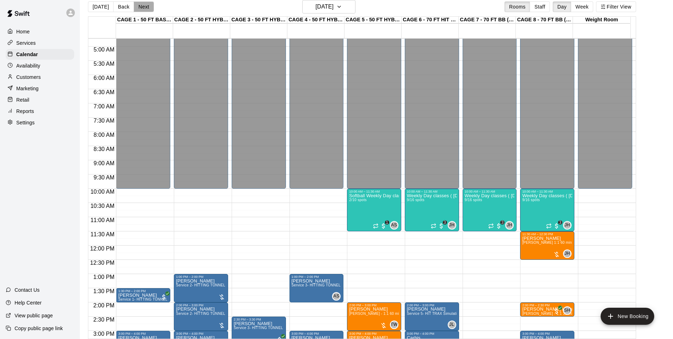
click at [148, 7] on button "Next" at bounding box center [144, 6] width 20 height 11
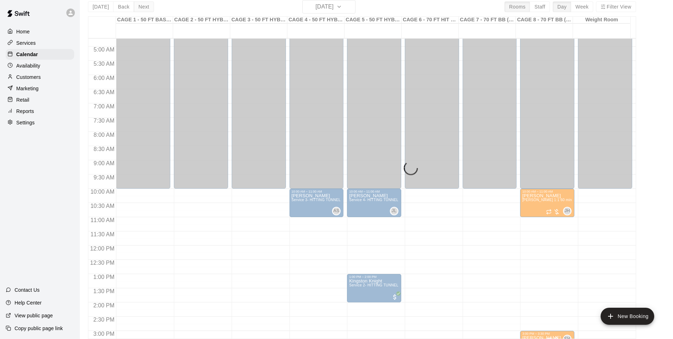
click at [148, 7] on div "[DATE] Back [DATE][DATE] Rooms Staff Day Week Filter View CAGE 1 - 50 FT BASEBA…" at bounding box center [362, 169] width 548 height 339
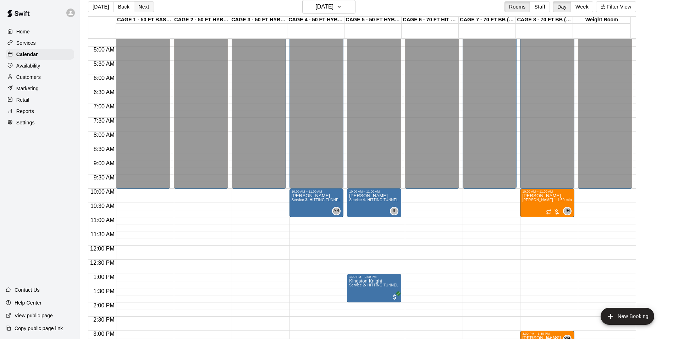
click at [148, 7] on button "Next" at bounding box center [144, 6] width 20 height 11
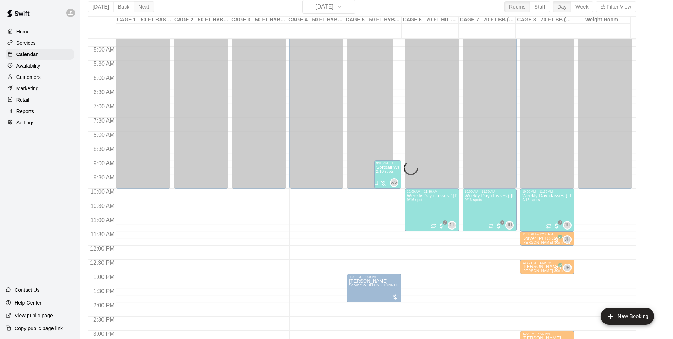
click at [148, 7] on div "[DATE] Back [DATE][DATE] Rooms Staff Day Week Filter View CAGE 1 - 50 FT BASEBA…" at bounding box center [362, 169] width 548 height 339
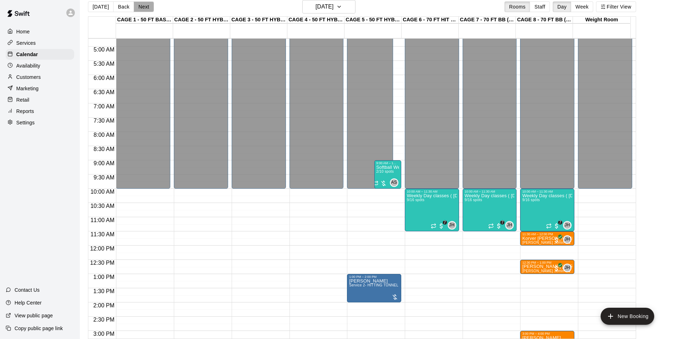
click at [148, 7] on button "Next" at bounding box center [144, 6] width 20 height 11
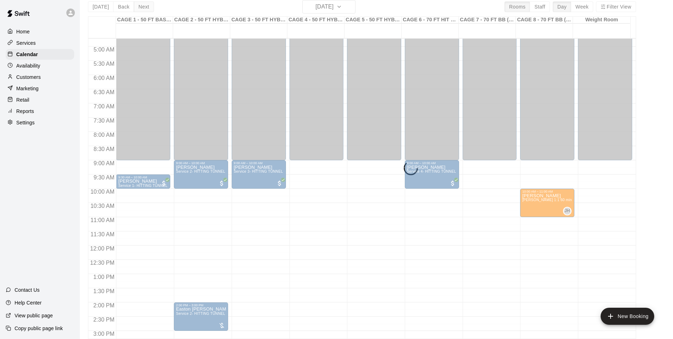
click at [148, 7] on div "[DATE] Back [DATE][DATE] Rooms Staff Day Week Filter View CAGE 1 - 50 FT BASEBA…" at bounding box center [362, 169] width 548 height 339
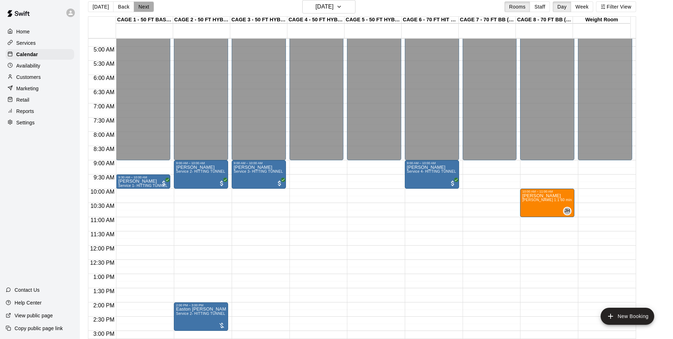
click at [148, 7] on button "Next" at bounding box center [144, 6] width 20 height 11
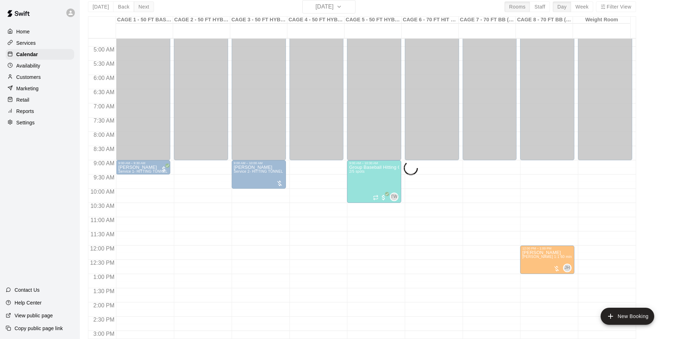
click at [148, 7] on div "[DATE] Back [DATE][DATE] Rooms Staff Day Week Filter View CAGE 1 - 50 FT BASEBA…" at bounding box center [362, 169] width 548 height 339
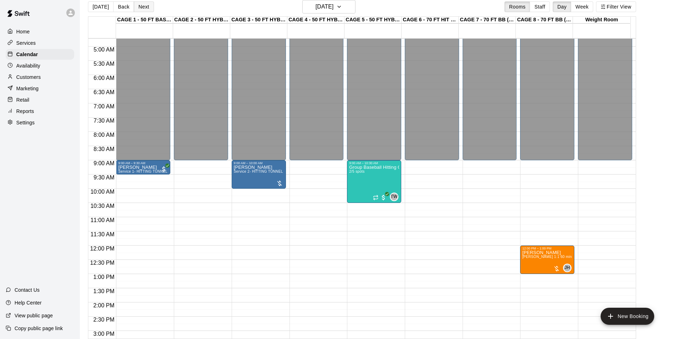
click at [148, 7] on button "Next" at bounding box center [144, 6] width 20 height 11
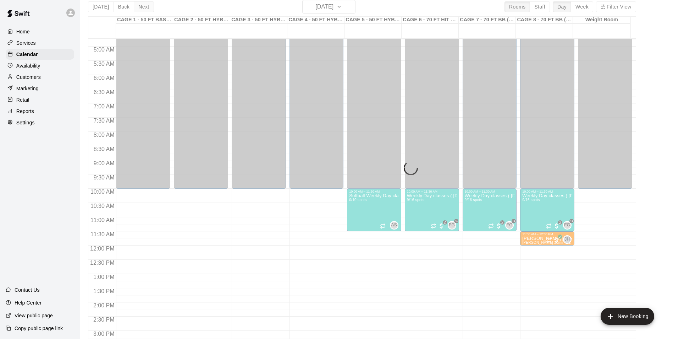
click at [148, 7] on div "[DATE] Back [DATE][DATE] Rooms Staff Day Week Filter View CAGE 1 - 50 FT BASEBA…" at bounding box center [362, 169] width 548 height 339
drag, startPoint x: 148, startPoint y: 7, endPoint x: 148, endPoint y: 1, distance: 5.7
click at [148, 6] on div "[DATE] Back [DATE][DATE] Rooms Staff Day Week Filter View CAGE 1 - 50 FT BASEBA…" at bounding box center [362, 169] width 548 height 339
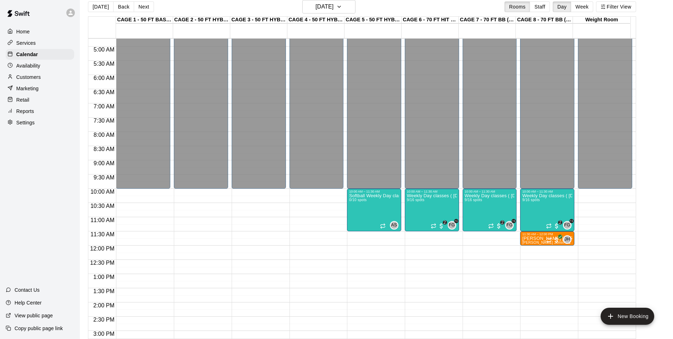
click at [148, 0] on div "[DATE] Back [DATE][DATE] Rooms Staff Day Week Filter View" at bounding box center [362, 8] width 548 height 16
click at [148, 7] on button "Next" at bounding box center [144, 6] width 20 height 11
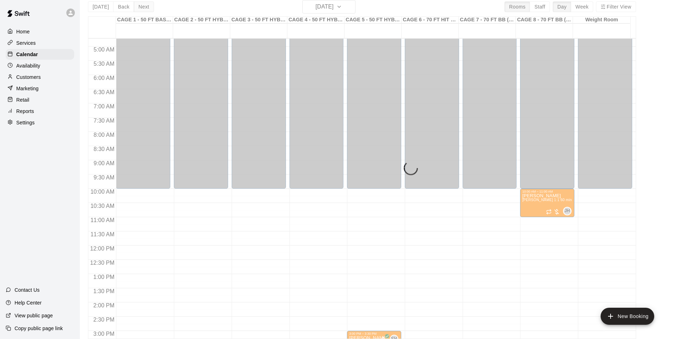
click at [148, 7] on div "[DATE] Back [DATE][DATE] Rooms Staff Day Week Filter View CAGE 1 - 50 FT BASEBA…" at bounding box center [362, 169] width 548 height 339
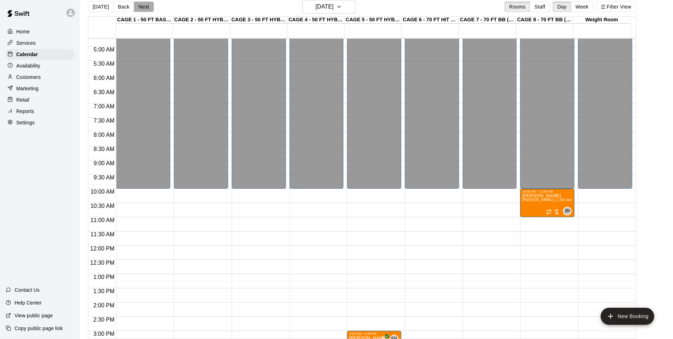
click at [145, 8] on button "Next" at bounding box center [144, 6] width 20 height 11
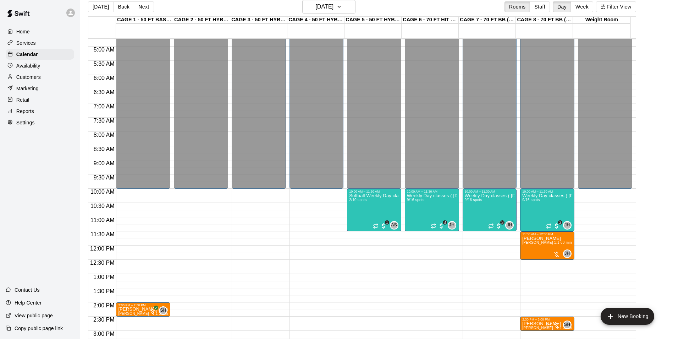
click at [152, 7] on div "[DATE] Back [DATE][DATE] Rooms Staff Day Week Filter View" at bounding box center [362, 8] width 548 height 16
click at [145, 6] on button "Next" at bounding box center [144, 6] width 20 height 11
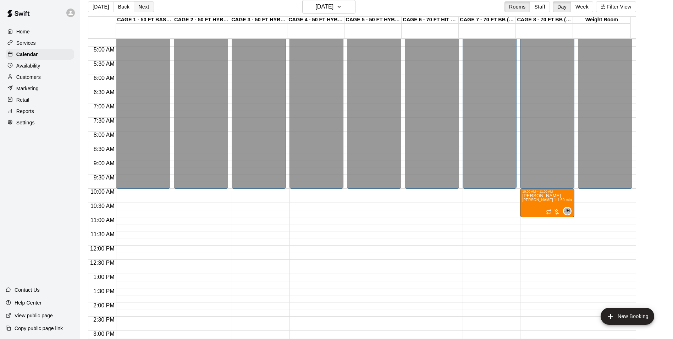
click at [145, 6] on button "Next" at bounding box center [144, 6] width 20 height 11
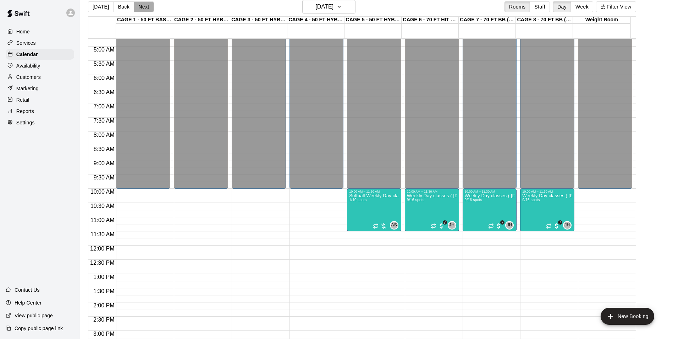
click at [145, 6] on button "Next" at bounding box center [144, 6] width 20 height 11
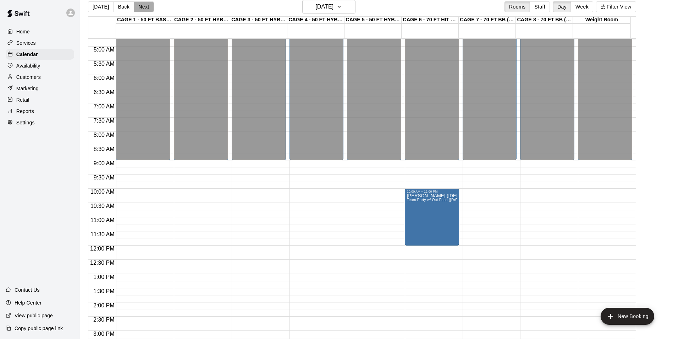
click at [145, 6] on button "Next" at bounding box center [144, 6] width 20 height 11
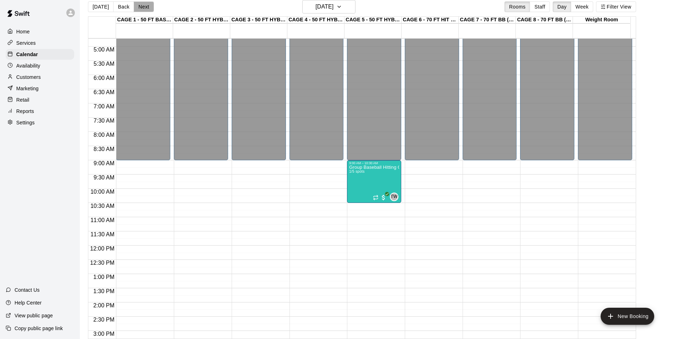
click at [145, 6] on button "Next" at bounding box center [144, 6] width 20 height 11
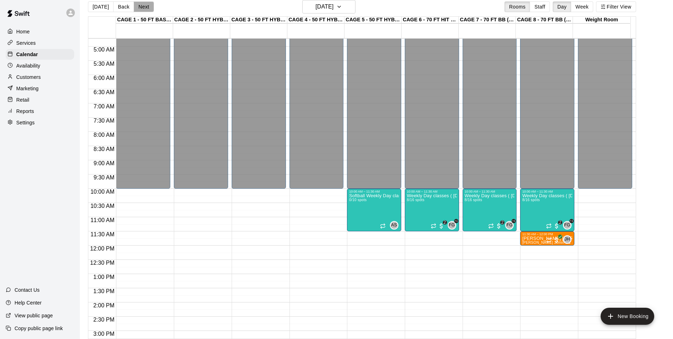
click at [145, 6] on button "Next" at bounding box center [144, 6] width 20 height 11
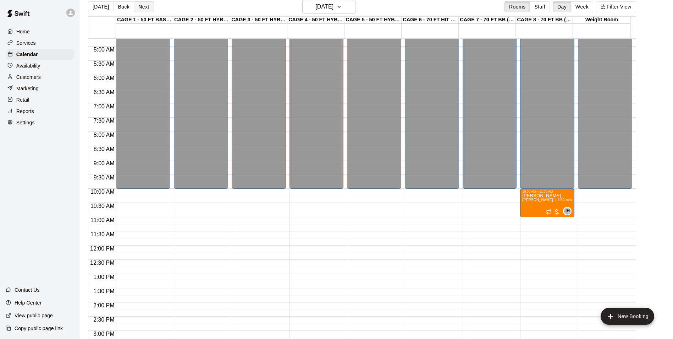
click at [145, 6] on button "Next" at bounding box center [144, 6] width 20 height 11
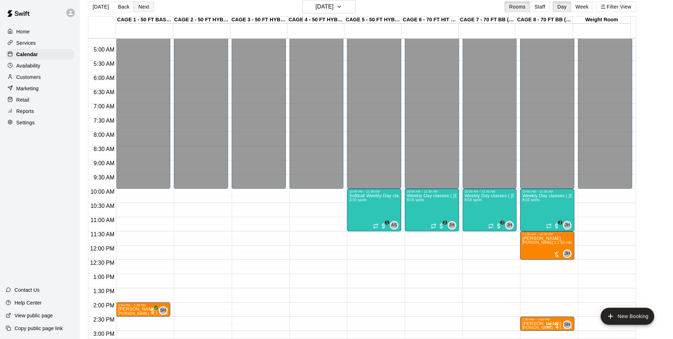
click at [145, 6] on button "Next" at bounding box center [144, 6] width 20 height 11
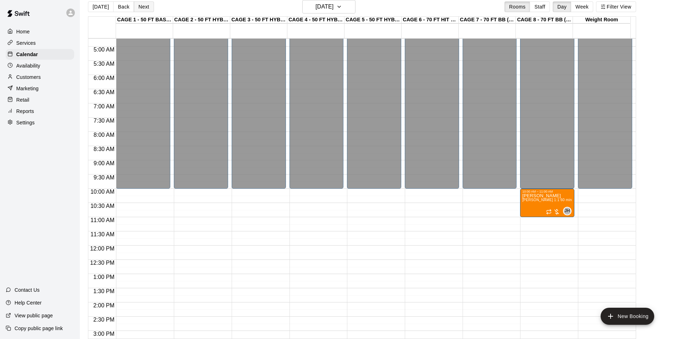
click at [145, 6] on button "Next" at bounding box center [144, 6] width 20 height 11
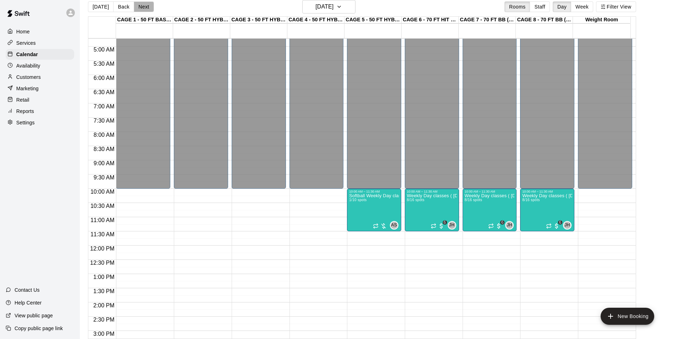
click at [146, 4] on button "Next" at bounding box center [144, 6] width 20 height 11
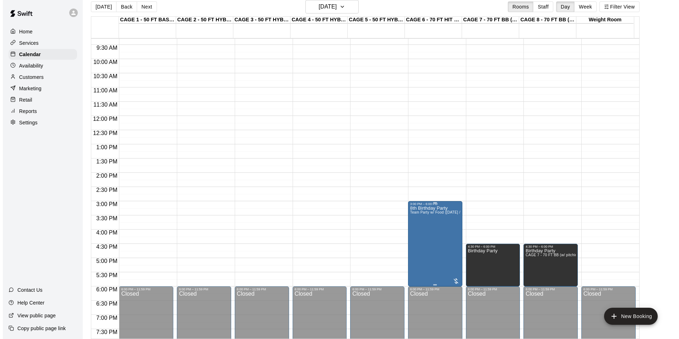
scroll to position [276, 0]
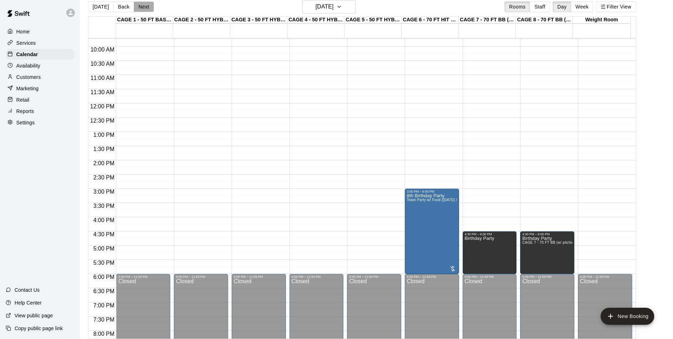
click at [149, 3] on button "Next" at bounding box center [144, 6] width 20 height 11
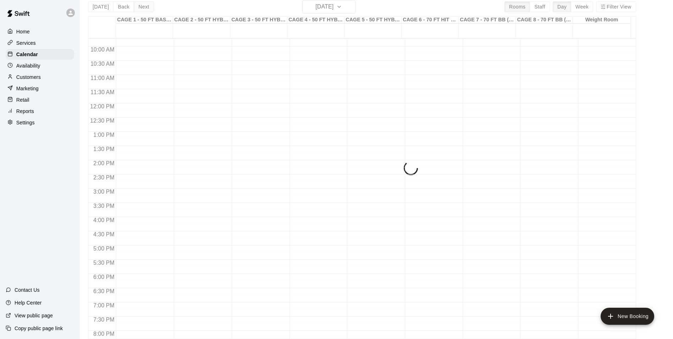
click at [149, 3] on div "[DATE] Back [DATE][DATE] Rooms Staff Day Week Filter View CAGE 1 - 50 FT BASEBA…" at bounding box center [362, 169] width 548 height 339
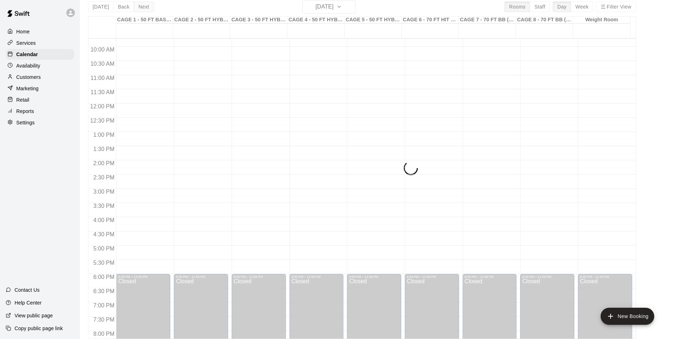
click at [149, 3] on div "[DATE] Back [DATE][DATE] Rooms Staff Day Week Filter View CAGE 1 - 50 FT BASEBA…" at bounding box center [362, 169] width 548 height 339
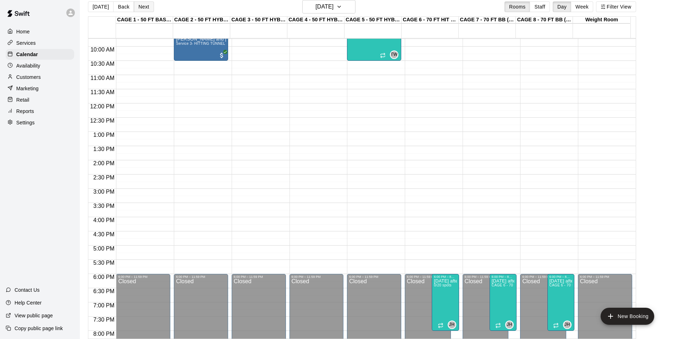
click at [149, 3] on button "Next" at bounding box center [144, 6] width 20 height 11
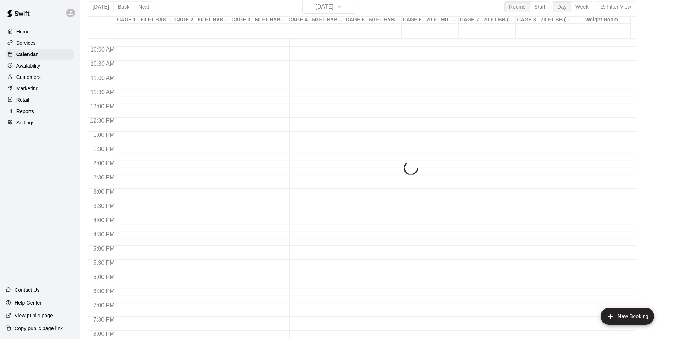
click at [149, 2] on div "[DATE] Back [DATE][DATE] Rooms Staff Day Week Filter View CAGE 1 - 50 FT BASEBA…" at bounding box center [362, 169] width 548 height 339
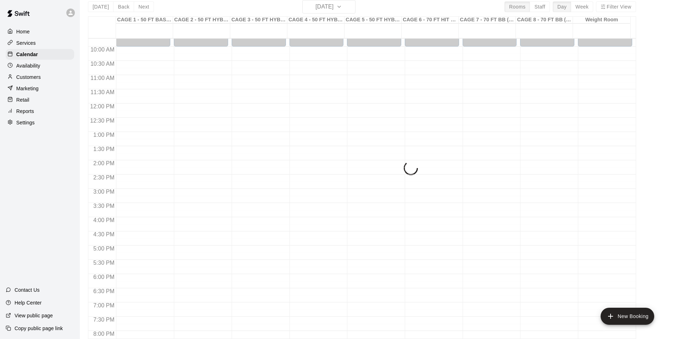
click at [149, 2] on div "[DATE] Back [DATE][DATE] Rooms Staff Day Week Filter View CAGE 1 - 50 FT BASEBA…" at bounding box center [362, 169] width 548 height 339
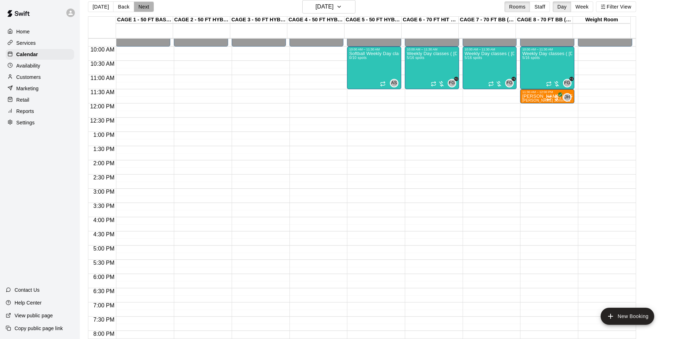
click at [149, 2] on button "Next" at bounding box center [144, 6] width 20 height 11
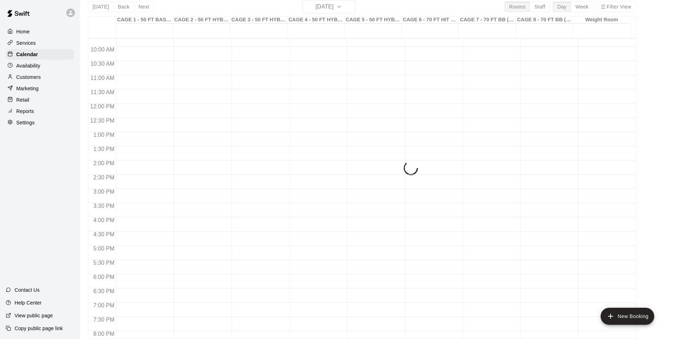
click at [149, 2] on div "[DATE] Back [DATE][DATE] Rooms Staff Day Week Filter View CAGE 1 - 50 FT BASEBA…" at bounding box center [362, 169] width 548 height 339
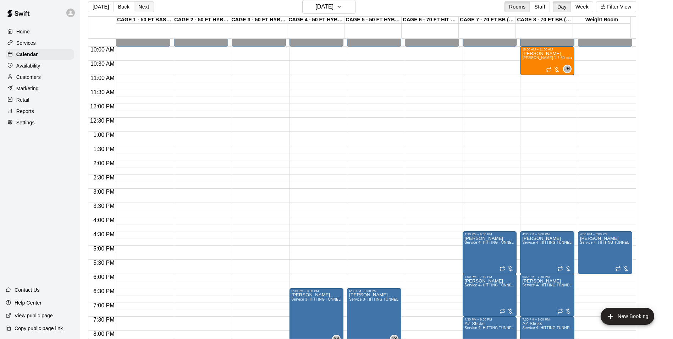
click at [146, 8] on button "Next" at bounding box center [144, 6] width 20 height 11
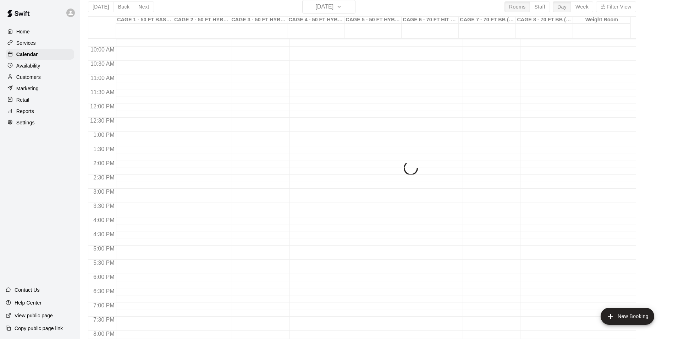
click at [145, 7] on div "[DATE] Back [DATE][DATE] Rooms Staff Day Week Filter View CAGE 1 - 50 FT BASEBA…" at bounding box center [362, 169] width 548 height 339
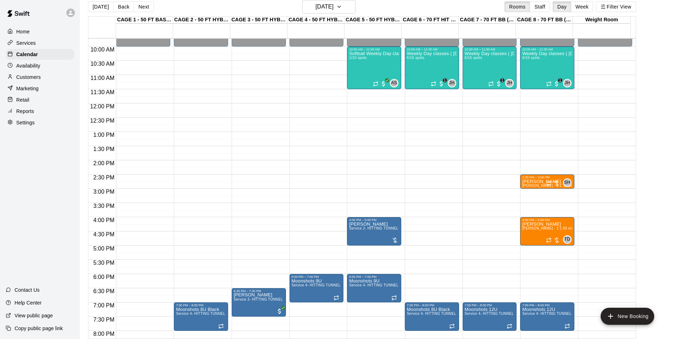
click at [145, 7] on div "[DATE] Back [DATE][DATE] Rooms Staff Day Week Filter View CAGE 1 - 50 FT BASEBA…" at bounding box center [362, 169] width 548 height 339
click at [145, 7] on button "Next" at bounding box center [144, 6] width 20 height 11
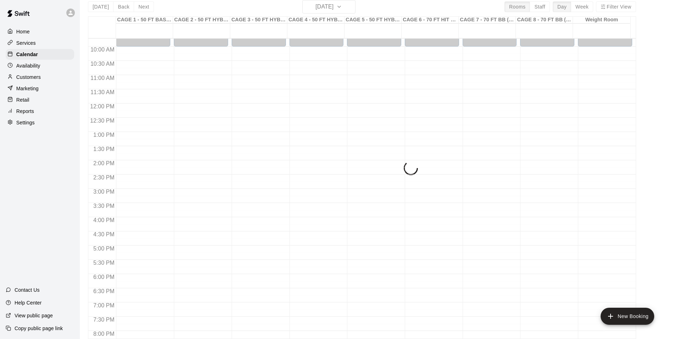
click at [145, 7] on div "[DATE] Back [DATE][DATE] Rooms Staff Day Week Filter View CAGE 1 - 50 FT BASEBA…" at bounding box center [362, 169] width 548 height 339
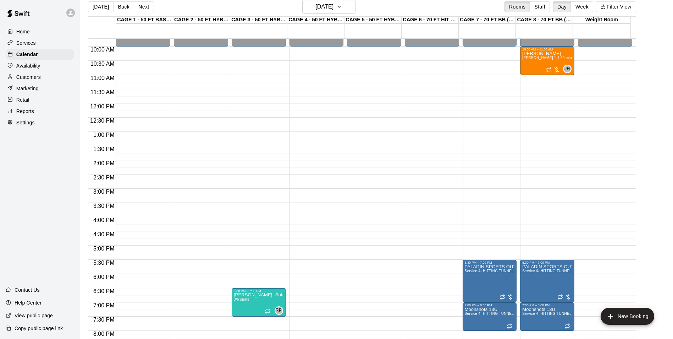
click at [145, 7] on button "Next" at bounding box center [144, 6] width 20 height 11
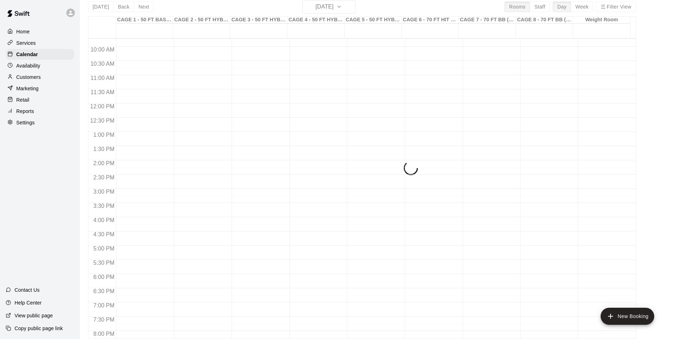
click at [145, 7] on div "[DATE] Back [DATE][DATE] Rooms Staff Day Week Filter View CAGE 1 - 50 FT BASEBA…" at bounding box center [362, 169] width 548 height 339
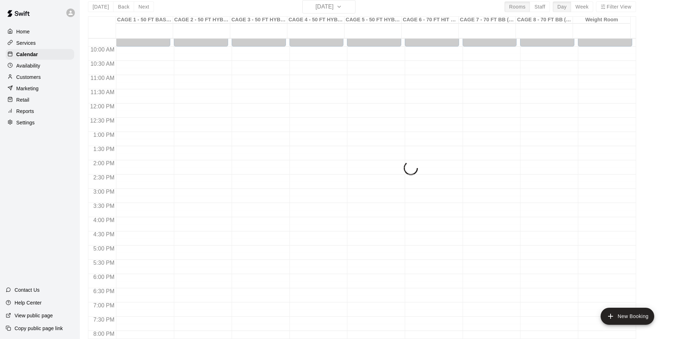
click at [145, 7] on div "[DATE] Back [DATE][DATE] Rooms Staff Day Week Filter View CAGE 1 - 50 FT BASEBA…" at bounding box center [362, 169] width 548 height 339
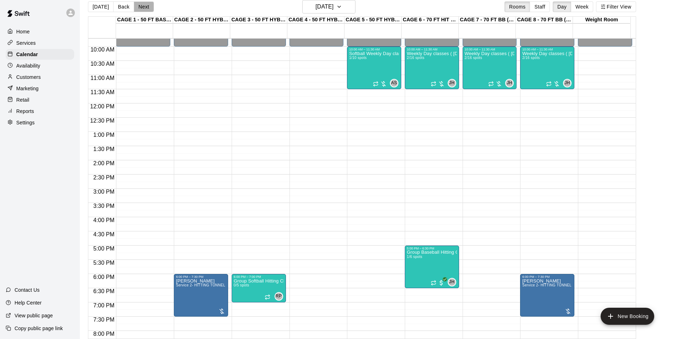
click at [145, 7] on button "Next" at bounding box center [144, 6] width 20 height 11
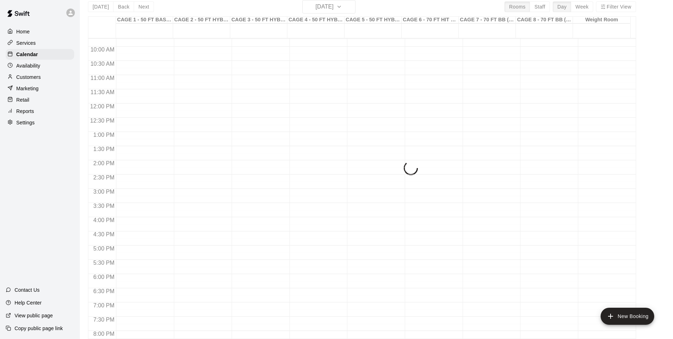
click at [145, 7] on div "[DATE] Back [DATE][DATE] Rooms Staff Day Week Filter View CAGE 1 - 50 FT BASEBA…" at bounding box center [362, 169] width 548 height 339
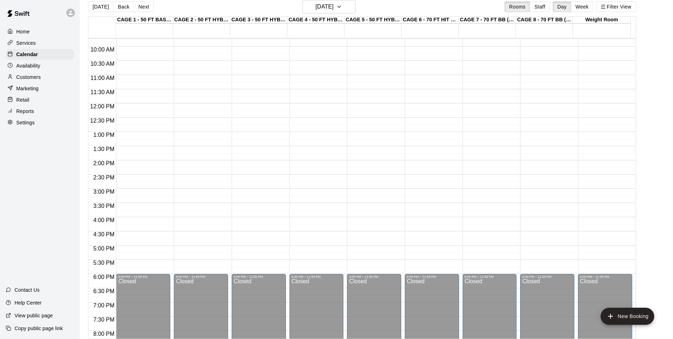
click at [145, 9] on div "[DATE] Back [DATE][DATE] Rooms Staff Day Week Filter View CAGE 1 - 50 FT BASEBA…" at bounding box center [362, 169] width 548 height 339
click at [145, 9] on button "Next" at bounding box center [144, 6] width 20 height 11
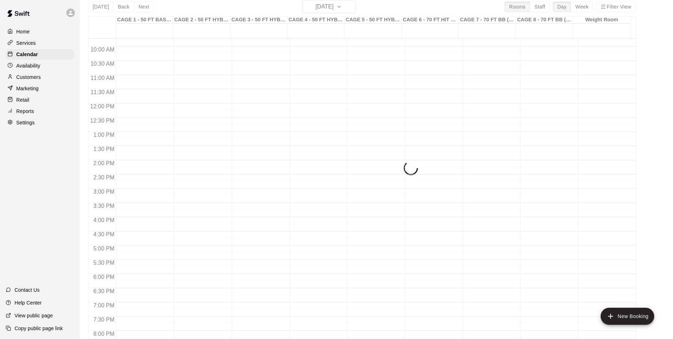
click at [144, 9] on div "[DATE] Back [DATE][DATE] Rooms Staff Day Week Filter View CAGE 1 - 50 FT BASEBA…" at bounding box center [362, 169] width 548 height 339
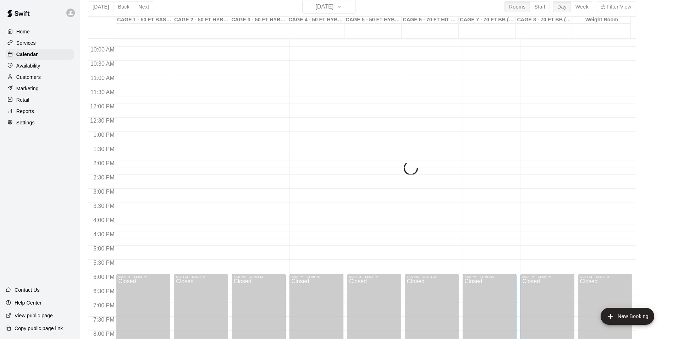
click at [143, 10] on div "[DATE] Back [DATE][DATE] Rooms Staff Day Week Filter View CAGE 1 - 50 FT BASEBA…" at bounding box center [362, 169] width 548 height 339
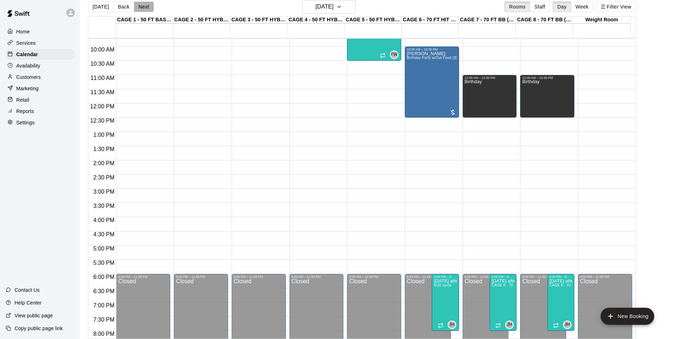
click at [143, 10] on button "Next" at bounding box center [144, 6] width 20 height 11
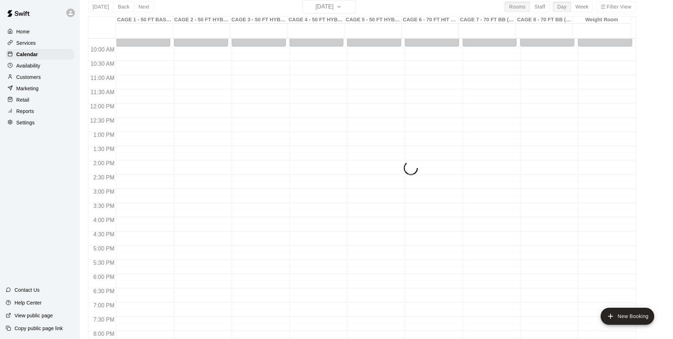
click at [143, 10] on div "[DATE] Back [DATE][DATE] Rooms Staff Day Week Filter View CAGE 1 - 50 FT BASEBA…" at bounding box center [362, 169] width 548 height 339
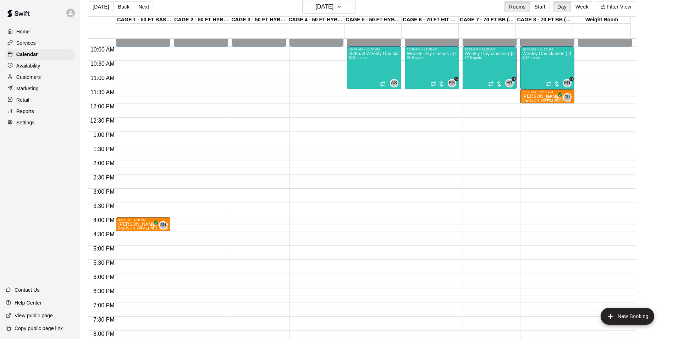
click at [143, 10] on button "Next" at bounding box center [144, 6] width 20 height 11
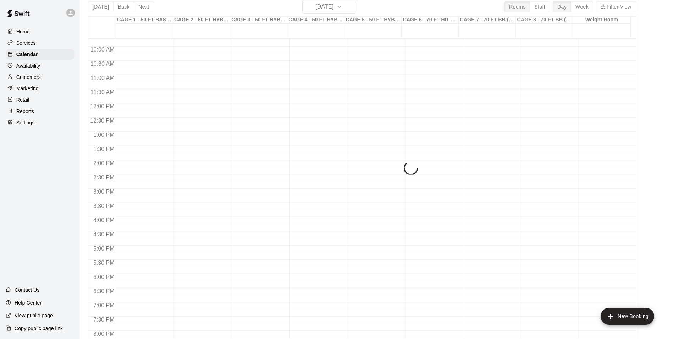
click at [143, 10] on div "[DATE] Back [DATE][DATE] Rooms Staff Day Week Filter View CAGE 1 - 50 FT BASEBA…" at bounding box center [362, 169] width 548 height 339
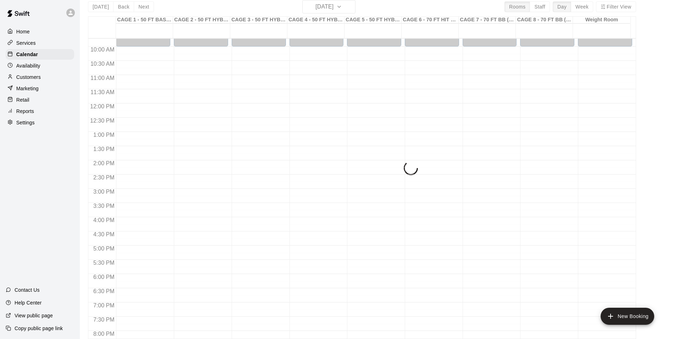
click at [143, 10] on div "[DATE] Back [DATE][DATE] Rooms Staff Day Week Filter View CAGE 1 - 50 FT BASEBA…" at bounding box center [362, 169] width 548 height 339
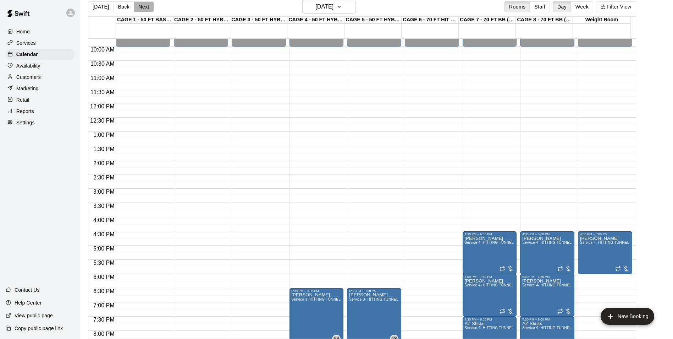
click at [143, 10] on button "Next" at bounding box center [144, 6] width 20 height 11
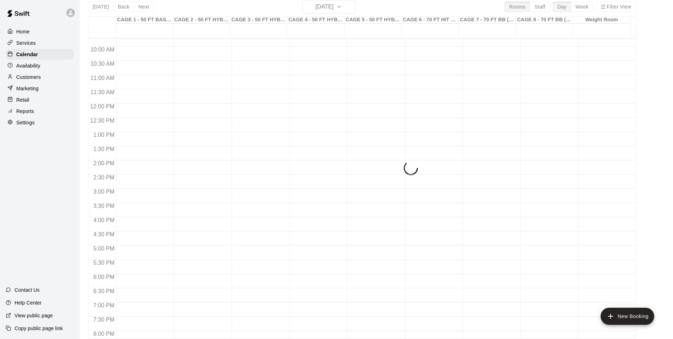
click at [143, 10] on div "[DATE] Back [DATE][DATE] Rooms Staff Day Week Filter View CAGE 1 - 50 FT BASEBA…" at bounding box center [362, 169] width 548 height 339
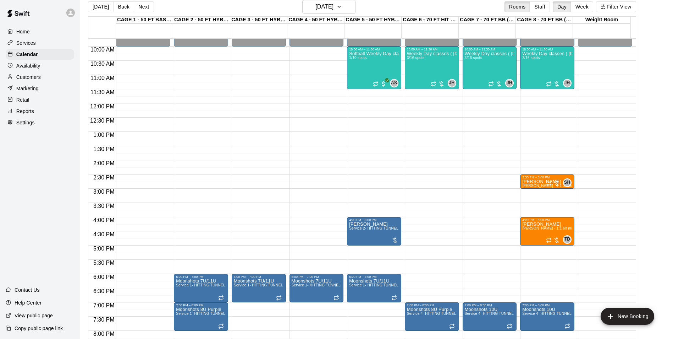
click at [143, 10] on div "[DATE] Back [DATE][DATE] Rooms Staff Day Week Filter View CAGE 1 - 50 FT BASEBA…" at bounding box center [362, 169] width 548 height 339
click at [342, 7] on icon "button" at bounding box center [339, 6] width 6 height 9
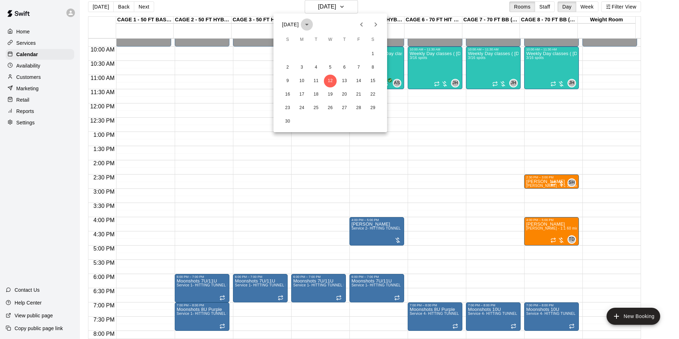
click at [311, 25] on icon "calendar view is open, switch to year view" at bounding box center [306, 24] width 9 height 9
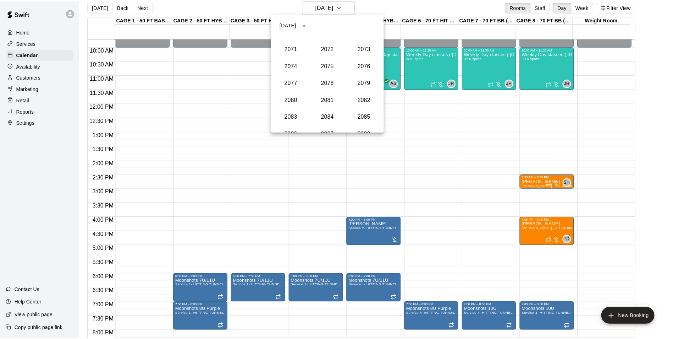
scroll to position [1042, 0]
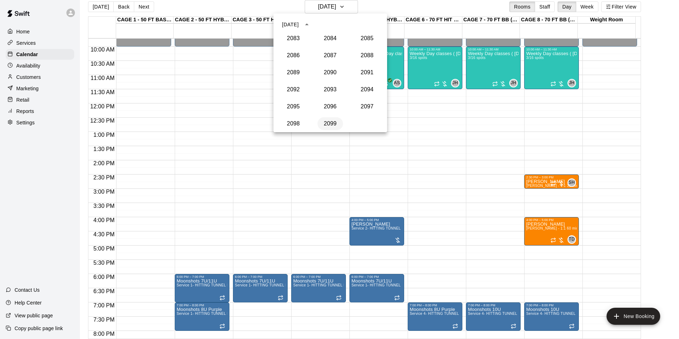
click at [332, 124] on button "2099" at bounding box center [330, 123] width 26 height 13
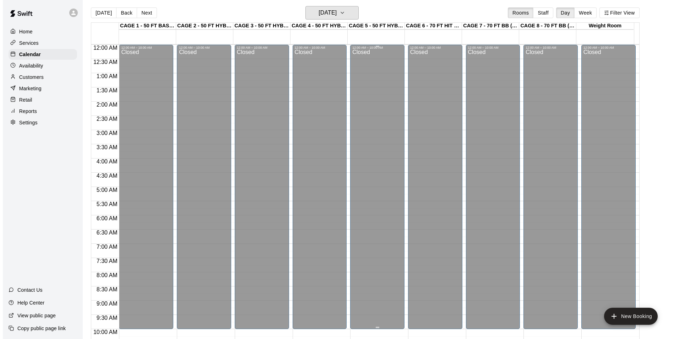
scroll to position [0, 0]
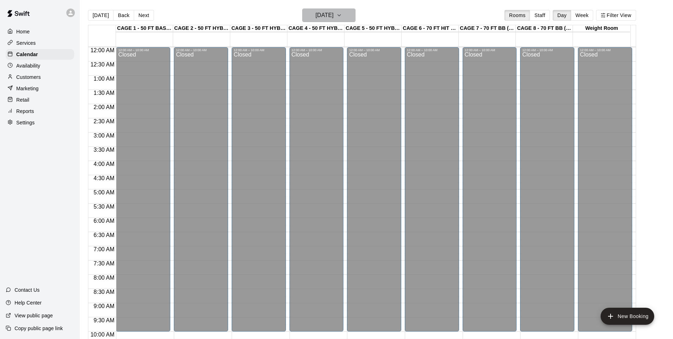
click at [342, 11] on icon "button" at bounding box center [339, 15] width 6 height 9
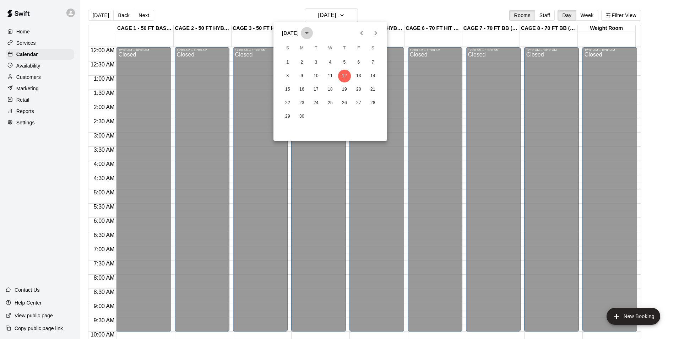
click at [311, 35] on icon "calendar view is open, switch to year view" at bounding box center [306, 33] width 9 height 9
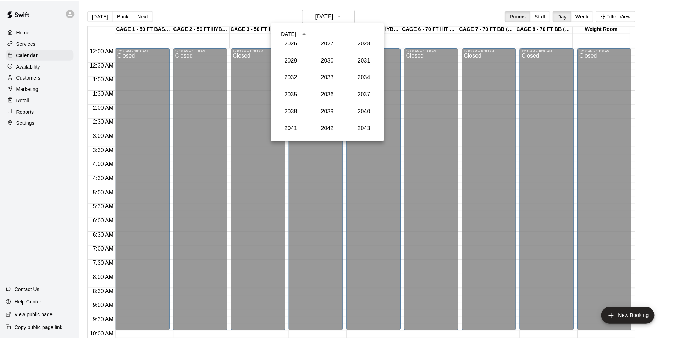
scroll to position [687, 0]
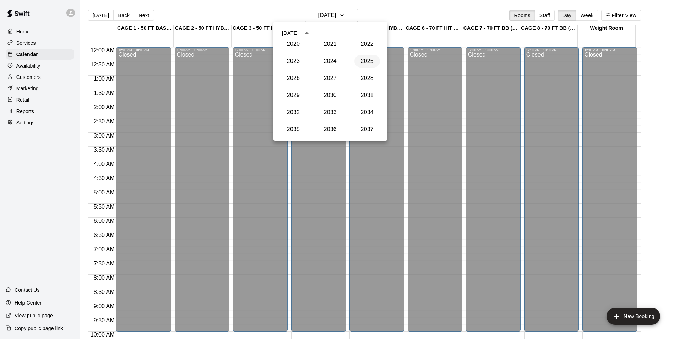
click at [366, 59] on button "2025" at bounding box center [367, 61] width 26 height 13
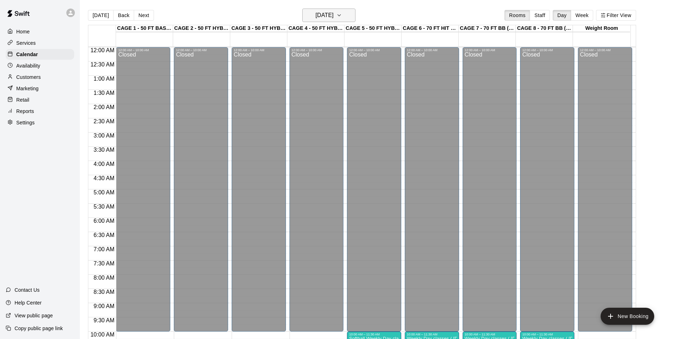
click at [342, 13] on icon "button" at bounding box center [339, 15] width 6 height 9
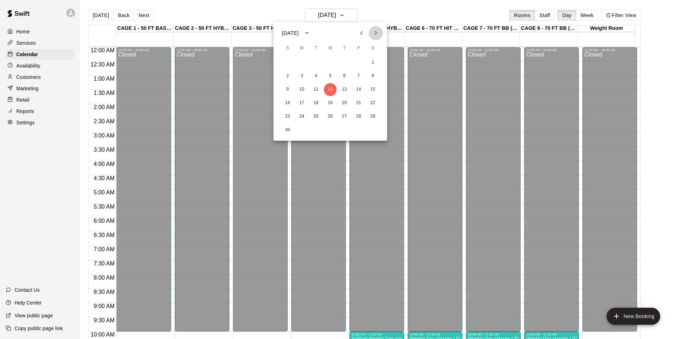
click at [374, 36] on icon "Next month" at bounding box center [375, 33] width 9 height 9
click at [373, 33] on icon "Next month" at bounding box center [375, 33] width 9 height 9
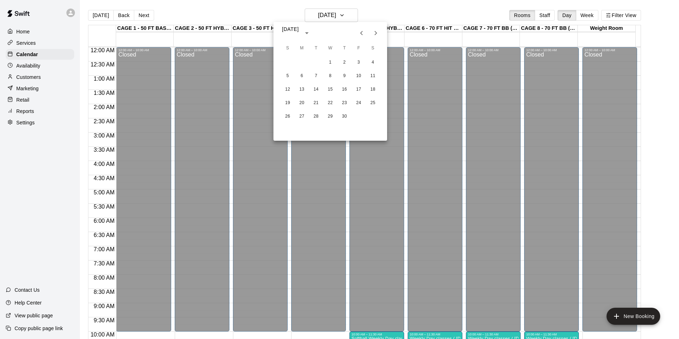
click at [373, 33] on icon "Next month" at bounding box center [375, 33] width 9 height 9
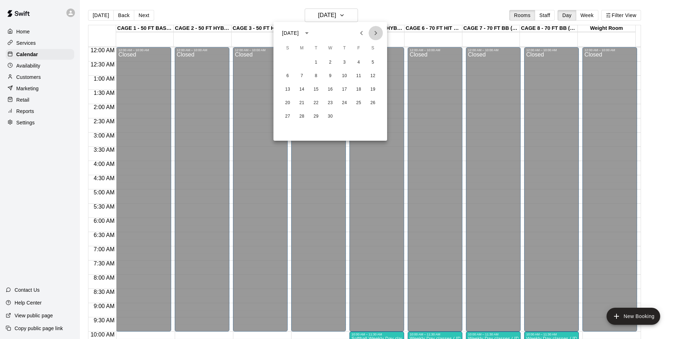
click at [373, 33] on icon "Next month" at bounding box center [375, 33] width 9 height 9
click at [359, 34] on icon "Previous month" at bounding box center [361, 33] width 9 height 9
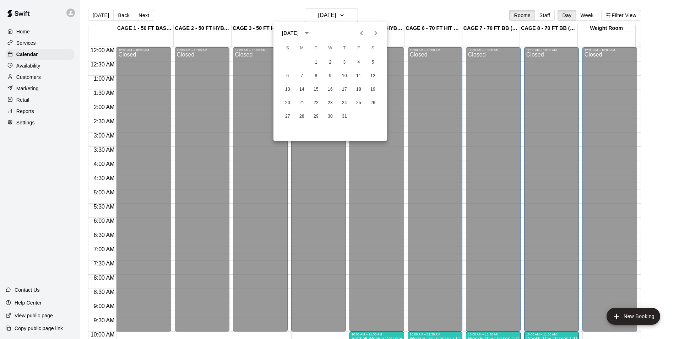
click at [359, 34] on icon "Previous month" at bounding box center [361, 33] width 9 height 9
click at [333, 76] on button "7" at bounding box center [330, 76] width 13 height 13
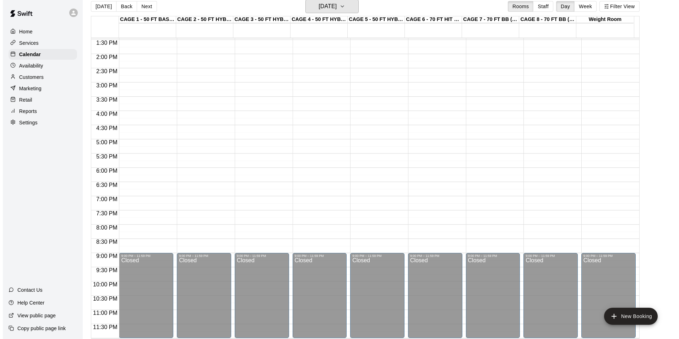
scroll to position [11, 0]
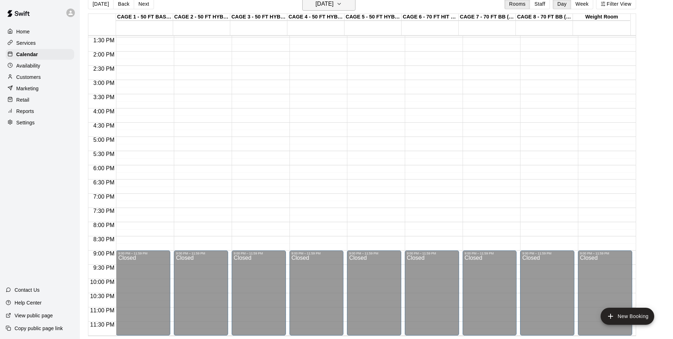
click at [350, 1] on button "[DATE]" at bounding box center [328, 3] width 53 height 13
click at [361, 24] on icon "Previous month" at bounding box center [361, 21] width 9 height 9
click at [356, 19] on button "Previous month" at bounding box center [361, 22] width 14 height 14
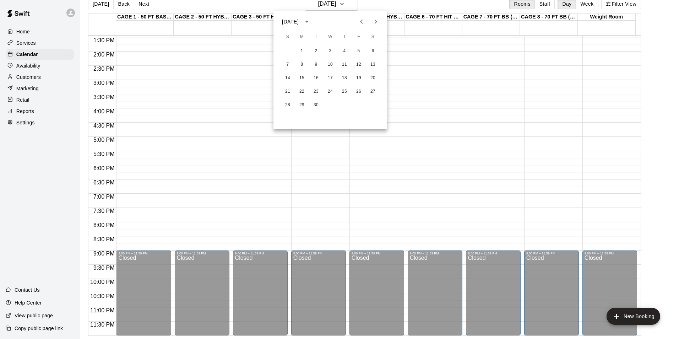
click at [356, 19] on button "Previous month" at bounding box center [361, 22] width 14 height 14
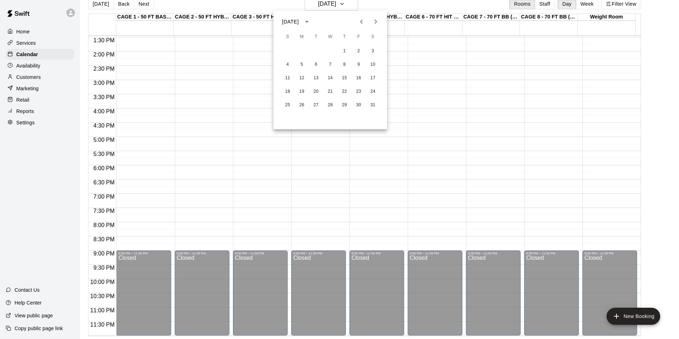
click at [356, 19] on button "Previous month" at bounding box center [361, 22] width 14 height 14
click at [374, 19] on icon "Next month" at bounding box center [375, 21] width 9 height 9
click at [374, 20] on icon "Next month" at bounding box center [375, 21] width 9 height 9
click at [343, 49] on button "1" at bounding box center [344, 51] width 13 height 13
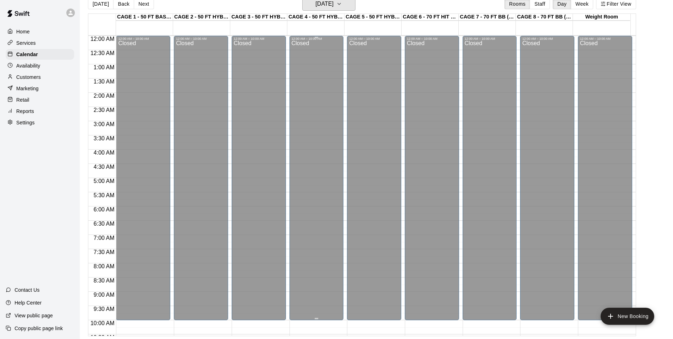
scroll to position [0, 0]
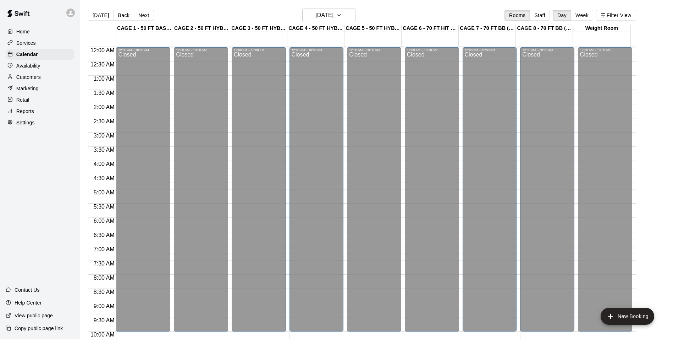
click at [95, 13] on button "[DATE]" at bounding box center [101, 15] width 26 height 11
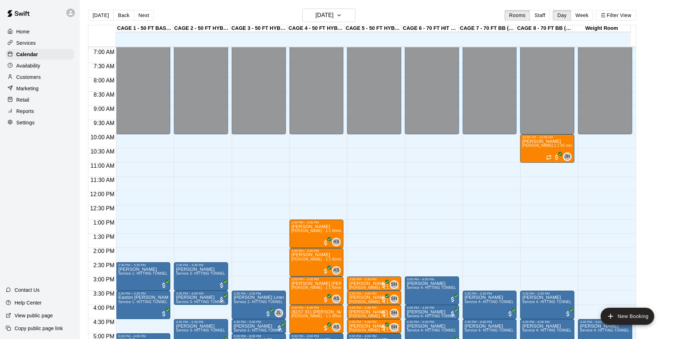
scroll to position [213, 0]
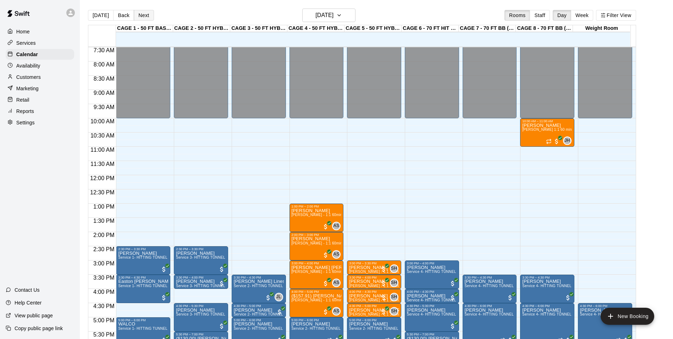
click at [143, 10] on button "Next" at bounding box center [144, 15] width 20 height 11
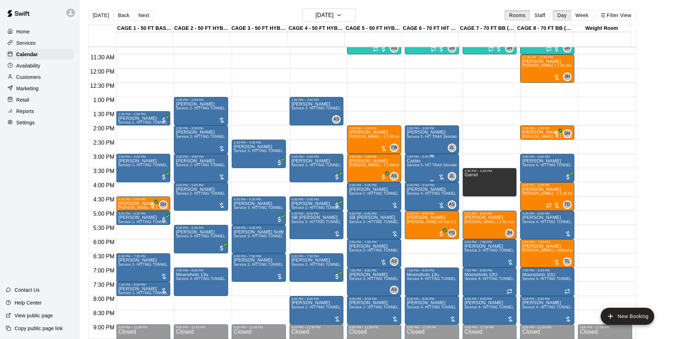
scroll to position [355, 0]
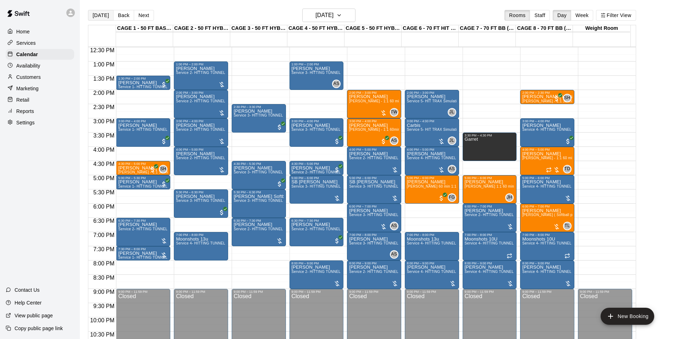
click at [99, 15] on button "[DATE]" at bounding box center [101, 15] width 26 height 11
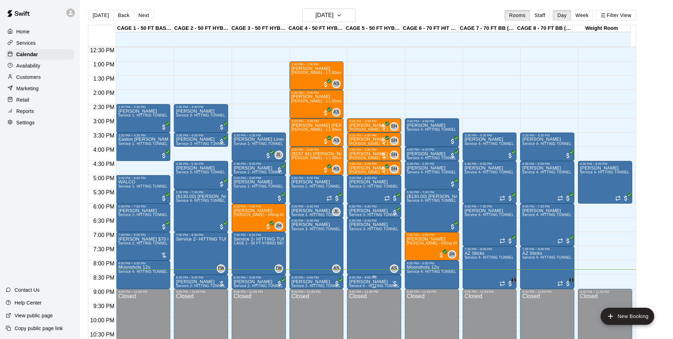
click at [347, 279] on div "8:30 PM – 9:00 PM [PERSON_NAME] Service 6 - HITTING TUNNEL RENTAL - 50ft Softba…" at bounding box center [374, 281] width 54 height 14
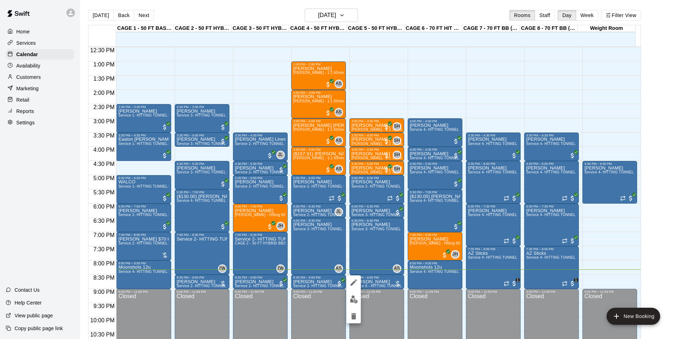
click at [467, 68] on div at bounding box center [339, 169] width 679 height 339
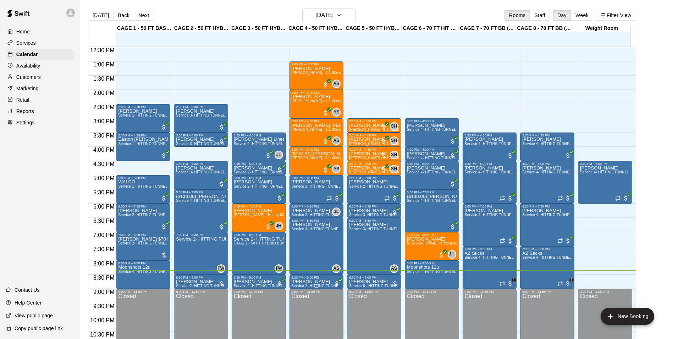
click at [313, 281] on p "[PERSON_NAME]" at bounding box center [317, 281] width 50 height 0
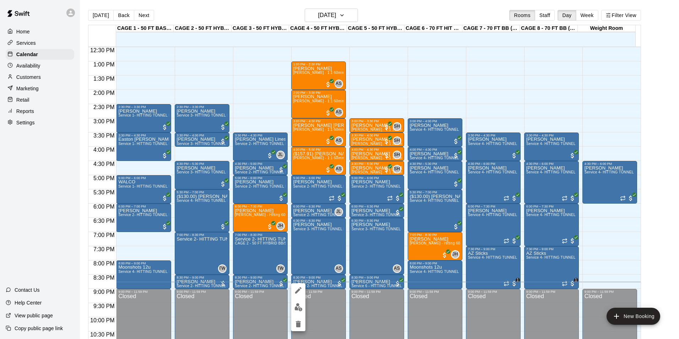
drag, startPoint x: 346, startPoint y: 16, endPoint x: 350, endPoint y: 19, distance: 4.5
click at [346, 17] on div at bounding box center [339, 169] width 679 height 339
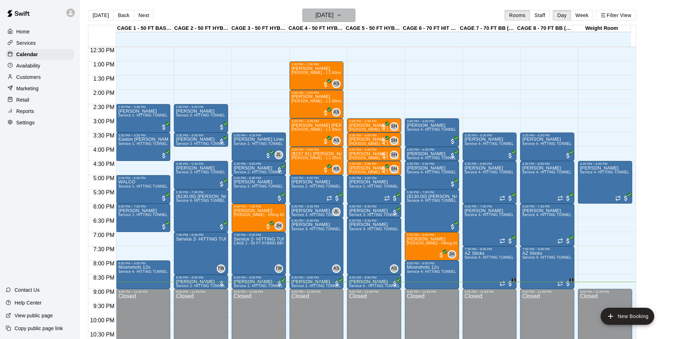
click at [334, 13] on h6 "[DATE]" at bounding box center [324, 15] width 18 height 10
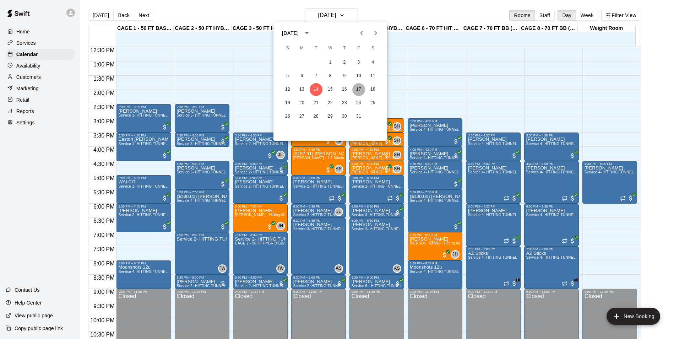
click at [357, 88] on button "17" at bounding box center [358, 89] width 13 height 13
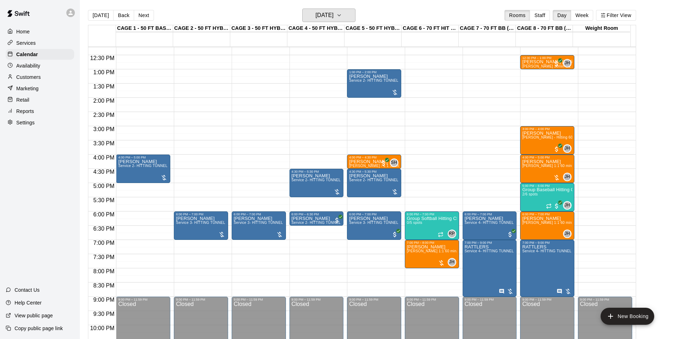
scroll to position [383, 0]
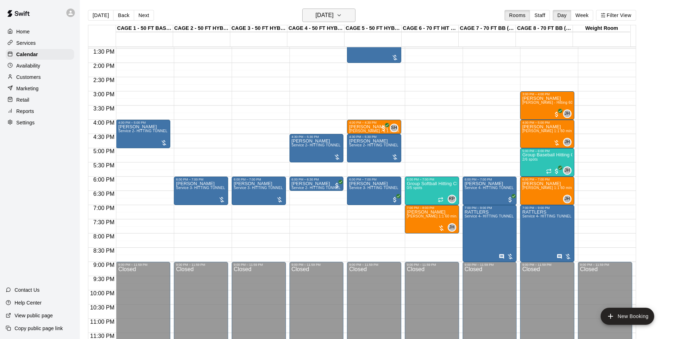
click at [325, 22] on button "[DATE]" at bounding box center [328, 15] width 53 height 13
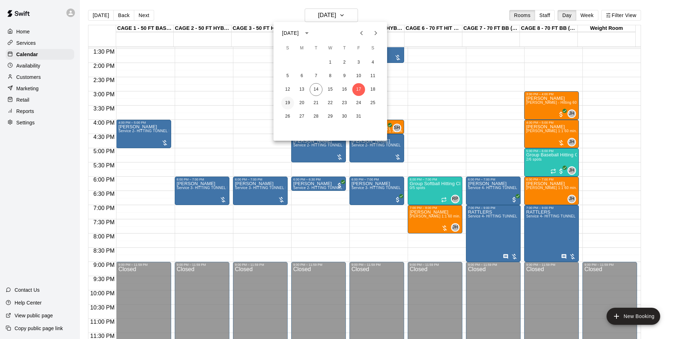
click at [288, 103] on button "19" at bounding box center [287, 103] width 13 height 13
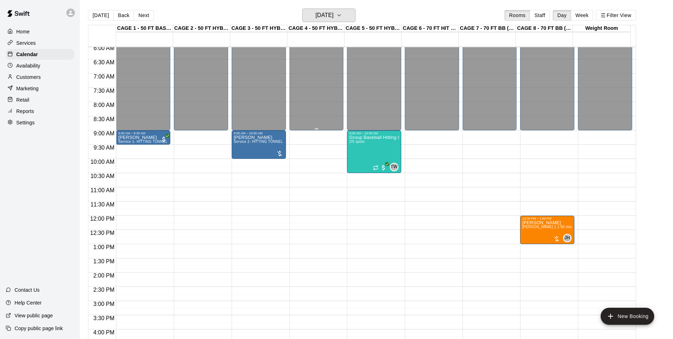
scroll to position [248, 0]
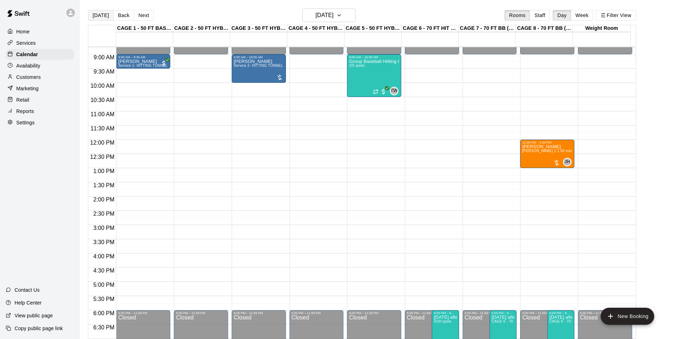
click at [94, 18] on button "[DATE]" at bounding box center [101, 15] width 26 height 11
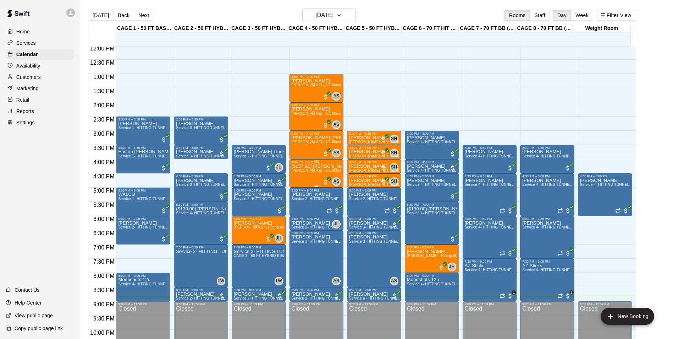
scroll to position [355, 0]
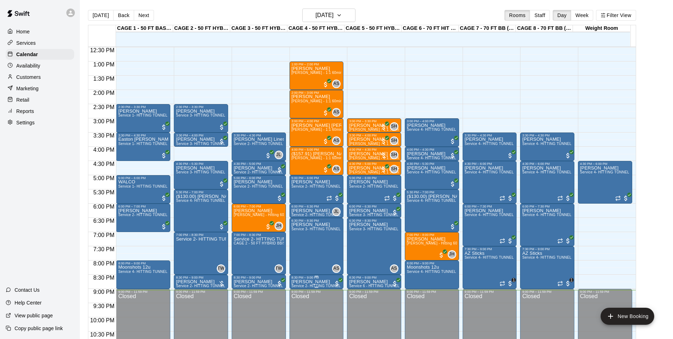
click at [307, 279] on div "8:30 PM – 9:00 PM" at bounding box center [317, 277] width 50 height 4
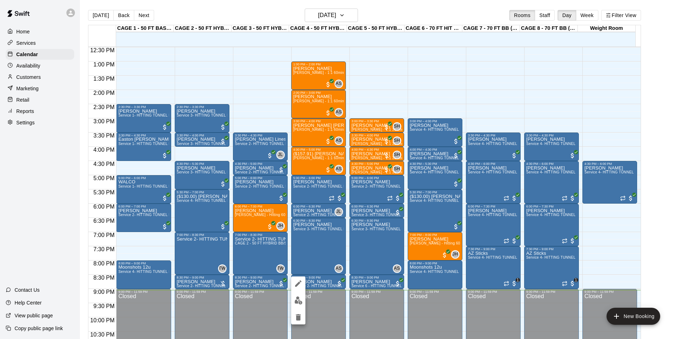
click at [302, 304] on button "edit" at bounding box center [298, 300] width 14 height 14
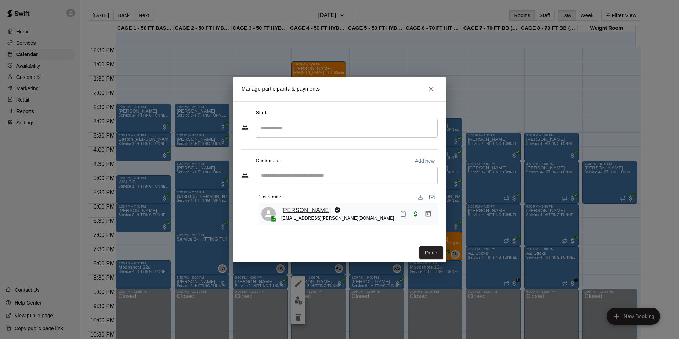
click at [292, 212] on link "[PERSON_NAME]" at bounding box center [306, 209] width 50 height 9
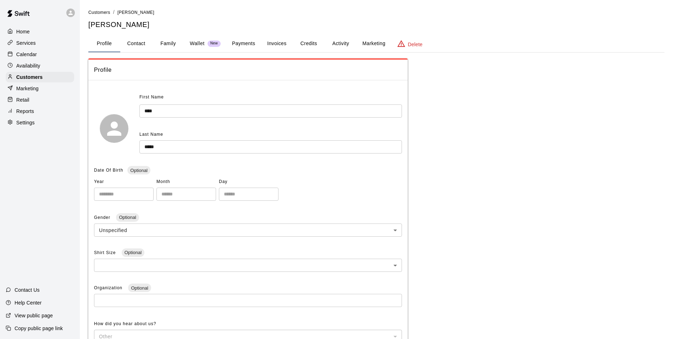
click at [245, 40] on button "Payments" at bounding box center [243, 43] width 34 height 17
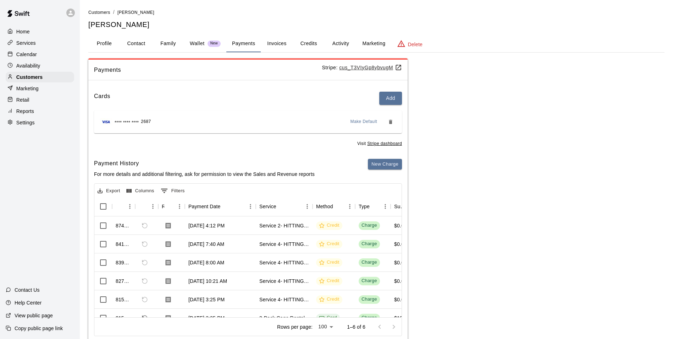
click at [202, 41] on p "Wallet" at bounding box center [197, 43] width 15 height 7
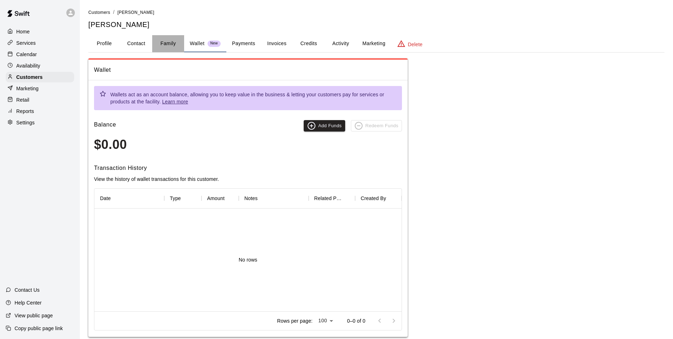
click at [165, 44] on button "Family" at bounding box center [168, 43] width 32 height 17
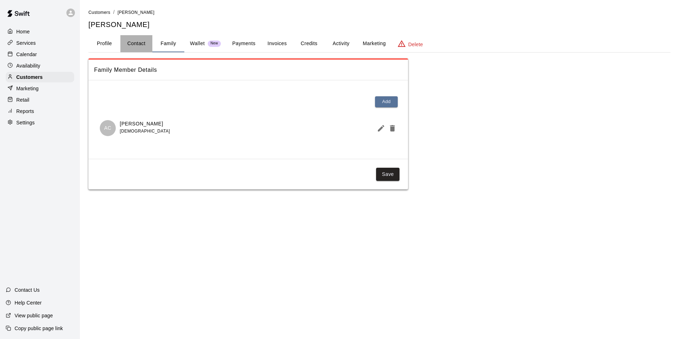
click at [149, 45] on button "Contact" at bounding box center [136, 43] width 32 height 17
select select "**"
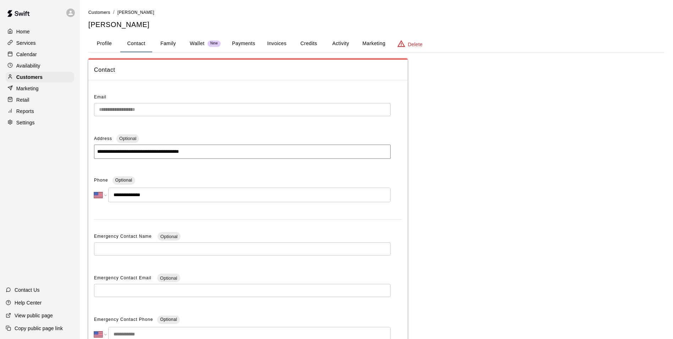
click at [247, 41] on button "Payments" at bounding box center [243, 43] width 34 height 17
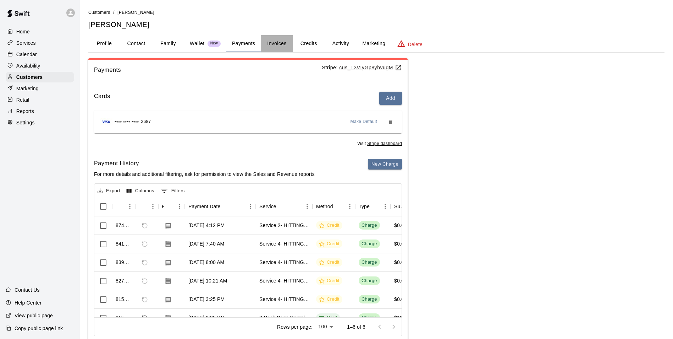
click at [281, 43] on button "Invoices" at bounding box center [277, 43] width 32 height 17
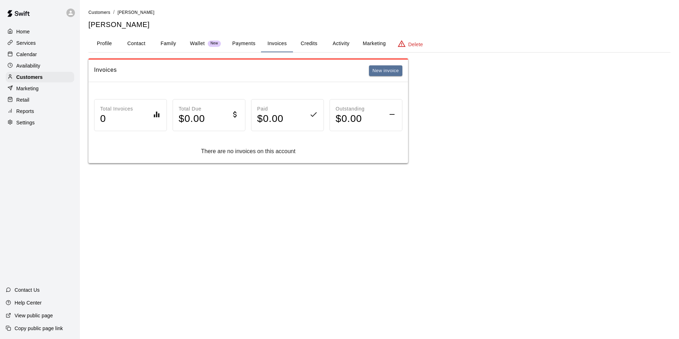
click at [301, 44] on button "Credits" at bounding box center [309, 43] width 32 height 17
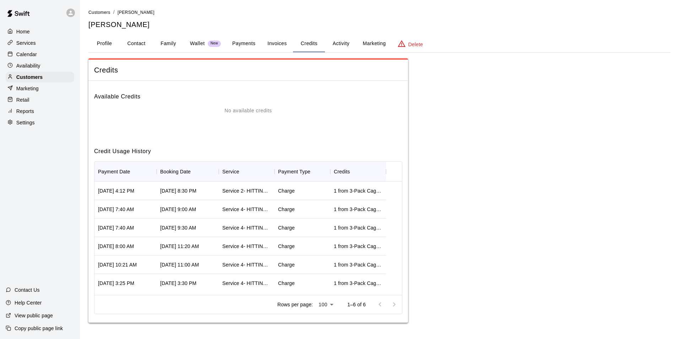
click at [315, 92] on h6 "Available Credits" at bounding box center [248, 93] width 308 height 15
click at [331, 43] on button "Activity" at bounding box center [341, 43] width 32 height 17
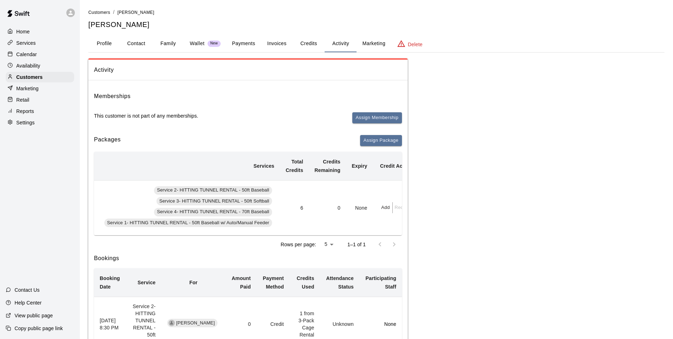
scroll to position [0, 102]
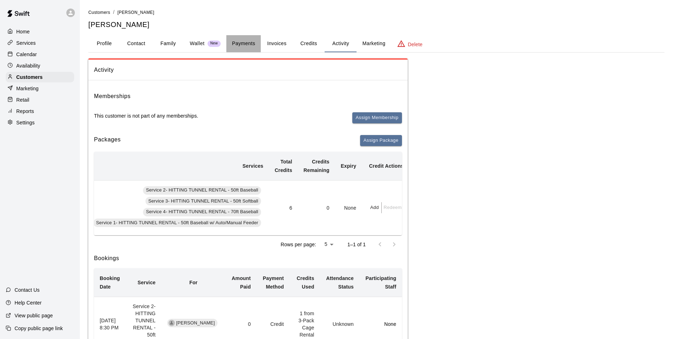
click at [254, 40] on button "Payments" at bounding box center [243, 43] width 34 height 17
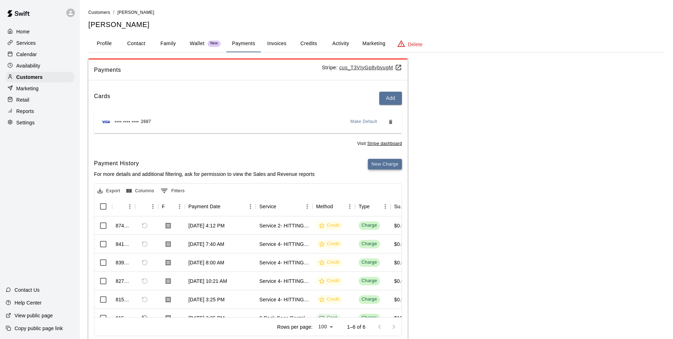
click at [374, 163] on button "New Charge" at bounding box center [385, 164] width 34 height 11
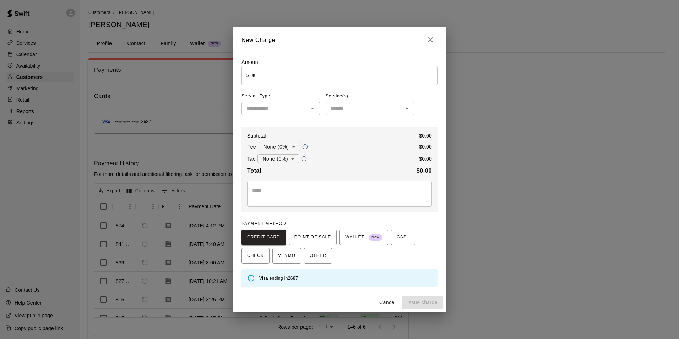
click at [286, 83] on input "*" at bounding box center [344, 75] width 185 height 19
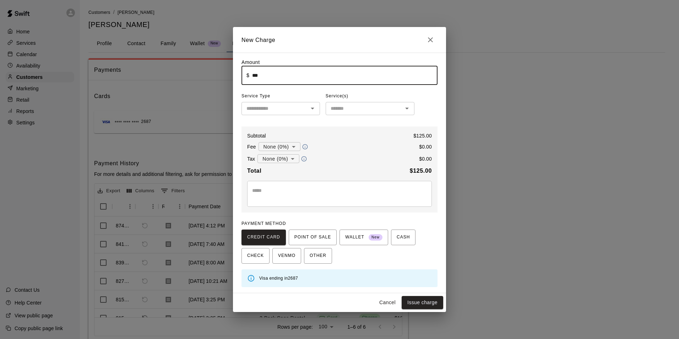
type input "******"
click at [290, 109] on input "text" at bounding box center [274, 108] width 62 height 9
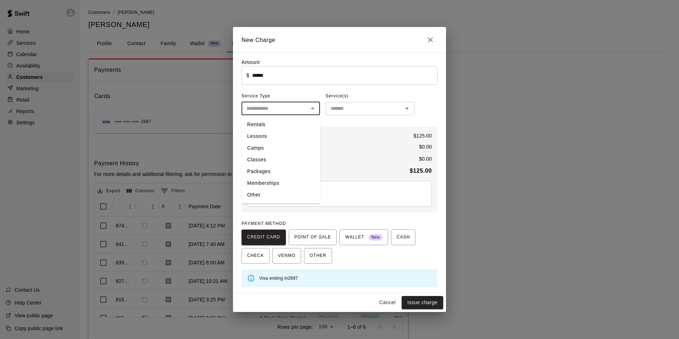
click at [279, 170] on li "Packages" at bounding box center [280, 171] width 78 height 12
type input "********"
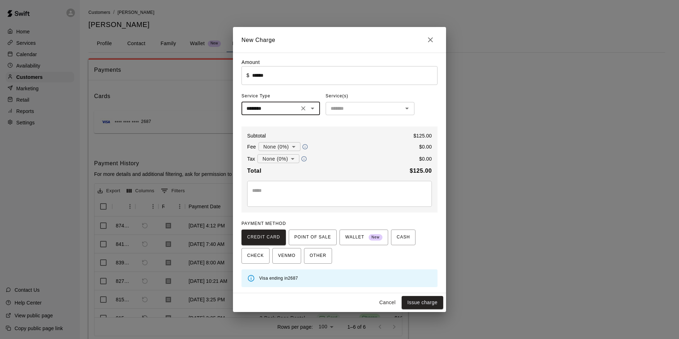
click at [359, 114] on div "​" at bounding box center [369, 108] width 89 height 13
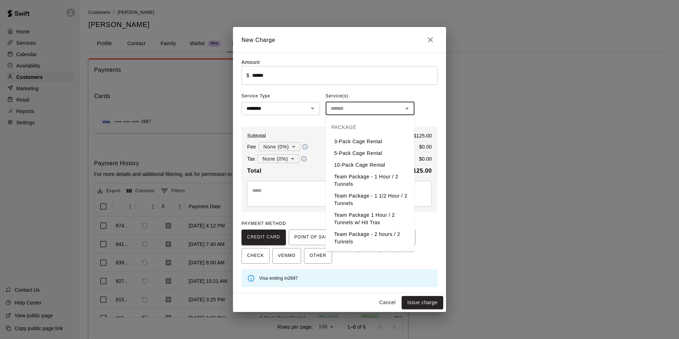
click at [360, 141] on li "3-Pack Cage Rental" at bounding box center [369, 142] width 89 height 12
type input "**********"
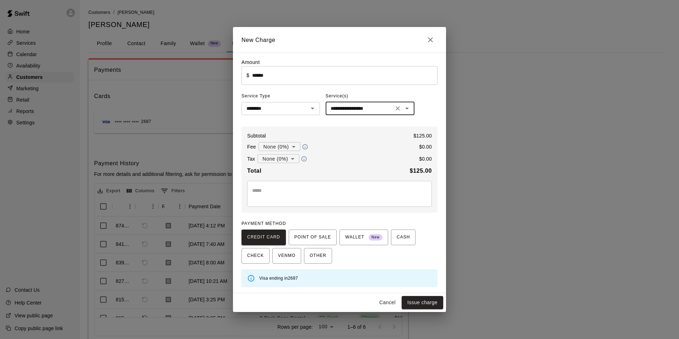
click at [337, 190] on textarea at bounding box center [339, 194] width 175 height 14
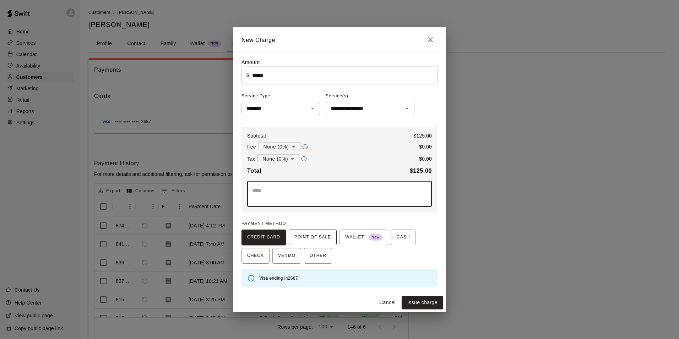
click at [318, 240] on span "POINT OF SALE" at bounding box center [312, 236] width 37 height 11
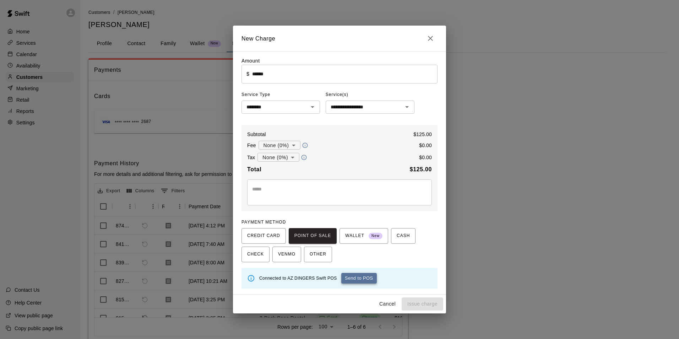
click at [359, 280] on button "Send to POS" at bounding box center [358, 278] width 35 height 11
type input "*"
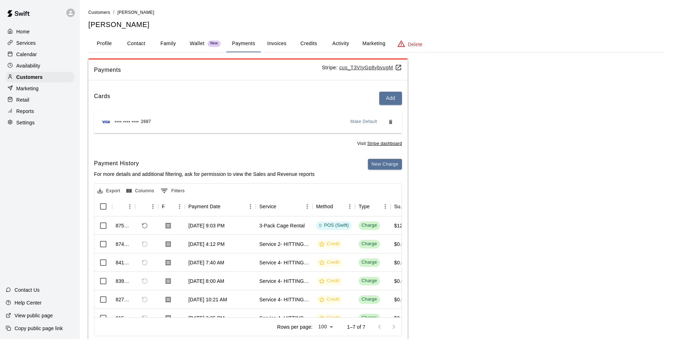
click at [273, 44] on button "Invoices" at bounding box center [277, 43] width 32 height 17
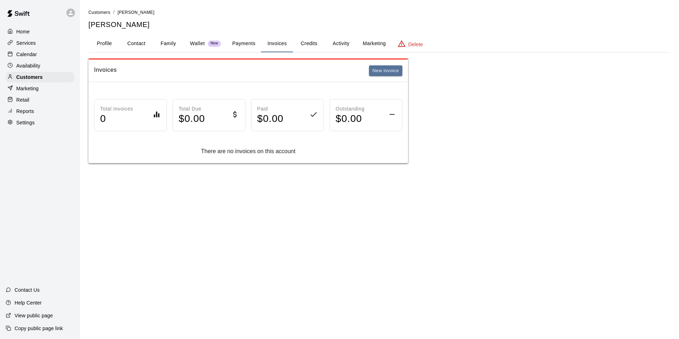
click at [196, 44] on p "Wallet" at bounding box center [197, 43] width 15 height 7
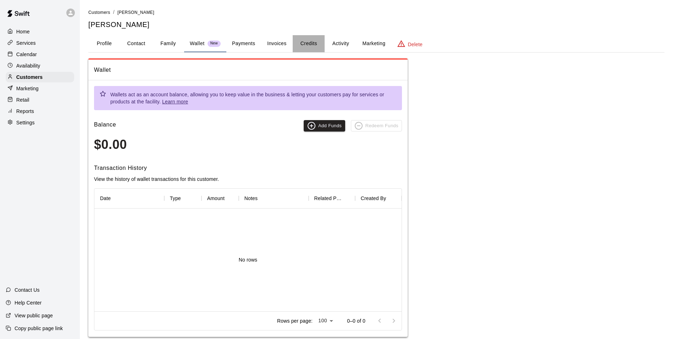
click at [308, 44] on button "Credits" at bounding box center [309, 43] width 32 height 17
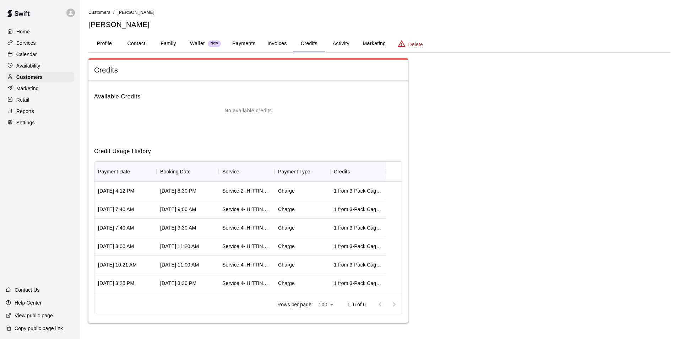
drag, startPoint x: 323, startPoint y: 121, endPoint x: 275, endPoint y: 127, distance: 48.7
click at [275, 127] on div "No available credits" at bounding box center [248, 121] width 308 height 28
drag, startPoint x: 283, startPoint y: 121, endPoint x: 282, endPoint y: 133, distance: 11.8
click at [282, 133] on div "No available credits" at bounding box center [248, 121] width 308 height 28
click at [125, 37] on button "Contact" at bounding box center [136, 43] width 32 height 17
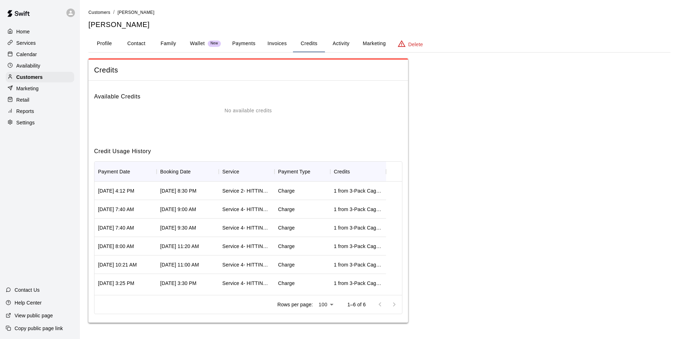
select select "**"
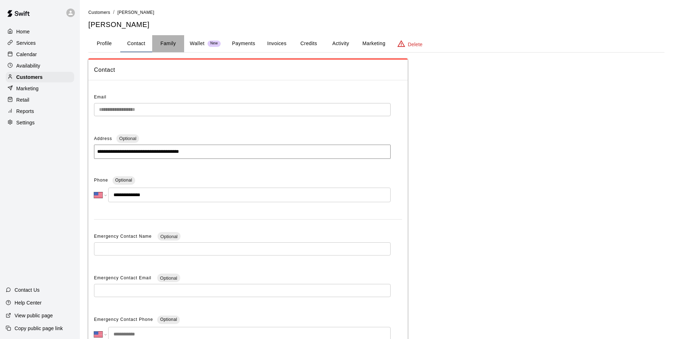
click at [163, 42] on button "Family" at bounding box center [168, 43] width 32 height 17
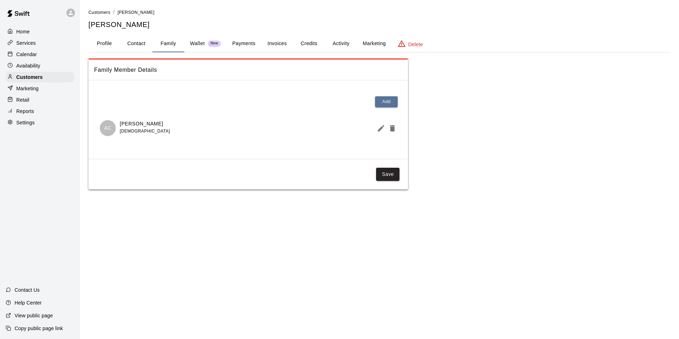
click at [203, 34] on div "Customers / [PERSON_NAME] [PERSON_NAME] Profile Contact Family Wallet New Payme…" at bounding box center [379, 99] width 582 height 181
click at [205, 40] on div "Wallet New" at bounding box center [205, 43] width 31 height 7
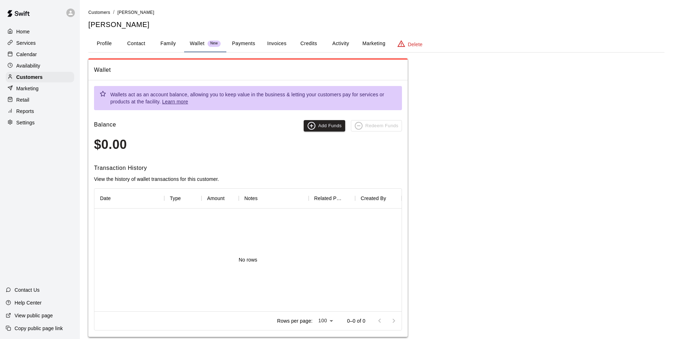
click at [281, 43] on button "Invoices" at bounding box center [277, 43] width 32 height 17
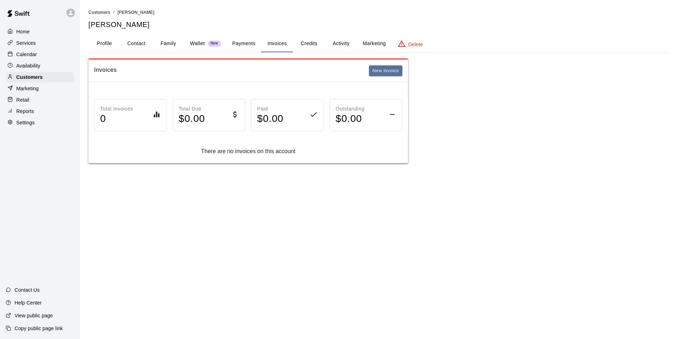
click at [251, 42] on button "Payments" at bounding box center [243, 43] width 34 height 17
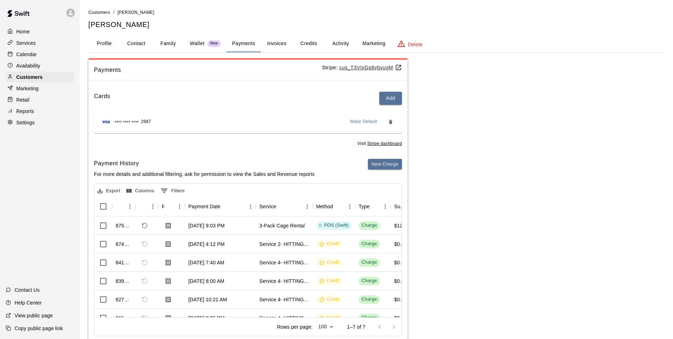
click at [283, 42] on button "Invoices" at bounding box center [277, 43] width 32 height 17
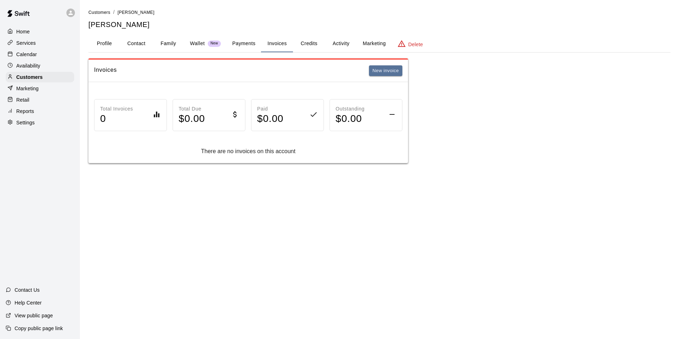
click at [319, 44] on button "Credits" at bounding box center [309, 43] width 32 height 17
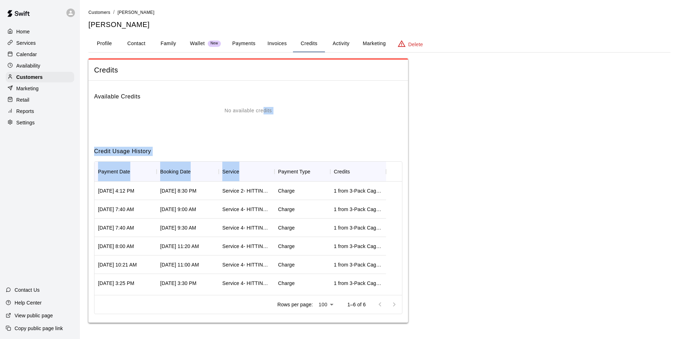
drag, startPoint x: 263, startPoint y: 121, endPoint x: 244, endPoint y: 168, distance: 51.3
click at [244, 168] on div "Available Credits No available credits Credit Usage History Payment Date Bookin…" at bounding box center [247, 202] width 319 height 242
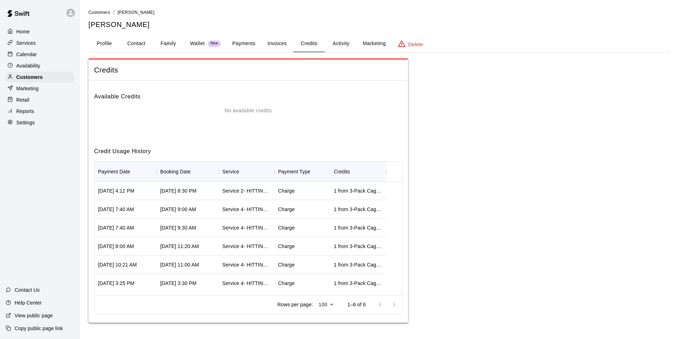
drag, startPoint x: 244, startPoint y: 168, endPoint x: 248, endPoint y: 131, distance: 37.5
click at [248, 131] on div "No available credits" at bounding box center [248, 121] width 308 height 28
click at [103, 45] on button "Profile" at bounding box center [104, 43] width 32 height 17
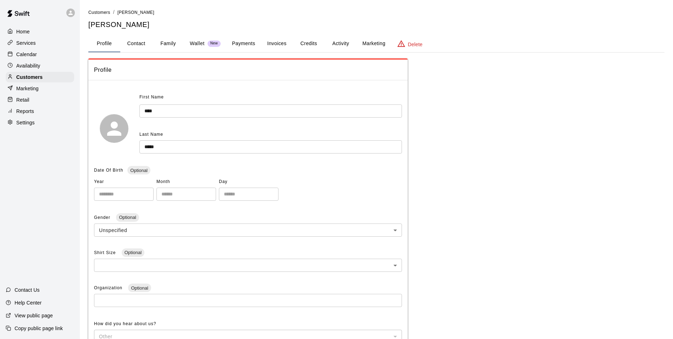
click at [198, 48] on button "Wallet New" at bounding box center [205, 43] width 42 height 17
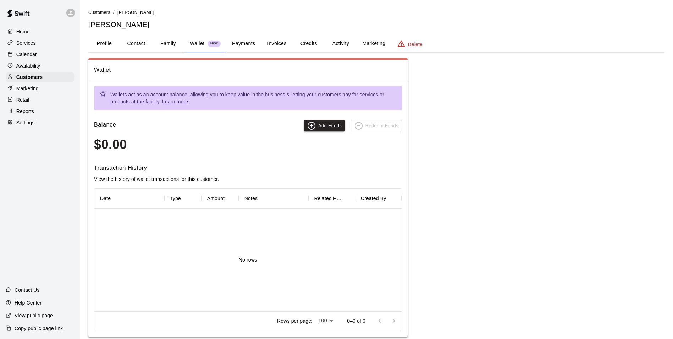
click at [250, 46] on button "Payments" at bounding box center [243, 43] width 34 height 17
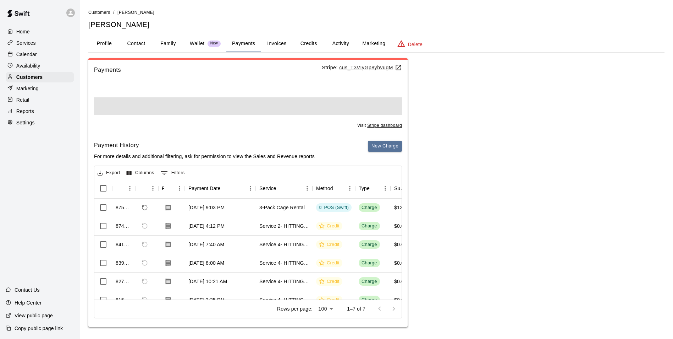
click at [280, 42] on button "Invoices" at bounding box center [277, 43] width 32 height 17
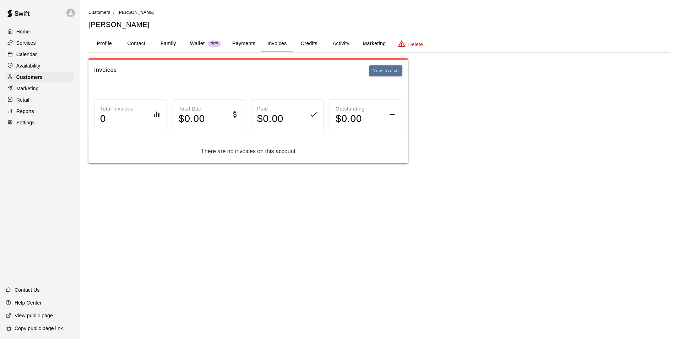
click at [250, 43] on button "Payments" at bounding box center [243, 43] width 34 height 17
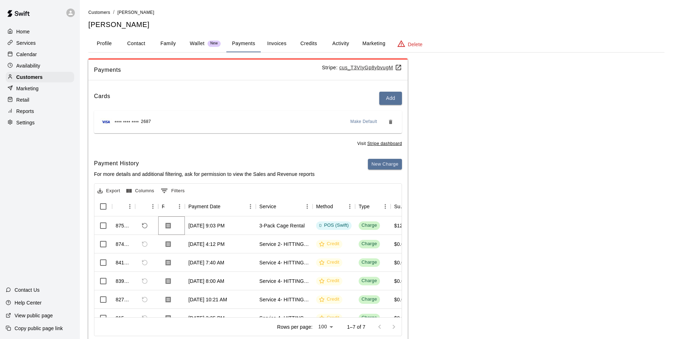
click at [169, 227] on icon "Download Receipt" at bounding box center [168, 225] width 5 height 6
click at [138, 43] on button "Contact" at bounding box center [136, 43] width 32 height 17
select select "**"
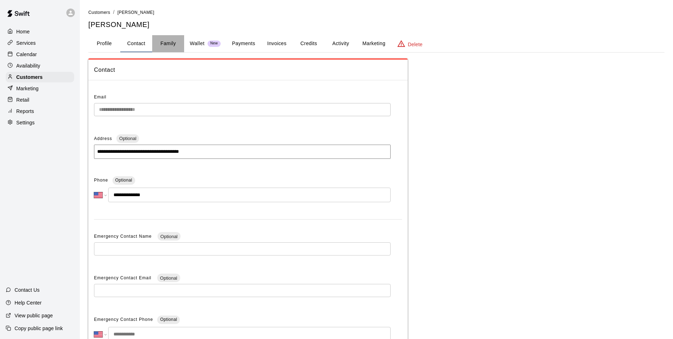
click at [170, 38] on button "Family" at bounding box center [168, 43] width 32 height 17
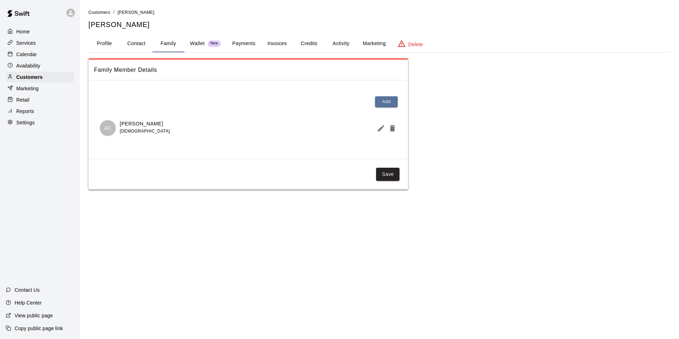
drag, startPoint x: 197, startPoint y: 40, endPoint x: 210, endPoint y: 40, distance: 13.1
click at [197, 40] on p "Wallet" at bounding box center [197, 43] width 15 height 7
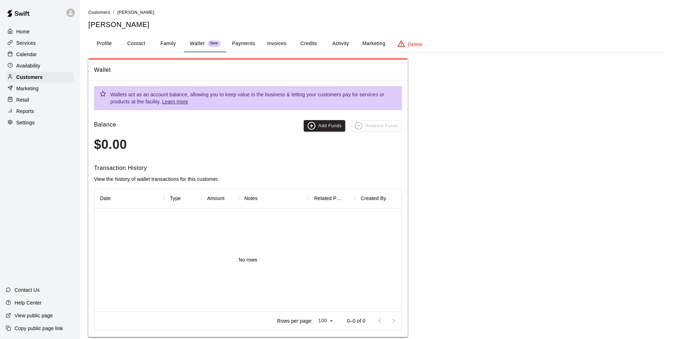
click at [256, 50] on button "Payments" at bounding box center [243, 43] width 34 height 17
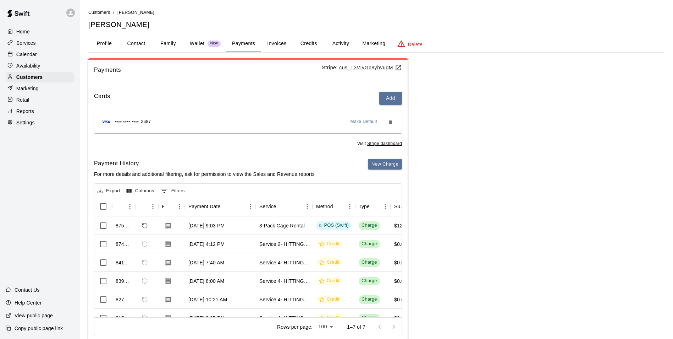
click at [279, 39] on button "Invoices" at bounding box center [277, 43] width 32 height 17
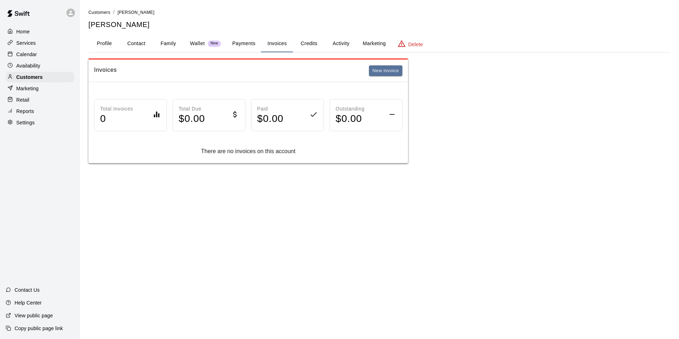
click at [299, 40] on button "Credits" at bounding box center [309, 43] width 32 height 17
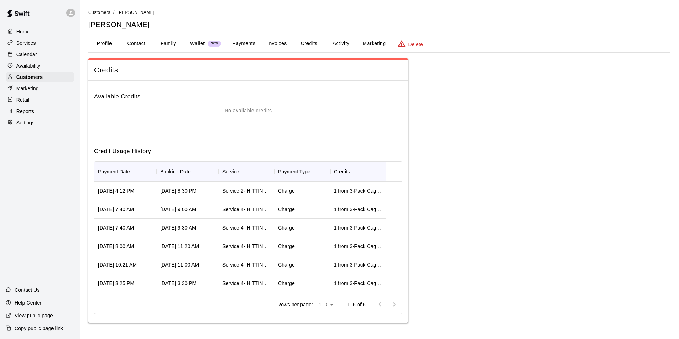
drag, startPoint x: 292, startPoint y: 107, endPoint x: 318, endPoint y: 87, distance: 32.8
click at [293, 107] on div "No available credits" at bounding box center [248, 110] width 308 height 7
click at [340, 38] on button "Activity" at bounding box center [341, 43] width 32 height 17
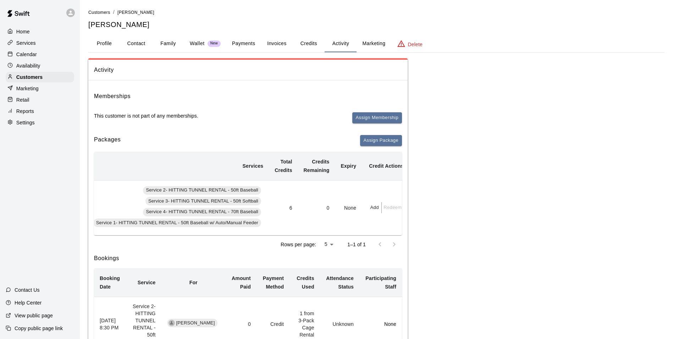
click at [368, 207] on button "Add" at bounding box center [375, 207] width 14 height 11
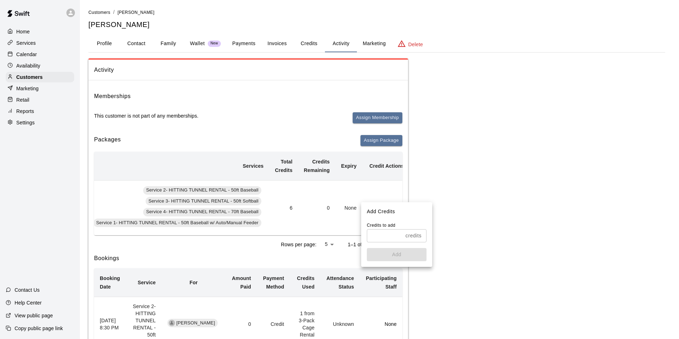
click at [388, 233] on input "text" at bounding box center [385, 235] width 36 height 13
type input "*"
click at [393, 251] on button "Add" at bounding box center [397, 254] width 60 height 13
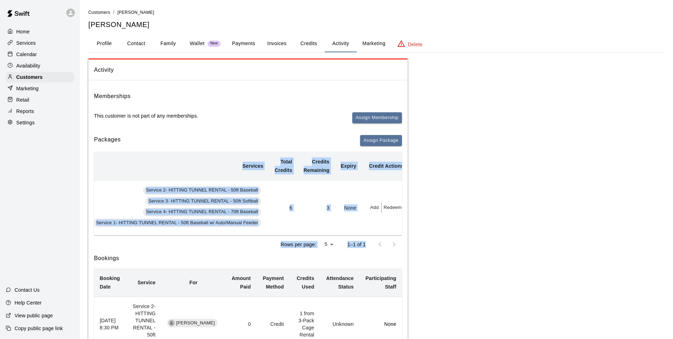
drag, startPoint x: 366, startPoint y: 242, endPoint x: 397, endPoint y: 235, distance: 32.3
click at [397, 235] on div "Purchase Date Package Services Total Credits Credits Remaining Expiry Credit Ac…" at bounding box center [248, 203] width 308 height 102
click at [269, 244] on div "Rows per page: 5 * 1–1 of 1" at bounding box center [248, 244] width 308 height 18
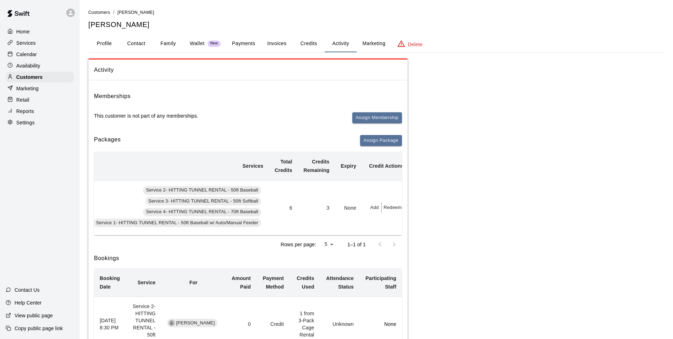
click at [282, 209] on td "6" at bounding box center [283, 207] width 29 height 55
click at [35, 55] on p "Calendar" at bounding box center [26, 54] width 21 height 7
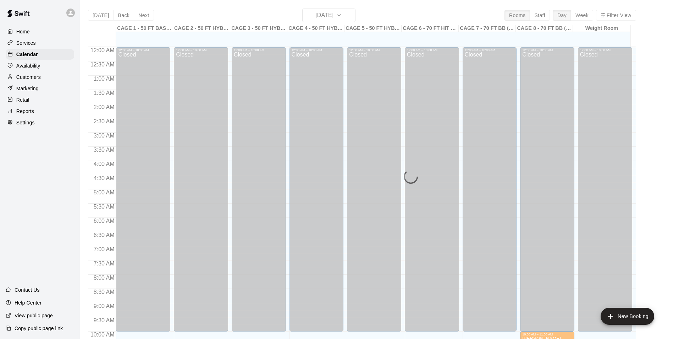
scroll to position [361, 0]
